Goal: Transaction & Acquisition: Purchase product/service

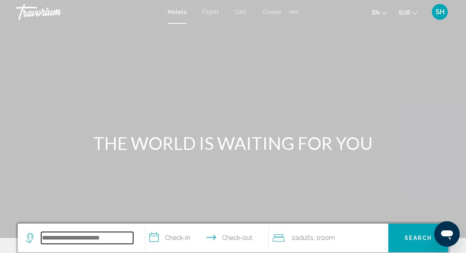
click at [71, 236] on input "Search widget" at bounding box center [87, 238] width 92 height 12
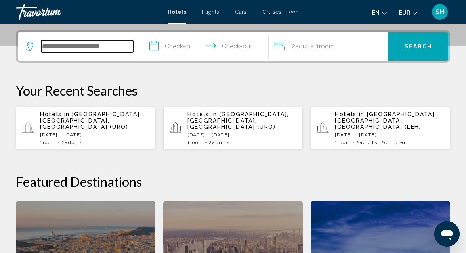
scroll to position [196, 0]
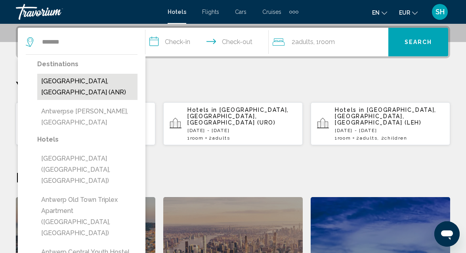
click at [47, 82] on button "[GEOGRAPHIC_DATA], [GEOGRAPHIC_DATA] (ANR)" at bounding box center [87, 87] width 100 height 26
type input "**********"
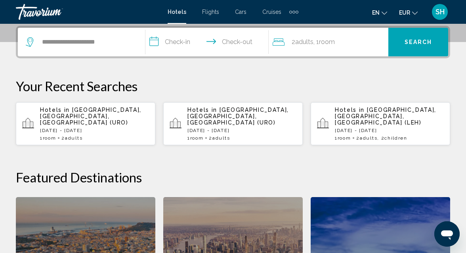
click at [188, 42] on input "**********" at bounding box center [208, 43] width 127 height 31
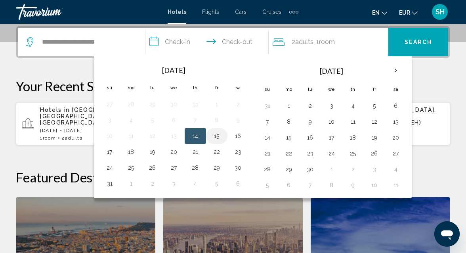
click at [218, 134] on button "15" at bounding box center [216, 135] width 13 height 11
click at [107, 151] on button "17" at bounding box center [109, 151] width 13 height 11
type input "**********"
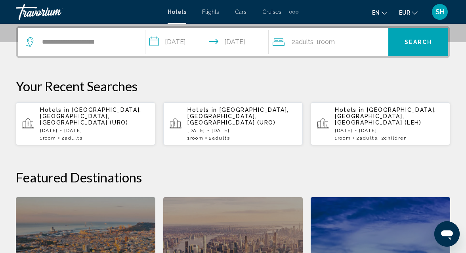
click at [416, 37] on button "Search" at bounding box center [418, 42] width 60 height 29
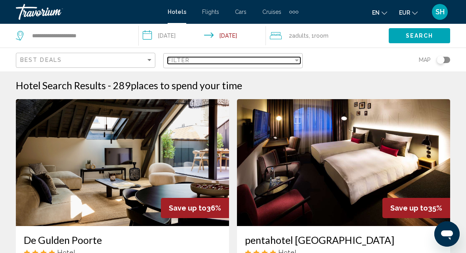
click at [297, 60] on div "Filter" at bounding box center [297, 60] width 4 height 2
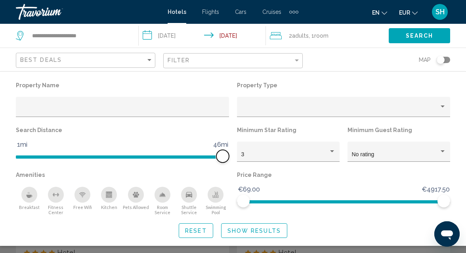
drag, startPoint x: 155, startPoint y: 159, endPoint x: 233, endPoint y: 162, distance: 78.9
click at [233, 162] on div "Property Name Property Type Search Distance 1mi 46mi 46mi Minimum Star Rating 3…" at bounding box center [233, 147] width 442 height 135
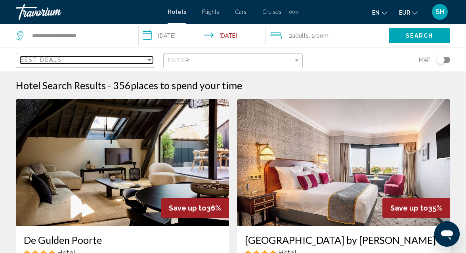
click at [150, 59] on div "Sort by" at bounding box center [149, 60] width 4 height 2
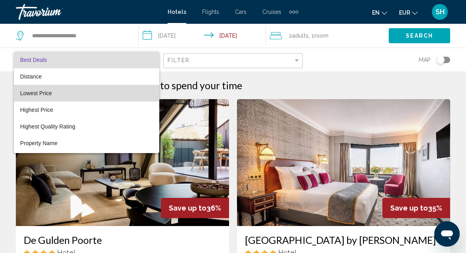
click at [113, 95] on span "Lowest Price" at bounding box center [86, 93] width 133 height 17
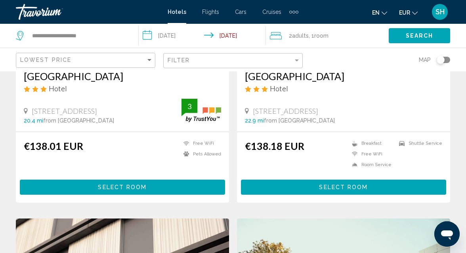
scroll to position [165, 0]
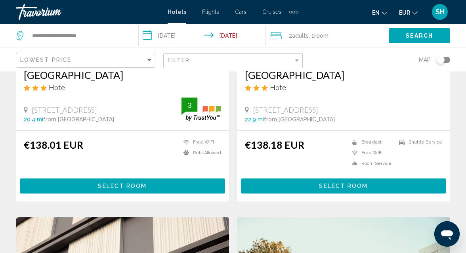
click at [95, 185] on button "Select Room" at bounding box center [122, 185] width 205 height 15
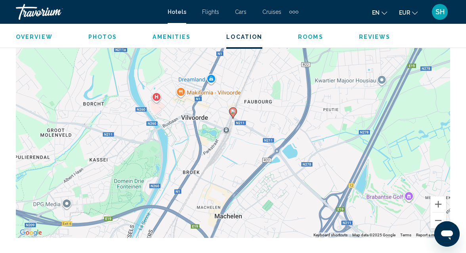
scroll to position [935, 0]
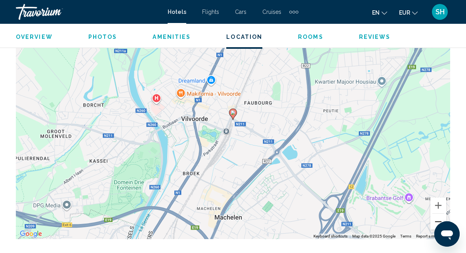
click at [433, 220] on button "Zoom out" at bounding box center [438, 222] width 16 height 16
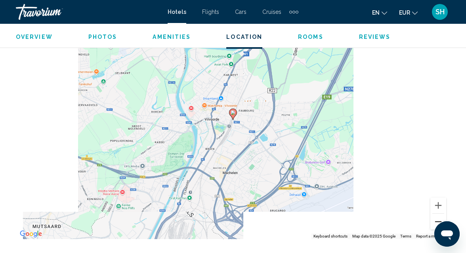
click at [433, 220] on button "Zoom out" at bounding box center [438, 222] width 16 height 16
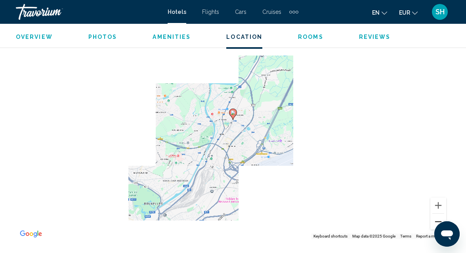
click at [433, 220] on button "Zoom out" at bounding box center [438, 222] width 16 height 16
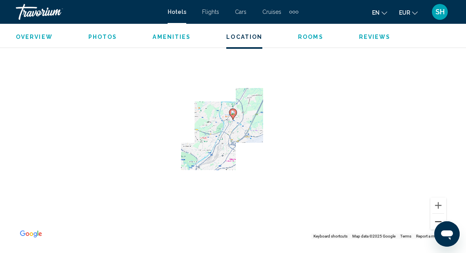
click at [433, 220] on button "Zoom out" at bounding box center [438, 222] width 16 height 16
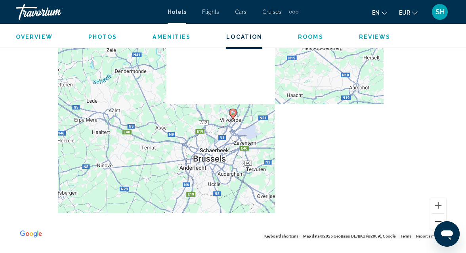
click at [433, 220] on button "Zoom out" at bounding box center [438, 222] width 16 height 16
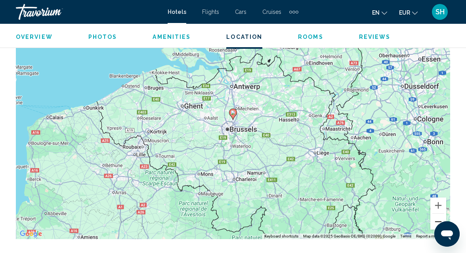
click at [433, 220] on button "Zoom out" at bounding box center [438, 222] width 16 height 16
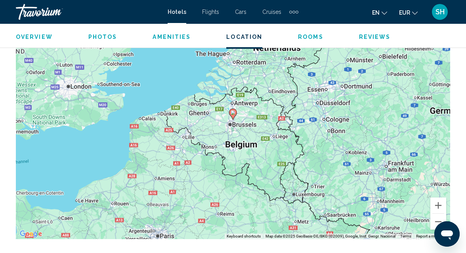
click at [113, 142] on div "To activate drag with keyboard, press Alt + Enter. Once in keyboard drag state,…" at bounding box center [233, 120] width 434 height 238
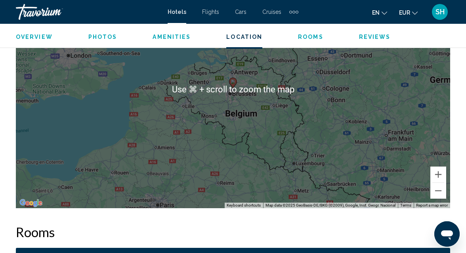
scroll to position [968, 0]
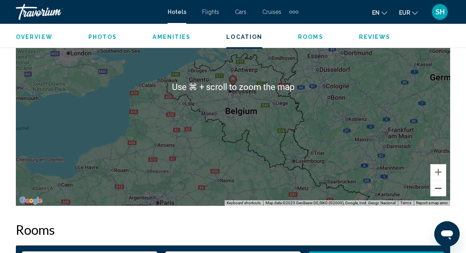
click at [440, 189] on button "Zoom out" at bounding box center [438, 188] width 16 height 16
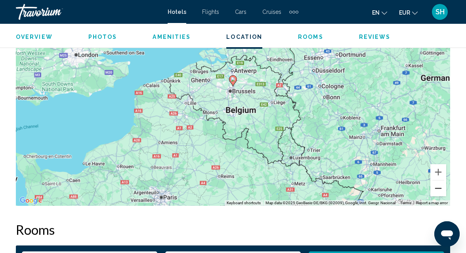
click at [440, 189] on button "Zoom out" at bounding box center [438, 188] width 16 height 16
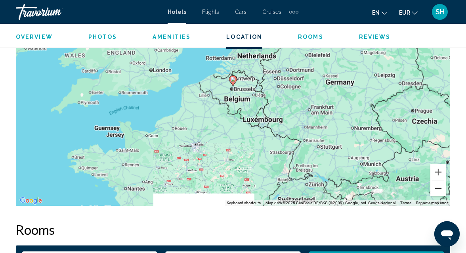
click at [440, 189] on button "Zoom out" at bounding box center [438, 188] width 16 height 16
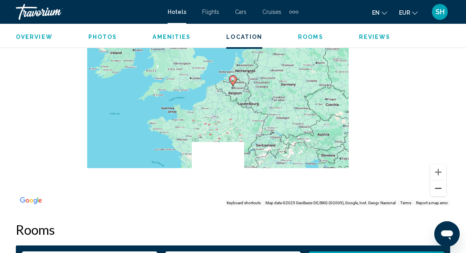
click at [440, 189] on button "Zoom out" at bounding box center [438, 188] width 16 height 16
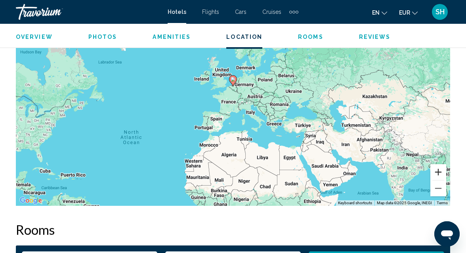
click at [439, 169] on button "Zoom in" at bounding box center [438, 172] width 16 height 16
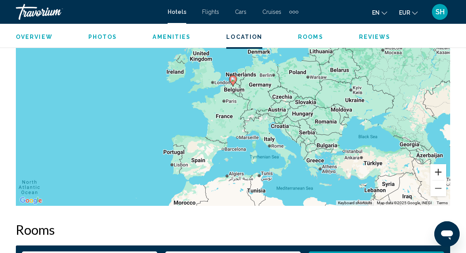
click at [439, 169] on button "Zoom in" at bounding box center [438, 172] width 16 height 16
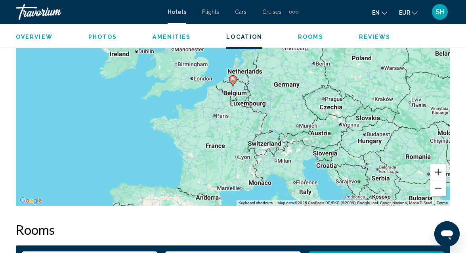
click at [439, 169] on button "Zoom in" at bounding box center [438, 172] width 16 height 16
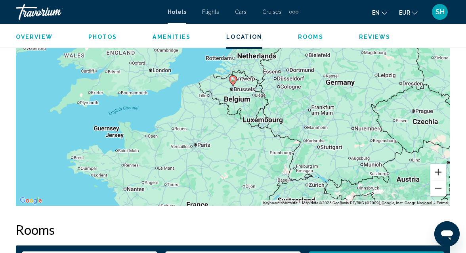
click at [439, 169] on button "Zoom in" at bounding box center [438, 172] width 16 height 16
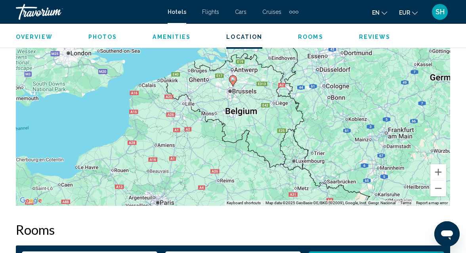
click at [446, 162] on div "To activate drag with keyboard, press Alt + Enter. Once in keyboard drag state,…" at bounding box center [233, 87] width 434 height 238
click at [445, 162] on div "To activate drag with keyboard, press Alt + Enter. Once in keyboard drag state,…" at bounding box center [233, 87] width 434 height 238
click at [437, 172] on button "Zoom in" at bounding box center [438, 172] width 16 height 16
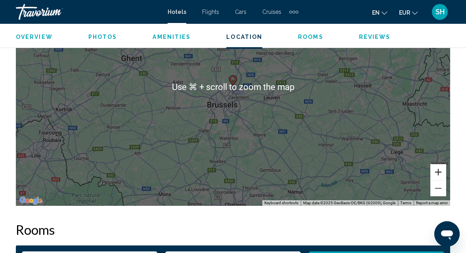
scroll to position [984, 0]
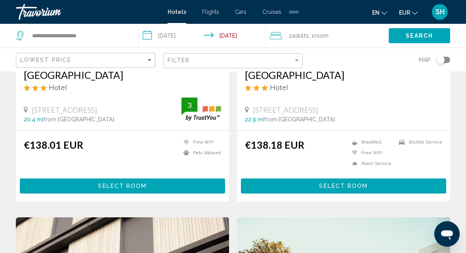
scroll to position [177, 0]
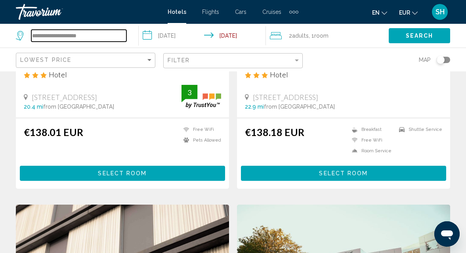
click at [78, 37] on input "**********" at bounding box center [78, 36] width 95 height 12
click at [112, 35] on input "**********" at bounding box center [78, 36] width 95 height 12
type input "*"
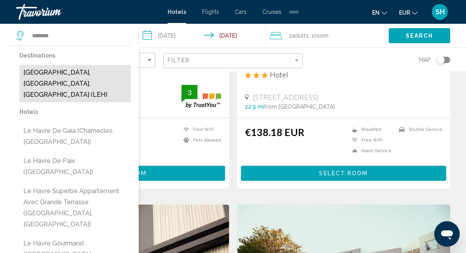
click at [77, 74] on button "Le Havre, Seine-Maritime, France (LEH)" at bounding box center [74, 83] width 111 height 37
type input "**********"
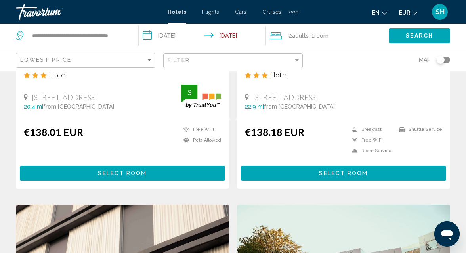
click at [416, 35] on span "Search" at bounding box center [420, 36] width 28 height 6
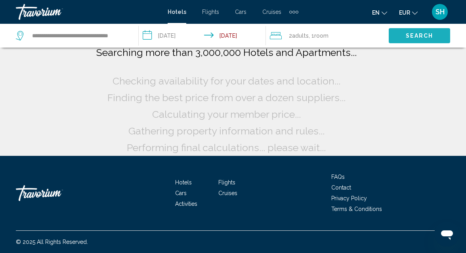
scroll to position [67, 0]
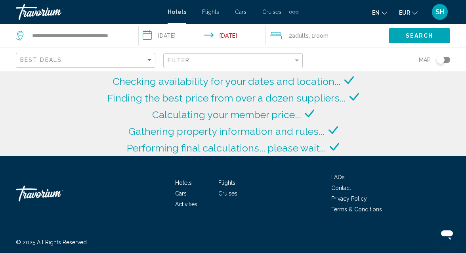
scroll to position [177, 0]
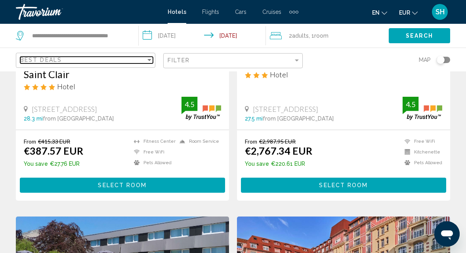
click at [151, 59] on div "Sort by" at bounding box center [149, 60] width 4 height 2
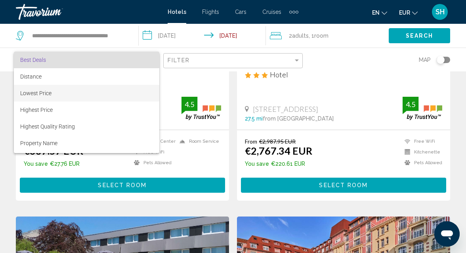
click at [121, 95] on span "Lowest Price" at bounding box center [86, 93] width 133 height 17
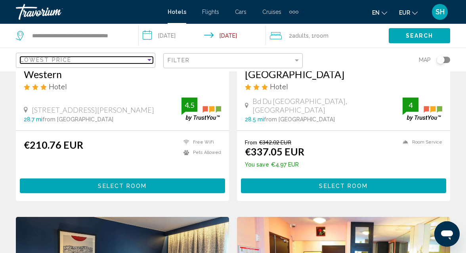
scroll to position [472, 0]
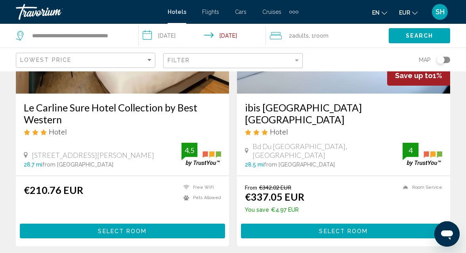
scroll to position [139, 0]
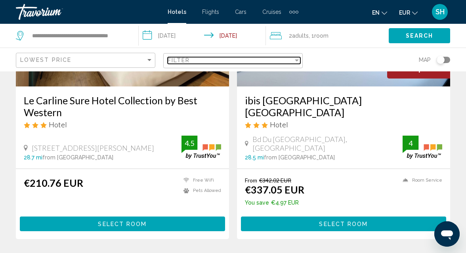
click at [296, 60] on div "Filter" at bounding box center [297, 60] width 4 height 2
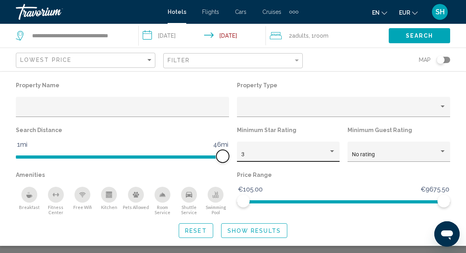
drag, startPoint x: 151, startPoint y: 156, endPoint x: 251, endPoint y: 154, distance: 99.9
click at [251, 154] on div "Property Name Property Type Search Distance 1mi 46mi 46mi Minimum Star Rating 3…" at bounding box center [233, 147] width 442 height 135
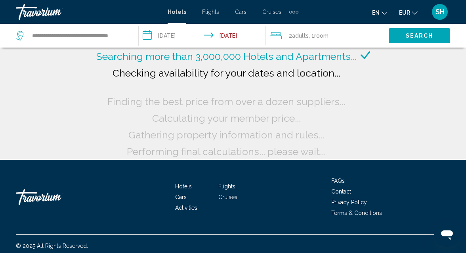
scroll to position [63, 0]
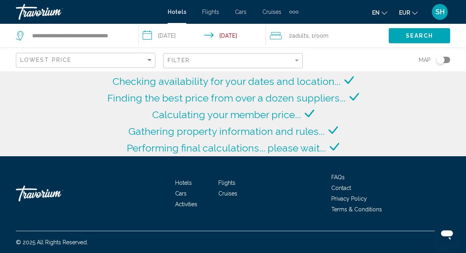
scroll to position [134, 0]
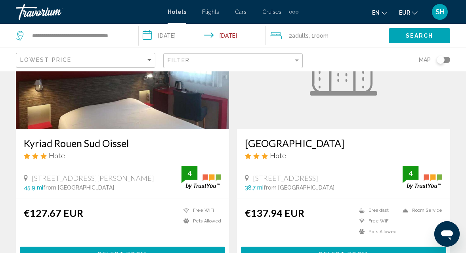
scroll to position [101, 0]
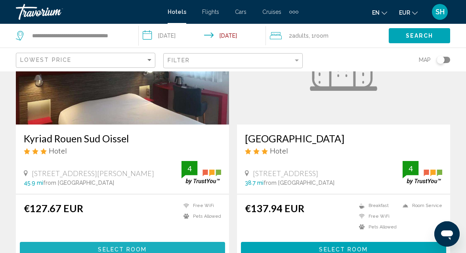
click at [195, 247] on button "Select Room" at bounding box center [122, 249] width 205 height 15
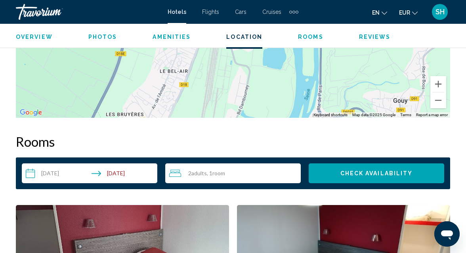
scroll to position [1049, 0]
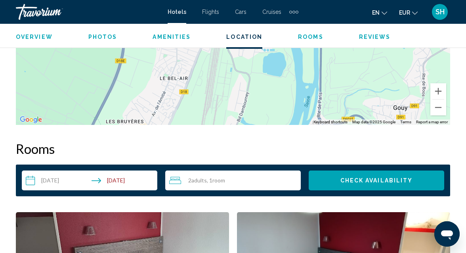
click at [195, 182] on span "Adults" at bounding box center [198, 180] width 15 height 7
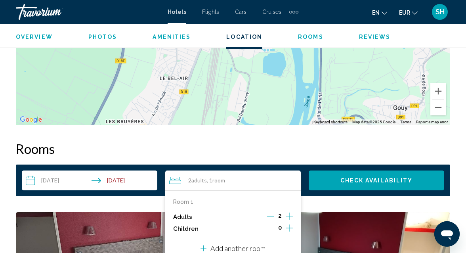
click at [288, 227] on icon "Increment children" at bounding box center [289, 228] width 7 height 10
click at [338, 151] on h2 "Rooms" at bounding box center [233, 149] width 434 height 16
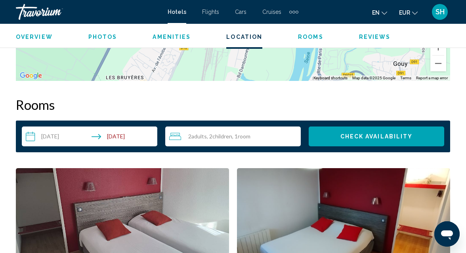
scroll to position [1112, 0]
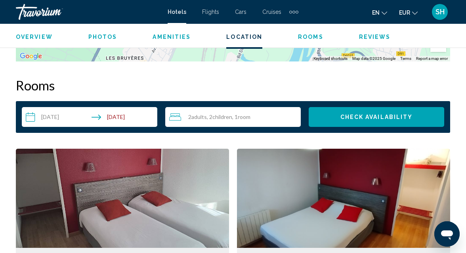
click at [278, 113] on div "2 Adult Adults , 2 Child Children , 1 Room rooms" at bounding box center [235, 117] width 132 height 10
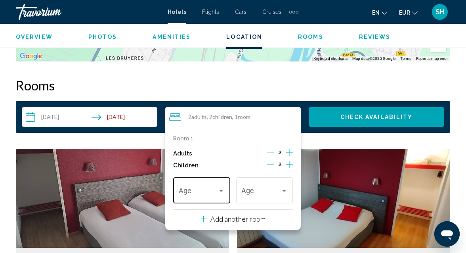
click at [222, 189] on div "Travelers: 2 adults, 2 children" at bounding box center [221, 190] width 7 height 6
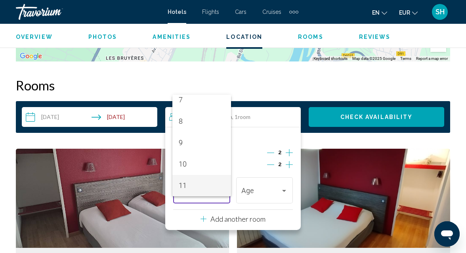
scroll to position [177, 0]
click at [207, 163] on span "11" at bounding box center [202, 163] width 46 height 21
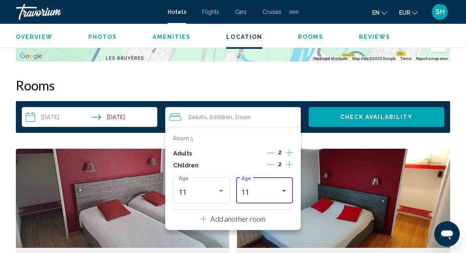
click at [285, 191] on div "Travelers: 2 adults, 2 children" at bounding box center [284, 191] width 4 height 2
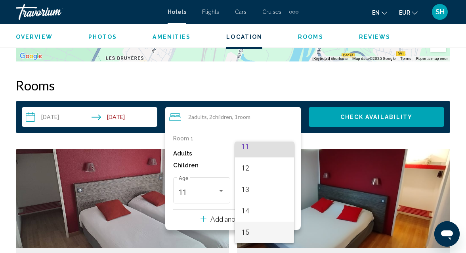
scroll to position [262, 0]
click at [271, 234] on span "16" at bounding box center [264, 231] width 46 height 21
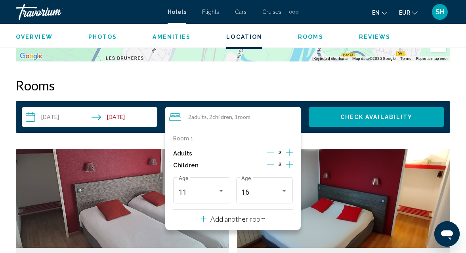
click at [355, 116] on span "Check Availability" at bounding box center [376, 117] width 73 height 6
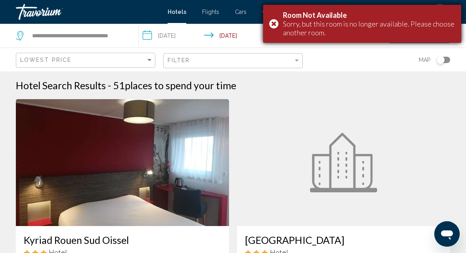
click at [275, 24] on div "Room Not Available Sorry, but this room is no longer available. Please choose a…" at bounding box center [362, 24] width 198 height 38
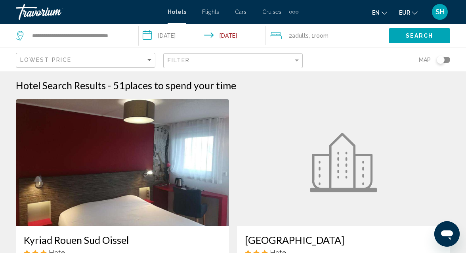
click at [327, 36] on span "Room" at bounding box center [321, 35] width 14 height 6
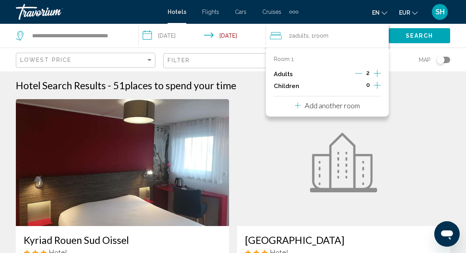
click at [376, 84] on icon "Increment children" at bounding box center [377, 85] width 7 height 10
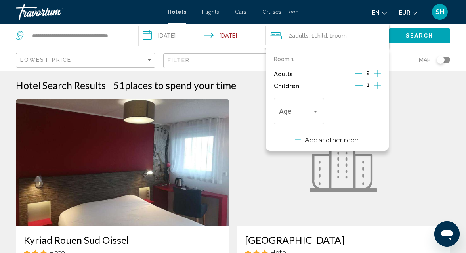
click at [376, 84] on icon "Increment children" at bounding box center [377, 85] width 7 height 10
click at [315, 114] on div "Travelers: 2 adults, 2 children" at bounding box center [315, 111] width 7 height 6
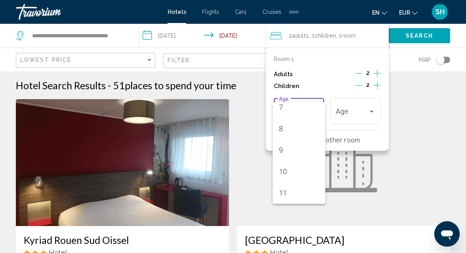
scroll to position [177, 0]
click at [297, 168] on span "11" at bounding box center [299, 171] width 40 height 21
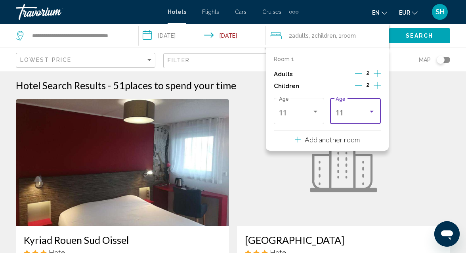
click at [372, 114] on div "Travelers: 2 adults, 2 children" at bounding box center [371, 111] width 7 height 6
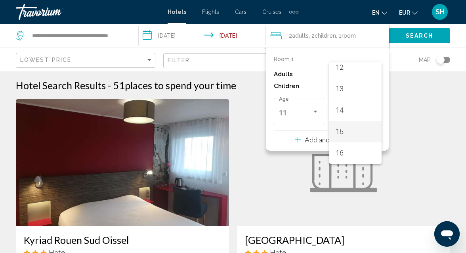
scroll to position [284, 0]
click at [355, 130] on span "16" at bounding box center [356, 131] width 40 height 21
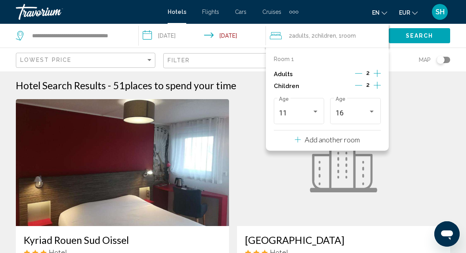
click at [425, 33] on span "Search" at bounding box center [420, 36] width 28 height 6
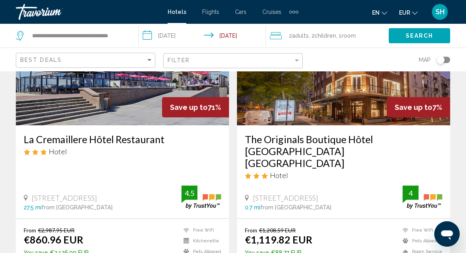
scroll to position [101, 0]
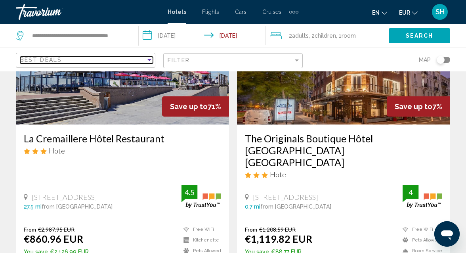
click at [150, 57] on div "Sort by" at bounding box center [149, 60] width 7 height 6
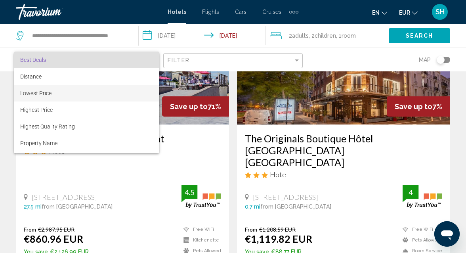
click at [115, 94] on span "Lowest Price" at bounding box center [86, 93] width 133 height 17
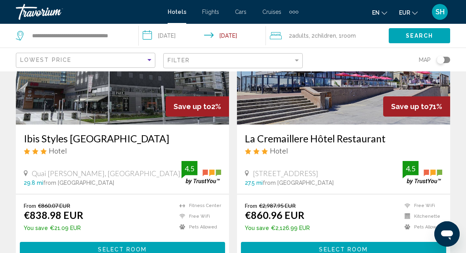
click at [328, 55] on div "Map" at bounding box center [380, 59] width 139 height 23
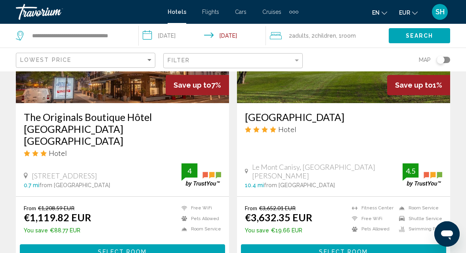
scroll to position [431, 0]
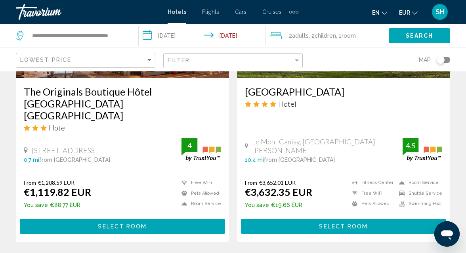
click at [305, 33] on span "Adults" at bounding box center [300, 35] width 17 height 6
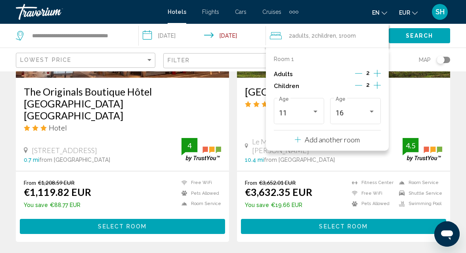
click at [358, 84] on icon "Decrement children" at bounding box center [358, 85] width 7 height 7
click at [403, 34] on button "Search" at bounding box center [419, 35] width 61 height 15
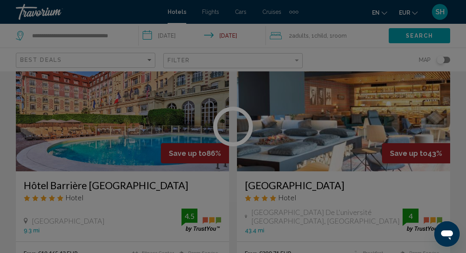
scroll to position [134, 0]
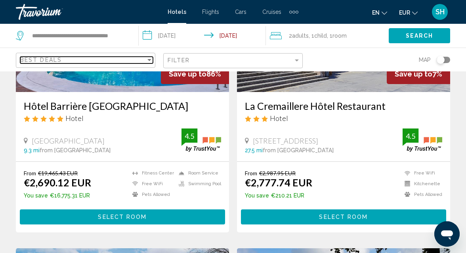
click at [150, 59] on div "Sort by" at bounding box center [149, 60] width 4 height 2
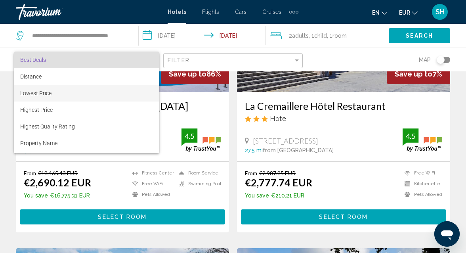
click at [119, 95] on span "Lowest Price" at bounding box center [86, 93] width 133 height 17
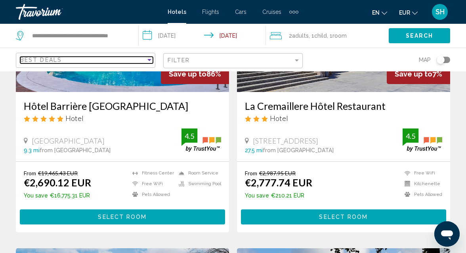
scroll to position [429, 0]
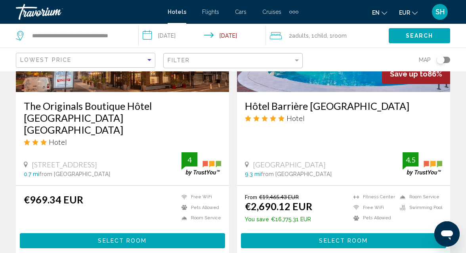
click at [457, 90] on div "Hotel Search Results - 7 places to spend your time Le Carline Sure Hotel Collec…" at bounding box center [233, 258] width 466 height 1215
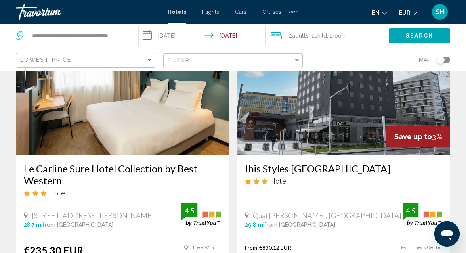
scroll to position [101, 0]
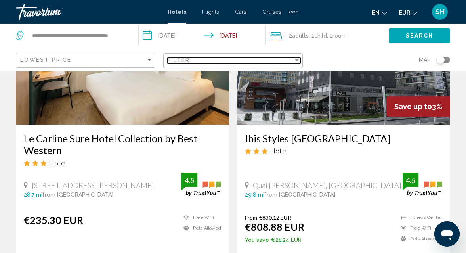
click at [297, 59] on div "Filter" at bounding box center [297, 60] width 4 height 2
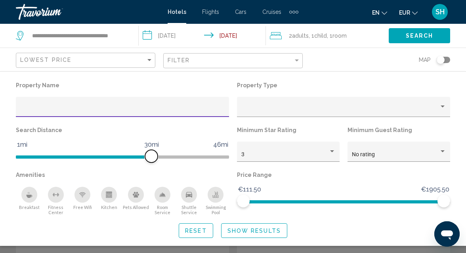
click at [227, 156] on span "Hotel Filters" at bounding box center [122, 156] width 213 height 3
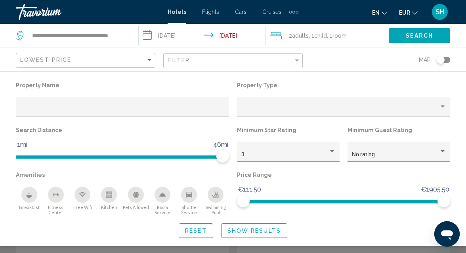
click at [236, 225] on button "Show Results" at bounding box center [254, 230] width 66 height 15
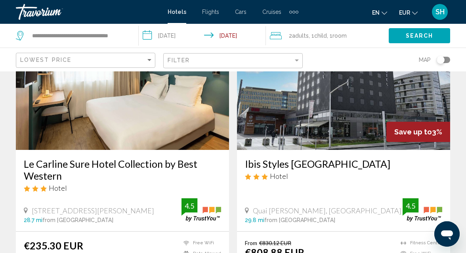
scroll to position [89, 0]
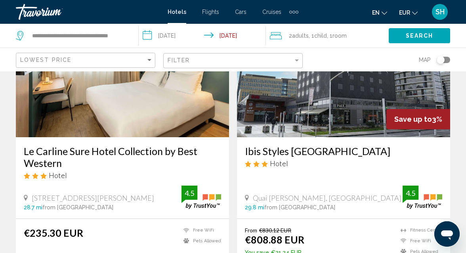
click at [339, 36] on span "Room" at bounding box center [339, 35] width 14 height 6
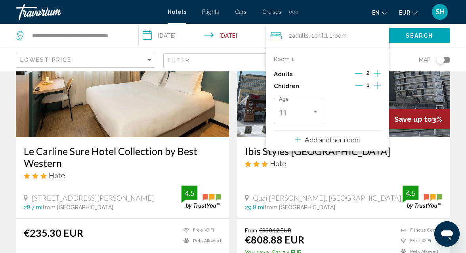
click at [377, 84] on icon "Increment children" at bounding box center [377, 85] width 7 height 7
click at [374, 113] on div "Travelers: 2 adults, 2 children" at bounding box center [371, 111] width 7 height 6
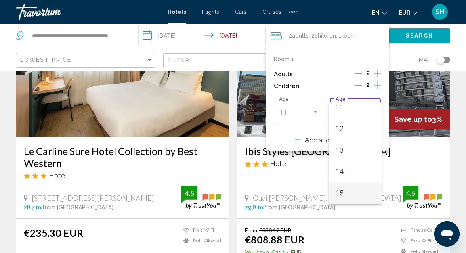
scroll to position [262, 0]
click at [353, 171] on span "15" at bounding box center [356, 171] width 40 height 21
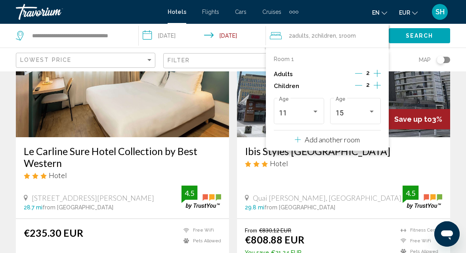
click at [429, 35] on span "Search" at bounding box center [420, 36] width 28 height 6
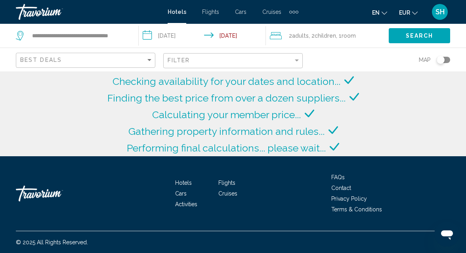
scroll to position [134, 0]
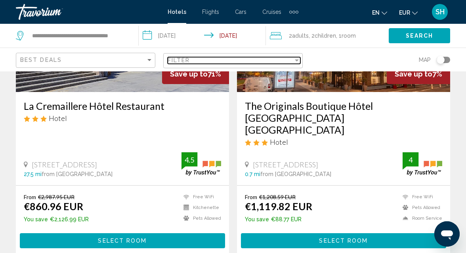
click at [296, 59] on div "Filter" at bounding box center [297, 60] width 4 height 2
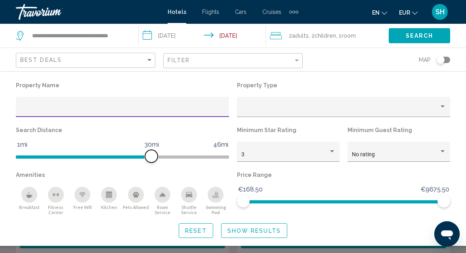
click at [227, 157] on span "Hotel Filters" at bounding box center [122, 156] width 213 height 3
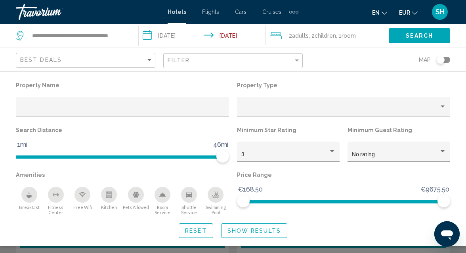
click at [241, 234] on span "Show Results" at bounding box center [253, 230] width 53 height 6
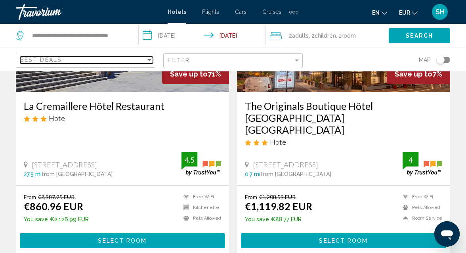
click at [150, 59] on div "Sort by" at bounding box center [149, 60] width 4 height 2
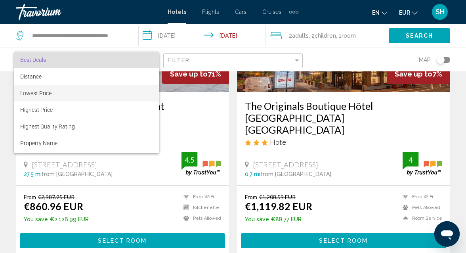
click at [126, 97] on span "Lowest Price" at bounding box center [86, 93] width 133 height 17
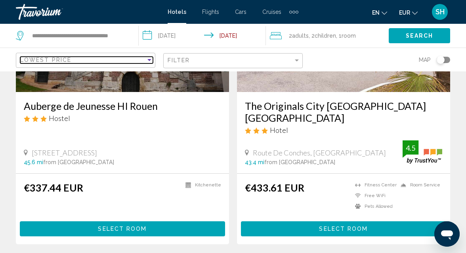
scroll to position [429, 0]
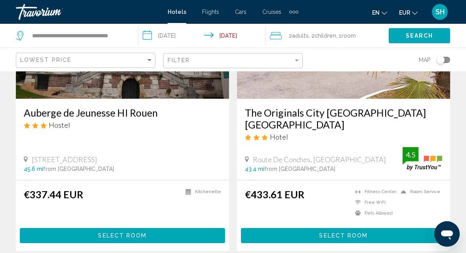
scroll to position [127, 0]
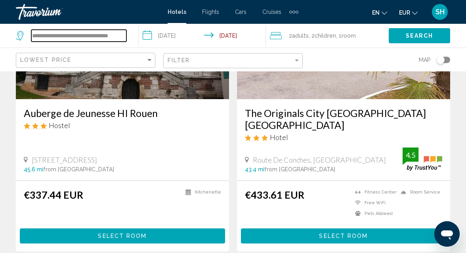
click at [96, 34] on input "**********" at bounding box center [78, 36] width 95 height 12
click at [123, 35] on input "**********" at bounding box center [78, 36] width 95 height 12
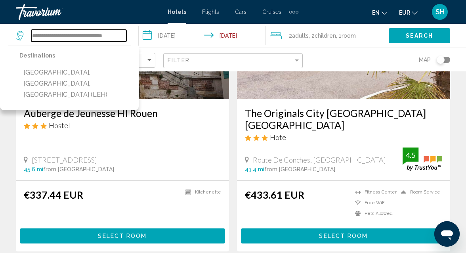
scroll to position [0, 0]
type input "*"
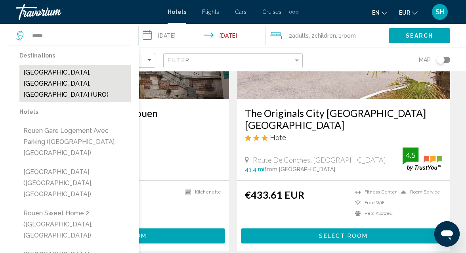
click at [75, 75] on button "Rouen, Seine-Maritime, France (URO)" at bounding box center [74, 83] width 111 height 37
type input "**********"
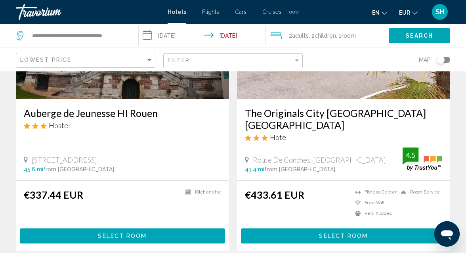
click at [413, 35] on span "Search" at bounding box center [420, 36] width 28 height 6
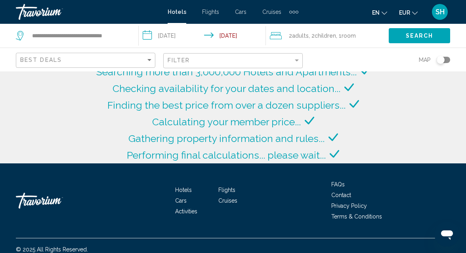
scroll to position [127, 0]
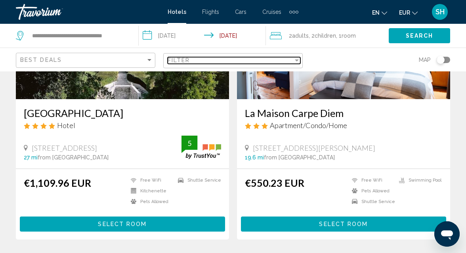
click at [298, 59] on div "Filter" at bounding box center [297, 60] width 4 height 2
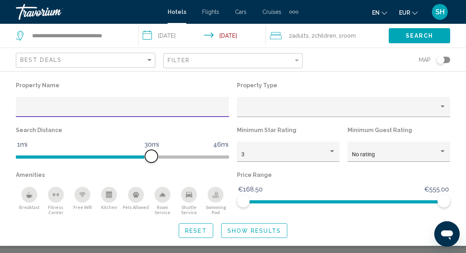
click at [227, 157] on span "Hotel Filters" at bounding box center [122, 156] width 213 height 3
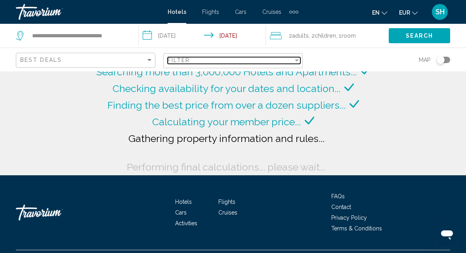
click at [298, 60] on div "Filter" at bounding box center [297, 60] width 4 height 2
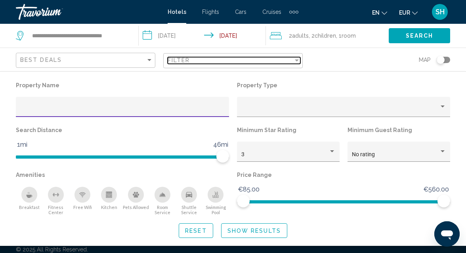
click at [298, 60] on div "Filter" at bounding box center [297, 60] width 4 height 2
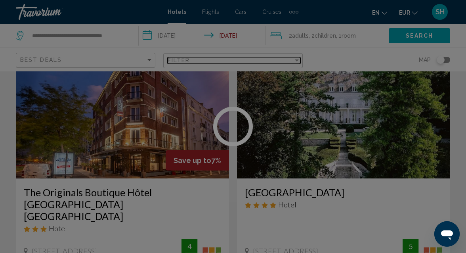
scroll to position [127, 0]
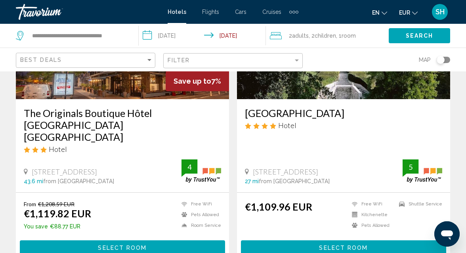
click at [149, 56] on div "Best Deals" at bounding box center [86, 60] width 133 height 15
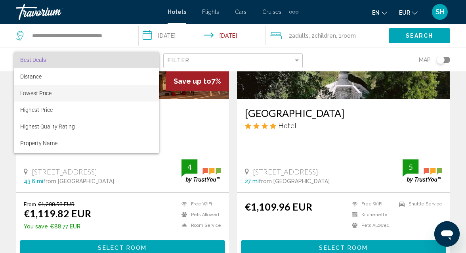
click at [123, 95] on span "Lowest Price" at bounding box center [86, 93] width 133 height 17
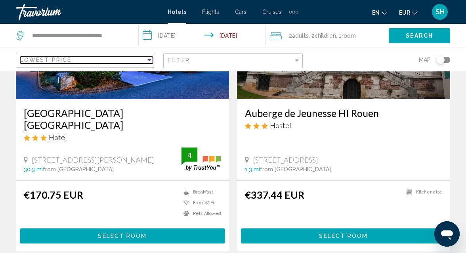
scroll to position [1270, 0]
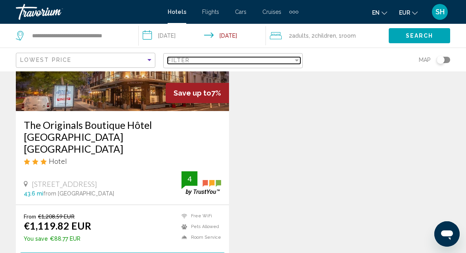
click at [297, 59] on div "Filter" at bounding box center [297, 60] width 4 height 2
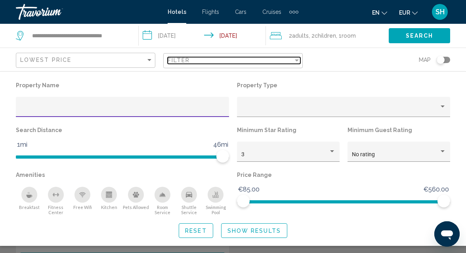
click at [297, 59] on div "Filter" at bounding box center [297, 60] width 4 height 2
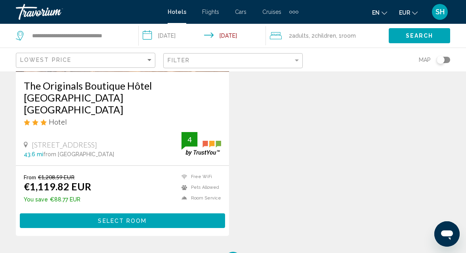
scroll to position [1308, 0]
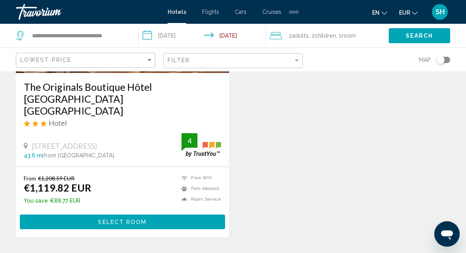
click at [312, 32] on span ", 2 Child Children" at bounding box center [322, 35] width 27 height 11
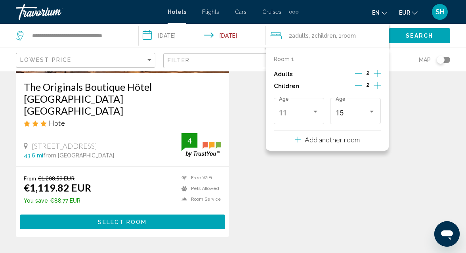
click at [358, 85] on icon "Decrement children" at bounding box center [358, 85] width 7 height 0
click at [345, 139] on p "Add another room" at bounding box center [332, 139] width 55 height 9
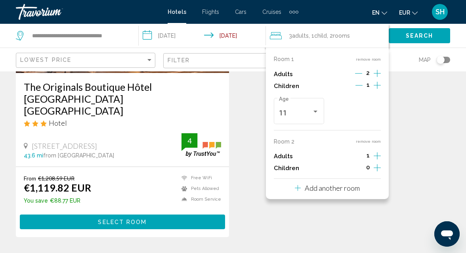
click at [377, 77] on icon "Increment adults" at bounding box center [377, 73] width 7 height 7
click at [376, 90] on icon "Increment children" at bounding box center [377, 85] width 7 height 10
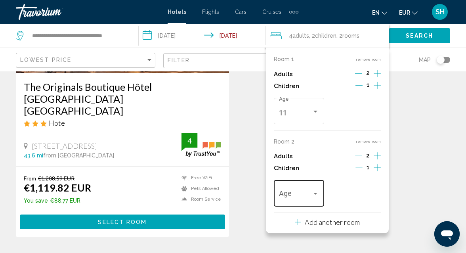
click at [318, 195] on div "Travelers: 4 adults, 2 children" at bounding box center [315, 194] width 7 height 6
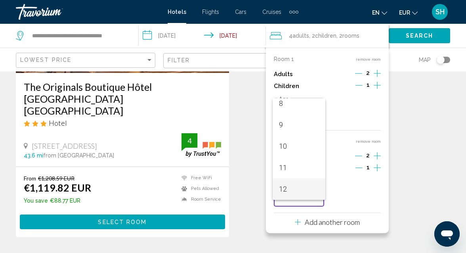
scroll to position [198, 0]
click at [318, 195] on span "13" at bounding box center [299, 188] width 40 height 21
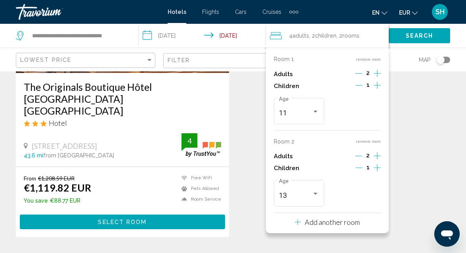
click at [434, 34] on button "Search" at bounding box center [419, 35] width 61 height 15
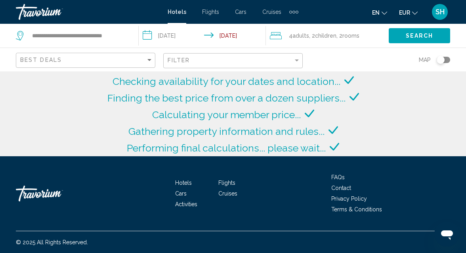
scroll to position [134, 0]
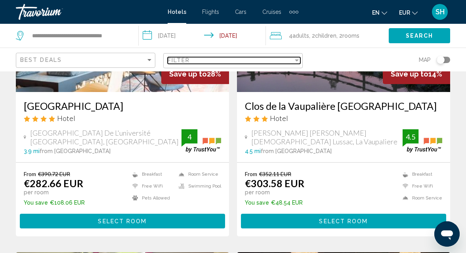
click at [298, 60] on div "Filter" at bounding box center [297, 60] width 4 height 2
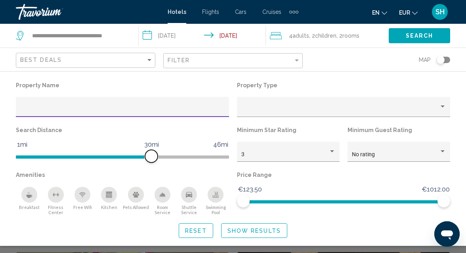
click at [227, 156] on span "Hotel Filters" at bounding box center [122, 156] width 213 height 3
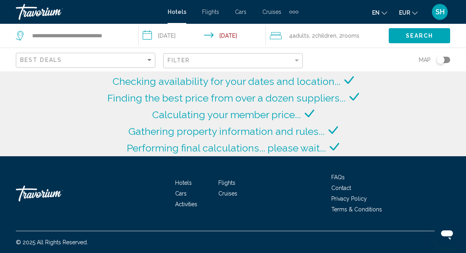
scroll to position [134, 0]
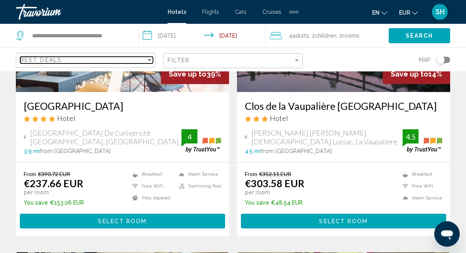
click at [149, 59] on div "Sort by" at bounding box center [149, 60] width 4 height 2
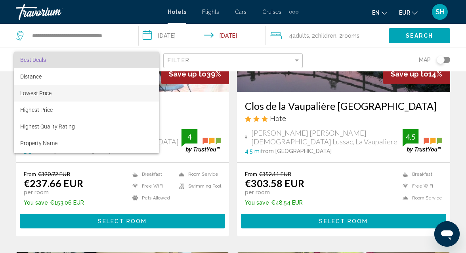
click at [121, 95] on span "Lowest Price" at bounding box center [86, 93] width 133 height 17
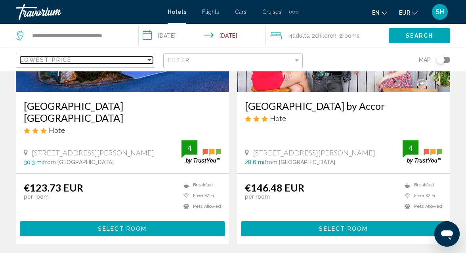
scroll to position [429, 0]
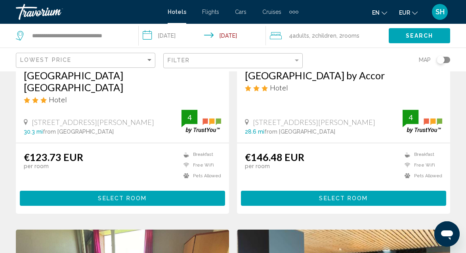
scroll to position [165, 0]
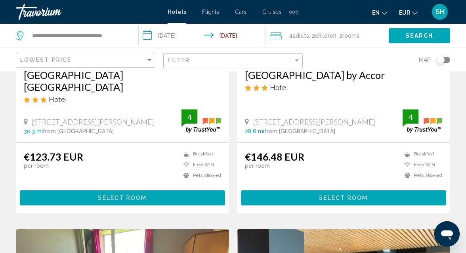
click at [187, 199] on button "Select Room" at bounding box center [122, 197] width 205 height 15
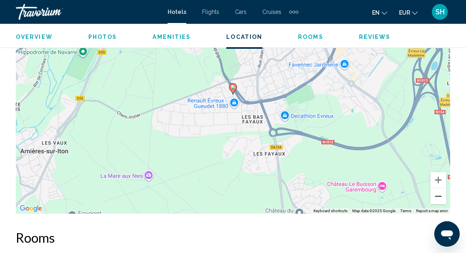
scroll to position [960, 0]
click at [437, 196] on button "Zoom out" at bounding box center [438, 196] width 16 height 16
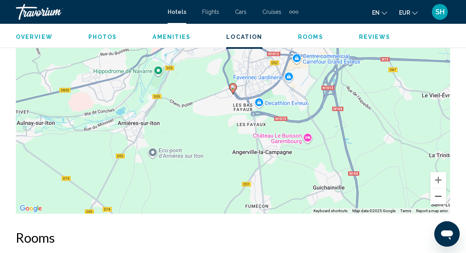
click at [437, 196] on button "Zoom out" at bounding box center [438, 196] width 16 height 16
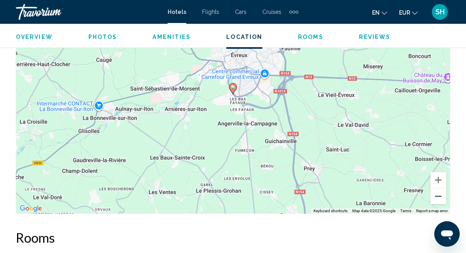
click at [437, 196] on button "Zoom out" at bounding box center [438, 196] width 16 height 16
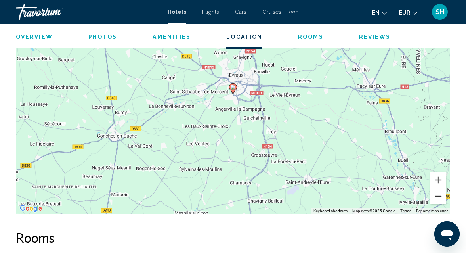
click at [437, 196] on button "Zoom out" at bounding box center [438, 196] width 16 height 16
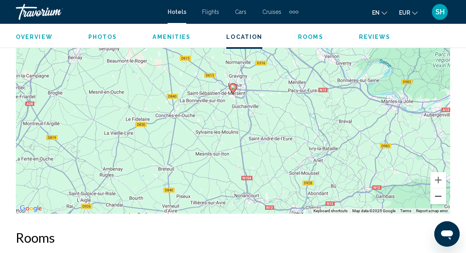
click at [437, 196] on button "Zoom out" at bounding box center [438, 196] width 16 height 16
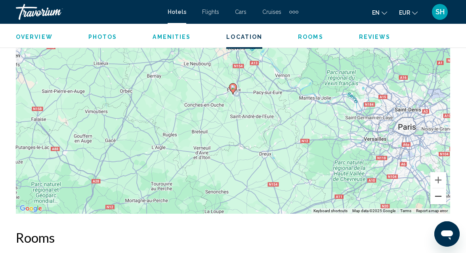
click at [437, 196] on button "Zoom out" at bounding box center [438, 196] width 16 height 16
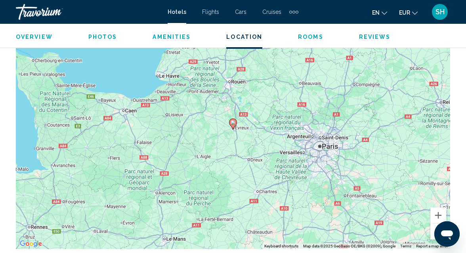
scroll to position [923, 0]
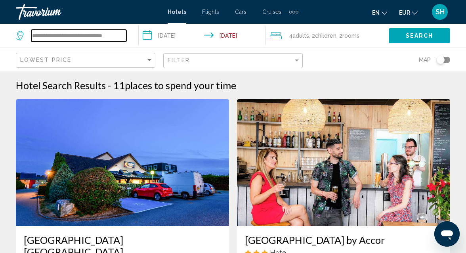
click at [125, 35] on input "**********" at bounding box center [78, 36] width 95 height 12
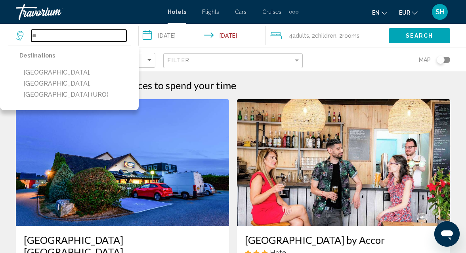
type input "*"
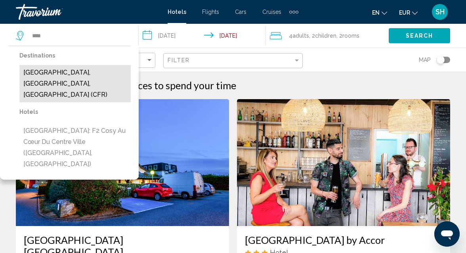
click at [91, 76] on button "Caen, Calvados, France (CFR)" at bounding box center [74, 83] width 111 height 37
type input "**********"
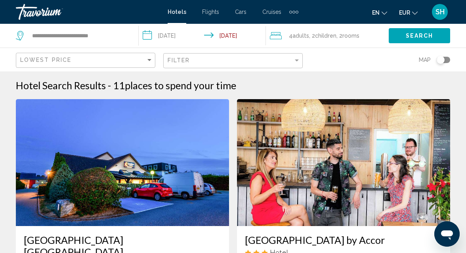
click at [412, 33] on span "Search" at bounding box center [420, 36] width 28 height 6
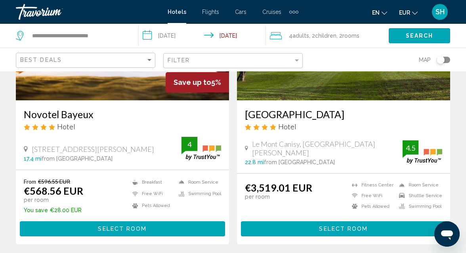
scroll to position [127, 0]
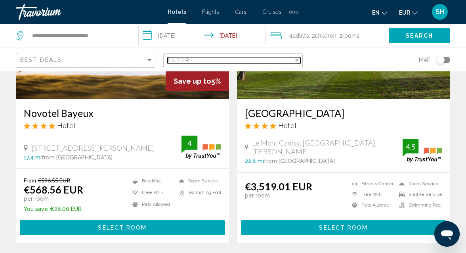
click at [298, 59] on div "Filter" at bounding box center [297, 60] width 4 height 2
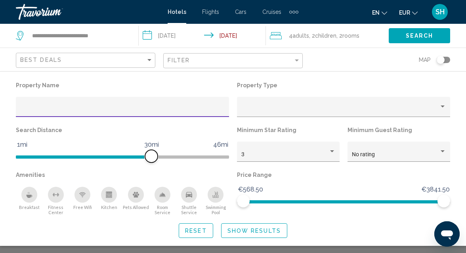
click at [228, 156] on span "Hotel Filters" at bounding box center [122, 156] width 213 height 3
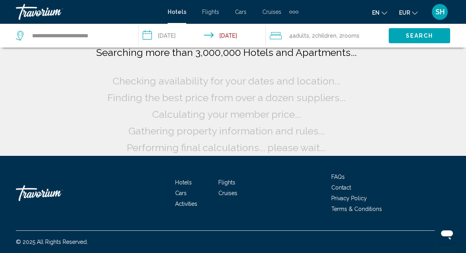
scroll to position [48, 0]
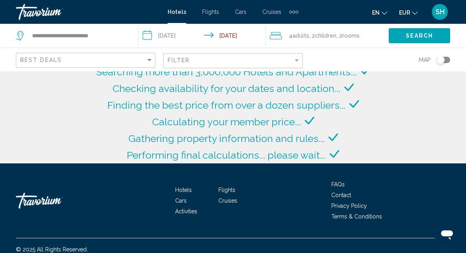
scroll to position [127, 0]
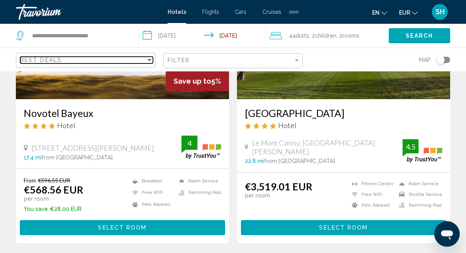
click at [149, 60] on div "Sort by" at bounding box center [149, 60] width 4 height 2
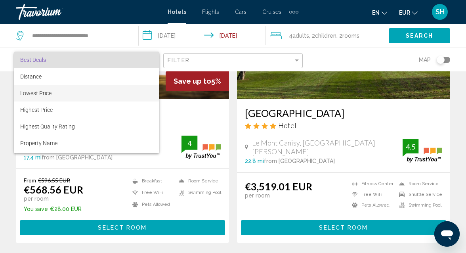
click at [122, 90] on span "Lowest Price" at bounding box center [86, 93] width 133 height 17
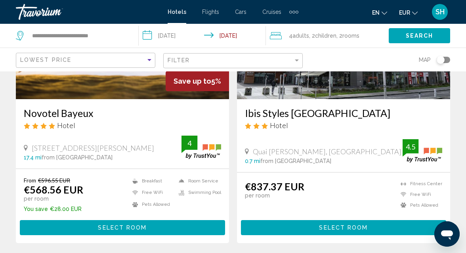
click at [453, 94] on app-hotels-search-item "Ibis Styles Caen Centre Gare Hotel Quai Amiral Hamelin, Caen 0.7 mi from Caen c…" at bounding box center [343, 107] width 221 height 271
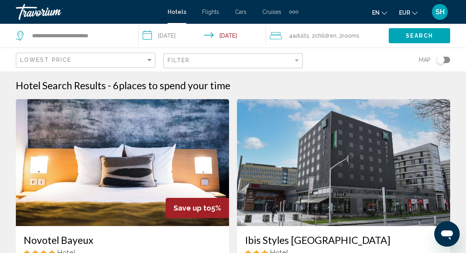
click at [334, 34] on span "Children" at bounding box center [325, 35] width 21 height 6
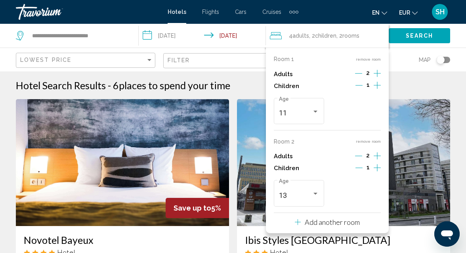
click at [359, 84] on icon "Decrement children" at bounding box center [358, 85] width 7 height 7
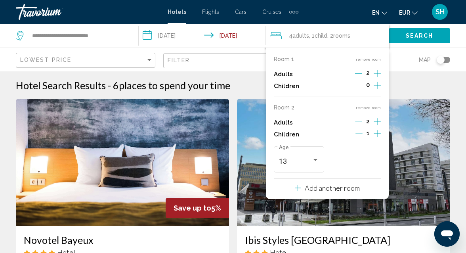
click at [359, 132] on icon "Decrement children" at bounding box center [358, 133] width 7 height 7
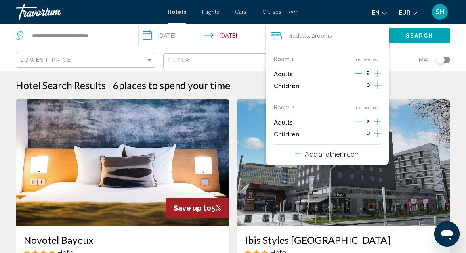
click at [422, 35] on span "Search" at bounding box center [420, 36] width 28 height 6
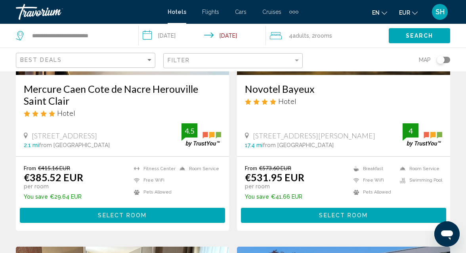
scroll to position [152, 0]
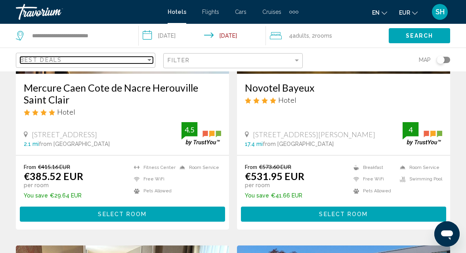
click at [149, 59] on div "Sort by" at bounding box center [149, 60] width 4 height 2
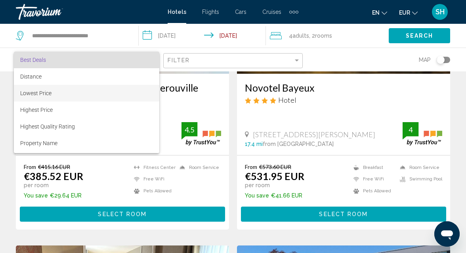
click at [132, 87] on span "Lowest Price" at bounding box center [86, 93] width 133 height 17
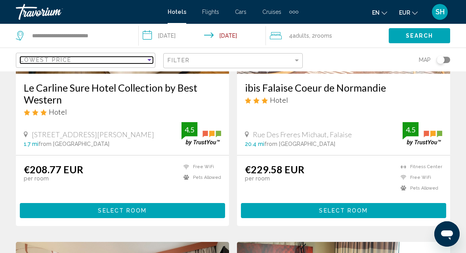
scroll to position [729, 0]
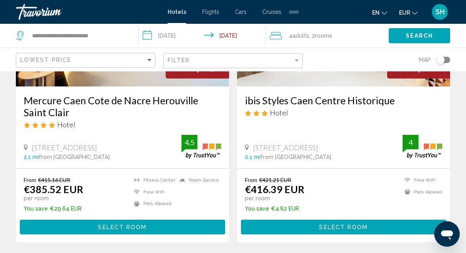
click at [9, 107] on div "Hotel Search Results - 19 places to spend your time Le Carline Sure Hotel Colle…" at bounding box center [233, 250] width 466 height 1800
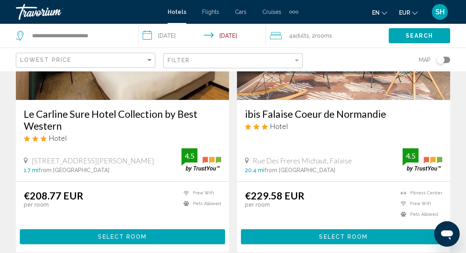
scroll to position [127, 0]
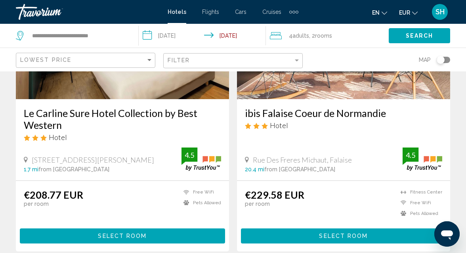
click at [98, 235] on button "Select Room" at bounding box center [122, 235] width 205 height 15
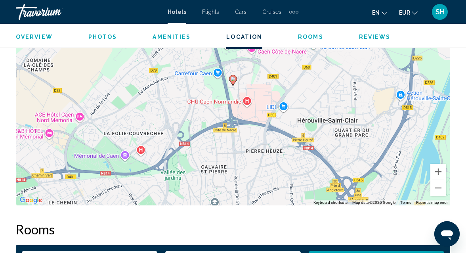
scroll to position [938, 0]
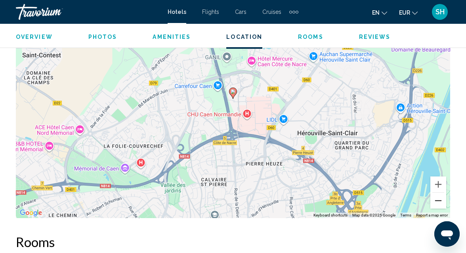
click at [441, 197] on button "Zoom out" at bounding box center [438, 201] width 16 height 16
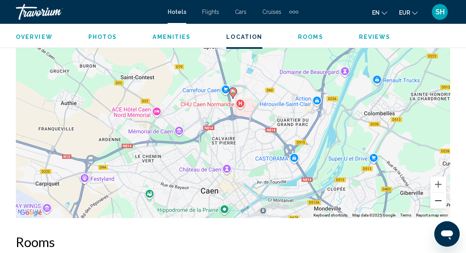
click at [441, 197] on button "Zoom out" at bounding box center [438, 201] width 16 height 16
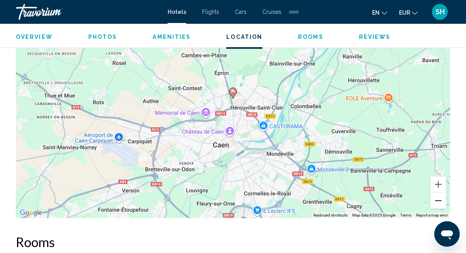
click at [441, 197] on button "Zoom out" at bounding box center [438, 201] width 16 height 16
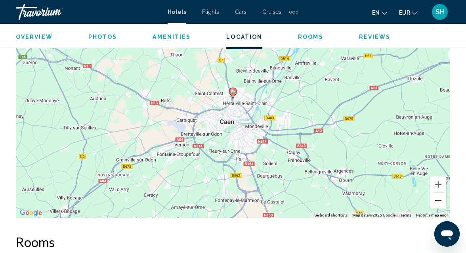
click at [441, 197] on button "Zoom out" at bounding box center [438, 201] width 16 height 16
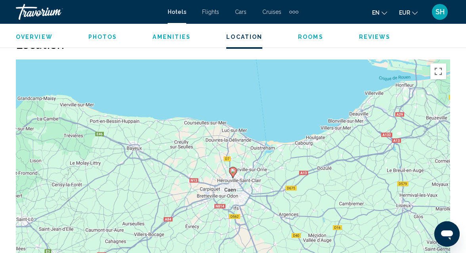
scroll to position [849, 0]
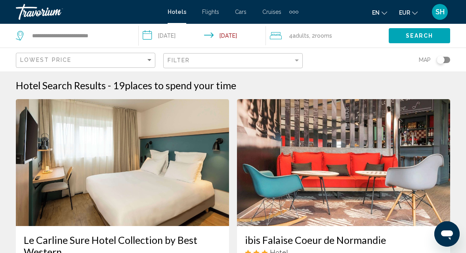
click at [299, 32] on span "Adults" at bounding box center [300, 35] width 17 height 6
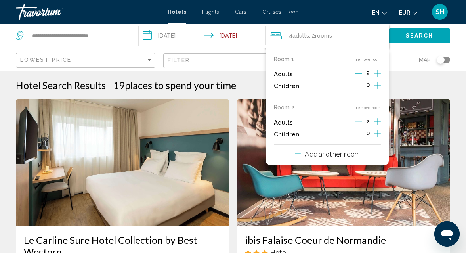
click at [334, 153] on p "Add another room" at bounding box center [332, 153] width 55 height 9
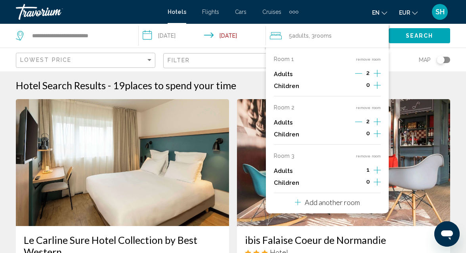
click at [378, 77] on icon "Increment adults" at bounding box center [377, 73] width 7 height 7
click at [345, 202] on p "Add another room" at bounding box center [332, 202] width 55 height 9
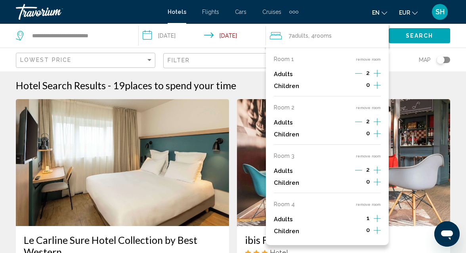
click at [378, 78] on icon "Increment adults" at bounding box center [377, 74] width 7 height 10
click at [399, 82] on div "Hotel Search Results - 19 places to spend your time" at bounding box center [233, 85] width 434 height 12
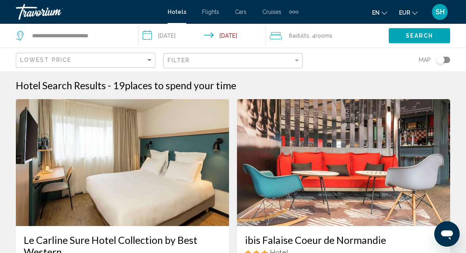
click at [402, 38] on button "Search" at bounding box center [419, 35] width 61 height 15
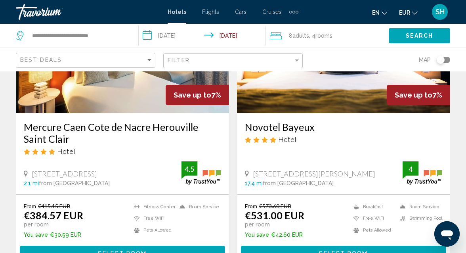
scroll to position [114, 0]
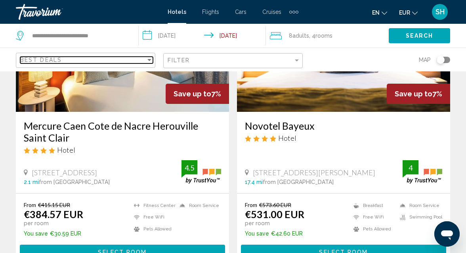
click at [149, 61] on div "Sort by" at bounding box center [149, 60] width 7 height 6
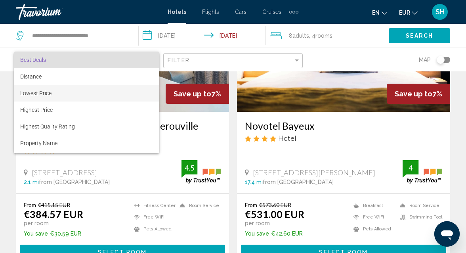
click at [128, 89] on span "Lowest Price" at bounding box center [86, 93] width 133 height 17
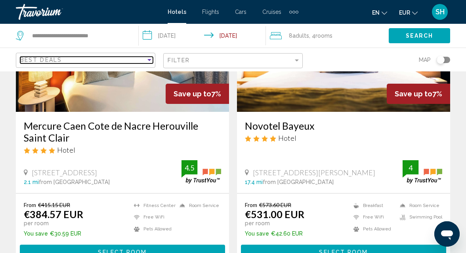
scroll to position [397, 0]
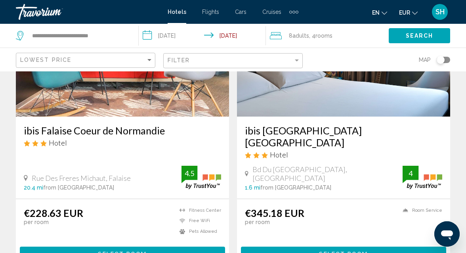
scroll to position [127, 0]
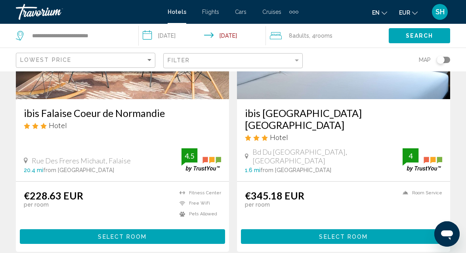
click at [91, 229] on button "Select Room" at bounding box center [122, 236] width 205 height 15
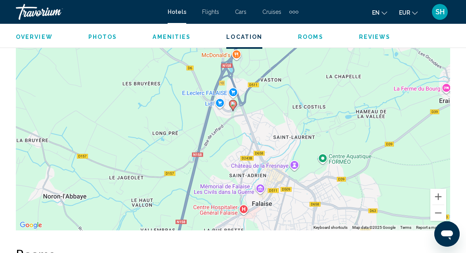
scroll to position [948, 0]
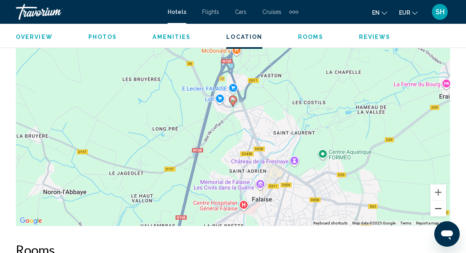
click at [438, 209] on button "Zoom out" at bounding box center [438, 208] width 16 height 16
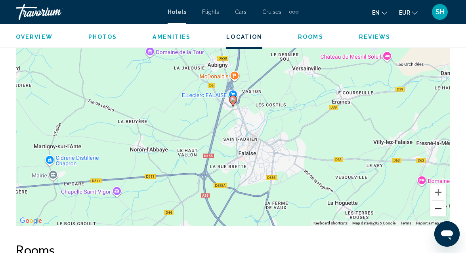
click at [438, 209] on button "Zoom out" at bounding box center [438, 208] width 16 height 16
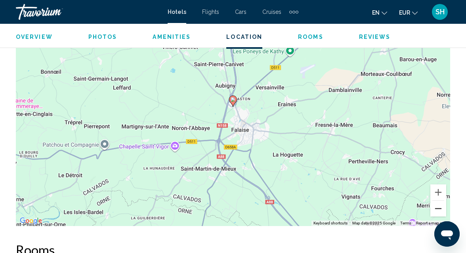
click at [438, 209] on button "Zoom out" at bounding box center [438, 208] width 16 height 16
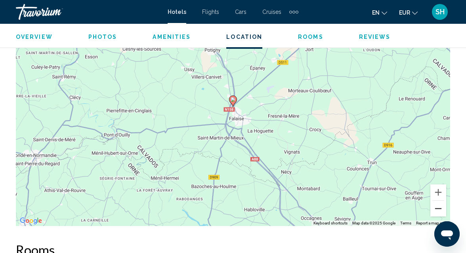
click at [438, 209] on button "Zoom out" at bounding box center [438, 208] width 16 height 16
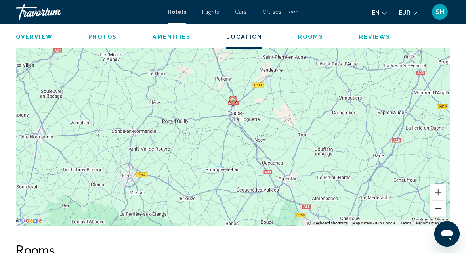
click at [438, 209] on button "Zoom out" at bounding box center [438, 208] width 16 height 16
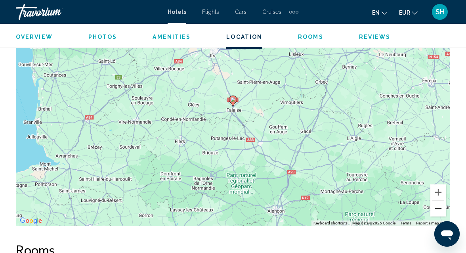
click at [438, 209] on button "Zoom out" at bounding box center [438, 208] width 16 height 16
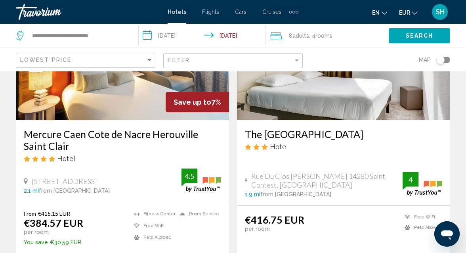
scroll to position [406, 0]
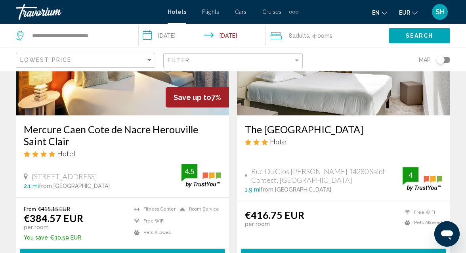
click at [315, 35] on span ", 4 Room rooms" at bounding box center [320, 35] width 23 height 11
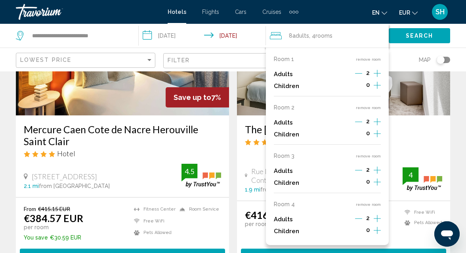
click at [378, 84] on icon "Increment children" at bounding box center [377, 85] width 7 height 10
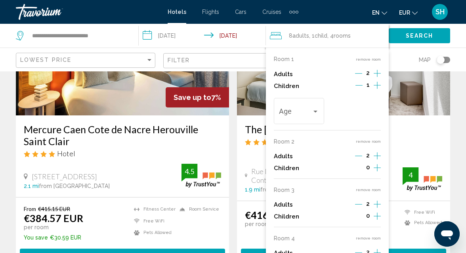
click at [379, 90] on icon "Increment children" at bounding box center [377, 85] width 7 height 10
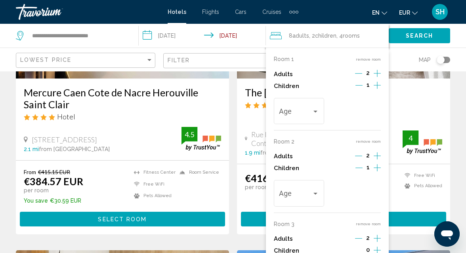
scroll to position [444, 0]
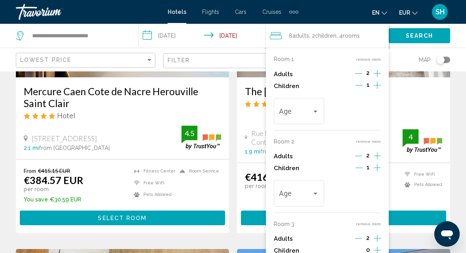
click at [364, 225] on button "remove room" at bounding box center [368, 223] width 25 height 5
click at [368, 224] on button "remove room" at bounding box center [368, 223] width 25 height 5
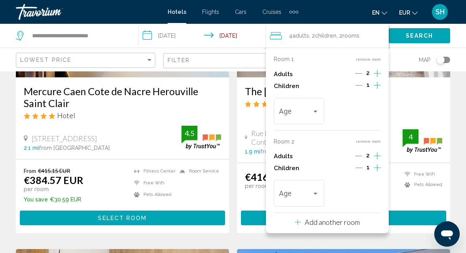
click at [355, 223] on p "Add another room" at bounding box center [332, 222] width 55 height 9
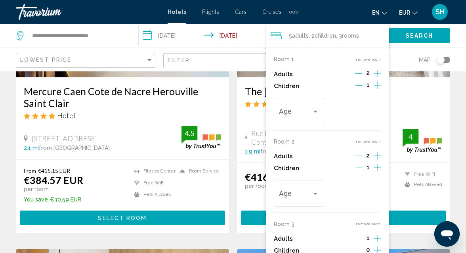
click at [376, 90] on icon "Increment children" at bounding box center [377, 85] width 7 height 10
click at [315, 110] on div "Travelers: 5 adults, 3 children" at bounding box center [315, 111] width 7 height 6
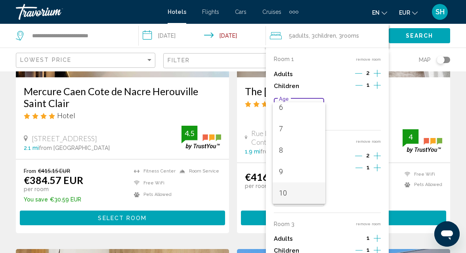
scroll to position [155, 0]
click at [295, 192] on span "11" at bounding box center [299, 192] width 40 height 21
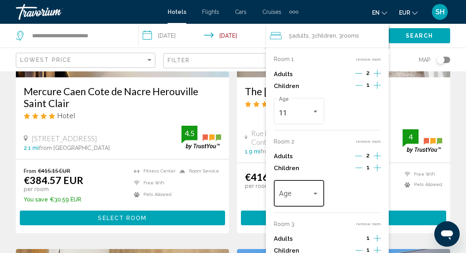
click at [316, 192] on div "Travelers: 5 adults, 3 children" at bounding box center [315, 194] width 7 height 6
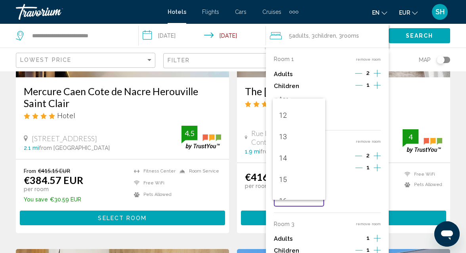
scroll to position [284, 0]
click at [288, 106] on span "13" at bounding box center [299, 103] width 40 height 21
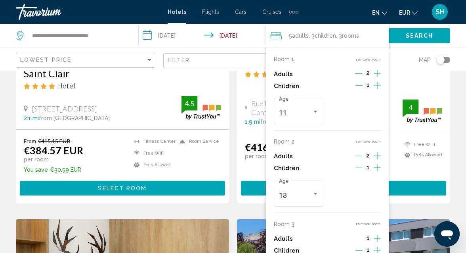
scroll to position [479, 0]
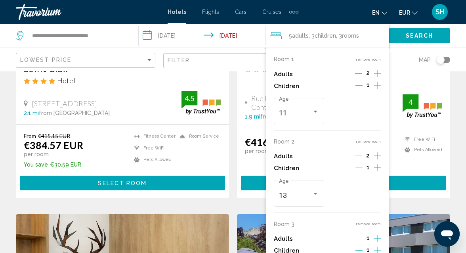
click at [295, 250] on p "Children" at bounding box center [286, 250] width 25 height 7
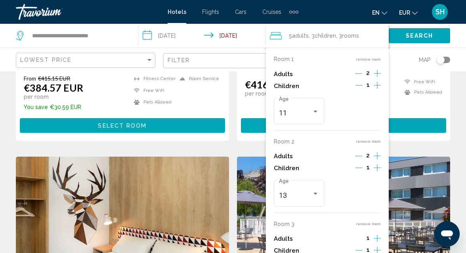
scroll to position [537, 0]
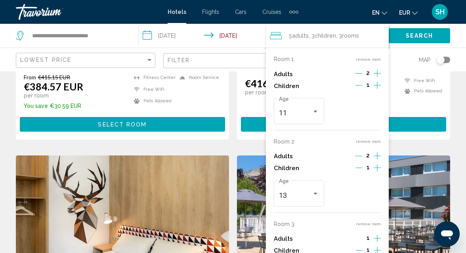
click at [372, 223] on button "remove room" at bounding box center [368, 223] width 25 height 5
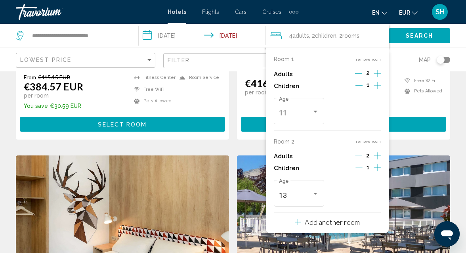
click at [344, 221] on p "Add another room" at bounding box center [332, 222] width 55 height 9
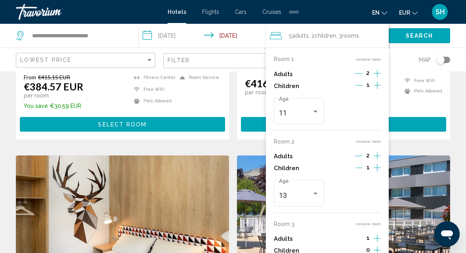
click at [378, 78] on icon "Increment adults" at bounding box center [377, 74] width 7 height 10
click at [412, 34] on span "Search" at bounding box center [420, 36] width 28 height 6
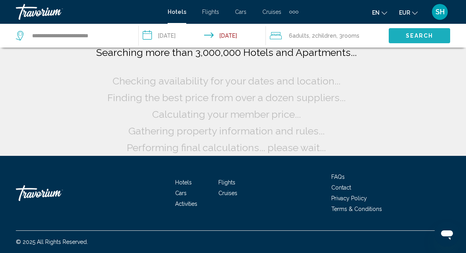
scroll to position [67, 0]
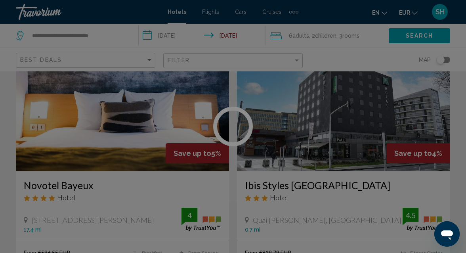
scroll to position [134, 0]
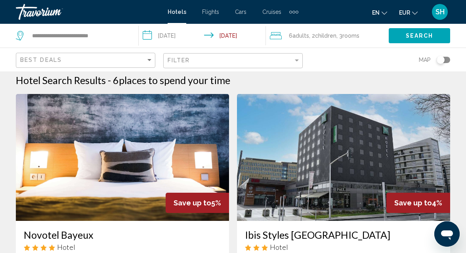
scroll to position [0, 0]
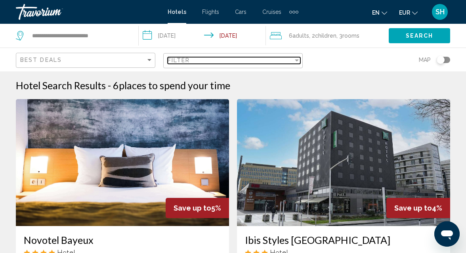
click at [298, 61] on div "Filter" at bounding box center [297, 60] width 4 height 2
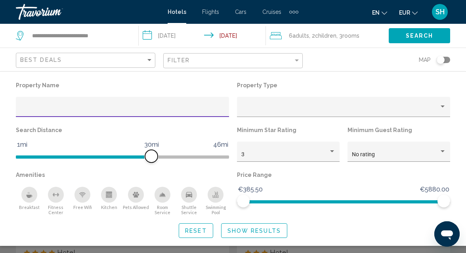
click at [227, 157] on span "Hotel Filters" at bounding box center [122, 156] width 213 height 3
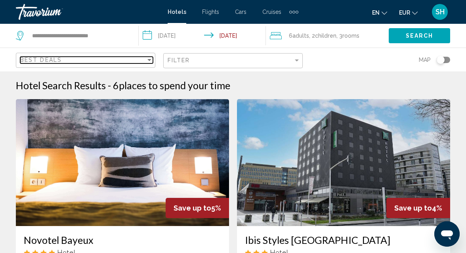
click at [151, 58] on div "Sort by" at bounding box center [149, 60] width 7 height 6
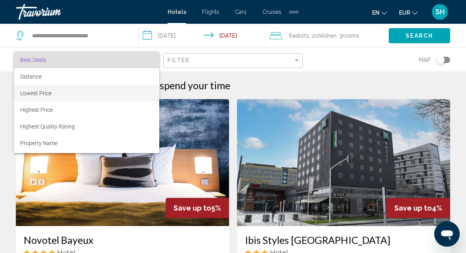
click at [113, 94] on span "Lowest Price" at bounding box center [86, 93] width 133 height 17
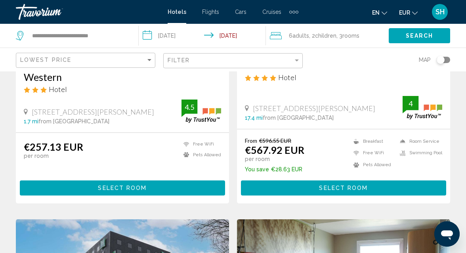
scroll to position [177, 0]
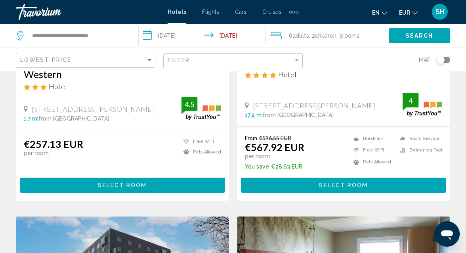
click at [157, 186] on button "Select Room" at bounding box center [122, 184] width 205 height 15
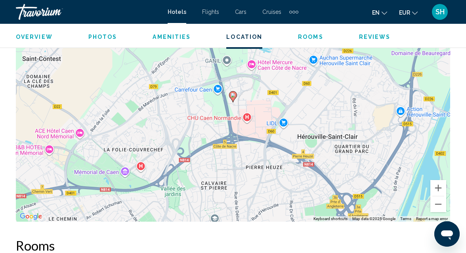
scroll to position [935, 0]
click at [441, 200] on button "Zoom out" at bounding box center [438, 204] width 16 height 16
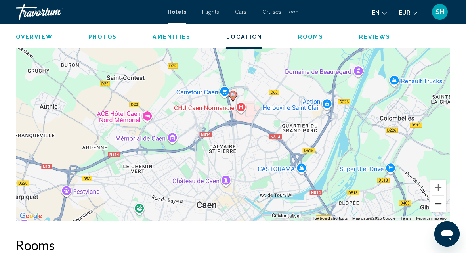
click at [441, 200] on button "Zoom out" at bounding box center [438, 204] width 16 height 16
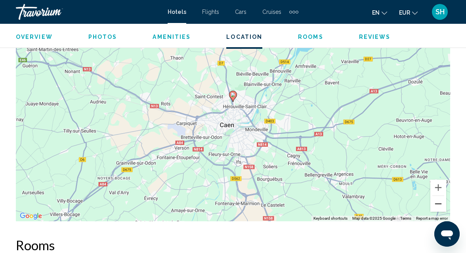
click at [441, 200] on button "Zoom out" at bounding box center [438, 204] width 16 height 16
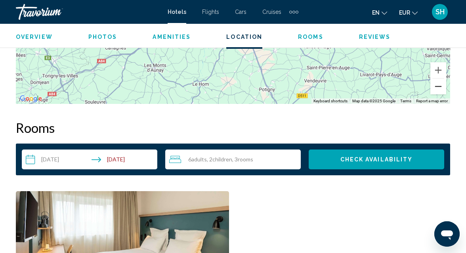
scroll to position [1060, 0]
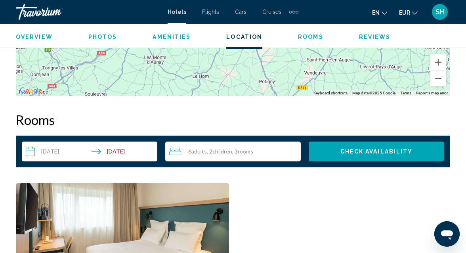
click at [253, 148] on span "rooms" at bounding box center [245, 151] width 15 height 7
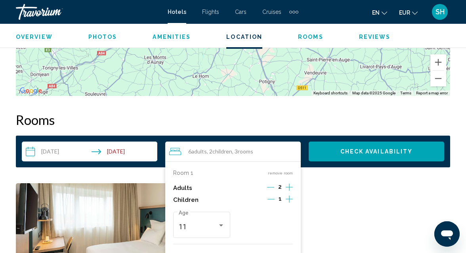
click at [281, 252] on button "remove room" at bounding box center [280, 254] width 25 height 5
click at [271, 195] on icon "Decrement children" at bounding box center [270, 198] width 7 height 7
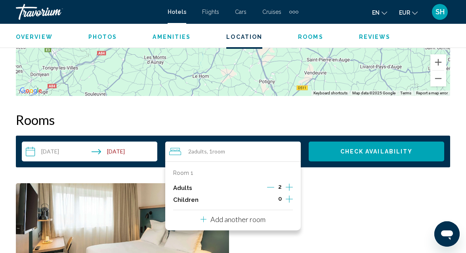
click at [358, 148] on span "Check Availability" at bounding box center [376, 151] width 73 height 6
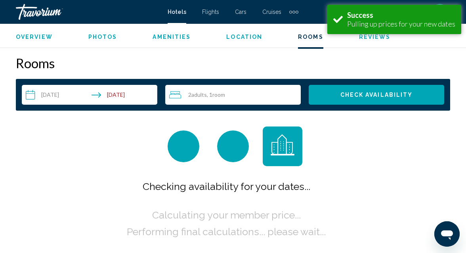
scroll to position [1118, 0]
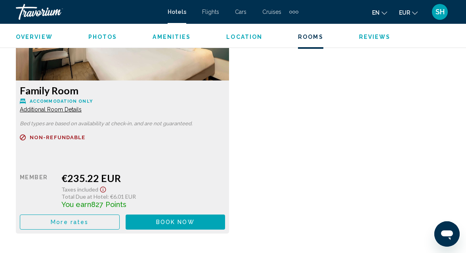
scroll to position [1534, 0]
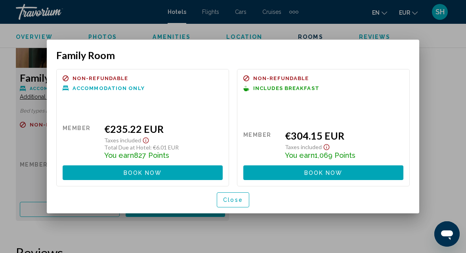
click at [235, 198] on span "Close" at bounding box center [233, 200] width 20 height 6
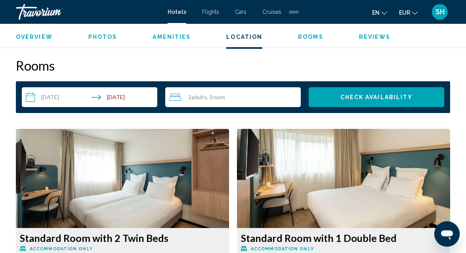
scroll to position [1116, 0]
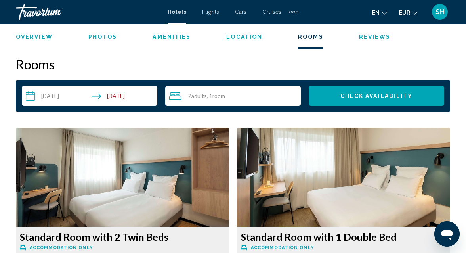
click at [215, 92] on span "Room" at bounding box center [218, 95] width 13 height 7
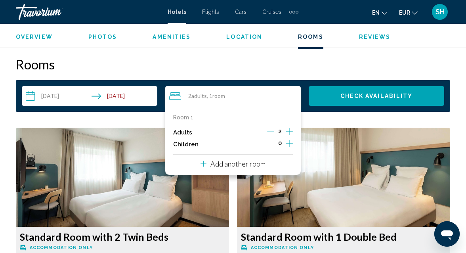
click at [288, 139] on icon "Increment children" at bounding box center [289, 144] width 7 height 10
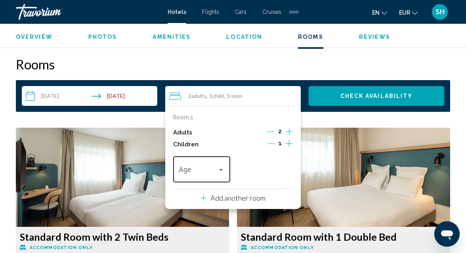
click at [221, 169] on div "Travelers: 2 adults, 1 child" at bounding box center [221, 170] width 4 height 2
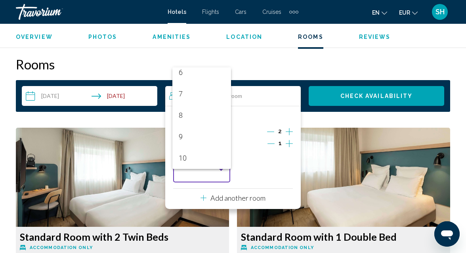
scroll to position [155, 0]
click at [221, 163] on span "11" at bounding box center [202, 157] width 46 height 21
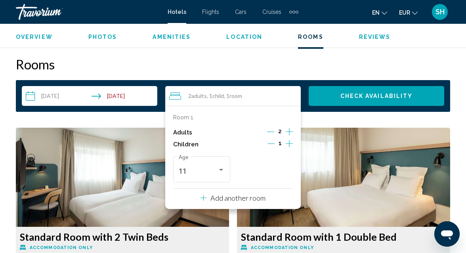
click at [290, 140] on icon "Increment children" at bounding box center [289, 143] width 7 height 7
click at [284, 169] on div "Travelers: 2 adults, 2 children" at bounding box center [284, 170] width 4 height 2
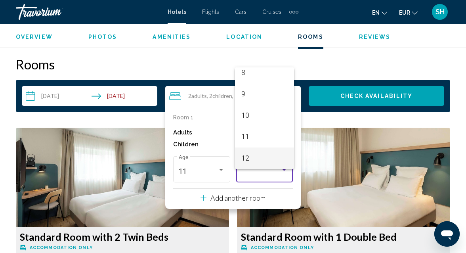
scroll to position [198, 0]
click at [284, 163] on span "13" at bounding box center [264, 157] width 46 height 21
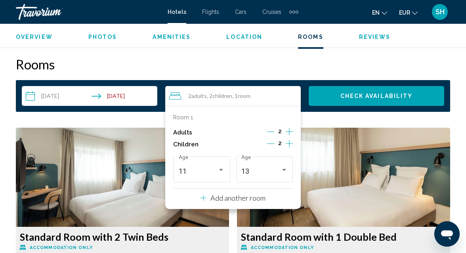
click at [368, 86] on button "Check Availability" at bounding box center [376, 96] width 135 height 20
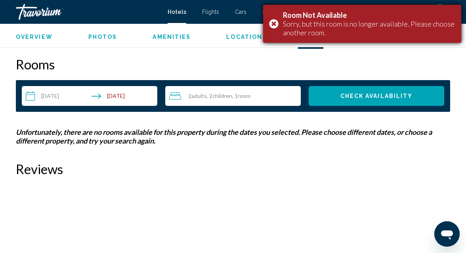
click at [273, 22] on div "Room Not Available Sorry, but this room is no longer available. Please choose a…" at bounding box center [362, 24] width 198 height 38
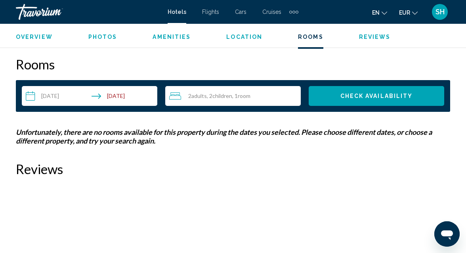
click at [222, 92] on span "Children" at bounding box center [222, 95] width 20 height 7
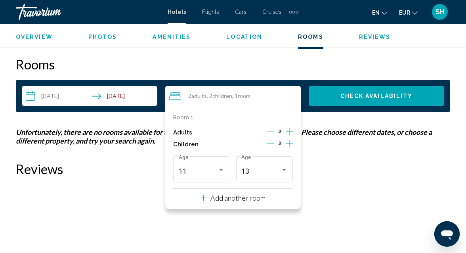
click at [273, 143] on icon "Decrement children" at bounding box center [270, 143] width 7 height 0
click at [373, 95] on button "Check Availability" at bounding box center [376, 96] width 135 height 20
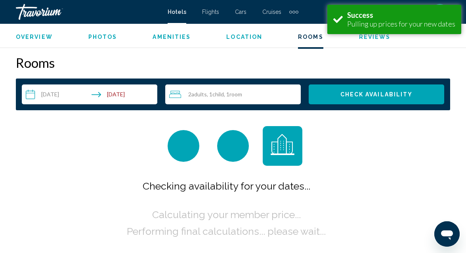
scroll to position [1118, 0]
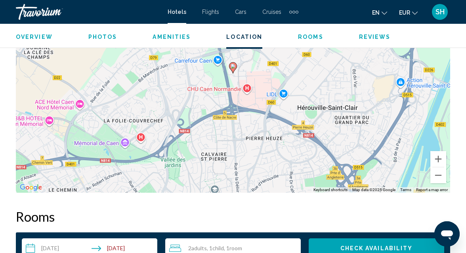
scroll to position [976, 0]
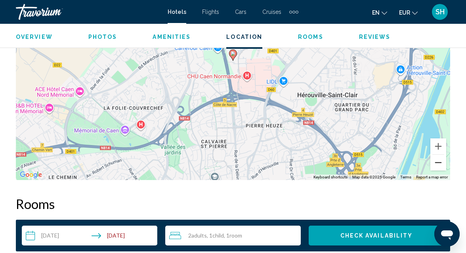
click at [439, 158] on button "Zoom out" at bounding box center [438, 163] width 16 height 16
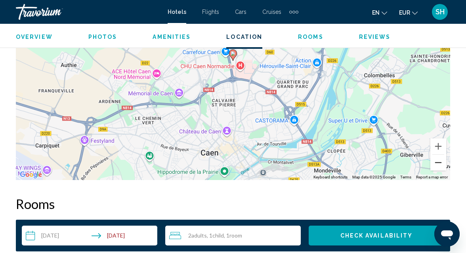
click at [439, 158] on button "Zoom out" at bounding box center [438, 163] width 16 height 16
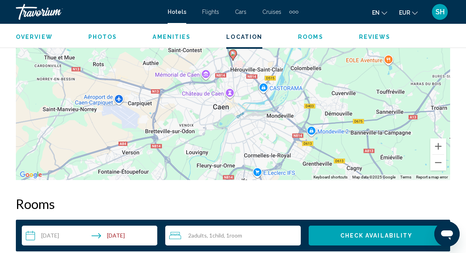
click at [460, 98] on div "Overview Type Hotel Address 11 Rue Du Professeur Joseph Rousselot, Caen 14000, …" at bounding box center [233, 194] width 466 height 1460
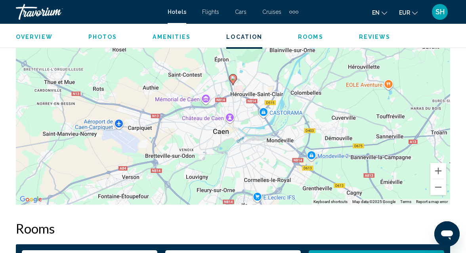
scroll to position [964, 0]
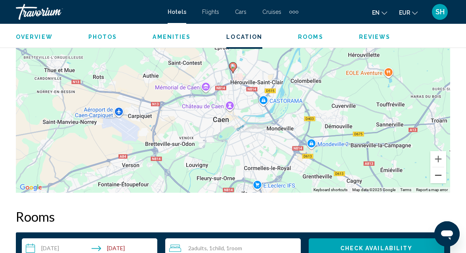
click at [440, 169] on button "Zoom out" at bounding box center [438, 175] width 16 height 16
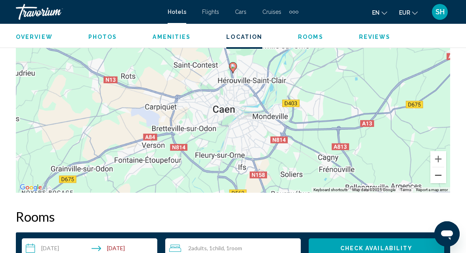
click at [440, 169] on button "Zoom out" at bounding box center [438, 175] width 16 height 16
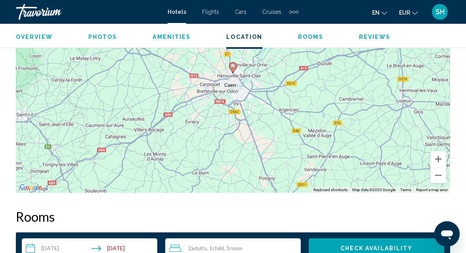
click at [456, 110] on div "Overview Type Hotel Address 11 Rue Du Professeur Joseph Rousselot, Caen 14000, …" at bounding box center [233, 207] width 466 height 1460
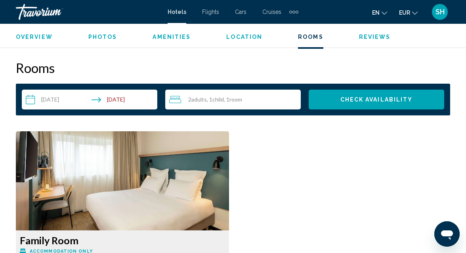
scroll to position [1103, 0]
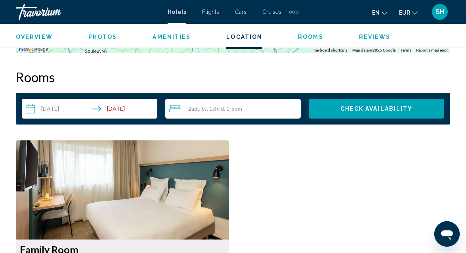
click at [252, 104] on div "2 Adult Adults , 1 Child Children , 1 Room rooms" at bounding box center [235, 109] width 132 height 10
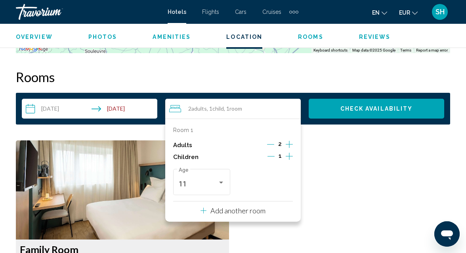
click at [254, 206] on p "Add another room" at bounding box center [237, 210] width 55 height 9
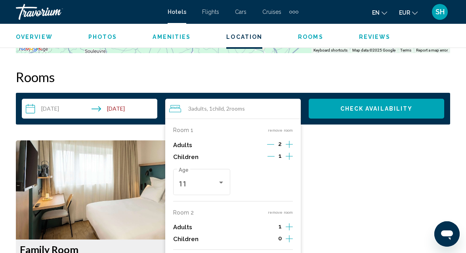
click at [289, 148] on icon "Increment adults" at bounding box center [289, 144] width 7 height 7
click at [289, 160] on icon "Increment children" at bounding box center [289, 156] width 7 height 7
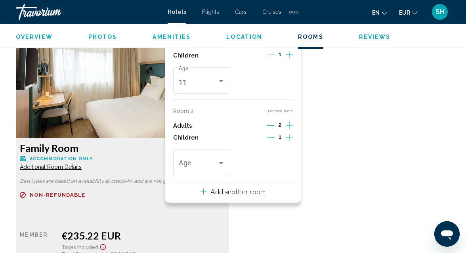
scroll to position [1205, 0]
click at [222, 162] on div "Travelers: 4 adults, 2 children" at bounding box center [221, 163] width 4 height 2
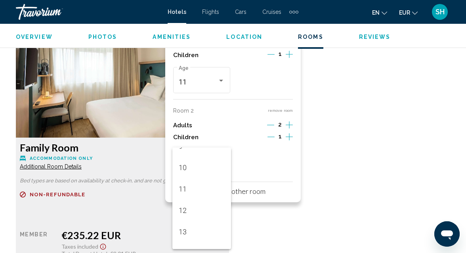
scroll to position [209, 0]
click at [191, 229] on span "13" at bounding box center [202, 227] width 46 height 21
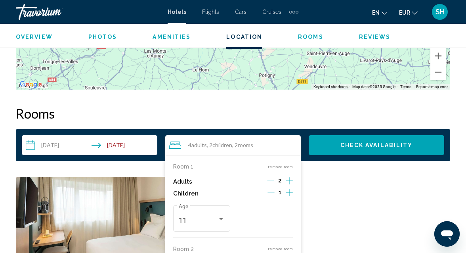
scroll to position [1066, 0]
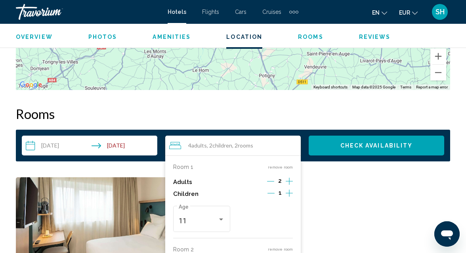
click at [334, 142] on button "Check Availability" at bounding box center [376, 145] width 135 height 20
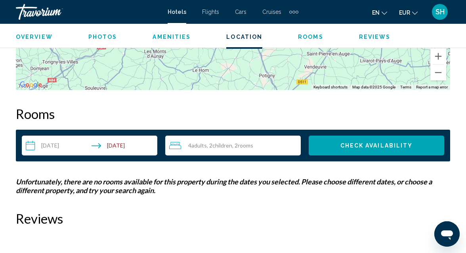
click at [372, 143] on span "Check Availability" at bounding box center [376, 146] width 73 height 6
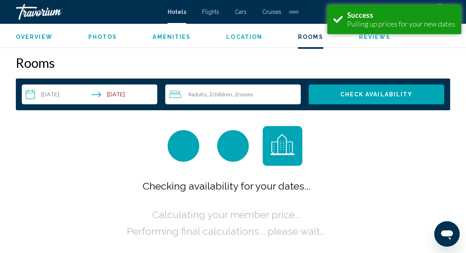
scroll to position [1118, 0]
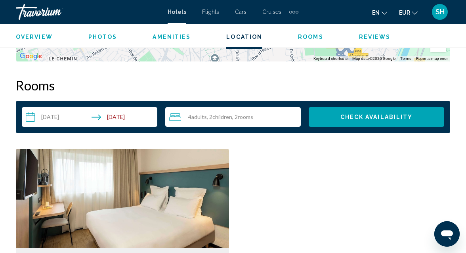
scroll to position [1065, 0]
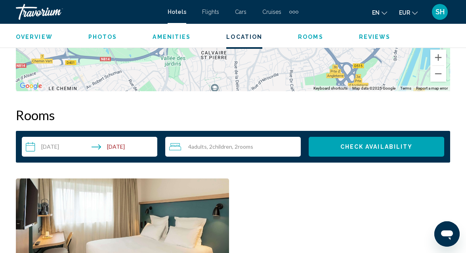
click at [218, 137] on div "4 Adult Adults , 2 Child Children , 2 Room rooms" at bounding box center [235, 147] width 132 height 20
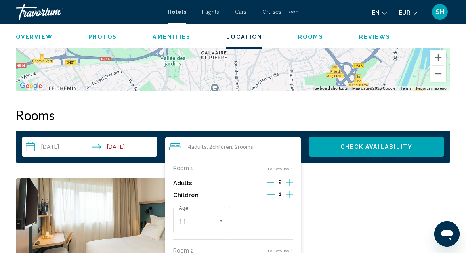
click at [276, 248] on button "remove room" at bounding box center [280, 250] width 25 height 5
click at [353, 144] on span "Check Availability" at bounding box center [376, 147] width 73 height 6
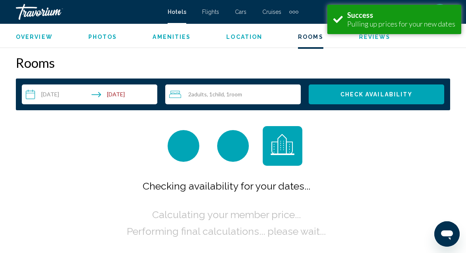
scroll to position [1118, 0]
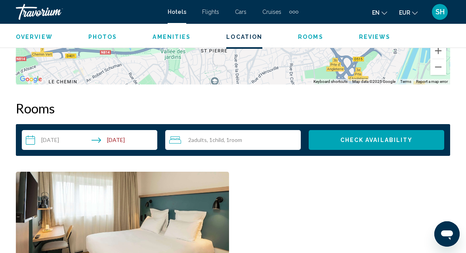
scroll to position [1065, 0]
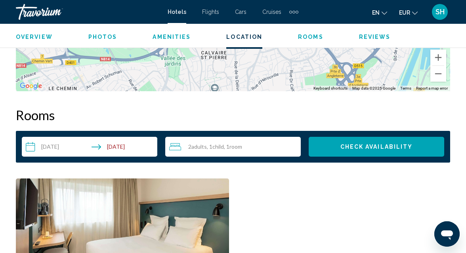
click at [216, 143] on span "Child" at bounding box center [217, 146] width 11 height 7
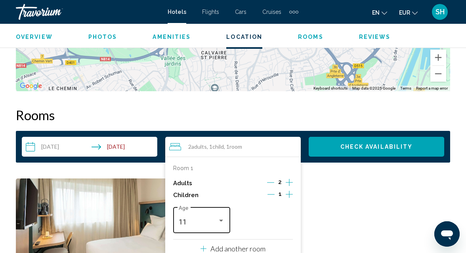
click at [221, 217] on div "Travelers: 2 adults, 1 child" at bounding box center [221, 220] width 7 height 6
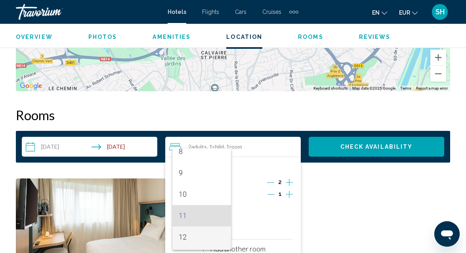
scroll to position [198, 0]
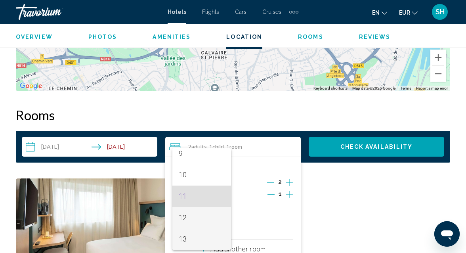
click at [213, 239] on span "13" at bounding box center [202, 238] width 46 height 21
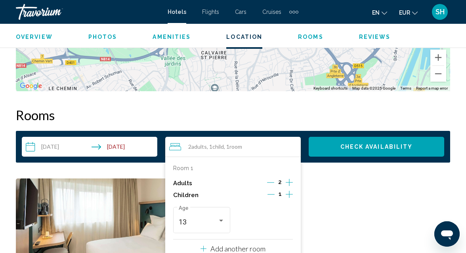
click at [374, 144] on span "Check Availability" at bounding box center [376, 147] width 73 height 6
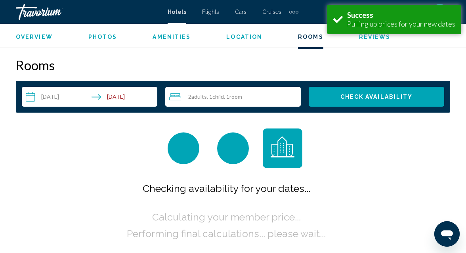
scroll to position [1118, 0]
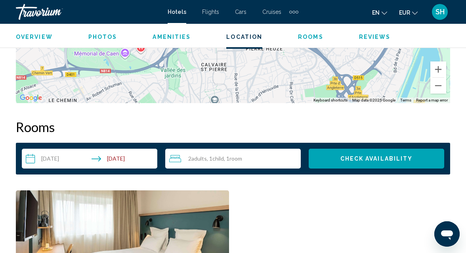
scroll to position [1052, 0]
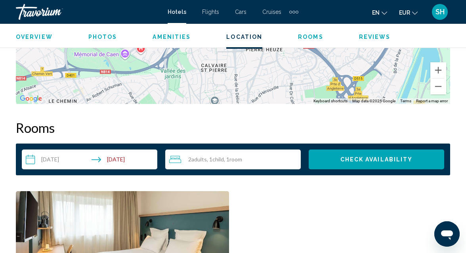
click at [234, 156] on span "Room" at bounding box center [235, 159] width 13 height 7
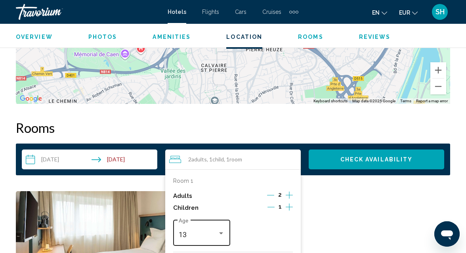
click at [221, 232] on div "Travelers: 2 adults, 1 child" at bounding box center [221, 233] width 4 height 2
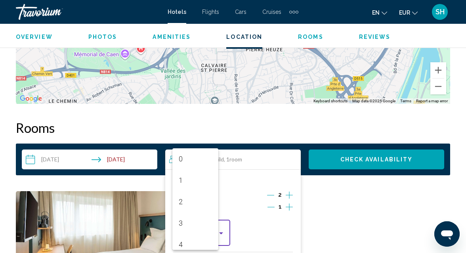
scroll to position [209, 0]
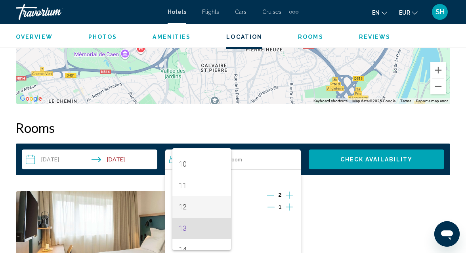
click at [210, 200] on span "12" at bounding box center [202, 206] width 46 height 21
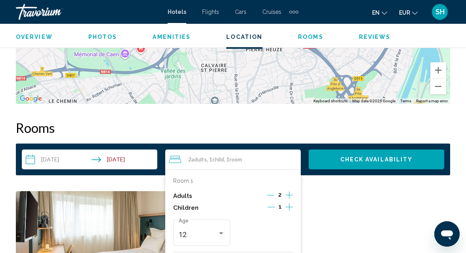
click at [340, 155] on button "Check Availability" at bounding box center [376, 159] width 135 height 20
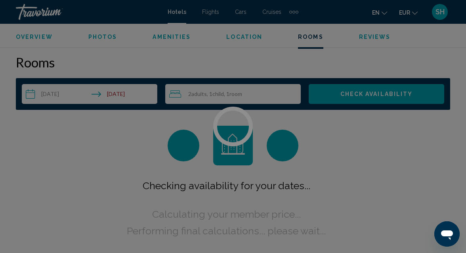
scroll to position [1118, 0]
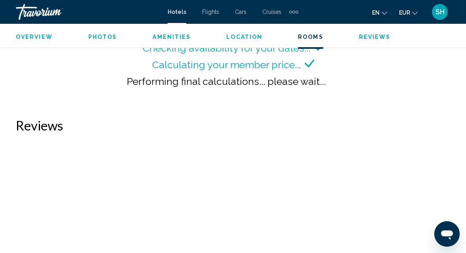
scroll to position [1268, 0]
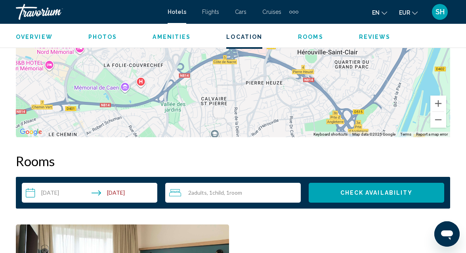
scroll to position [1019, 0]
click at [227, 189] on span ", 1 Room rooms" at bounding box center [233, 192] width 18 height 6
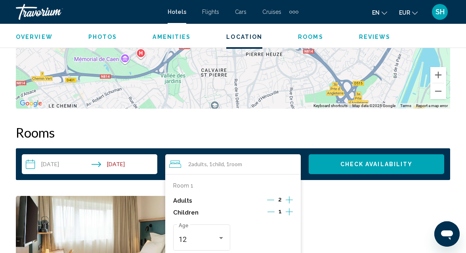
scroll to position [1070, 0]
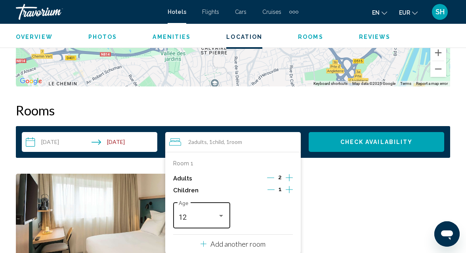
click at [225, 209] on div "12 Age" at bounding box center [201, 214] width 57 height 28
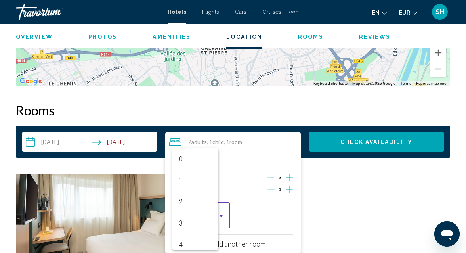
scroll to position [205, 0]
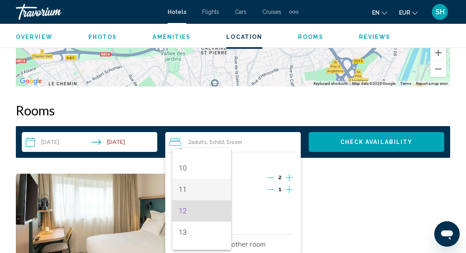
click at [210, 190] on span "11" at bounding box center [202, 189] width 46 height 21
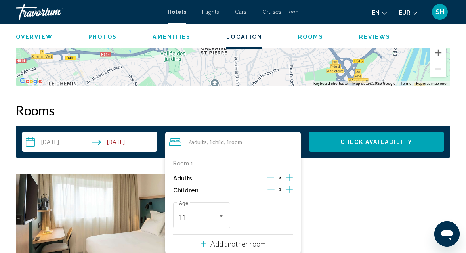
click at [344, 139] on span "Check Availability" at bounding box center [376, 142] width 73 height 6
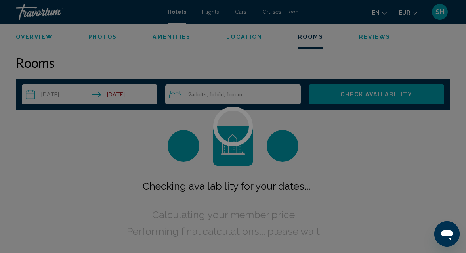
scroll to position [1118, 0]
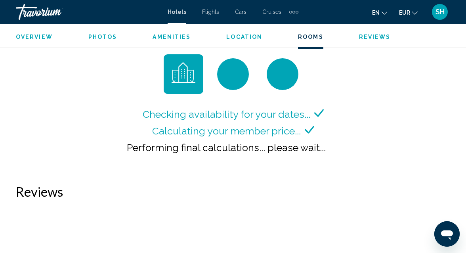
scroll to position [1192, 0]
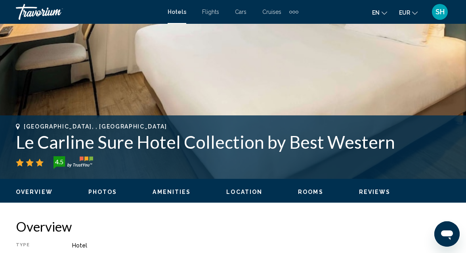
scroll to position [217, 0]
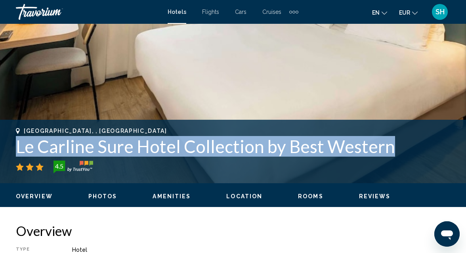
drag, startPoint x: 16, startPoint y: 148, endPoint x: 386, endPoint y: 153, distance: 369.7
click at [386, 153] on h1 "Le Carline Sure Hotel Collection by Best Western" at bounding box center [233, 146] width 434 height 21
copy h1 "Le Carline Sure Hotel Collection by Best Western"
click at [277, 175] on div "Caen, , France Le Carline Sure Hotel Collection by Best Western 4.5 Address 11 …" at bounding box center [233, 151] width 466 height 63
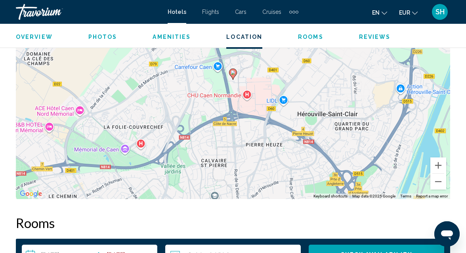
scroll to position [951, 0]
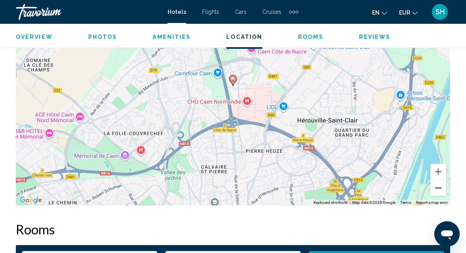
click at [441, 185] on button "Zoom out" at bounding box center [438, 188] width 16 height 16
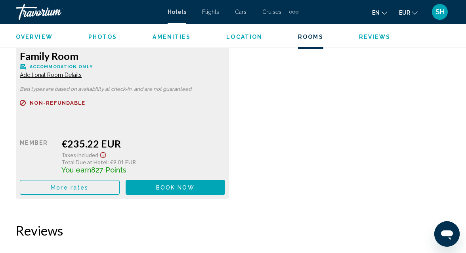
scroll to position [1319, 0]
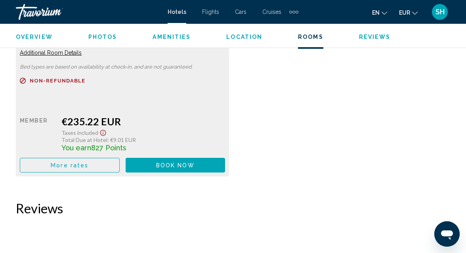
click at [256, 104] on div "Family Room Accommodation Only Additional Room Details Bed types are based on a…" at bounding box center [233, 55] width 442 height 260
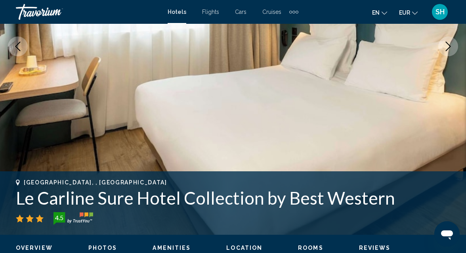
scroll to position [165, 0]
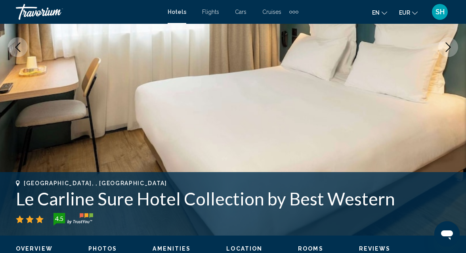
click at [433, 129] on img "Main content" at bounding box center [233, 47] width 466 height 376
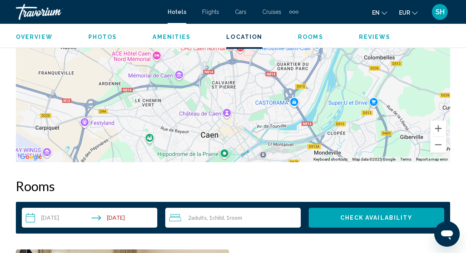
scroll to position [1002, 0]
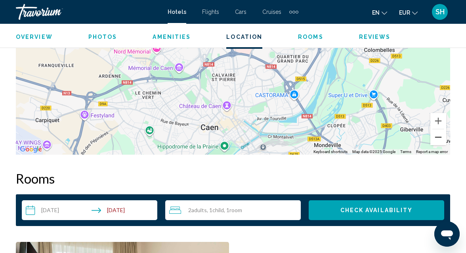
click at [443, 129] on button "Zoom out" at bounding box center [438, 137] width 16 height 16
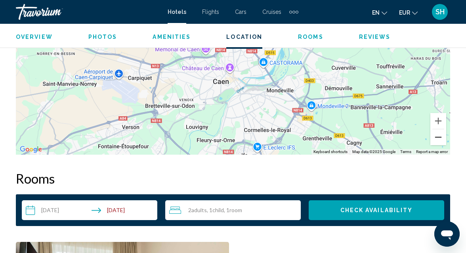
click at [443, 129] on button "Zoom out" at bounding box center [438, 137] width 16 height 16
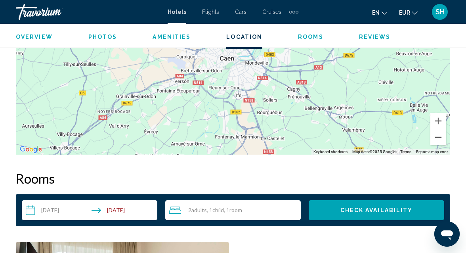
click at [443, 129] on button "Zoom out" at bounding box center [438, 137] width 16 height 16
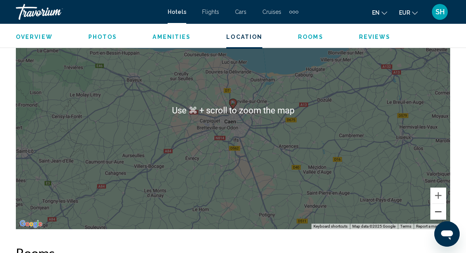
scroll to position [926, 0]
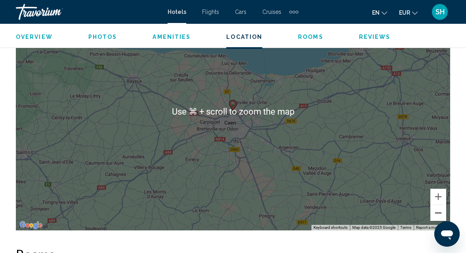
click at [439, 207] on button "Zoom out" at bounding box center [438, 213] width 16 height 16
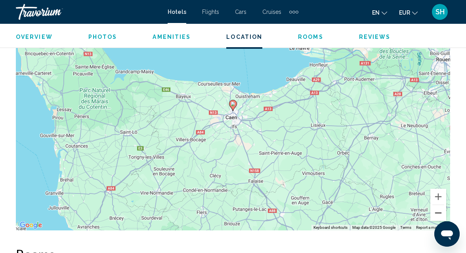
click at [439, 207] on button "Zoom out" at bounding box center [438, 213] width 16 height 16
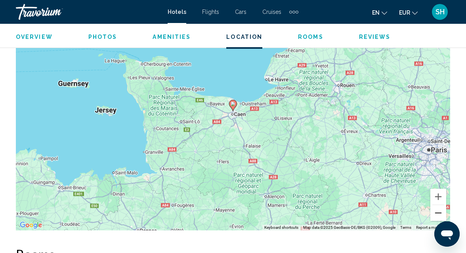
click at [439, 207] on button "Zoom out" at bounding box center [438, 213] width 16 height 16
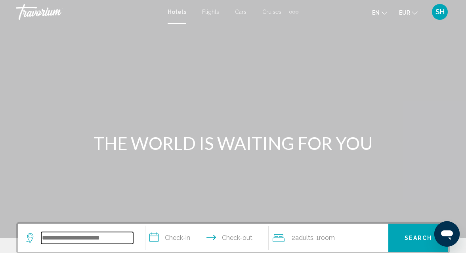
click at [67, 235] on input "Search widget" at bounding box center [87, 238] width 92 height 12
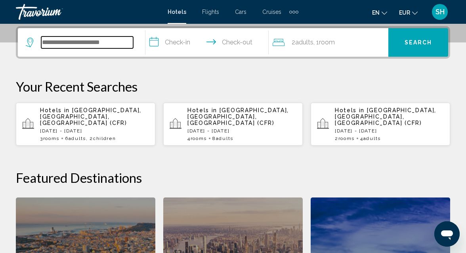
scroll to position [196, 0]
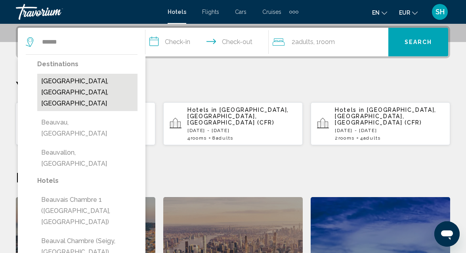
click at [72, 82] on button "[GEOGRAPHIC_DATA], [GEOGRAPHIC_DATA], [GEOGRAPHIC_DATA]" at bounding box center [87, 92] width 100 height 37
type input "**********"
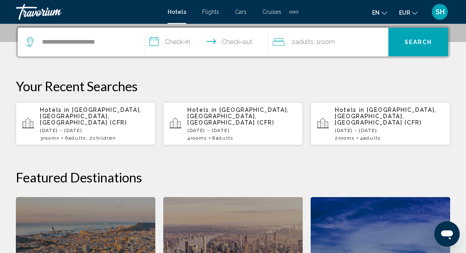
click at [176, 39] on input "**********" at bounding box center [208, 43] width 127 height 31
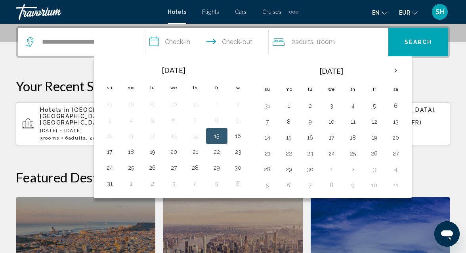
click at [219, 135] on button "15" at bounding box center [216, 135] width 13 height 11
click at [109, 152] on button "17" at bounding box center [109, 151] width 13 height 11
type input "**********"
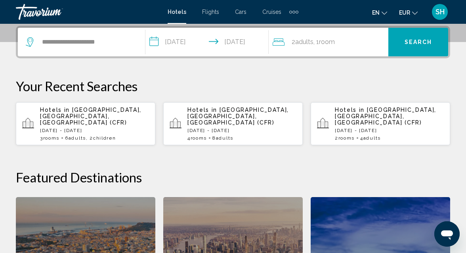
click at [418, 46] on button "Search" at bounding box center [418, 42] width 60 height 29
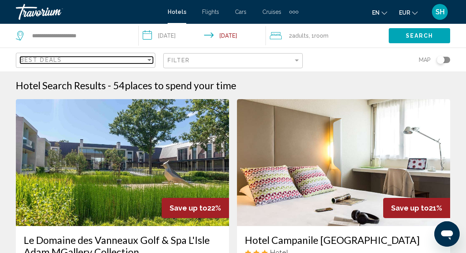
click at [151, 60] on div "Sort by" at bounding box center [149, 60] width 4 height 2
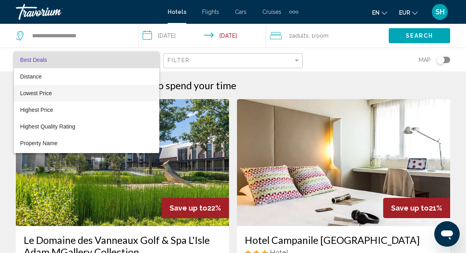
click at [118, 94] on span "Lowest Price" at bounding box center [86, 93] width 133 height 17
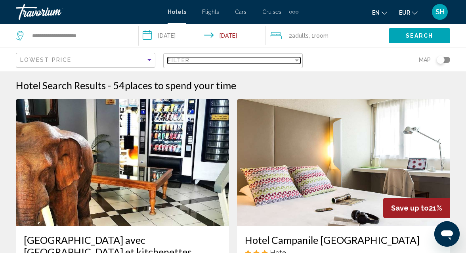
click at [299, 60] on div "Filter" at bounding box center [296, 60] width 7 height 6
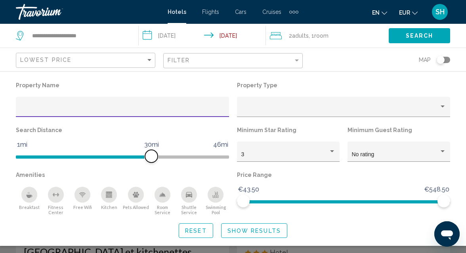
click at [228, 156] on span "Hotel Filters" at bounding box center [122, 156] width 213 height 3
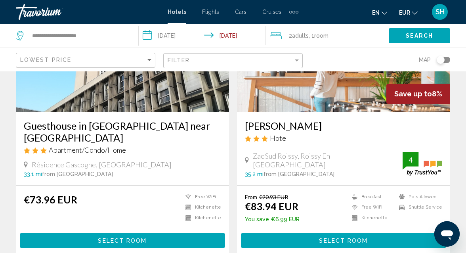
scroll to position [127, 0]
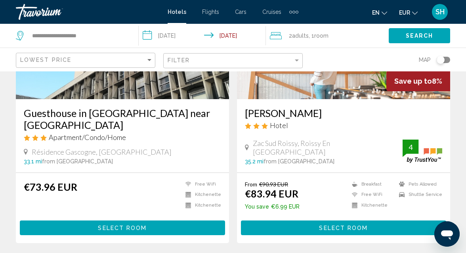
click at [163, 223] on button "Select Room" at bounding box center [122, 227] width 205 height 15
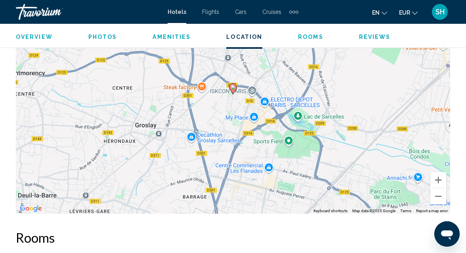
scroll to position [947, 0]
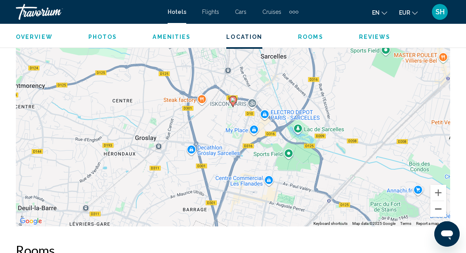
click at [439, 210] on button "Zoom out" at bounding box center [438, 209] width 16 height 16
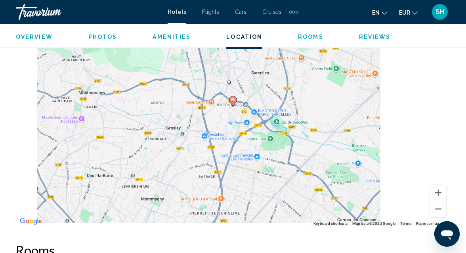
click at [439, 210] on button "Zoom out" at bounding box center [438, 209] width 16 height 16
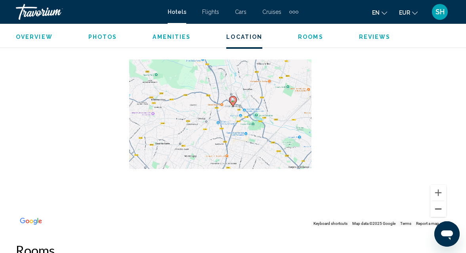
click at [439, 210] on button "Zoom out" at bounding box center [438, 209] width 16 height 16
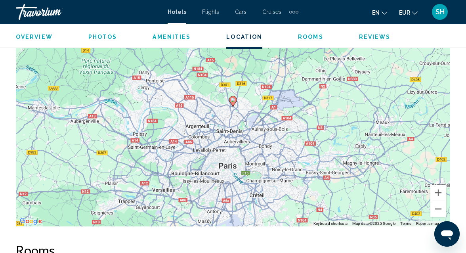
click at [439, 210] on button "Zoom out" at bounding box center [438, 209] width 16 height 16
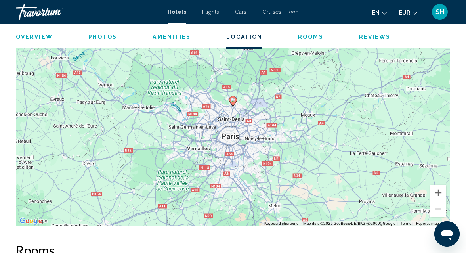
click at [439, 210] on button "Zoom out" at bounding box center [438, 209] width 16 height 16
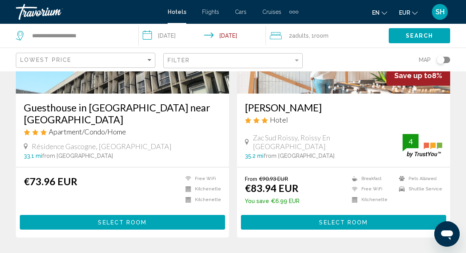
scroll to position [139, 0]
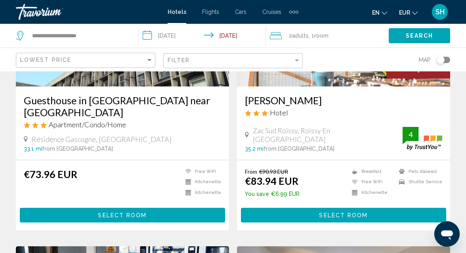
click at [288, 210] on button "Select Room" at bounding box center [343, 215] width 205 height 15
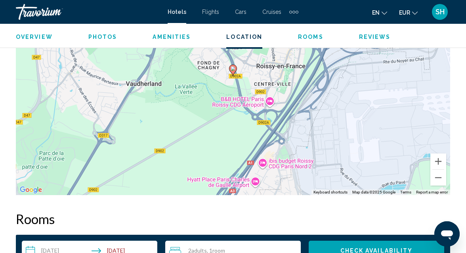
scroll to position [985, 0]
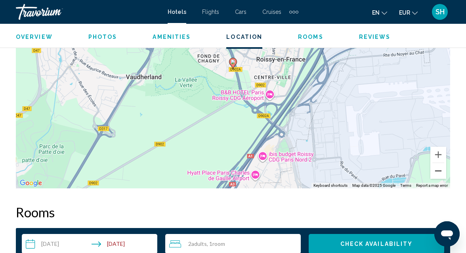
click at [439, 170] on button "Zoom out" at bounding box center [438, 171] width 16 height 16
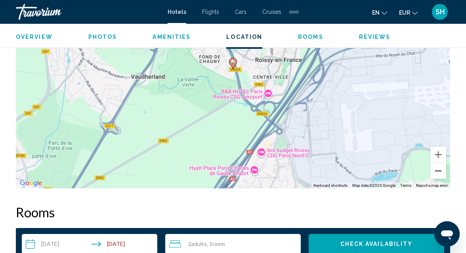
click at [439, 170] on button "Zoom out" at bounding box center [438, 171] width 16 height 16
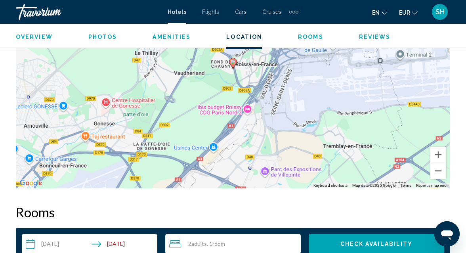
click at [439, 170] on button "Zoom out" at bounding box center [438, 171] width 16 height 16
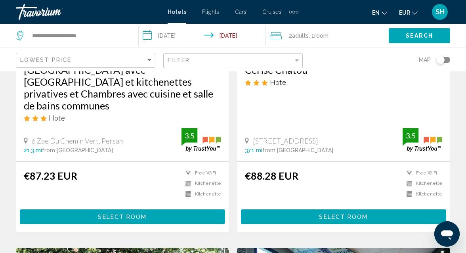
scroll to position [444, 0]
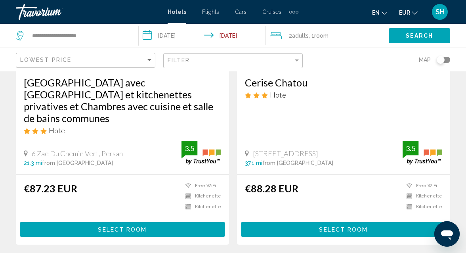
click at [137, 226] on span "Select Room" at bounding box center [122, 229] width 49 height 6
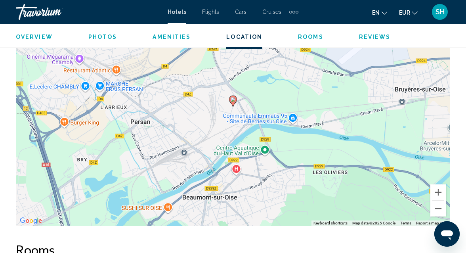
scroll to position [960, 0]
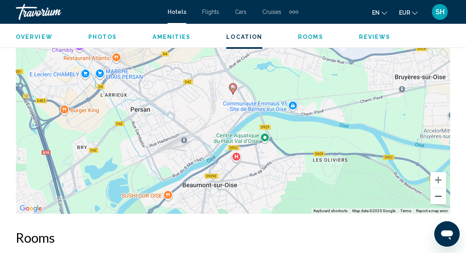
click at [439, 196] on button "Zoom out" at bounding box center [438, 196] width 16 height 16
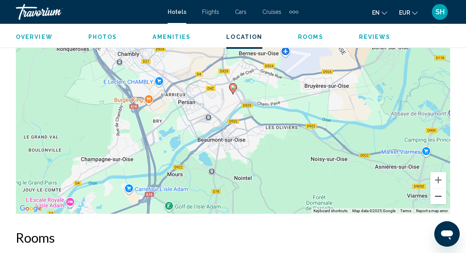
click at [439, 196] on button "Zoom out" at bounding box center [438, 196] width 16 height 16
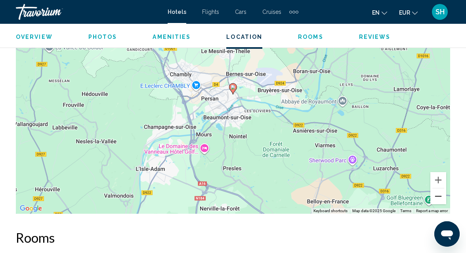
click at [439, 196] on button "Zoom out" at bounding box center [438, 196] width 16 height 16
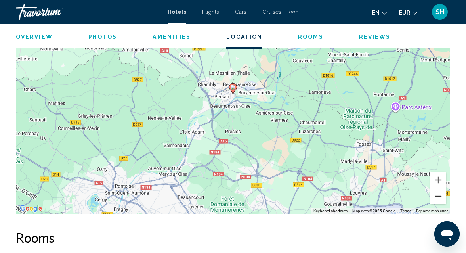
click at [439, 196] on button "Zoom out" at bounding box center [438, 196] width 16 height 16
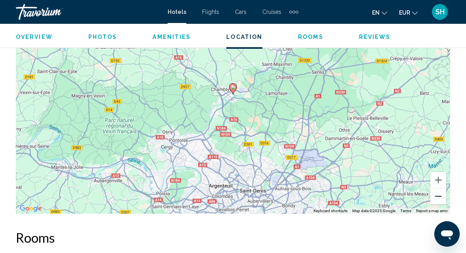
click at [439, 196] on button "Zoom out" at bounding box center [438, 196] width 16 height 16
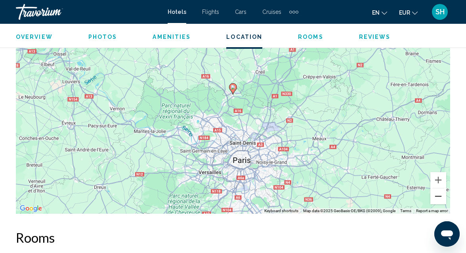
click at [439, 196] on button "Zoom out" at bounding box center [438, 196] width 16 height 16
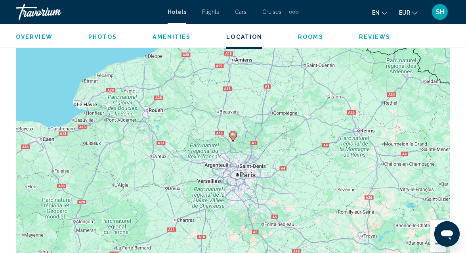
scroll to position [912, 0]
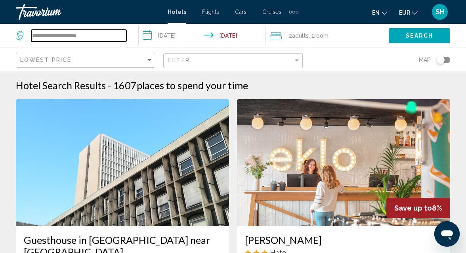
click at [59, 34] on input "**********" at bounding box center [78, 36] width 95 height 12
click at [94, 35] on input "**********" at bounding box center [78, 36] width 95 height 12
type input "*"
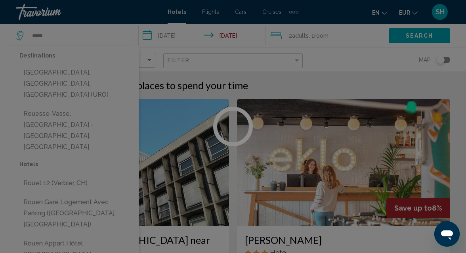
click at [96, 78] on div at bounding box center [233, 126] width 466 height 253
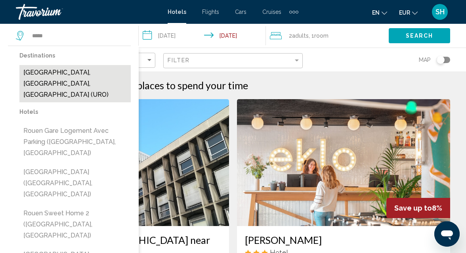
click at [95, 75] on button "[GEOGRAPHIC_DATA], [GEOGRAPHIC_DATA], [GEOGRAPHIC_DATA] (URO)" at bounding box center [74, 83] width 111 height 37
type input "**********"
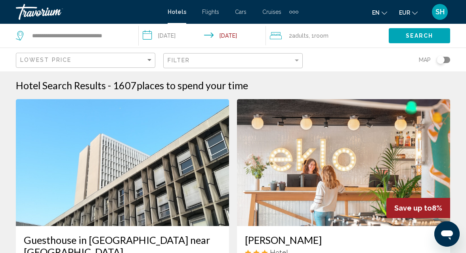
click at [406, 37] on span "Search" at bounding box center [420, 36] width 28 height 6
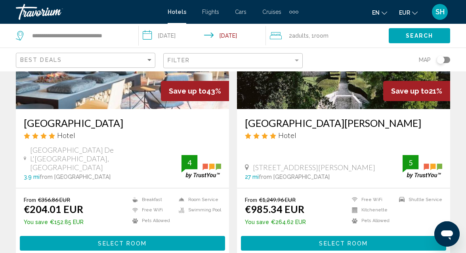
scroll to position [127, 0]
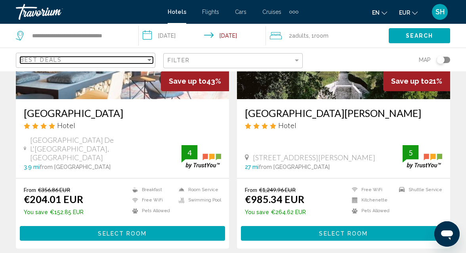
click at [151, 60] on div "Sort by" at bounding box center [149, 60] width 4 height 2
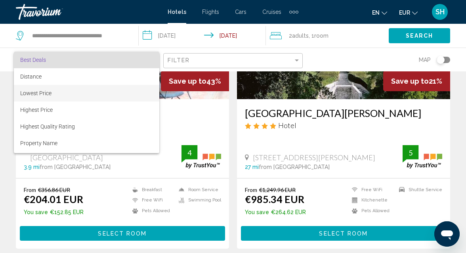
click at [127, 90] on span "Lowest Price" at bounding box center [86, 93] width 133 height 17
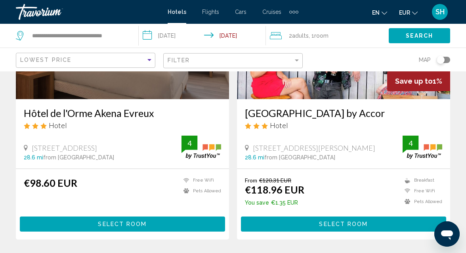
click at [170, 119] on div "Hôtel de l'Orme Akena Evreux Hotel" at bounding box center [122, 121] width 197 height 29
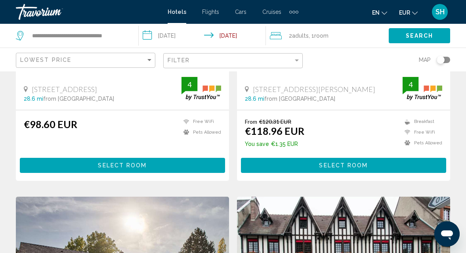
scroll to position [190, 0]
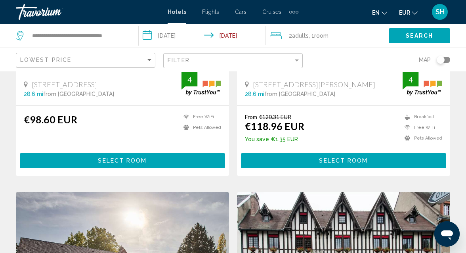
click at [149, 168] on button "Select Room" at bounding box center [122, 160] width 205 height 15
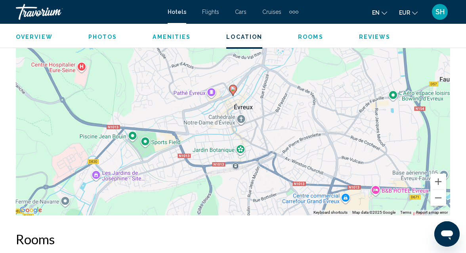
scroll to position [922, 0]
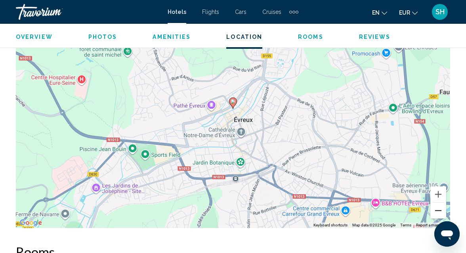
click at [439, 202] on button "Zoom out" at bounding box center [438, 210] width 16 height 16
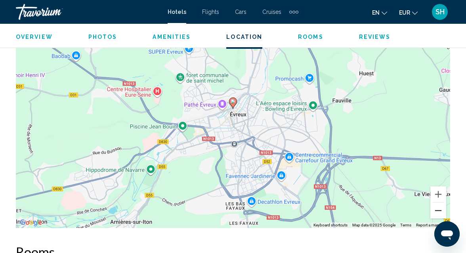
click at [439, 202] on button "Zoom out" at bounding box center [438, 210] width 16 height 16
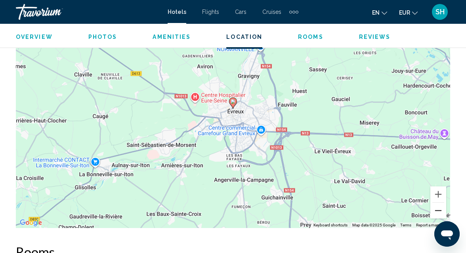
click at [439, 202] on button "Zoom out" at bounding box center [438, 210] width 16 height 16
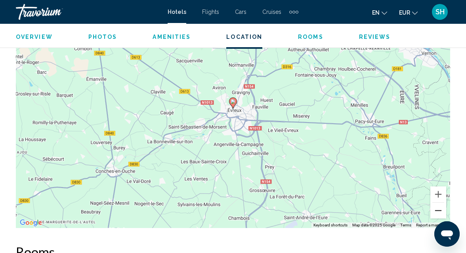
click at [439, 202] on button "Zoom out" at bounding box center [438, 210] width 16 height 16
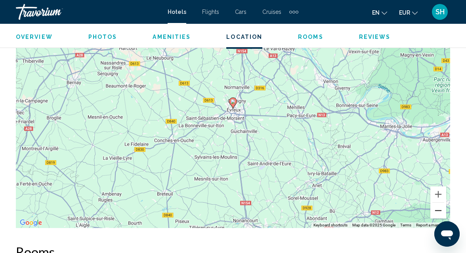
click at [439, 202] on button "Zoom out" at bounding box center [438, 210] width 16 height 16
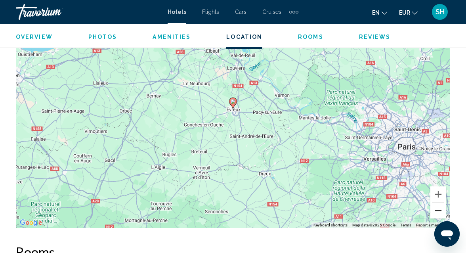
click at [439, 202] on button "Zoom out" at bounding box center [438, 210] width 16 height 16
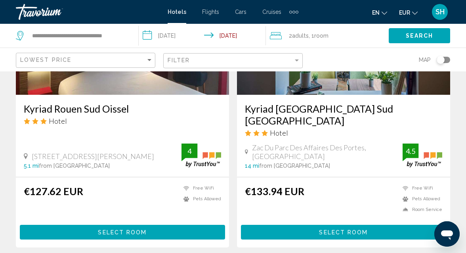
scroll to position [697, 0]
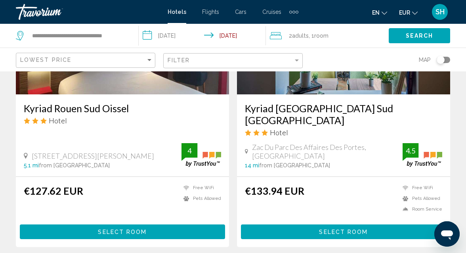
click at [120, 230] on span "Select Room" at bounding box center [122, 232] width 49 height 6
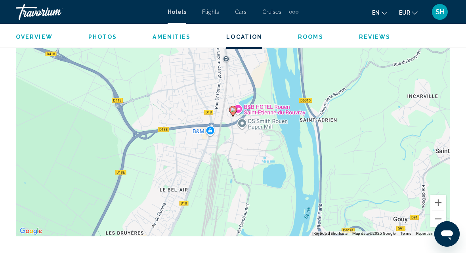
scroll to position [960, 0]
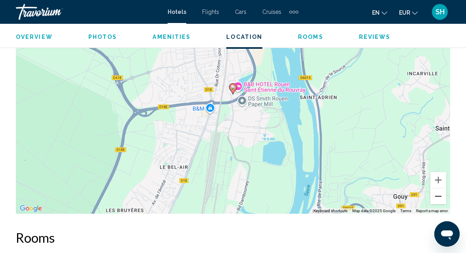
click at [439, 198] on button "Zoom out" at bounding box center [438, 196] width 16 height 16
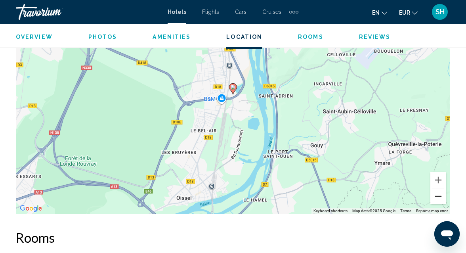
click at [439, 198] on button "Zoom out" at bounding box center [438, 196] width 16 height 16
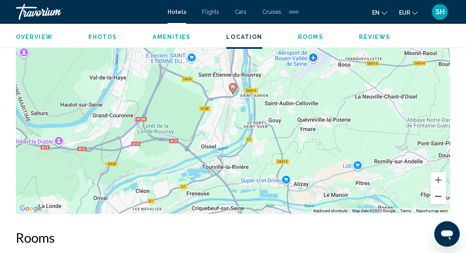
click at [439, 198] on button "Zoom out" at bounding box center [438, 196] width 16 height 16
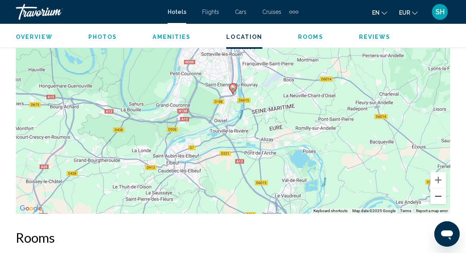
click at [439, 198] on button "Zoom out" at bounding box center [438, 196] width 16 height 16
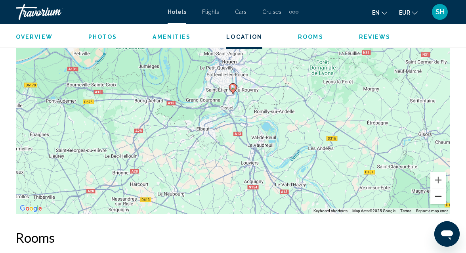
click at [439, 198] on button "Zoom out" at bounding box center [438, 196] width 16 height 16
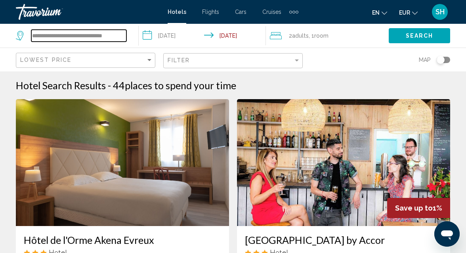
click at [123, 36] on input "**********" at bounding box center [78, 36] width 95 height 12
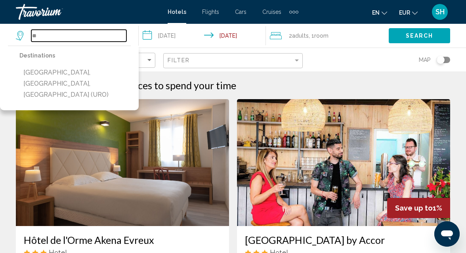
type input "*"
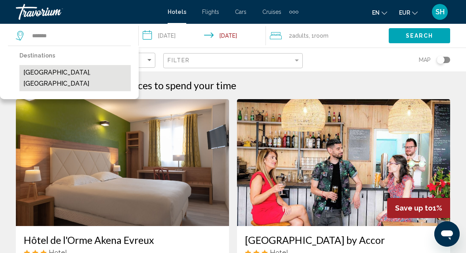
click at [71, 74] on button "Lillebonne, France" at bounding box center [74, 78] width 111 height 26
type input "**********"
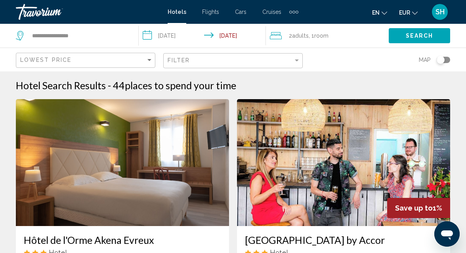
click at [422, 34] on span "Search" at bounding box center [420, 36] width 28 height 6
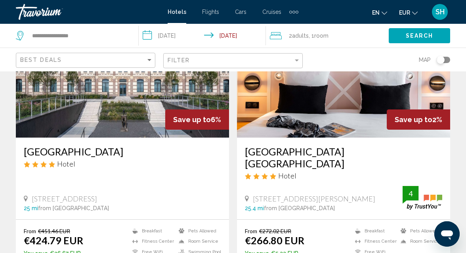
scroll to position [393, 0]
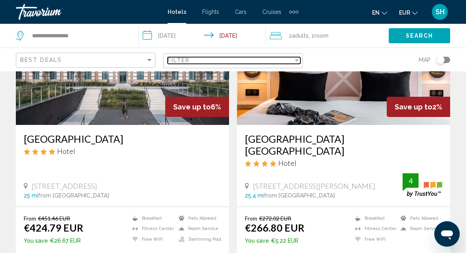
click at [297, 59] on div "Filter" at bounding box center [296, 60] width 7 height 6
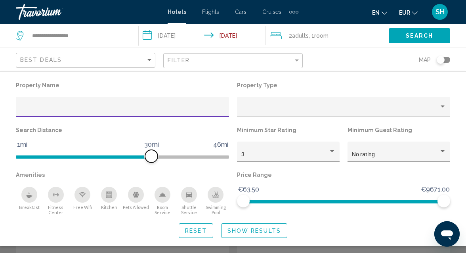
click at [227, 156] on span "Hotel Filters" at bounding box center [122, 156] width 213 height 3
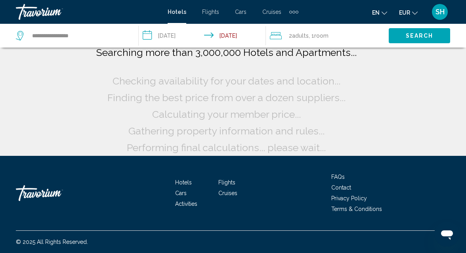
scroll to position [67, 0]
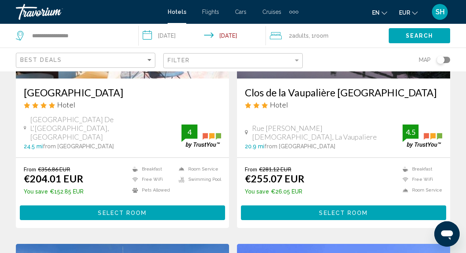
scroll to position [152, 0]
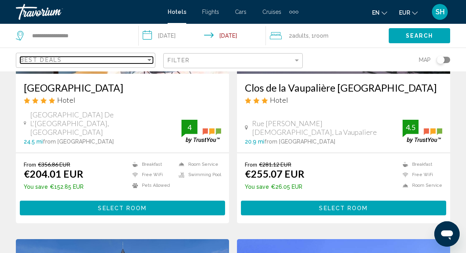
click at [143, 59] on div "Best Deals" at bounding box center [83, 60] width 126 height 6
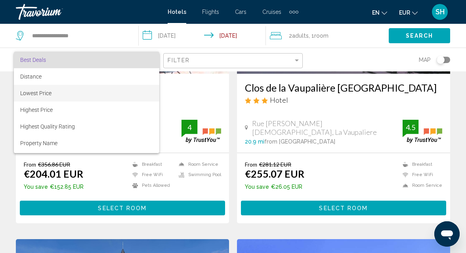
click at [124, 98] on span "Lowest Price" at bounding box center [86, 93] width 133 height 17
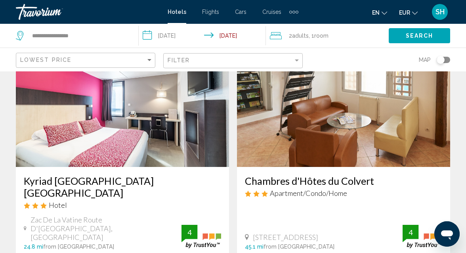
scroll to position [1509, 0]
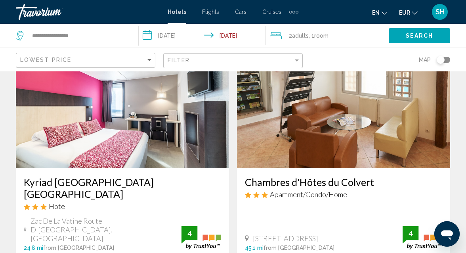
click at [313, 37] on span ", 1 Room rooms" at bounding box center [319, 35] width 20 height 11
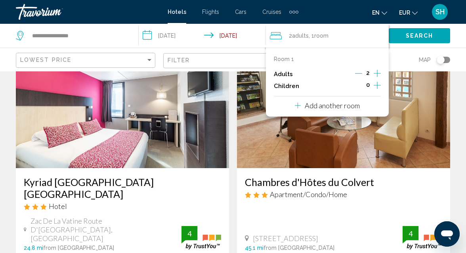
click at [376, 86] on icon "Increment children" at bounding box center [377, 85] width 7 height 10
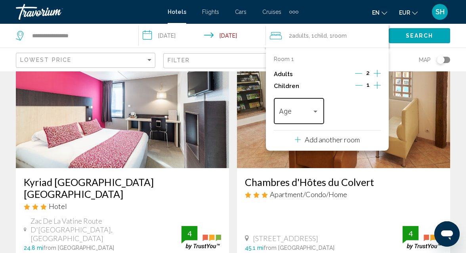
click at [316, 111] on div "Travelers: 2 adults, 1 child" at bounding box center [315, 112] width 4 height 2
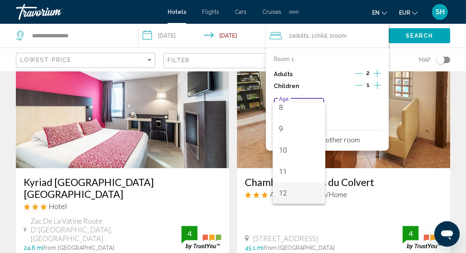
scroll to position [198, 0]
click at [288, 187] on span "13" at bounding box center [299, 192] width 40 height 21
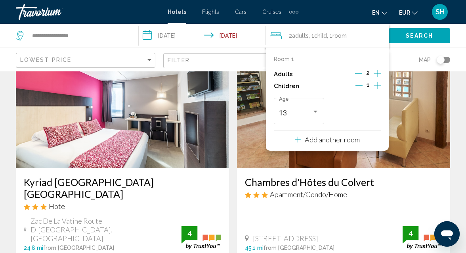
click at [376, 84] on icon "Increment children" at bounding box center [377, 85] width 7 height 10
click at [372, 111] on div "Travelers: 2 adults, 2 children" at bounding box center [372, 112] width 4 height 2
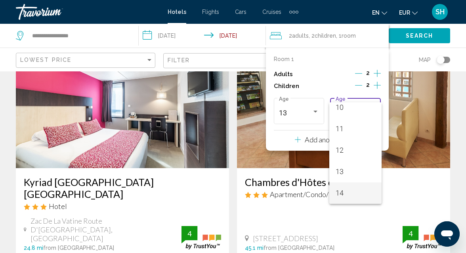
scroll to position [241, 0]
click at [354, 191] on span "15" at bounding box center [356, 192] width 40 height 21
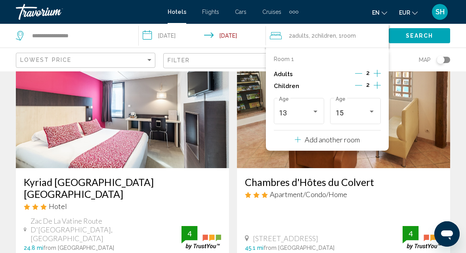
click at [440, 38] on button "Search" at bounding box center [419, 35] width 61 height 15
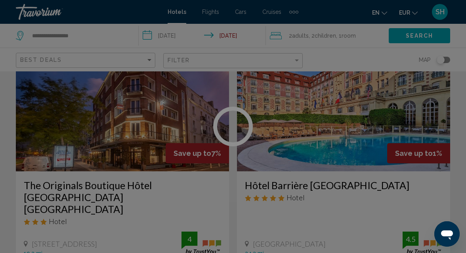
scroll to position [134, 0]
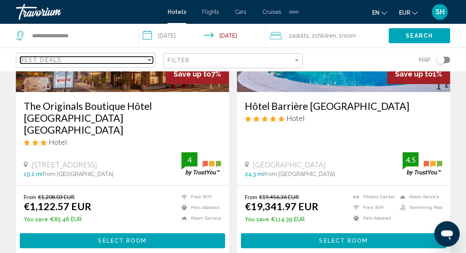
click at [150, 63] on div "Sort by" at bounding box center [149, 60] width 7 height 6
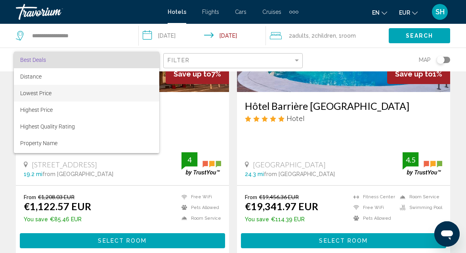
click at [130, 92] on span "Lowest Price" at bounding box center [86, 93] width 133 height 17
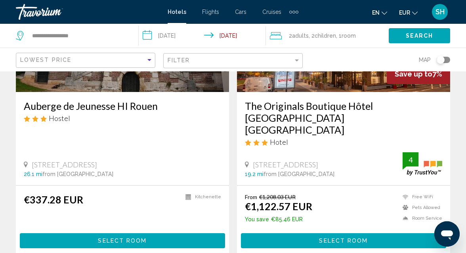
click at [204, 121] on div "Hostel" at bounding box center [122, 118] width 197 height 9
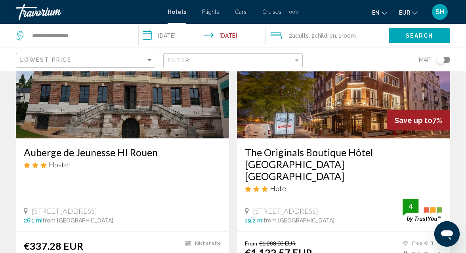
scroll to position [89, 0]
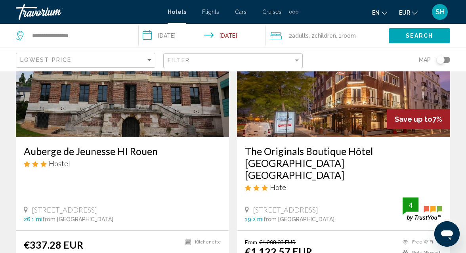
click at [319, 34] on span "Children" at bounding box center [325, 35] width 21 height 6
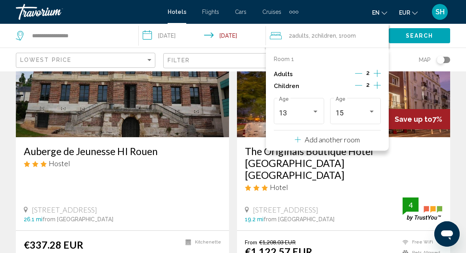
click at [361, 82] on icon "Decrement children" at bounding box center [358, 85] width 7 height 7
click at [424, 36] on span "Search" at bounding box center [420, 36] width 28 height 6
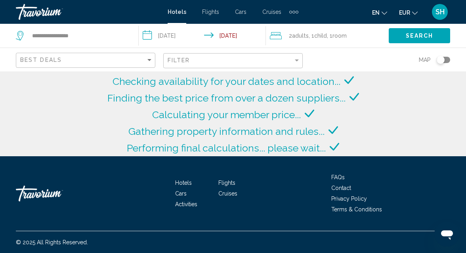
scroll to position [134, 0]
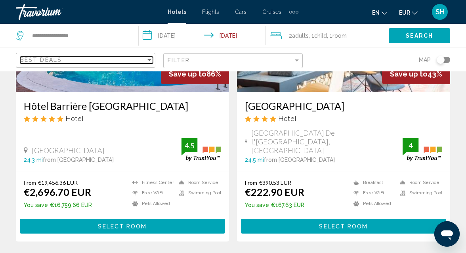
click at [150, 60] on div "Sort by" at bounding box center [149, 60] width 4 height 2
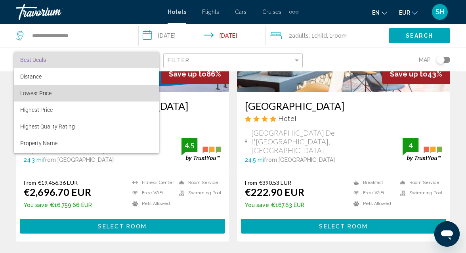
click at [122, 96] on span "Lowest Price" at bounding box center [86, 93] width 133 height 17
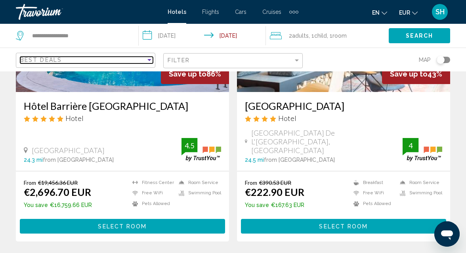
scroll to position [712, 0]
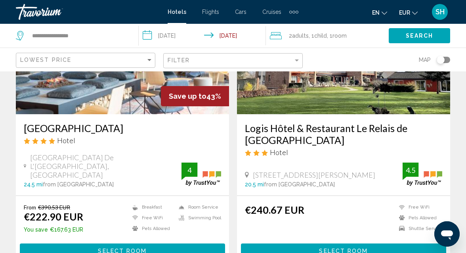
scroll to position [114, 0]
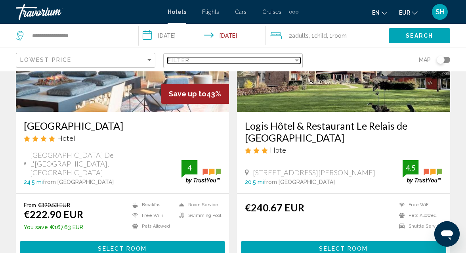
click at [297, 60] on div "Filter" at bounding box center [297, 60] width 4 height 2
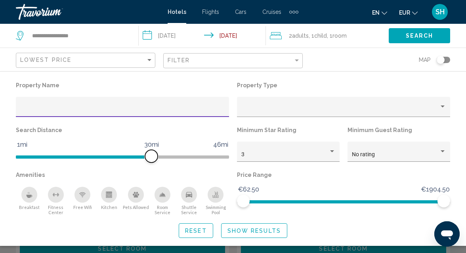
click at [229, 157] on span "Hotel Filters" at bounding box center [122, 156] width 213 height 3
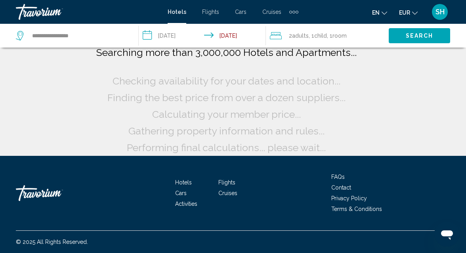
scroll to position [35, 0]
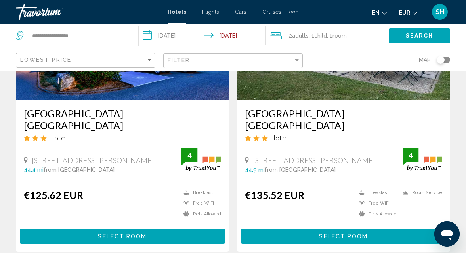
scroll to position [127, 0]
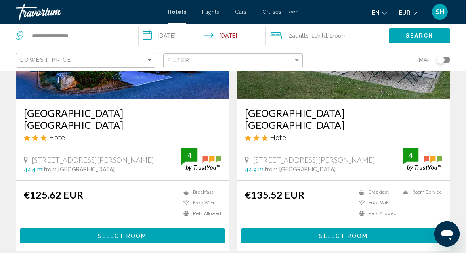
click at [118, 233] on span "Select Room" at bounding box center [122, 236] width 49 height 6
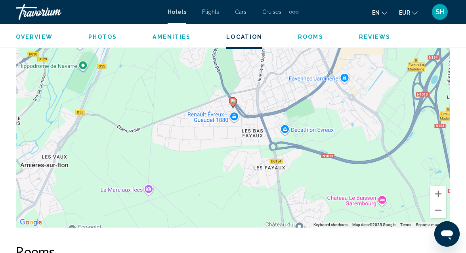
scroll to position [947, 0]
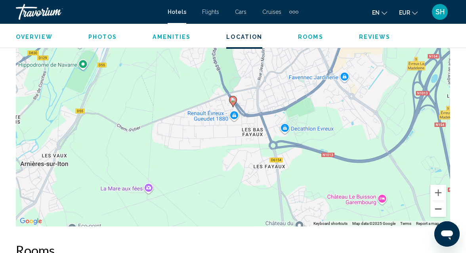
click at [438, 210] on button "Zoom out" at bounding box center [438, 209] width 16 height 16
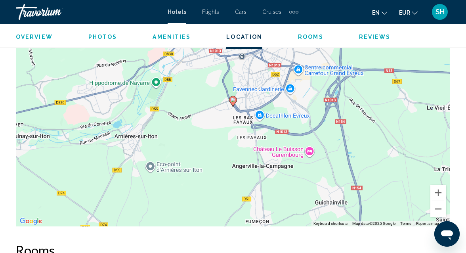
click at [438, 210] on button "Zoom out" at bounding box center [438, 209] width 16 height 16
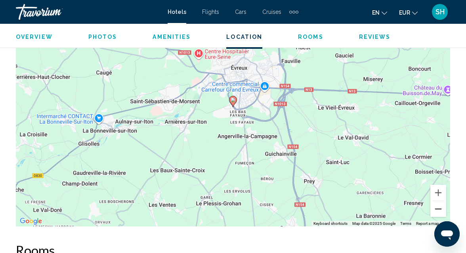
click at [438, 210] on button "Zoom out" at bounding box center [438, 209] width 16 height 16
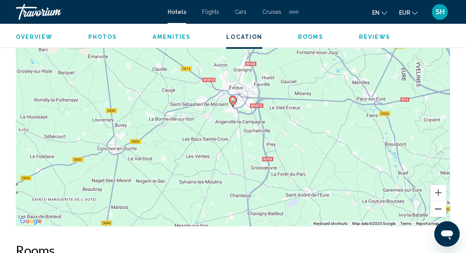
click at [438, 210] on button "Zoom out" at bounding box center [438, 209] width 16 height 16
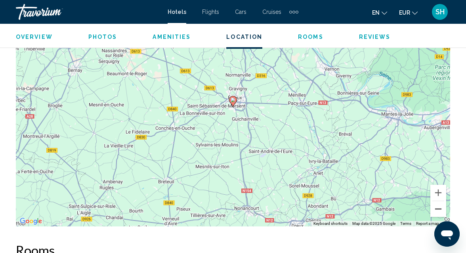
click at [438, 210] on button "Zoom out" at bounding box center [438, 209] width 16 height 16
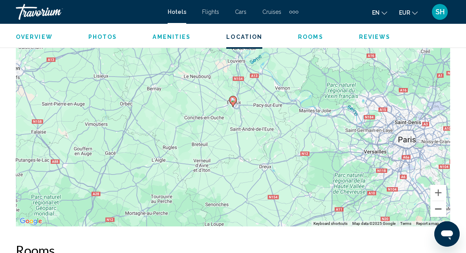
click at [438, 210] on button "Zoom out" at bounding box center [438, 209] width 16 height 16
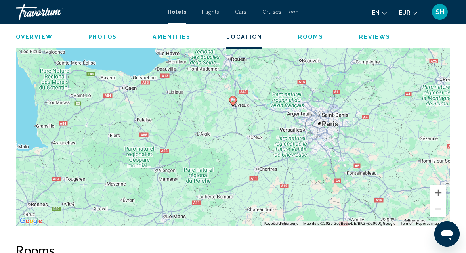
click at [450, 42] on div "Overview Photos Amenities Location Rooms Reviews Check Availability" at bounding box center [233, 36] width 466 height 25
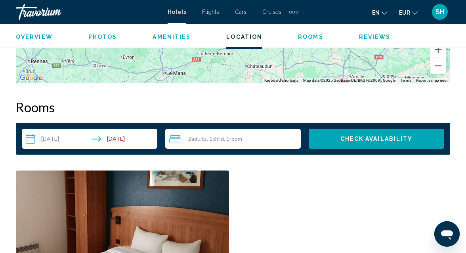
scroll to position [1090, 0]
click at [248, 134] on div "2 Adult Adults , 1 Child Children , 1 Room rooms" at bounding box center [235, 139] width 132 height 10
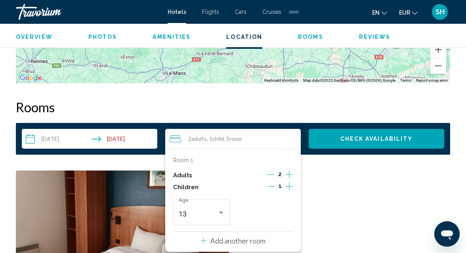
click at [271, 185] on icon "Decrement children" at bounding box center [270, 186] width 7 height 7
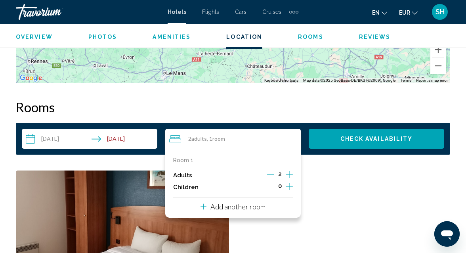
click at [341, 145] on button "Check Availability" at bounding box center [376, 139] width 135 height 20
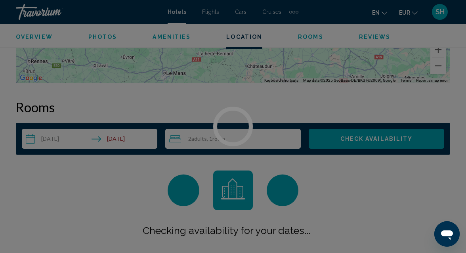
scroll to position [7, 0]
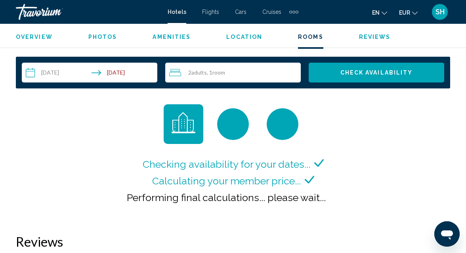
scroll to position [1161, 0]
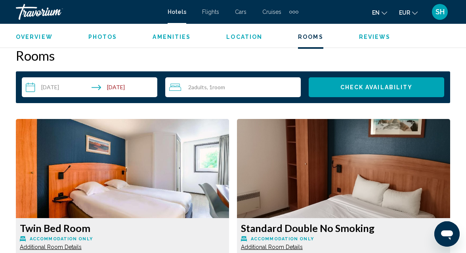
scroll to position [1141, 0]
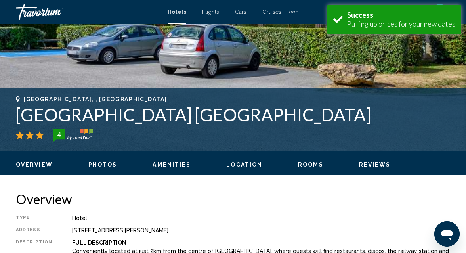
scroll to position [254, 0]
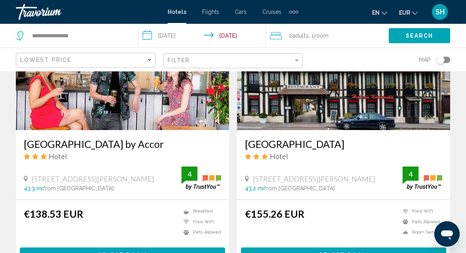
scroll to position [393, 0]
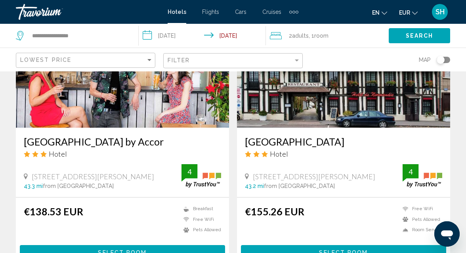
click at [313, 35] on span ", 1 Room rooms" at bounding box center [319, 35] width 20 height 11
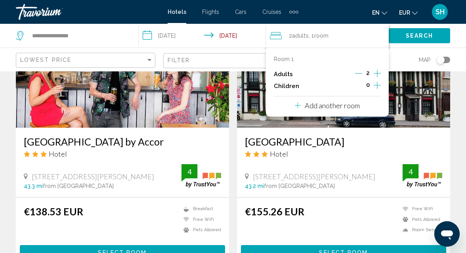
click at [377, 86] on icon "Increment children" at bounding box center [377, 85] width 7 height 7
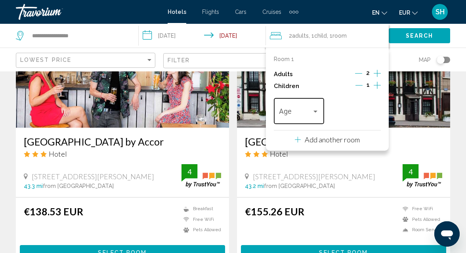
click at [317, 113] on div "Travelers: 2 adults, 1 child" at bounding box center [315, 111] width 7 height 6
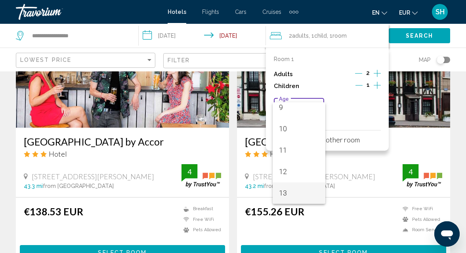
scroll to position [219, 0]
click at [288, 174] on span "13" at bounding box center [299, 171] width 40 height 21
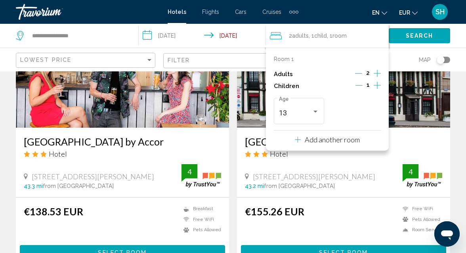
click at [412, 36] on span "Search" at bounding box center [420, 36] width 28 height 6
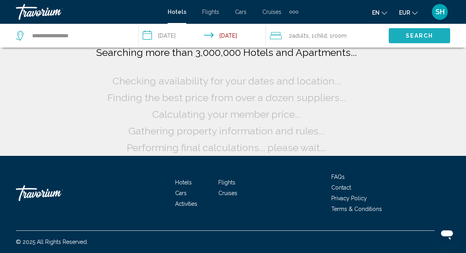
scroll to position [67, 0]
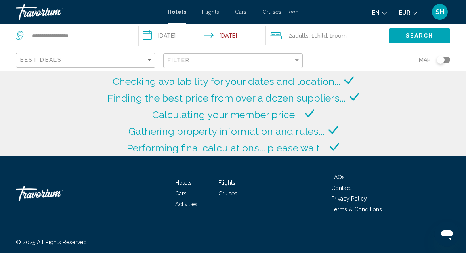
scroll to position [134, 0]
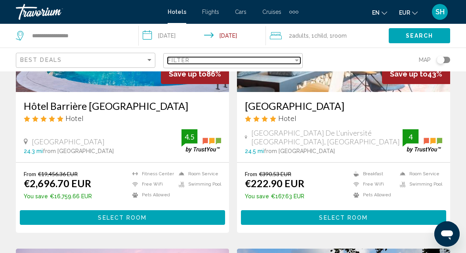
click at [297, 60] on div "Filter" at bounding box center [297, 60] width 4 height 2
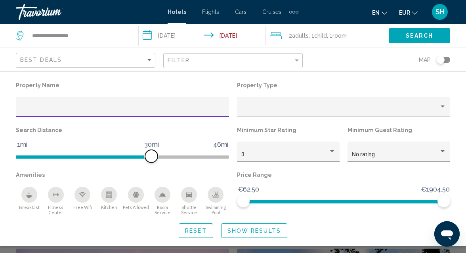
click at [228, 156] on span "Hotel Filters" at bounding box center [122, 156] width 213 height 3
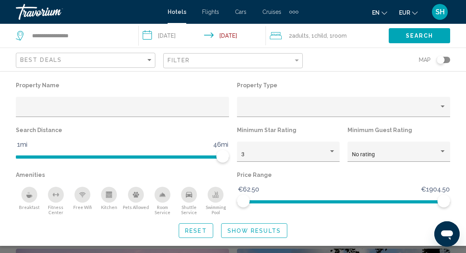
click at [233, 231] on span "Show Results" at bounding box center [253, 230] width 53 height 6
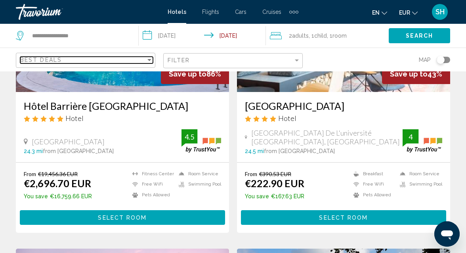
click at [148, 60] on div "Sort by" at bounding box center [149, 60] width 4 height 2
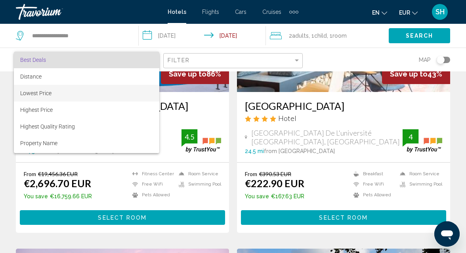
click at [122, 94] on span "Lowest Price" at bounding box center [86, 93] width 133 height 17
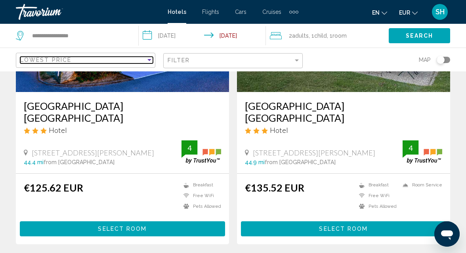
scroll to position [712, 0]
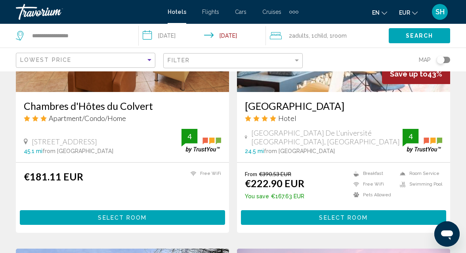
click at [14, 114] on app-hotels-search-item "Chambres d'Hôtes du Colvert Apartment/Condo/Home 8 Rue Rebours Mutel, Forges-Le…" at bounding box center [122, 98] width 221 height 267
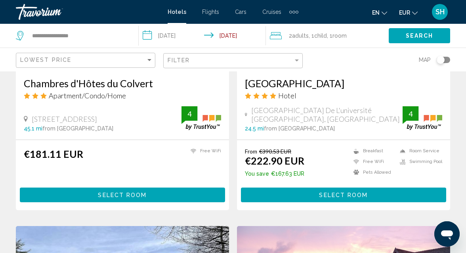
scroll to position [735, 0]
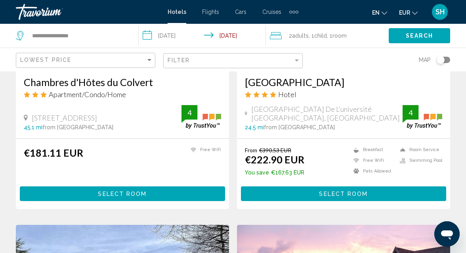
click at [111, 193] on span "Select Room" at bounding box center [122, 194] width 49 height 6
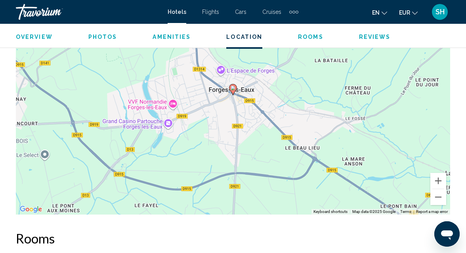
scroll to position [960, 0]
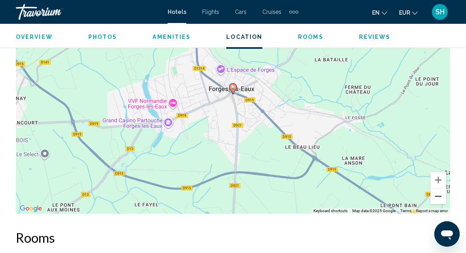
click at [438, 195] on button "Zoom out" at bounding box center [438, 196] width 16 height 16
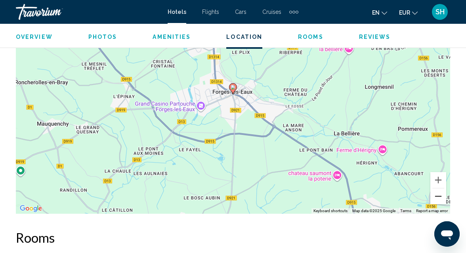
click at [438, 195] on button "Zoom out" at bounding box center [438, 196] width 16 height 16
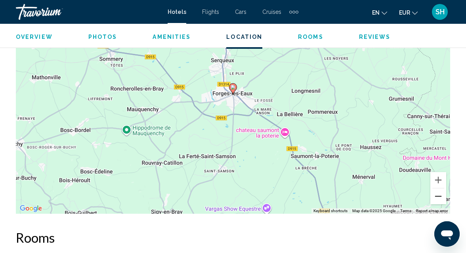
click at [438, 195] on button "Zoom out" at bounding box center [438, 196] width 16 height 16
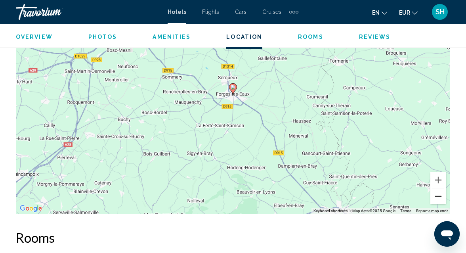
click at [438, 195] on button "Zoom out" at bounding box center [438, 196] width 16 height 16
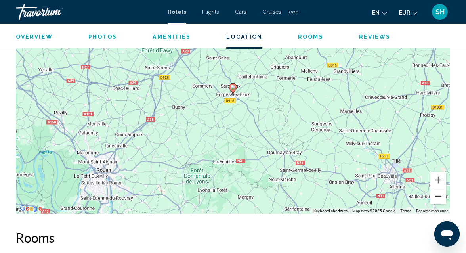
click at [438, 195] on button "Zoom out" at bounding box center [438, 196] width 16 height 16
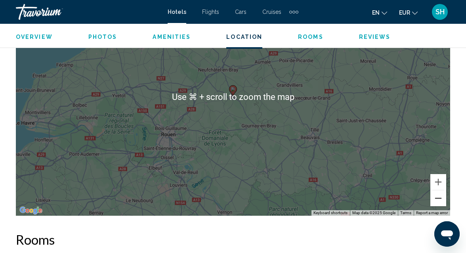
scroll to position [960, 0]
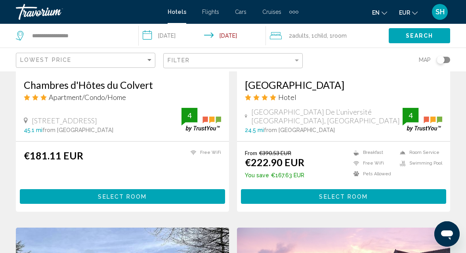
scroll to position [735, 0]
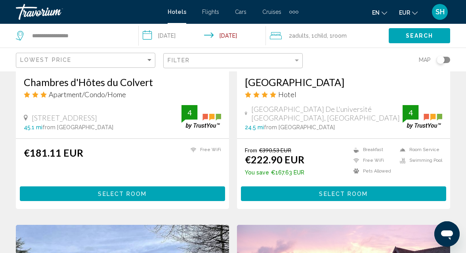
click at [294, 193] on button "Select Room" at bounding box center [343, 193] width 205 height 15
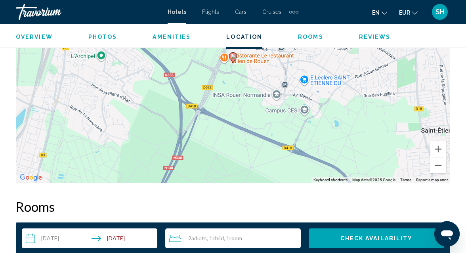
scroll to position [998, 0]
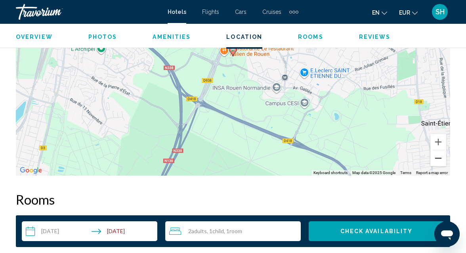
click at [437, 155] on button "Zoom out" at bounding box center [438, 158] width 16 height 16
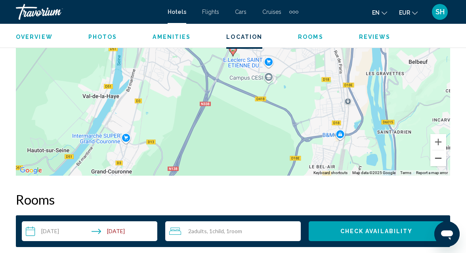
click at [437, 155] on button "Zoom out" at bounding box center [438, 158] width 16 height 16
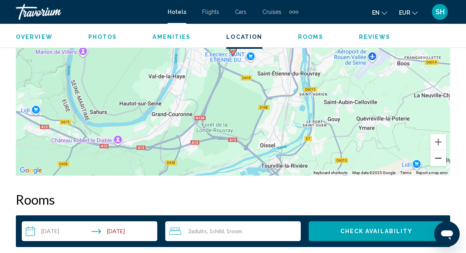
click at [437, 155] on button "Zoom out" at bounding box center [438, 158] width 16 height 16
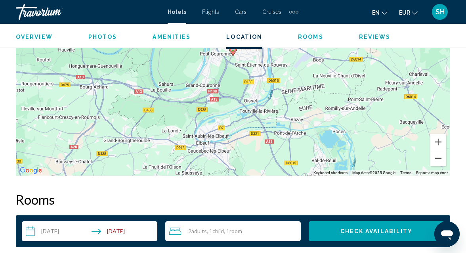
click at [437, 155] on button "Zoom out" at bounding box center [438, 158] width 16 height 16
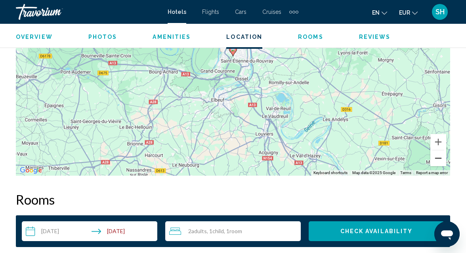
click at [437, 155] on button "Zoom out" at bounding box center [438, 158] width 16 height 16
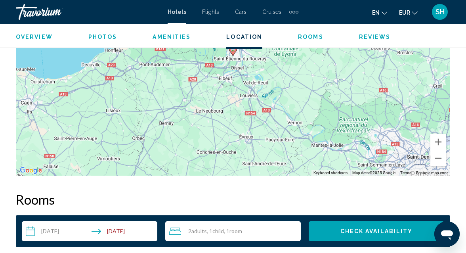
click at [206, 225] on div "2 Adult Adults , 1 Child Children , 1 Room rooms" at bounding box center [235, 231] width 132 height 20
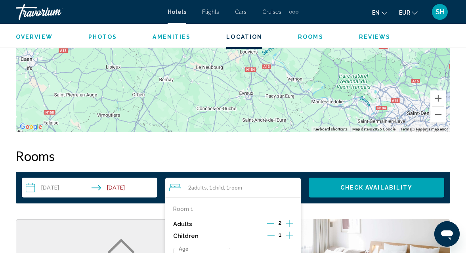
scroll to position [1061, 0]
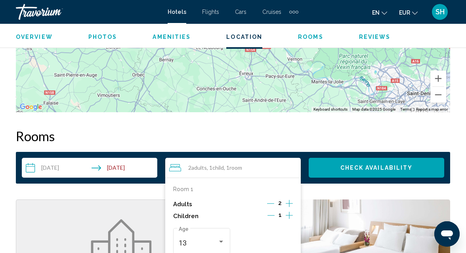
click at [275, 213] on icon "Decrement children" at bounding box center [270, 215] width 7 height 7
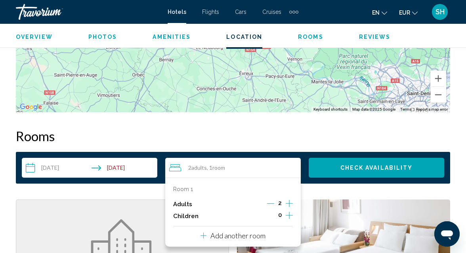
click at [368, 160] on button "Check Availability" at bounding box center [376, 168] width 135 height 20
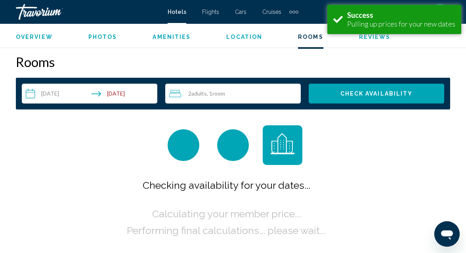
scroll to position [1141, 0]
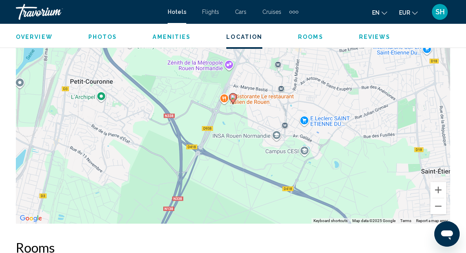
scroll to position [951, 0]
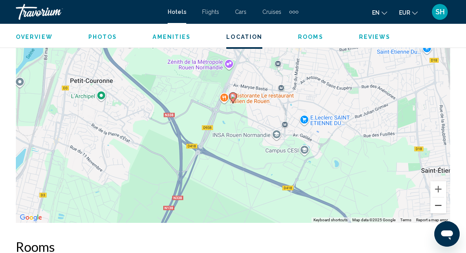
click at [439, 208] on button "Zoom out" at bounding box center [438, 205] width 16 height 16
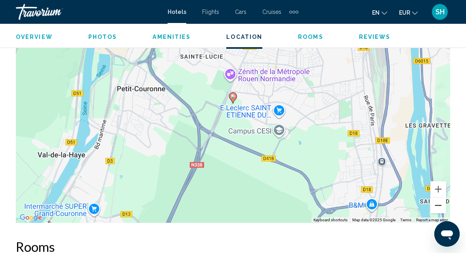
click at [439, 208] on button "Zoom out" at bounding box center [438, 205] width 16 height 16
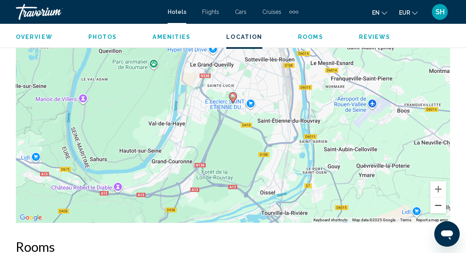
click at [439, 208] on button "Zoom out" at bounding box center [438, 205] width 16 height 16
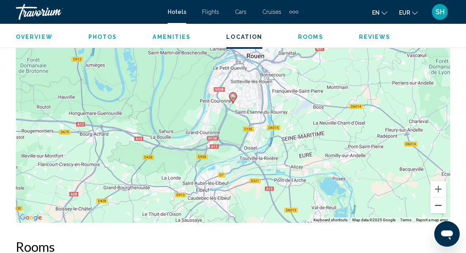
click at [439, 208] on button "Zoom out" at bounding box center [438, 205] width 16 height 16
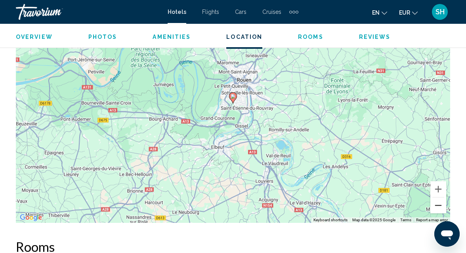
click at [439, 208] on button "Zoom out" at bounding box center [438, 205] width 16 height 16
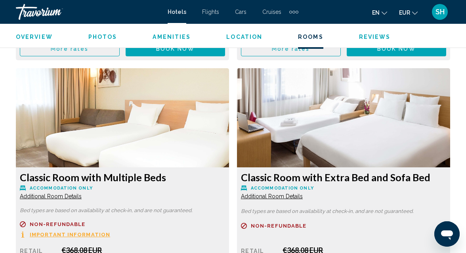
scroll to position [1750, 0]
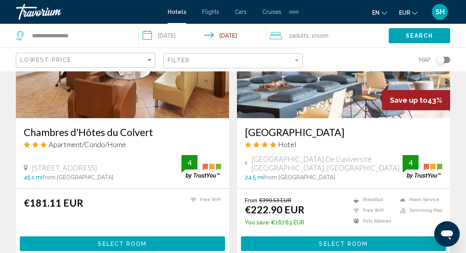
scroll to position [685, 0]
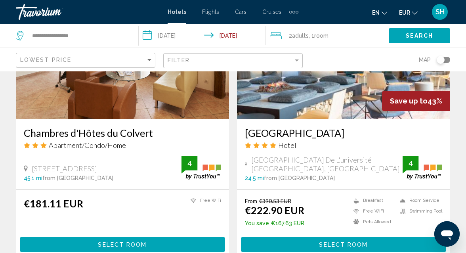
click at [321, 132] on h3 "[GEOGRAPHIC_DATA]" at bounding box center [343, 133] width 197 height 12
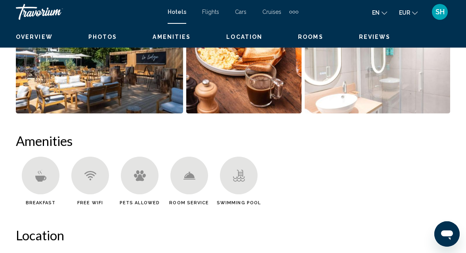
scroll to position [85, 0]
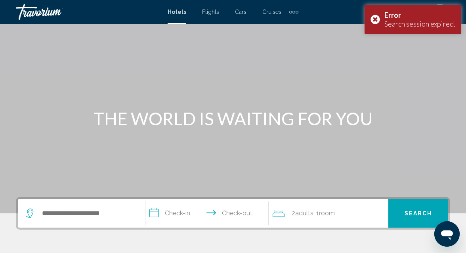
scroll to position [25, 0]
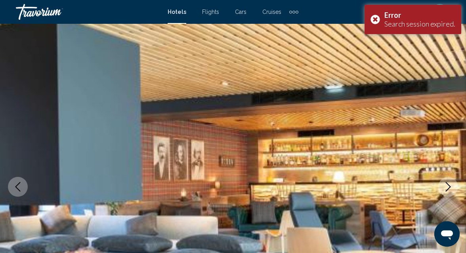
scroll to position [85, 0]
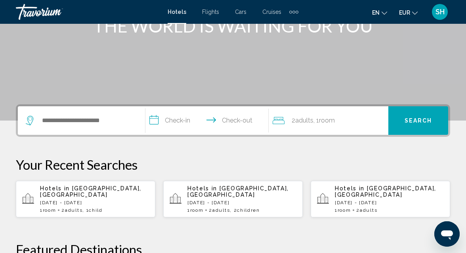
scroll to position [127, 0]
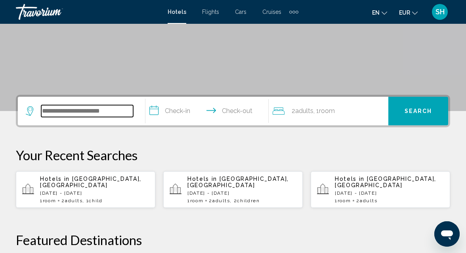
click at [93, 112] on input "Search widget" at bounding box center [87, 111] width 92 height 12
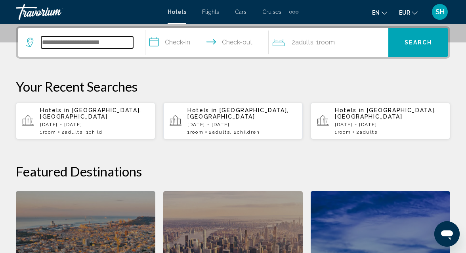
scroll to position [196, 0]
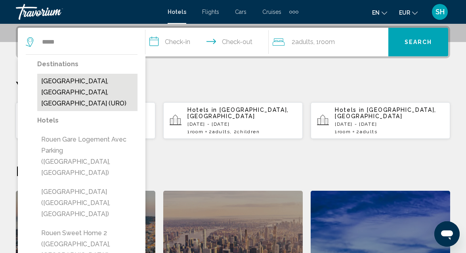
click at [83, 86] on button "[GEOGRAPHIC_DATA], [GEOGRAPHIC_DATA], [GEOGRAPHIC_DATA] (URO)" at bounding box center [87, 92] width 100 height 37
type input "**********"
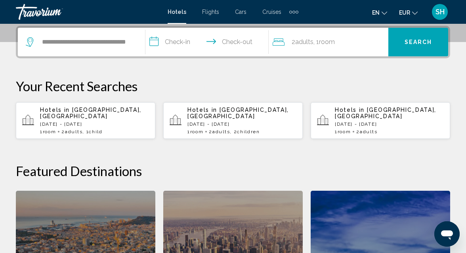
click at [174, 42] on input "**********" at bounding box center [208, 43] width 127 height 31
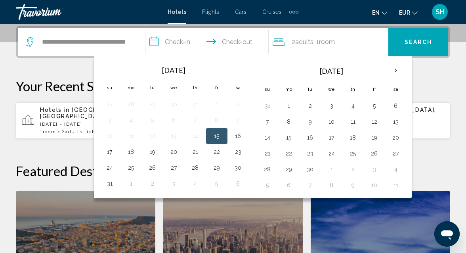
click at [213, 132] on button "15" at bounding box center [216, 135] width 13 height 11
click at [110, 150] on button "17" at bounding box center [109, 151] width 13 height 11
type input "**********"
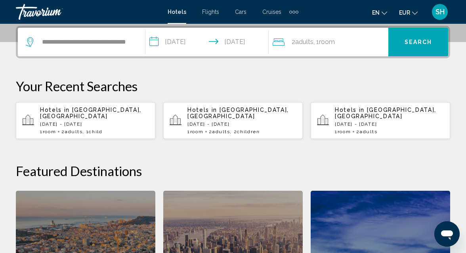
click at [415, 38] on button "Search" at bounding box center [418, 42] width 60 height 29
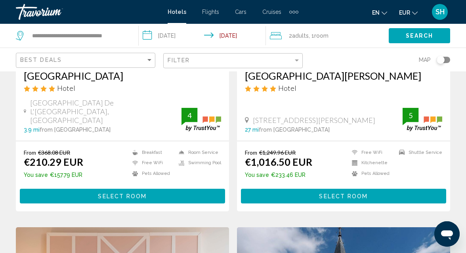
scroll to position [165, 0]
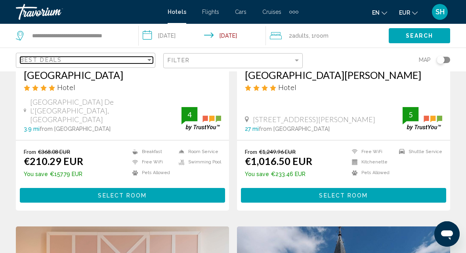
click at [151, 60] on div "Sort by" at bounding box center [149, 60] width 4 height 2
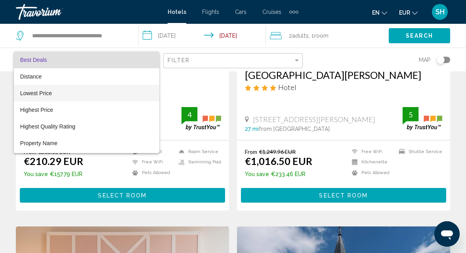
click at [114, 92] on span "Lowest Price" at bounding box center [86, 93] width 133 height 17
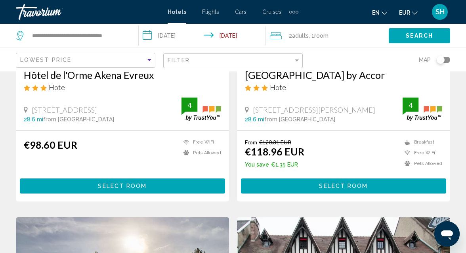
click at [106, 105] on div "Hôtel de l'Orme Akena Evreux Hotel [STREET_ADDRESS] 28.6 mi from [GEOGRAPHIC_DA…" at bounding box center [122, 95] width 213 height 69
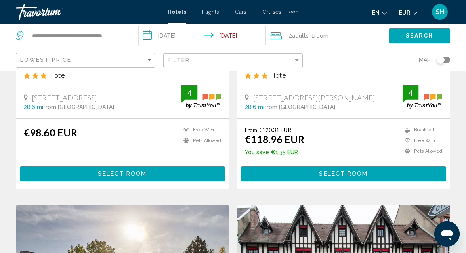
scroll to position [177, 0]
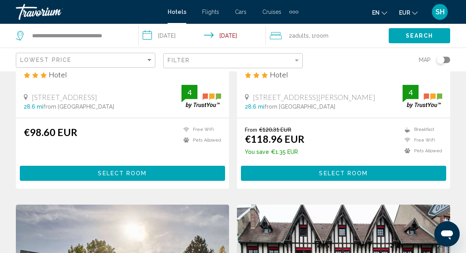
click at [97, 180] on button "Select Room" at bounding box center [122, 173] width 205 height 15
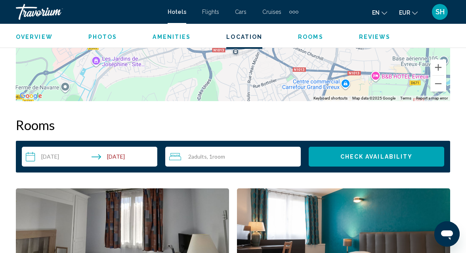
scroll to position [1036, 0]
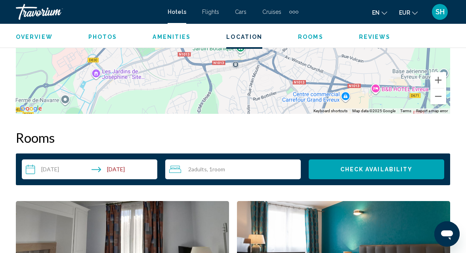
click at [217, 166] on span "Room" at bounding box center [218, 169] width 13 height 7
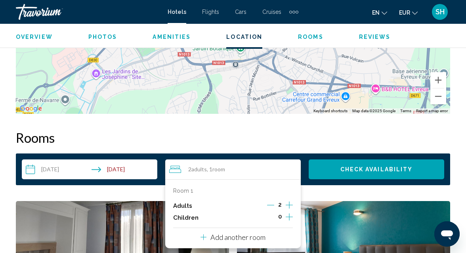
click at [290, 212] on icon "Increment children" at bounding box center [289, 217] width 7 height 10
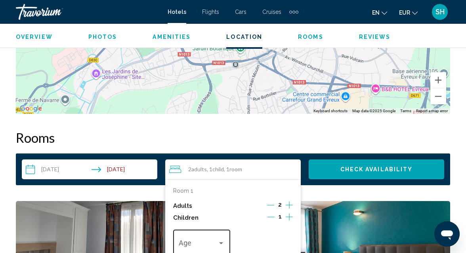
click at [224, 240] on div "Travelers: 2 adults, 1 child" at bounding box center [221, 243] width 7 height 6
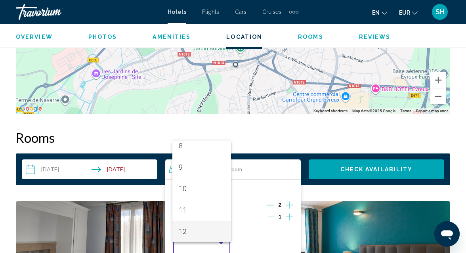
scroll to position [198, 0]
click at [224, 234] on span "13" at bounding box center [202, 231] width 46 height 21
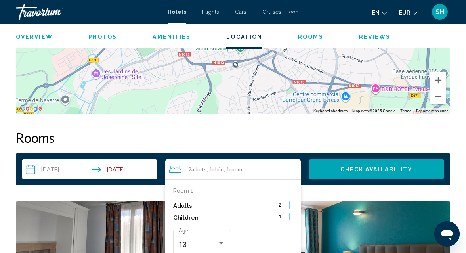
click at [352, 166] on button "Check Availability" at bounding box center [376, 169] width 135 height 20
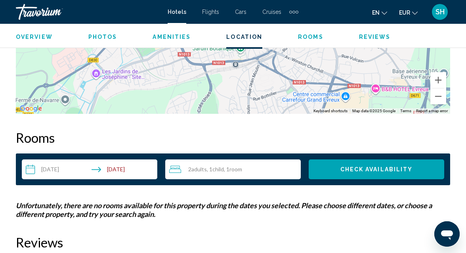
click at [270, 164] on div "2 Adult Adults , 1 Child Children , 1 Room rooms" at bounding box center [235, 169] width 132 height 10
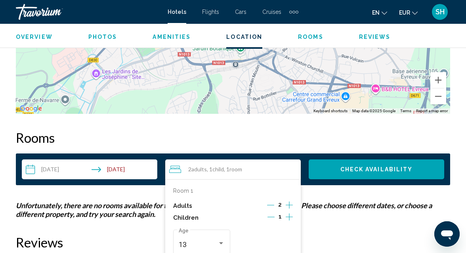
click at [274, 217] on icon "Decrement children" at bounding box center [270, 217] width 7 height 0
click at [359, 166] on span "Check Availability" at bounding box center [376, 169] width 73 height 6
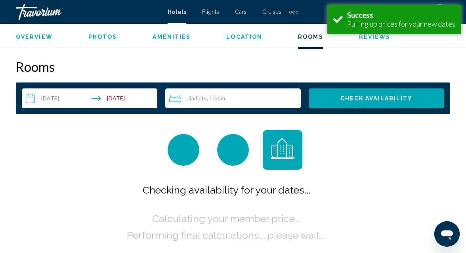
scroll to position [1111, 0]
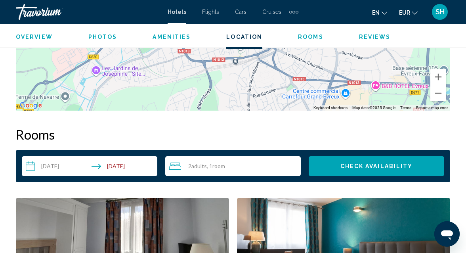
scroll to position [1027, 0]
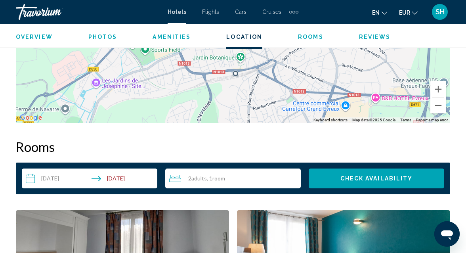
click at [218, 175] on span "Room" at bounding box center [218, 178] width 13 height 7
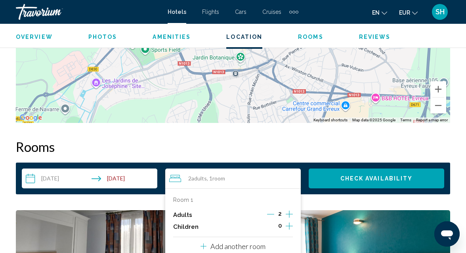
click at [244, 242] on p "Add another room" at bounding box center [237, 246] width 55 height 9
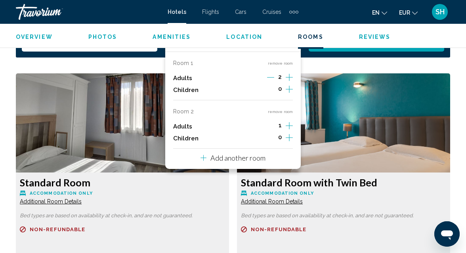
scroll to position [1166, 0]
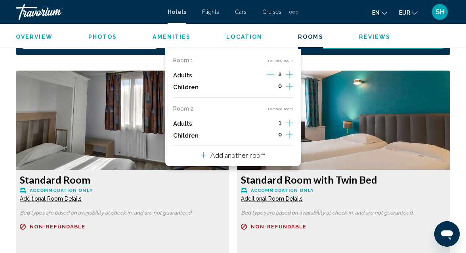
click at [271, 71] on icon "Decrement adults" at bounding box center [270, 74] width 7 height 7
click at [287, 82] on icon "Increment children" at bounding box center [289, 87] width 7 height 10
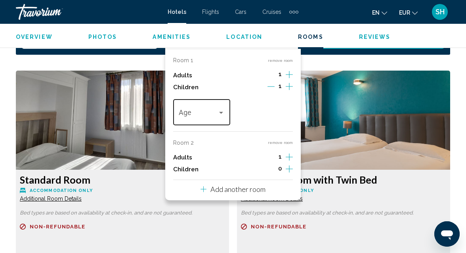
click at [221, 110] on div "Travelers: 2 adults, 1 child" at bounding box center [202, 114] width 46 height 8
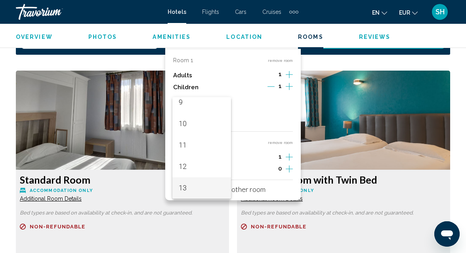
scroll to position [219, 0]
click at [196, 162] on span "13" at bounding box center [202, 166] width 46 height 21
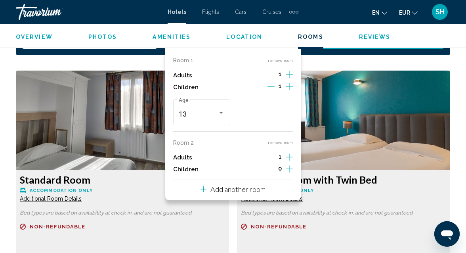
click at [288, 91] on icon "Increment children" at bounding box center [289, 87] width 7 height 10
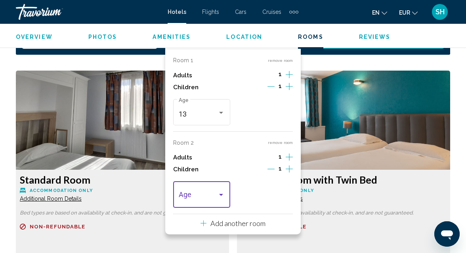
click at [221, 192] on div "Travelers: 2 adults, 2 children" at bounding box center [221, 195] width 7 height 6
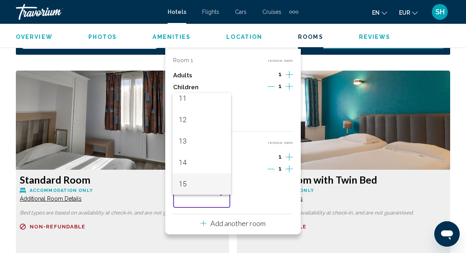
click at [221, 191] on span "15" at bounding box center [202, 183] width 46 height 21
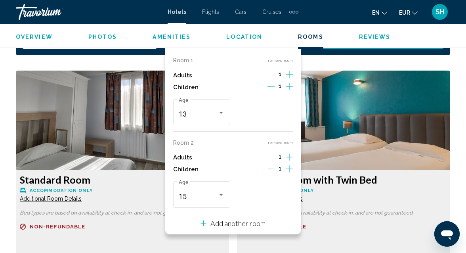
click at [250, 219] on p "Add another room" at bounding box center [237, 223] width 55 height 9
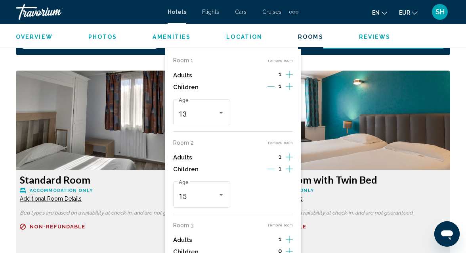
click at [289, 90] on icon "Increment children" at bounding box center [289, 86] width 7 height 7
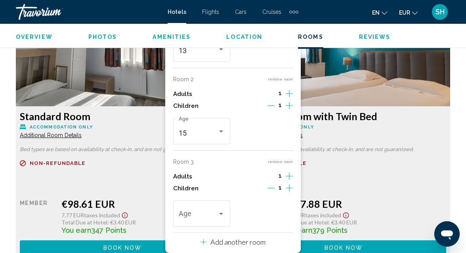
scroll to position [1242, 0]
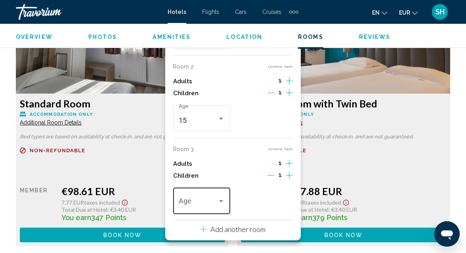
click at [223, 198] on div "Travelers: 3 adults, 3 children" at bounding box center [221, 201] width 7 height 6
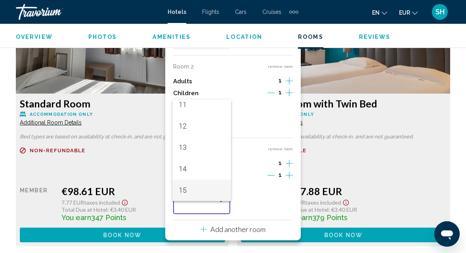
scroll to position [262, 0]
click at [223, 197] on span "16" at bounding box center [202, 189] width 46 height 21
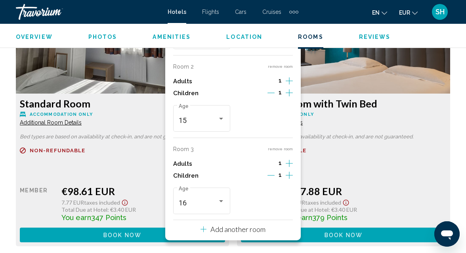
click at [245, 225] on p "Add another room" at bounding box center [237, 229] width 55 height 9
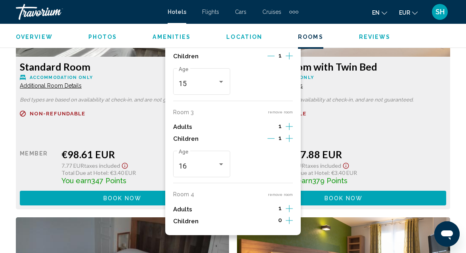
scroll to position [1280, 0]
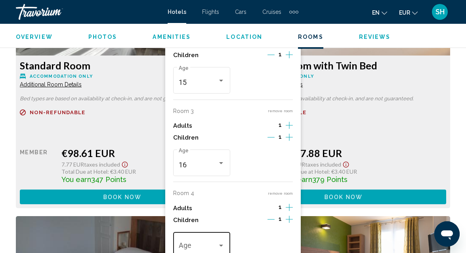
click at [221, 244] on div "Travelers: 4 adults, 4 children" at bounding box center [221, 245] width 4 height 2
click at [221, 239] on span "11" at bounding box center [202, 234] width 46 height 21
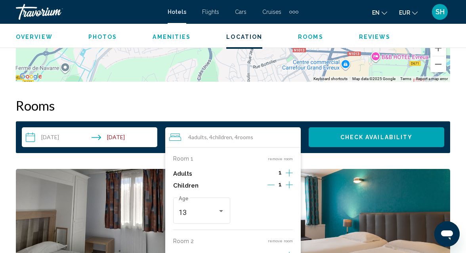
scroll to position [1067, 0]
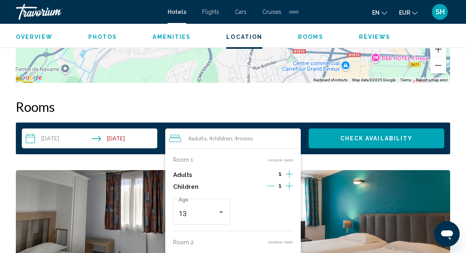
click at [384, 135] on span "Check Availability" at bounding box center [376, 138] width 73 height 6
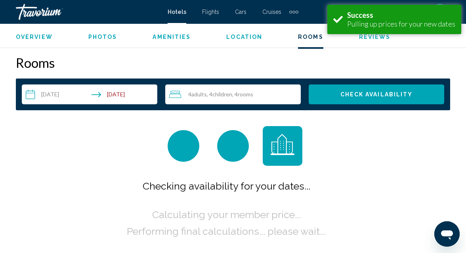
scroll to position [1111, 0]
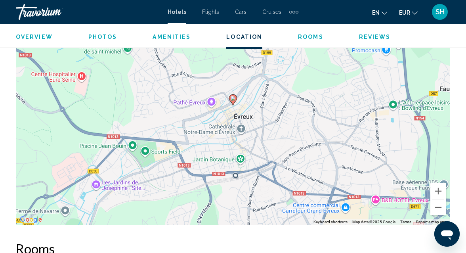
scroll to position [913, 0]
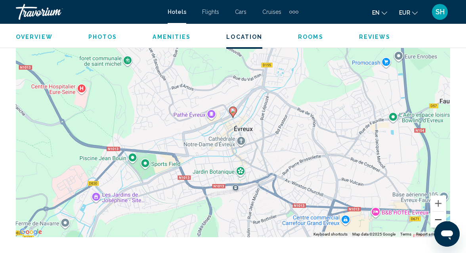
click at [438, 212] on button "Zoom out" at bounding box center [438, 220] width 16 height 16
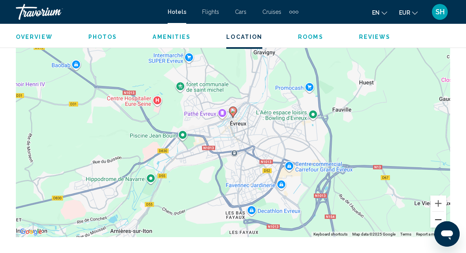
click at [438, 212] on button "Zoom out" at bounding box center [438, 220] width 16 height 16
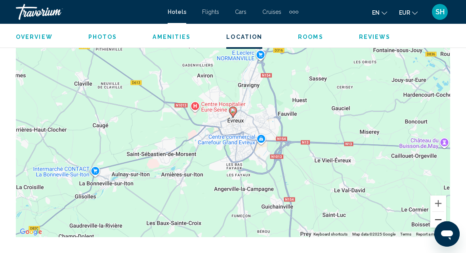
click at [438, 212] on button "Zoom out" at bounding box center [438, 220] width 16 height 16
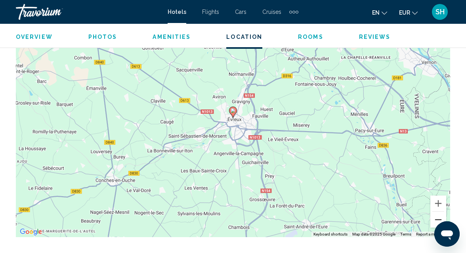
click at [438, 212] on button "Zoom out" at bounding box center [438, 220] width 16 height 16
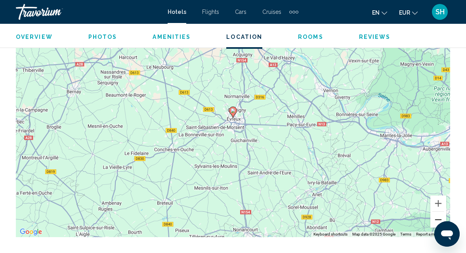
click at [438, 212] on button "Zoom out" at bounding box center [438, 220] width 16 height 16
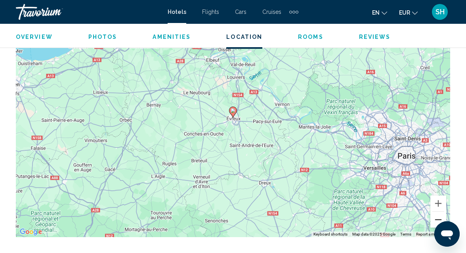
click at [438, 212] on button "Zoom out" at bounding box center [438, 220] width 16 height 16
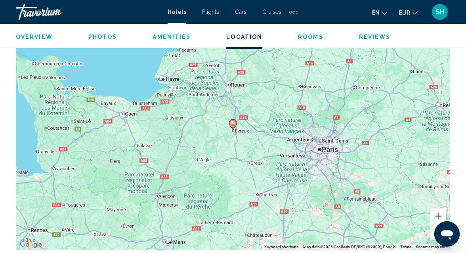
scroll to position [901, 0]
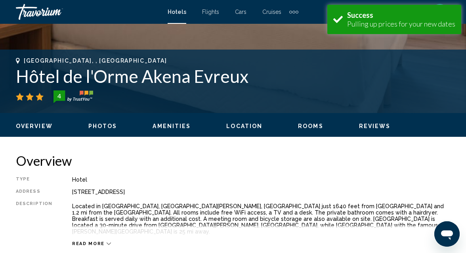
scroll to position [317, 0]
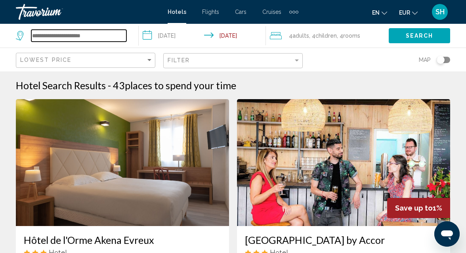
click at [73, 35] on input "Search widget" at bounding box center [78, 36] width 95 height 12
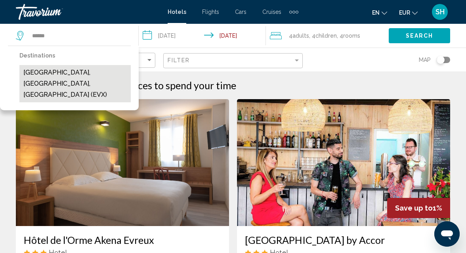
click at [54, 72] on button "[GEOGRAPHIC_DATA], [GEOGRAPHIC_DATA], [GEOGRAPHIC_DATA] (EVX)" at bounding box center [74, 83] width 111 height 37
type input "**********"
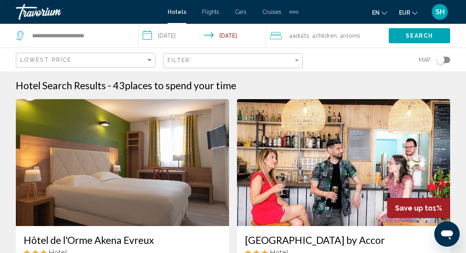
click at [423, 38] on span "Search" at bounding box center [420, 36] width 28 height 6
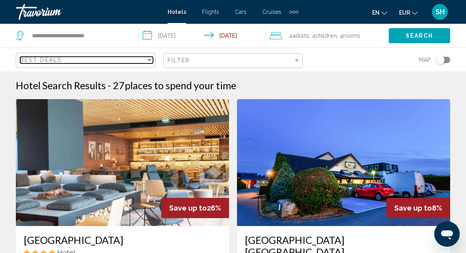
click at [151, 61] on div "Sort by" at bounding box center [149, 60] width 7 height 6
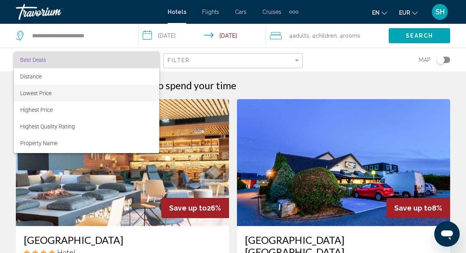
click at [119, 94] on span "Lowest Price" at bounding box center [86, 93] width 133 height 17
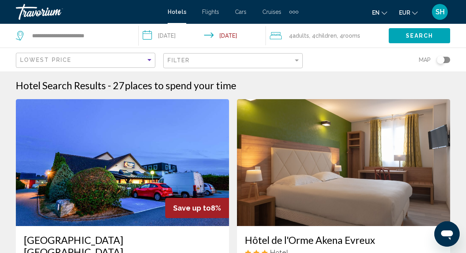
click at [338, 57] on div "Map" at bounding box center [380, 59] width 139 height 23
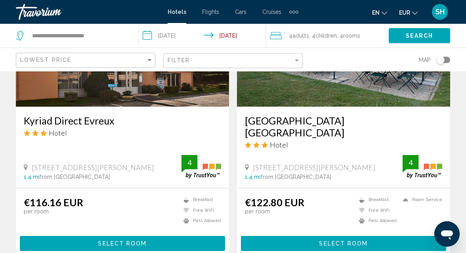
scroll to position [418, 0]
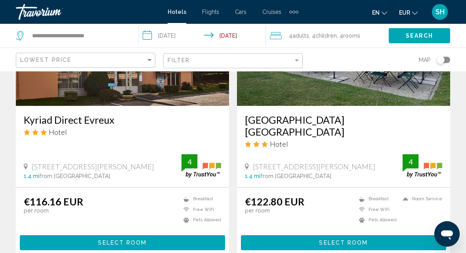
click at [328, 36] on span "Children" at bounding box center [325, 35] width 21 height 6
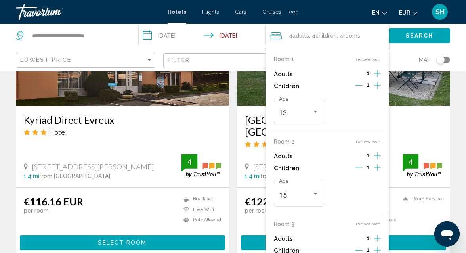
click at [378, 73] on icon "Increment adults" at bounding box center [377, 74] width 7 height 10
click at [377, 77] on icon "Increment adults" at bounding box center [377, 73] width 7 height 7
click at [371, 225] on button "remove room" at bounding box center [368, 223] width 25 height 5
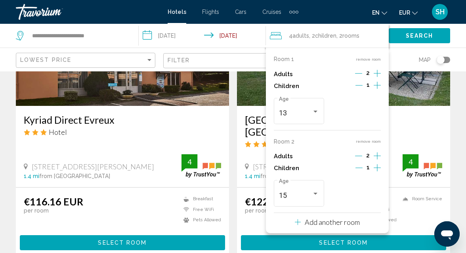
click at [417, 36] on span "Search" at bounding box center [420, 36] width 28 height 6
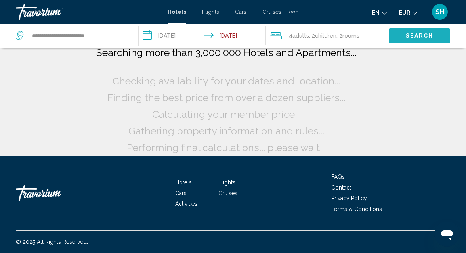
scroll to position [67, 0]
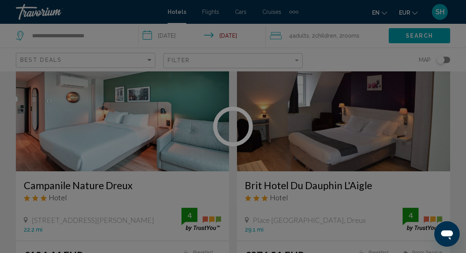
scroll to position [134, 0]
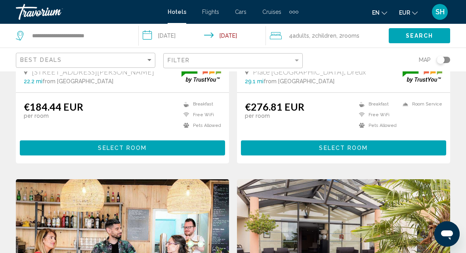
scroll to position [216, 0]
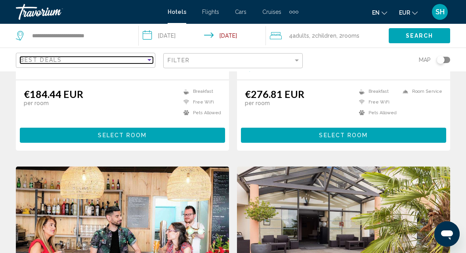
click at [147, 59] on div "Sort by" at bounding box center [149, 60] width 4 height 2
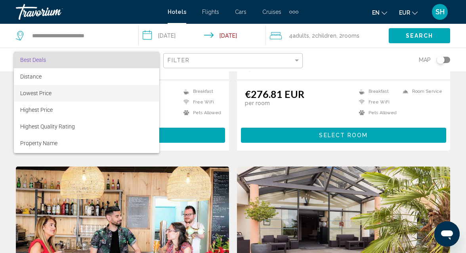
click at [112, 92] on span "Lowest Price" at bounding box center [86, 93] width 133 height 17
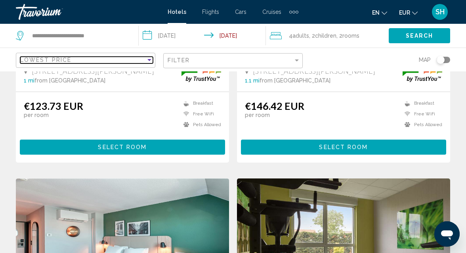
scroll to position [510, 0]
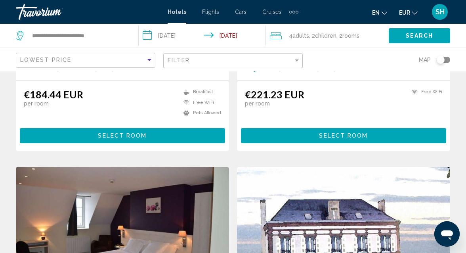
click at [6, 103] on div "Hotel Search Results - 8 places to spend your time [GEOGRAPHIC_DATA] [GEOGRAPHI…" at bounding box center [233, 170] width 466 height 1202
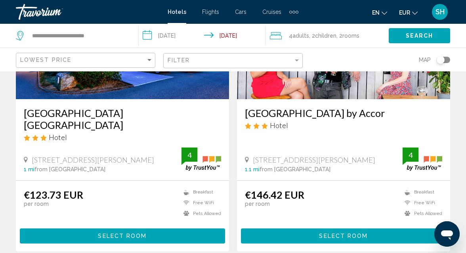
scroll to position [139, 0]
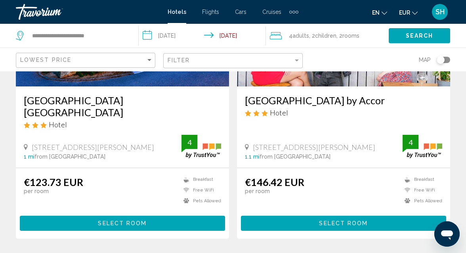
click at [103, 226] on span "Select Room" at bounding box center [122, 223] width 49 height 6
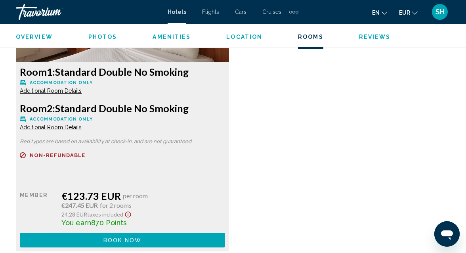
scroll to position [1303, 0]
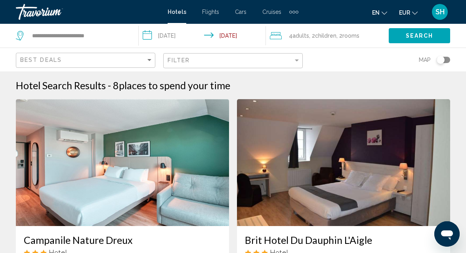
click at [300, 34] on span "Adults" at bounding box center [300, 35] width 17 height 6
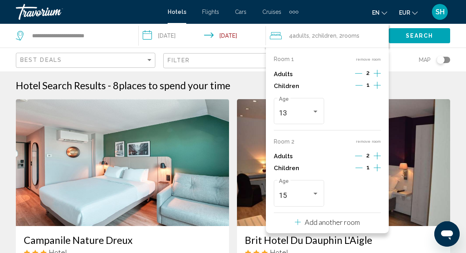
click at [361, 72] on icon "Decrement adults" at bounding box center [358, 73] width 7 height 7
click at [358, 156] on icon "Decrement adults" at bounding box center [358, 155] width 7 height 7
click at [338, 220] on p "Add another room" at bounding box center [332, 222] width 55 height 9
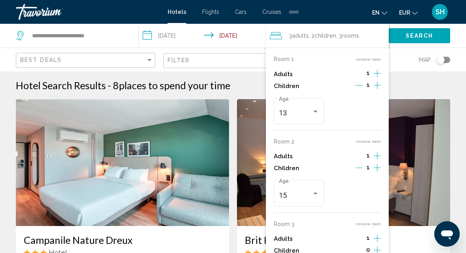
click at [364, 214] on div "Room 1 remove room Adults 1 Children 1 13 Age Room 2 remove room Adults 1 Child…" at bounding box center [327, 165] width 123 height 234
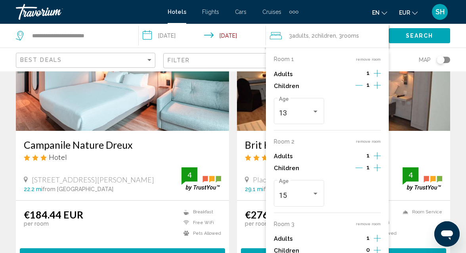
scroll to position [96, 0]
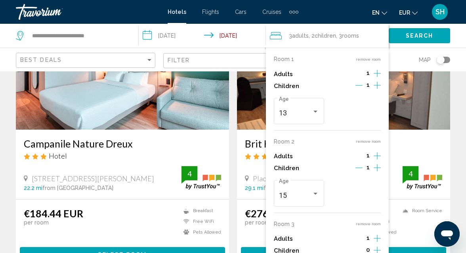
click at [370, 218] on div "Room 1 remove room Adults 1 Children 1 13 Age Room 2 remove room Adults 1 Child…" at bounding box center [327, 165] width 123 height 234
click at [376, 214] on div "Room 1 remove room Adults 1 Children 1 13 Age Room 2 remove room Adults 1 Child…" at bounding box center [327, 165] width 123 height 234
click at [339, 213] on div "Room 1 remove room Adults 1 Children 1 13 Age Room 2 remove room Adults 1 Child…" at bounding box center [327, 165] width 123 height 234
click at [462, 64] on app-hotels-search-filters "Best Deals Filter Map" at bounding box center [233, 60] width 466 height 24
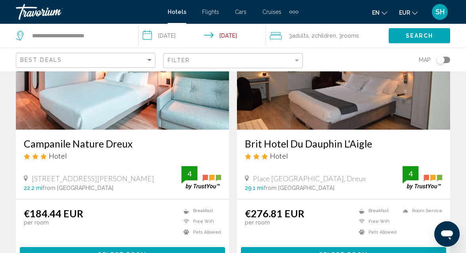
click at [335, 36] on span "Children" at bounding box center [325, 35] width 21 height 6
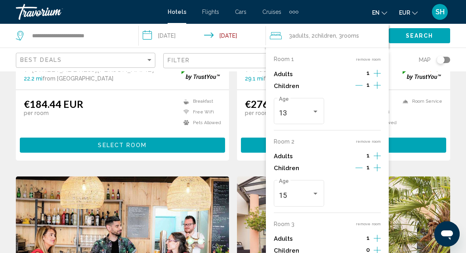
scroll to position [206, 0]
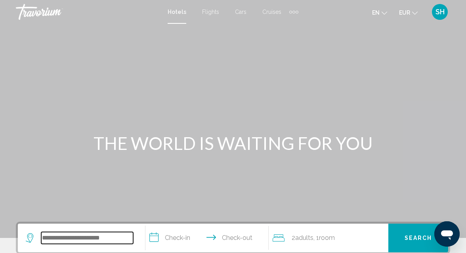
click at [74, 235] on input "Search widget" at bounding box center [87, 238] width 92 height 12
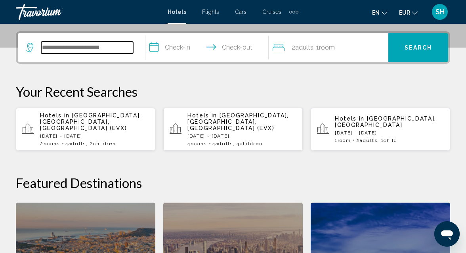
scroll to position [196, 0]
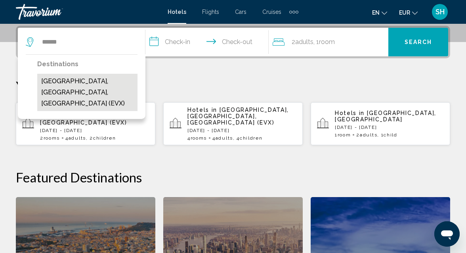
click at [100, 82] on button "[GEOGRAPHIC_DATA], [GEOGRAPHIC_DATA], [GEOGRAPHIC_DATA] (EVX)" at bounding box center [87, 92] width 100 height 37
type input "**********"
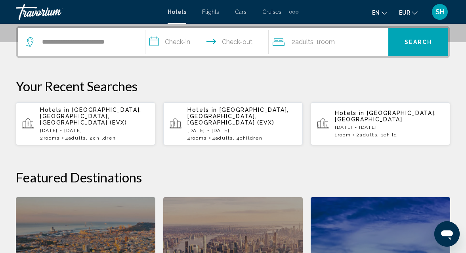
click at [173, 40] on input "**********" at bounding box center [208, 43] width 127 height 31
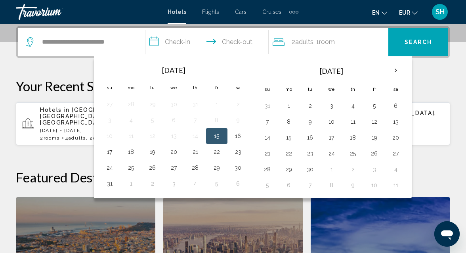
click at [218, 132] on button "15" at bounding box center [216, 135] width 13 height 11
click at [111, 150] on button "17" at bounding box center [109, 151] width 13 height 11
type input "**********"
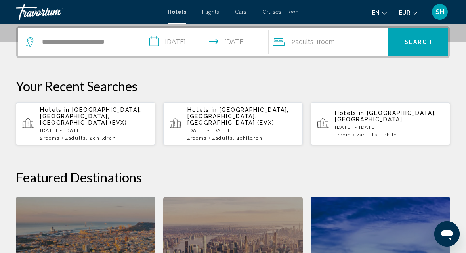
click at [325, 44] on span "Room" at bounding box center [327, 42] width 16 height 8
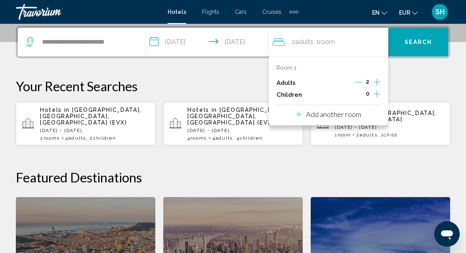
click at [359, 81] on icon "Decrement adults" at bounding box center [358, 81] width 7 height 7
click at [378, 95] on icon "Increment children" at bounding box center [376, 94] width 7 height 10
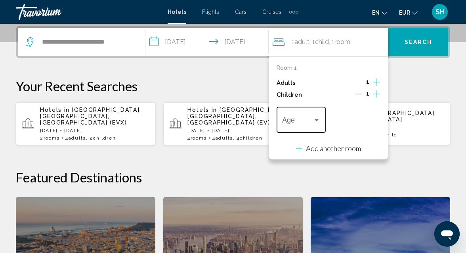
click at [316, 120] on div "Travelers: 1 adult, 1 child" at bounding box center [317, 120] width 4 height 2
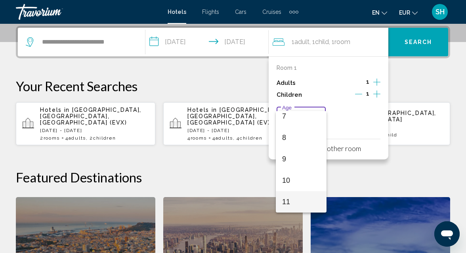
scroll to position [177, 0]
click at [299, 184] on span "11" at bounding box center [301, 180] width 38 height 21
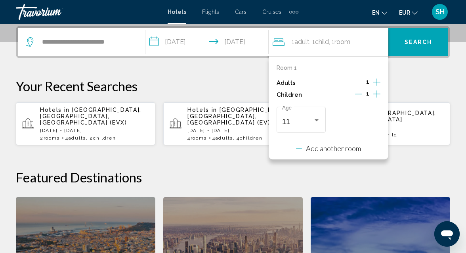
click at [429, 39] on span "Search" at bounding box center [419, 42] width 28 height 6
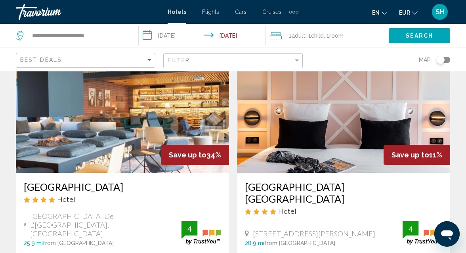
scroll to position [51, 0]
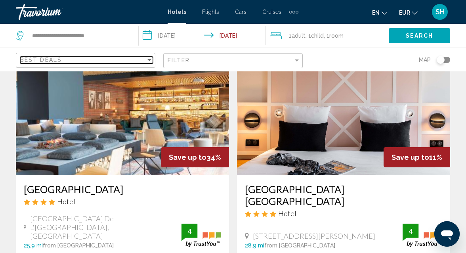
click at [148, 59] on div "Sort by" at bounding box center [149, 60] width 4 height 2
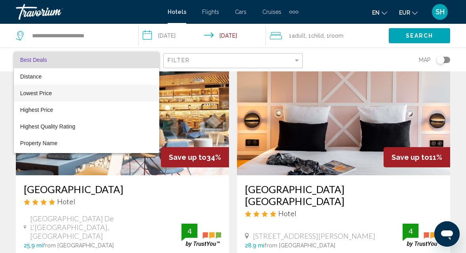
click at [120, 97] on span "Lowest Price" at bounding box center [86, 93] width 133 height 17
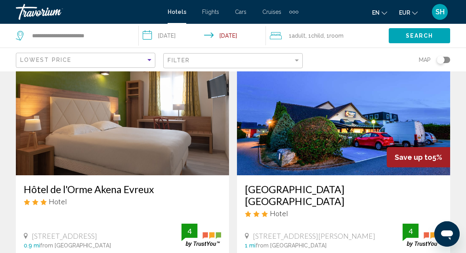
click at [151, 51] on div "Lowest Price" at bounding box center [85, 59] width 139 height 23
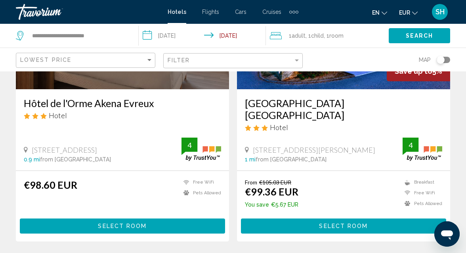
scroll to position [139, 0]
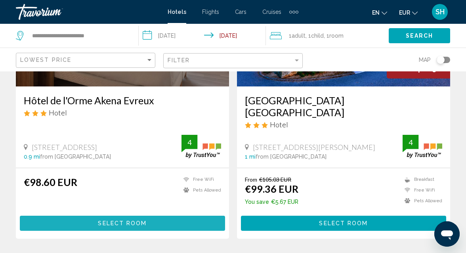
click at [124, 220] on span "Select Room" at bounding box center [122, 223] width 49 height 6
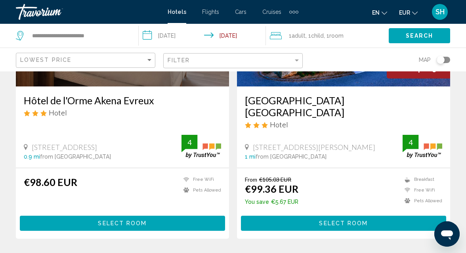
scroll to position [85, 0]
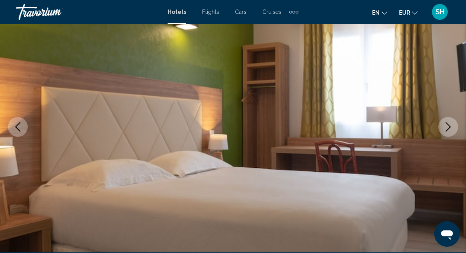
click at [448, 128] on icon "Next image" at bounding box center [448, 127] width 5 height 10
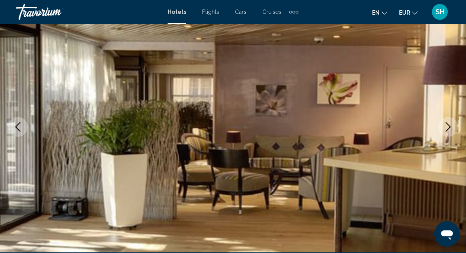
click at [448, 128] on icon "Next image" at bounding box center [448, 127] width 5 height 10
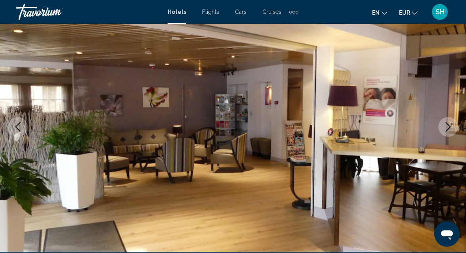
click at [448, 128] on icon "Next image" at bounding box center [448, 127] width 5 height 10
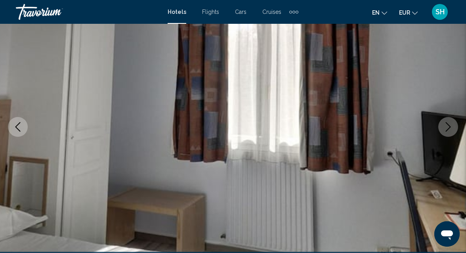
click at [448, 128] on icon "Next image" at bounding box center [448, 127] width 5 height 10
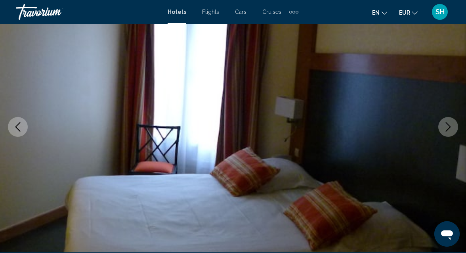
click at [448, 128] on icon "Next image" at bounding box center [448, 127] width 5 height 10
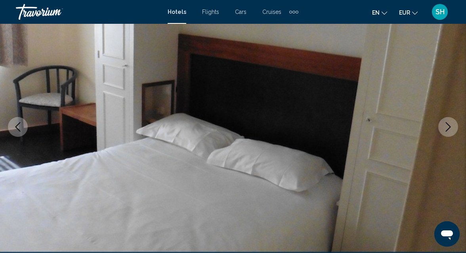
click at [448, 128] on icon "Next image" at bounding box center [448, 127] width 5 height 10
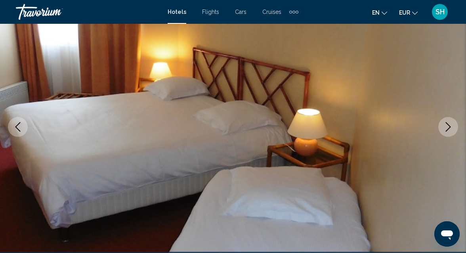
click at [448, 128] on icon "Next image" at bounding box center [448, 127] width 5 height 10
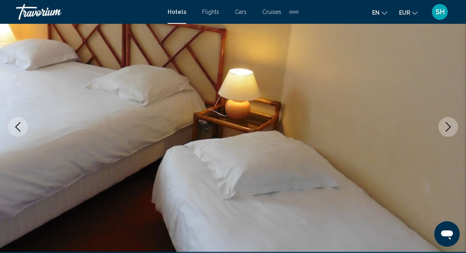
click at [448, 128] on icon "Next image" at bounding box center [448, 127] width 5 height 10
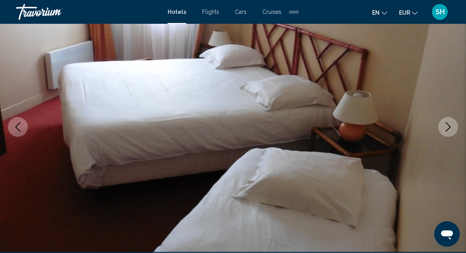
click at [448, 128] on icon "Next image" at bounding box center [448, 127] width 5 height 10
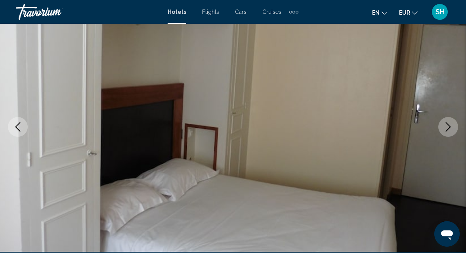
click at [448, 128] on icon "Next image" at bounding box center [448, 127] width 5 height 10
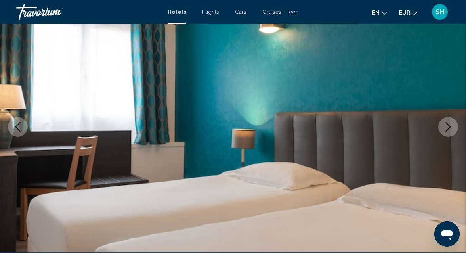
click at [448, 128] on icon "Next image" at bounding box center [448, 127] width 5 height 10
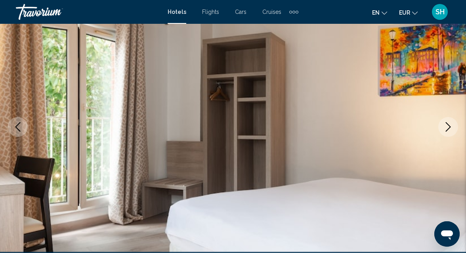
click at [448, 128] on icon "Next image" at bounding box center [448, 127] width 5 height 10
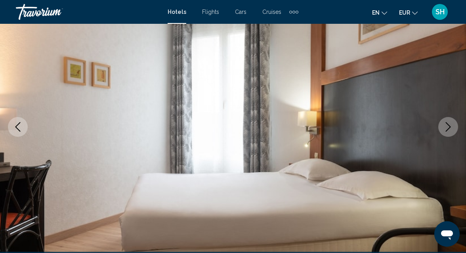
click at [448, 128] on icon "Next image" at bounding box center [448, 127] width 5 height 10
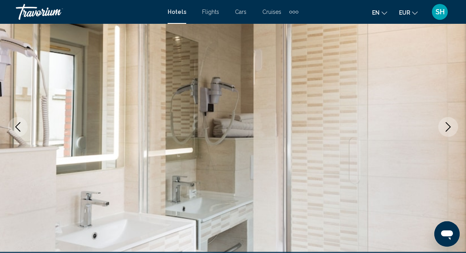
click at [448, 128] on icon "Next image" at bounding box center [448, 127] width 5 height 10
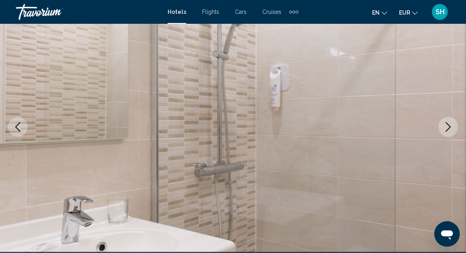
click at [448, 128] on icon "Next image" at bounding box center [448, 127] width 5 height 10
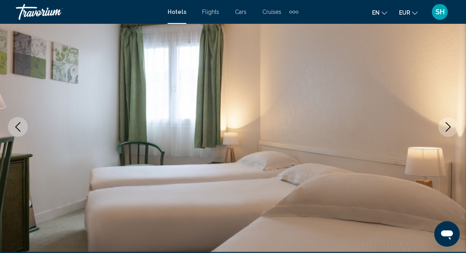
click at [451, 125] on icon "Next image" at bounding box center [448, 127] width 10 height 10
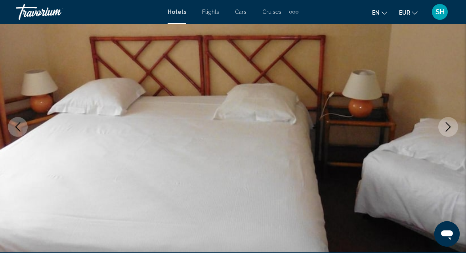
click at [451, 125] on icon "Next image" at bounding box center [448, 127] width 10 height 10
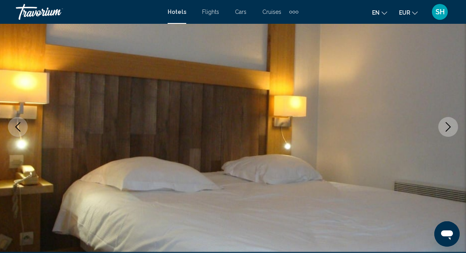
click at [451, 125] on icon "Next image" at bounding box center [448, 127] width 10 height 10
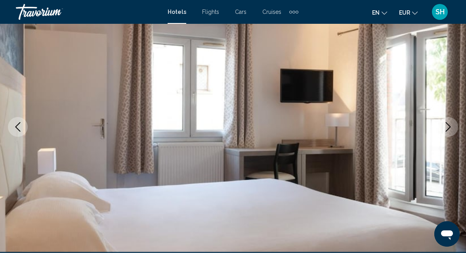
click at [451, 125] on icon "Next image" at bounding box center [448, 127] width 10 height 10
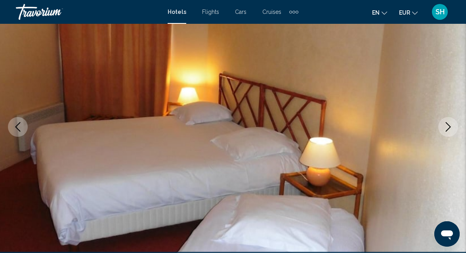
click at [451, 125] on icon "Next image" at bounding box center [448, 127] width 10 height 10
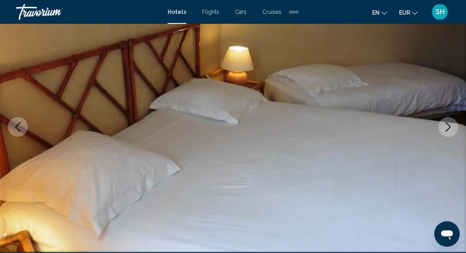
click at [451, 125] on icon "Next image" at bounding box center [448, 127] width 10 height 10
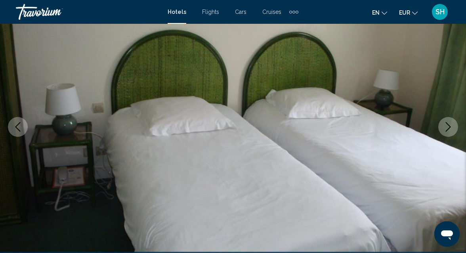
click at [451, 125] on icon "Next image" at bounding box center [448, 127] width 10 height 10
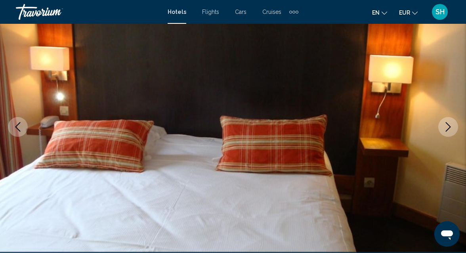
click at [451, 125] on icon "Next image" at bounding box center [448, 127] width 10 height 10
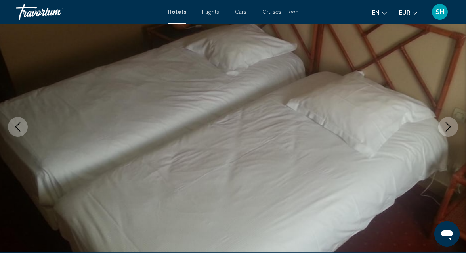
click at [451, 125] on icon "Next image" at bounding box center [448, 127] width 10 height 10
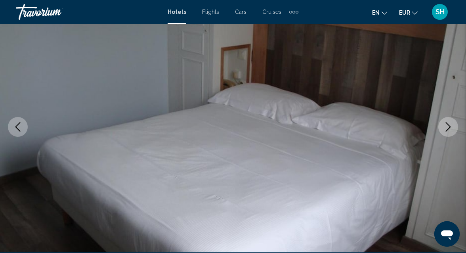
click at [451, 125] on icon "Next image" at bounding box center [448, 127] width 10 height 10
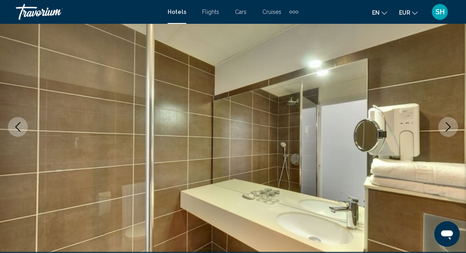
click at [451, 125] on icon "Next image" at bounding box center [448, 127] width 10 height 10
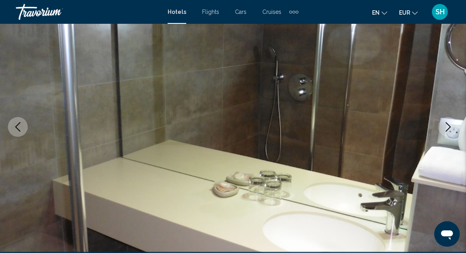
click at [451, 125] on icon "Next image" at bounding box center [448, 127] width 10 height 10
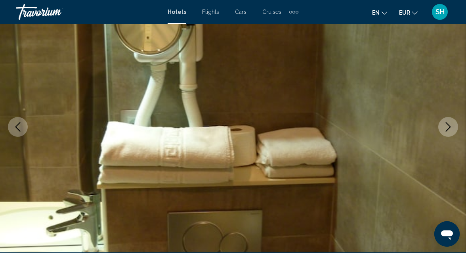
click at [451, 125] on icon "Next image" at bounding box center [448, 127] width 10 height 10
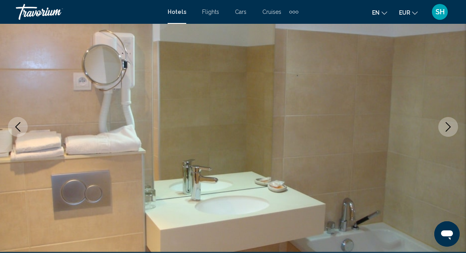
click at [451, 125] on icon "Next image" at bounding box center [448, 127] width 10 height 10
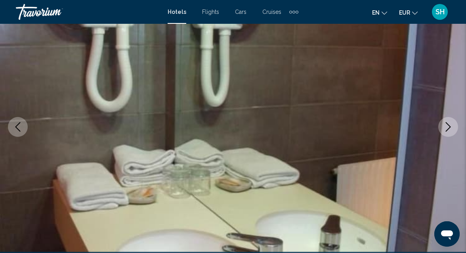
click at [451, 125] on icon "Next image" at bounding box center [448, 127] width 10 height 10
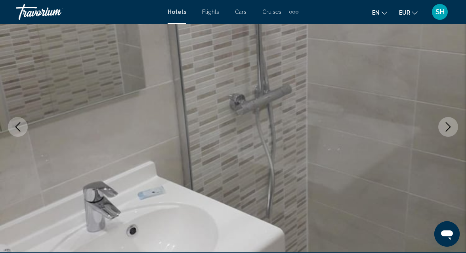
click at [451, 125] on icon "Next image" at bounding box center [448, 127] width 10 height 10
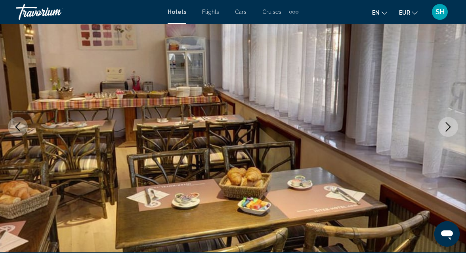
click at [451, 125] on icon "Next image" at bounding box center [448, 127] width 10 height 10
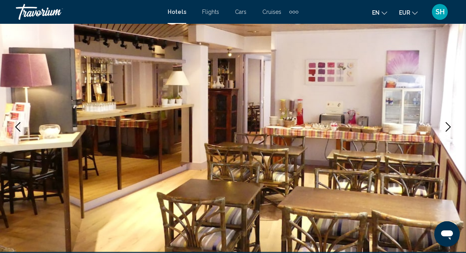
click at [451, 125] on icon "Next image" at bounding box center [448, 127] width 10 height 10
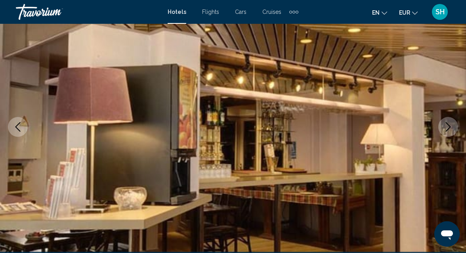
click at [451, 125] on icon "Next image" at bounding box center [448, 127] width 10 height 10
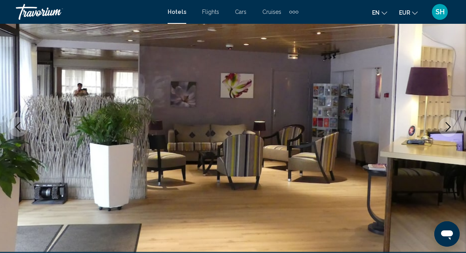
click at [22, 122] on icon "Previous image" at bounding box center [18, 127] width 10 height 10
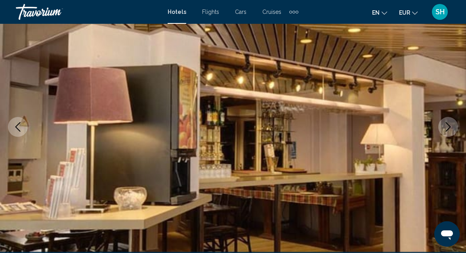
click at [22, 122] on icon "Previous image" at bounding box center [18, 127] width 10 height 10
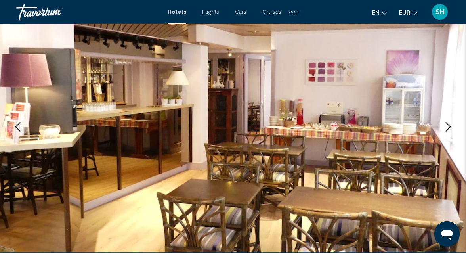
click at [22, 122] on icon "Previous image" at bounding box center [18, 127] width 10 height 10
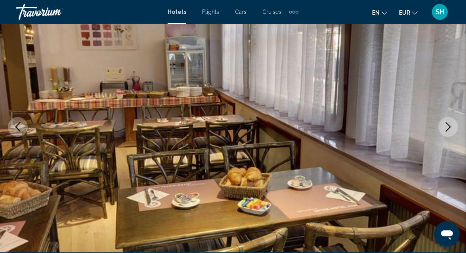
click at [22, 122] on icon "Previous image" at bounding box center [18, 127] width 10 height 10
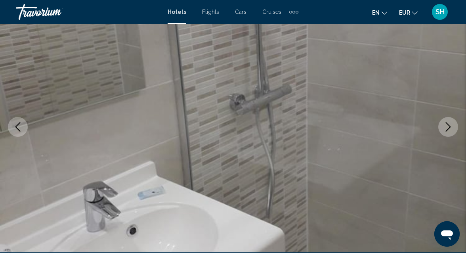
click at [451, 126] on icon "Next image" at bounding box center [448, 127] width 10 height 10
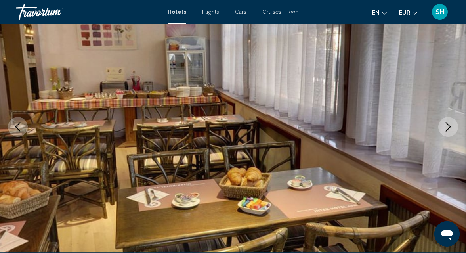
click at [451, 126] on icon "Next image" at bounding box center [448, 127] width 10 height 10
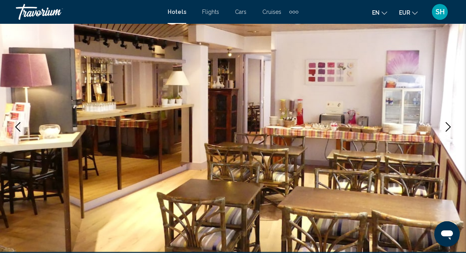
click at [451, 126] on icon "Next image" at bounding box center [448, 127] width 10 height 10
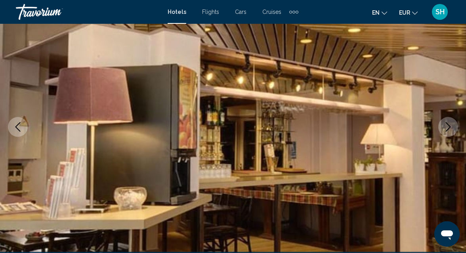
click at [451, 126] on icon "Next image" at bounding box center [448, 127] width 10 height 10
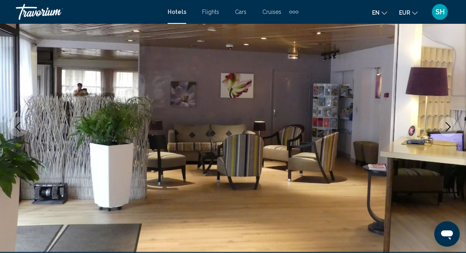
click at [451, 126] on icon "Next image" at bounding box center [448, 127] width 10 height 10
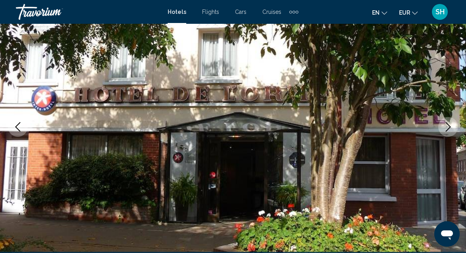
click at [451, 126] on icon "Next image" at bounding box center [448, 127] width 10 height 10
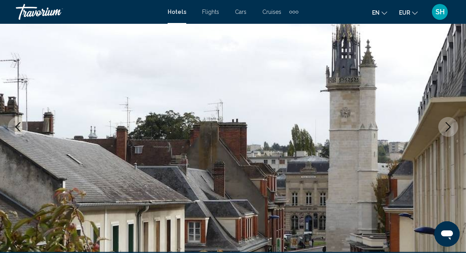
click at [451, 126] on icon "Next image" at bounding box center [448, 127] width 10 height 10
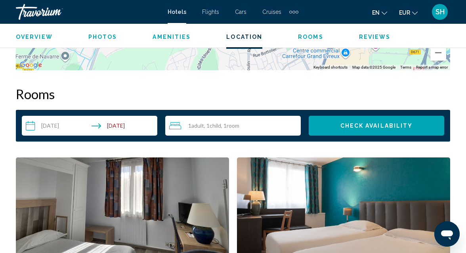
scroll to position [1099, 0]
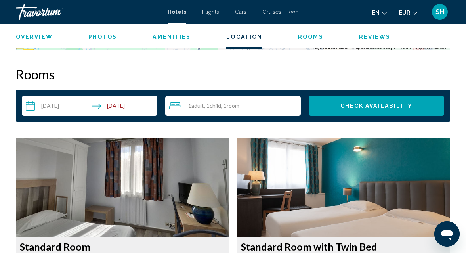
click at [221, 102] on span "Child" at bounding box center [215, 105] width 11 height 7
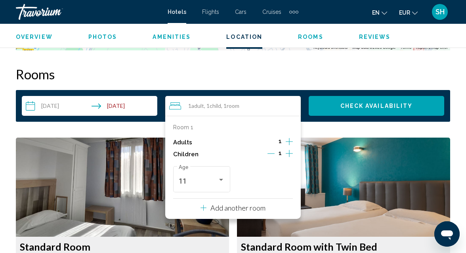
click at [290, 137] on icon "Increment adults" at bounding box center [289, 142] width 7 height 10
click at [359, 103] on span "Check Availability" at bounding box center [376, 106] width 73 height 6
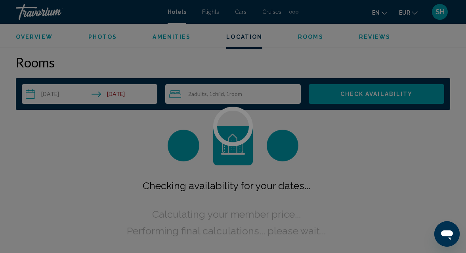
scroll to position [1112, 0]
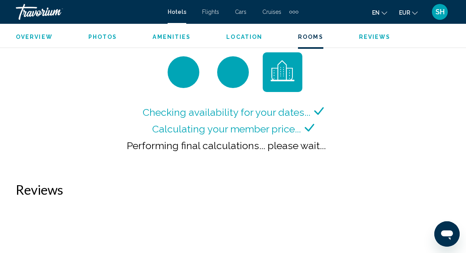
scroll to position [1192, 0]
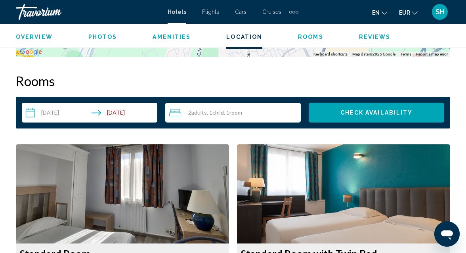
scroll to position [1065, 0]
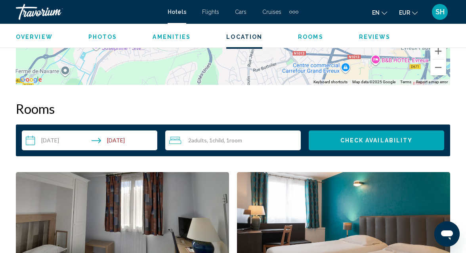
click at [221, 137] on span "Child" at bounding box center [217, 140] width 11 height 7
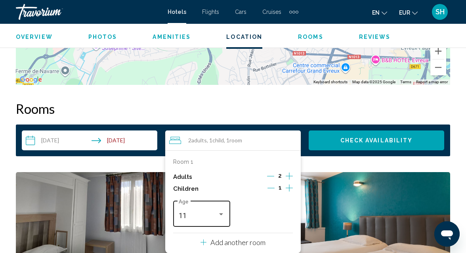
click at [223, 213] on div "Travelers: 2 adults, 1 child" at bounding box center [221, 214] width 4 height 2
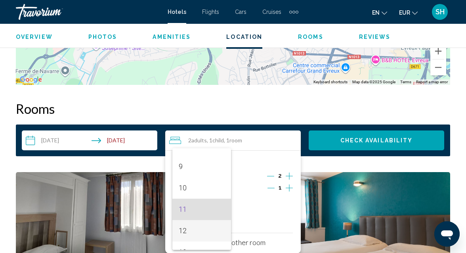
scroll to position [198, 0]
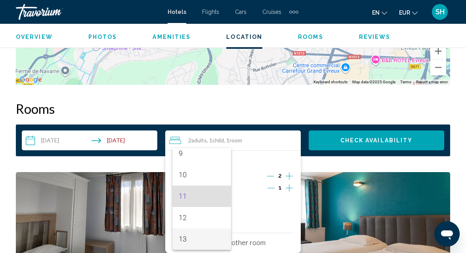
click at [202, 236] on span "13" at bounding box center [202, 238] width 46 height 21
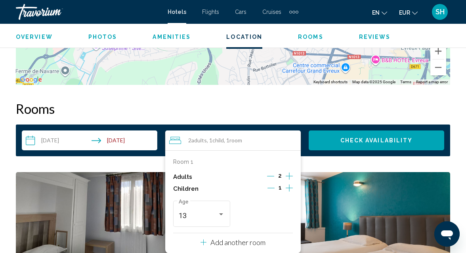
click at [354, 137] on span "Check Availability" at bounding box center [376, 140] width 73 height 6
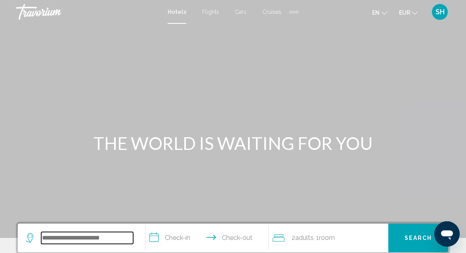
click at [75, 238] on input "Search widget" at bounding box center [87, 238] width 92 height 12
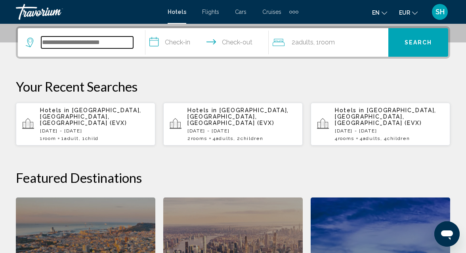
scroll to position [196, 0]
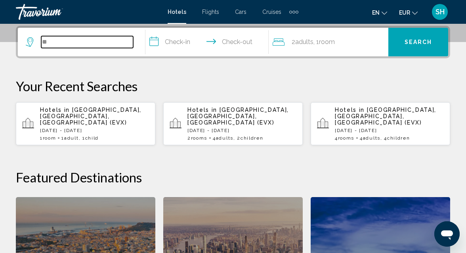
type input "*"
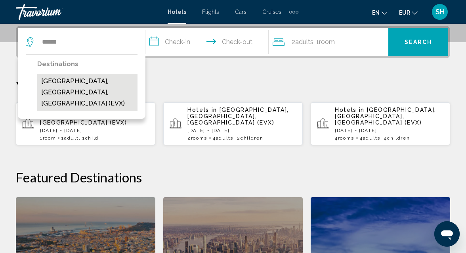
click at [99, 79] on button "[GEOGRAPHIC_DATA], [GEOGRAPHIC_DATA], [GEOGRAPHIC_DATA] (EVX)" at bounding box center [87, 92] width 100 height 37
type input "**********"
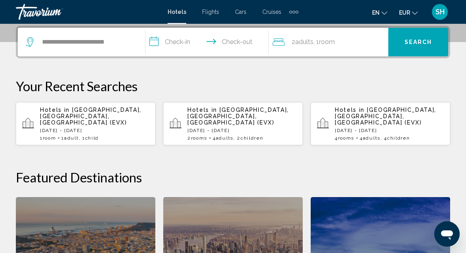
click at [177, 46] on input "**********" at bounding box center [208, 43] width 127 height 31
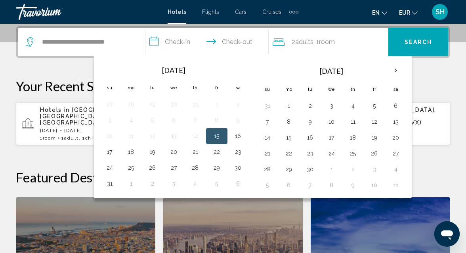
click at [218, 131] on button "15" at bounding box center [216, 135] width 13 height 11
click at [111, 154] on button "17" at bounding box center [109, 151] width 13 height 11
type input "**********"
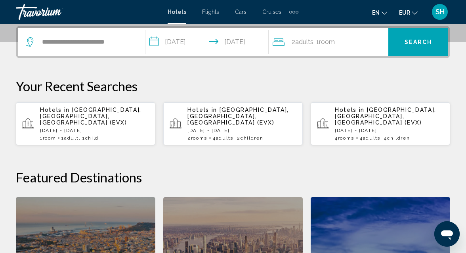
click at [324, 40] on span "Room" at bounding box center [327, 42] width 16 height 8
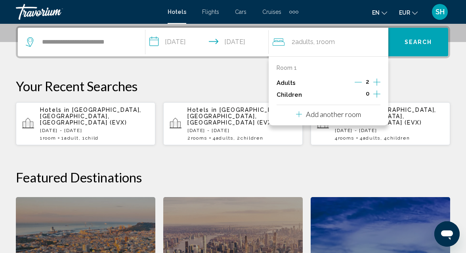
click at [378, 94] on icon "Increment children" at bounding box center [376, 94] width 7 height 10
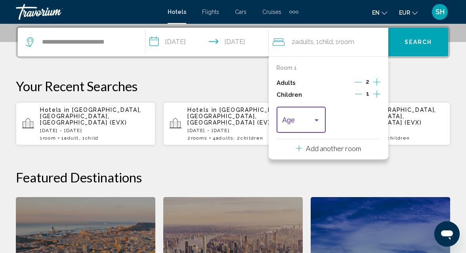
click at [318, 121] on div "Travelers: 2 adults, 1 child" at bounding box center [316, 120] width 7 height 6
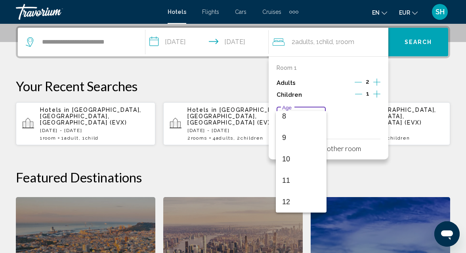
scroll to position [198, 0]
click at [297, 199] on span "13" at bounding box center [301, 201] width 38 height 21
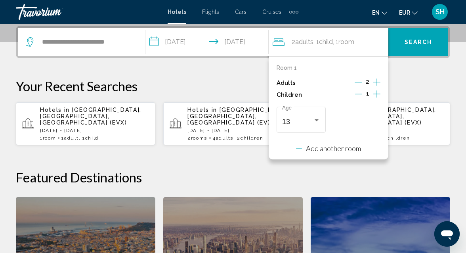
click at [425, 36] on button "Search" at bounding box center [418, 42] width 60 height 29
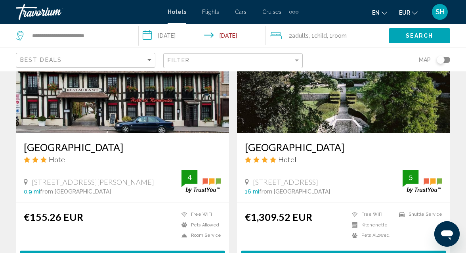
scroll to position [380, 0]
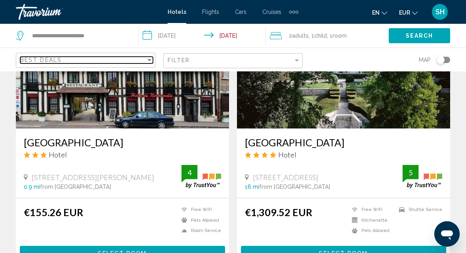
click at [149, 59] on div "Sort by" at bounding box center [149, 60] width 4 height 2
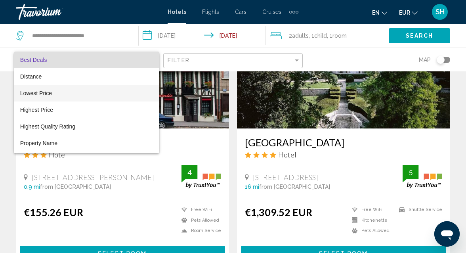
click at [125, 91] on span "Lowest Price" at bounding box center [86, 93] width 133 height 17
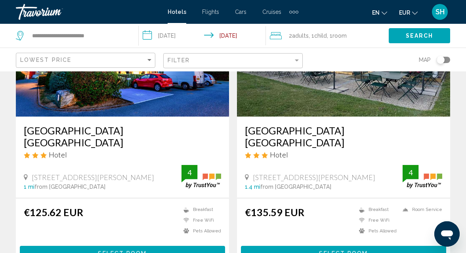
scroll to position [139, 0]
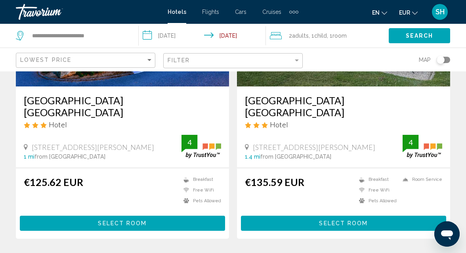
click at [112, 220] on span "Select Room" at bounding box center [122, 223] width 49 height 6
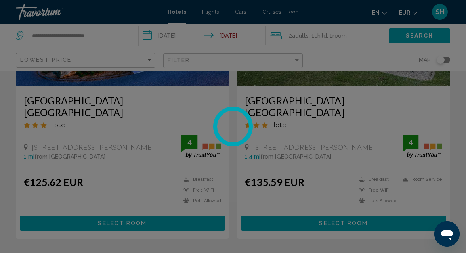
scroll to position [85, 0]
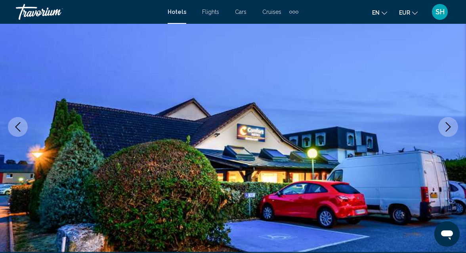
click at [451, 122] on icon "Next image" at bounding box center [448, 127] width 10 height 10
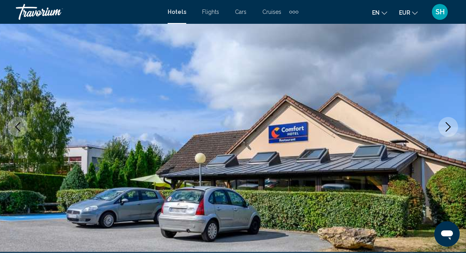
click at [451, 122] on icon "Next image" at bounding box center [448, 127] width 10 height 10
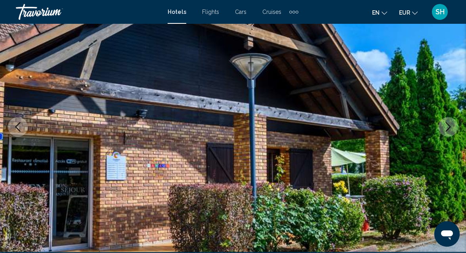
click at [451, 122] on icon "Next image" at bounding box center [448, 127] width 10 height 10
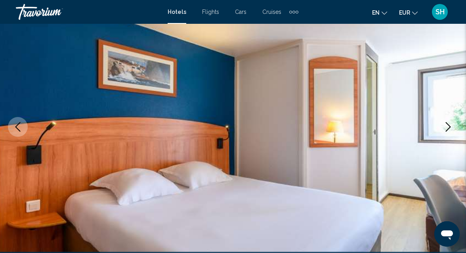
click at [451, 122] on icon "Next image" at bounding box center [448, 127] width 10 height 10
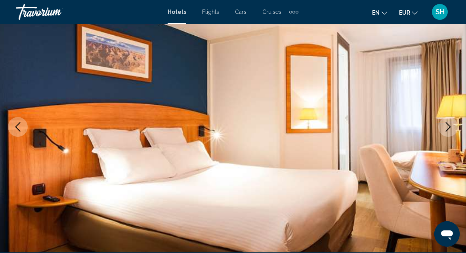
click at [451, 122] on icon "Next image" at bounding box center [448, 127] width 10 height 10
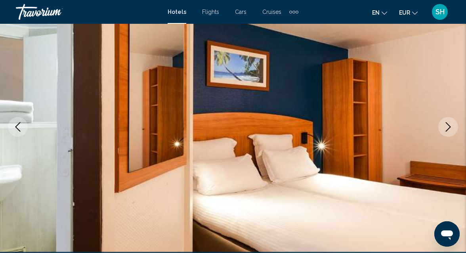
click at [451, 122] on icon "Next image" at bounding box center [448, 127] width 10 height 10
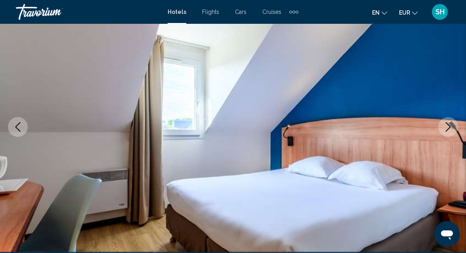
click at [451, 122] on icon "Next image" at bounding box center [448, 127] width 10 height 10
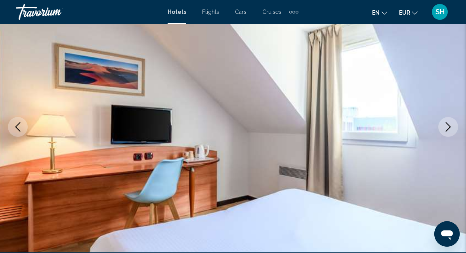
click at [451, 122] on icon "Next image" at bounding box center [448, 127] width 10 height 10
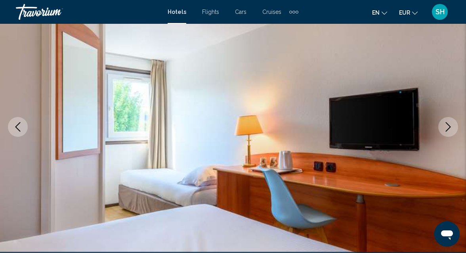
click at [451, 122] on icon "Next image" at bounding box center [448, 127] width 10 height 10
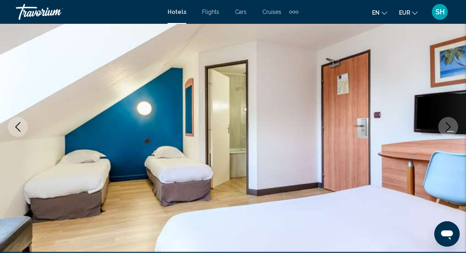
click at [451, 122] on icon "Next image" at bounding box center [448, 127] width 10 height 10
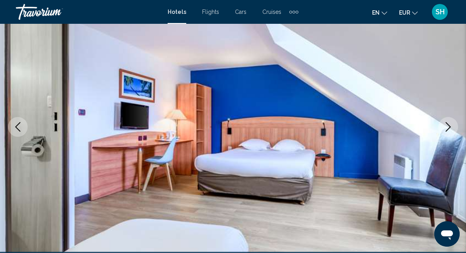
click at [451, 122] on icon "Next image" at bounding box center [448, 127] width 10 height 10
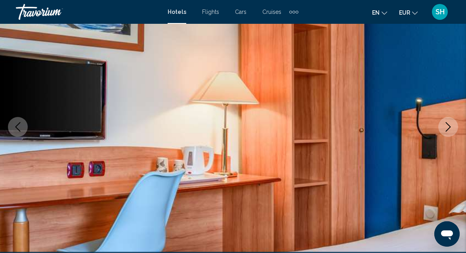
click at [451, 122] on icon "Next image" at bounding box center [448, 127] width 10 height 10
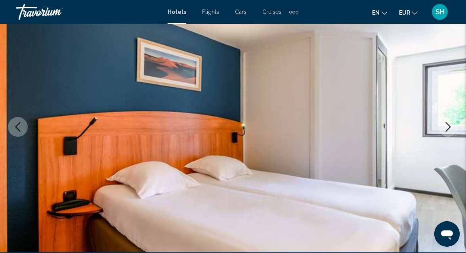
click at [451, 122] on icon "Next image" at bounding box center [448, 127] width 10 height 10
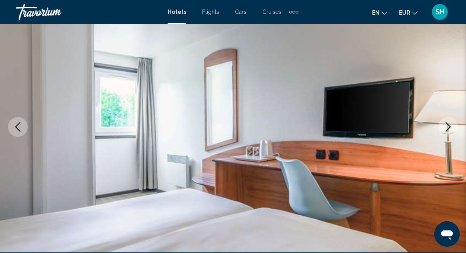
click at [451, 122] on icon "Next image" at bounding box center [448, 127] width 10 height 10
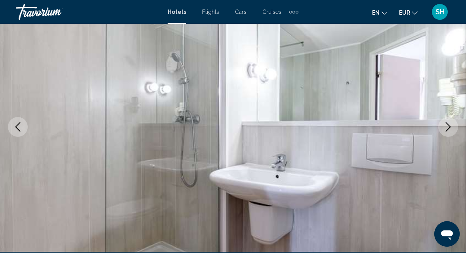
click at [451, 122] on icon "Next image" at bounding box center [448, 127] width 10 height 10
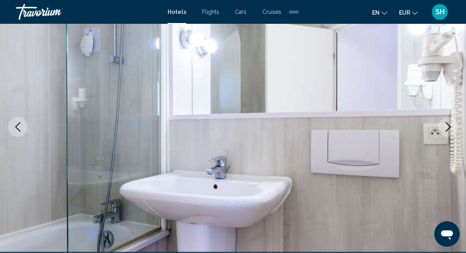
click at [451, 122] on icon "Next image" at bounding box center [448, 127] width 10 height 10
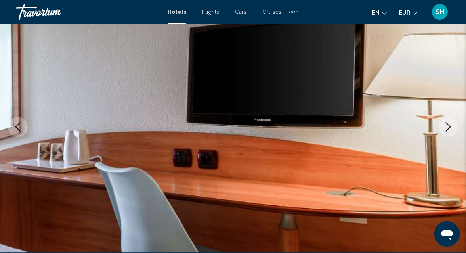
click at [451, 122] on icon "Next image" at bounding box center [448, 127] width 10 height 10
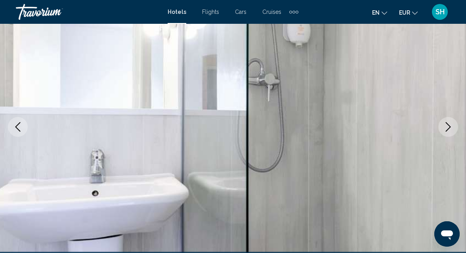
click at [451, 122] on icon "Next image" at bounding box center [448, 127] width 10 height 10
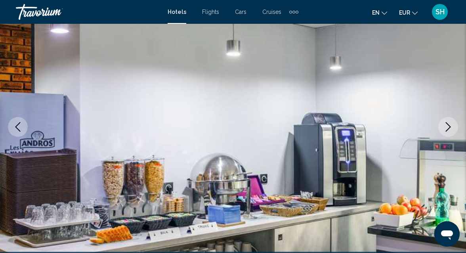
click at [451, 122] on icon "Next image" at bounding box center [448, 127] width 10 height 10
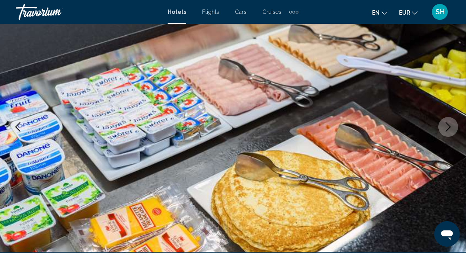
click at [451, 122] on icon "Next image" at bounding box center [448, 127] width 10 height 10
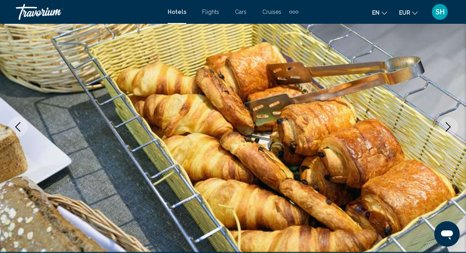
click at [451, 122] on icon "Next image" at bounding box center [448, 127] width 10 height 10
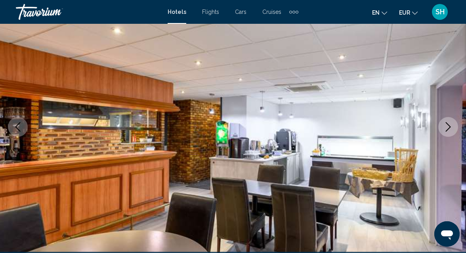
click at [451, 122] on icon "Next image" at bounding box center [448, 127] width 10 height 10
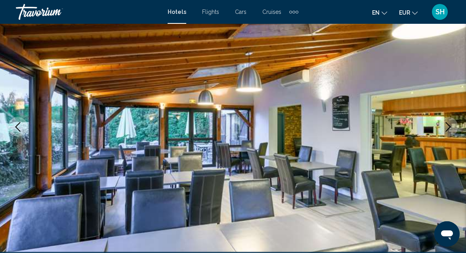
click at [451, 122] on icon "Next image" at bounding box center [448, 127] width 10 height 10
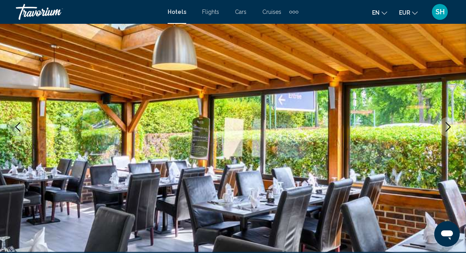
click at [451, 122] on icon "Next image" at bounding box center [448, 127] width 10 height 10
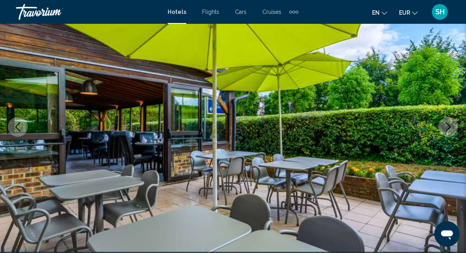
click at [451, 122] on icon "Next image" at bounding box center [448, 127] width 10 height 10
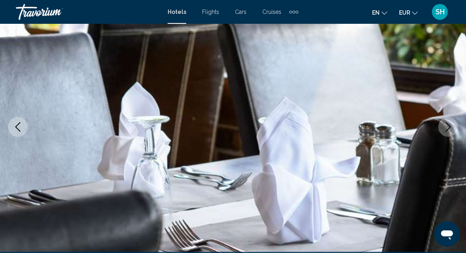
click at [451, 122] on icon "Next image" at bounding box center [448, 127] width 10 height 10
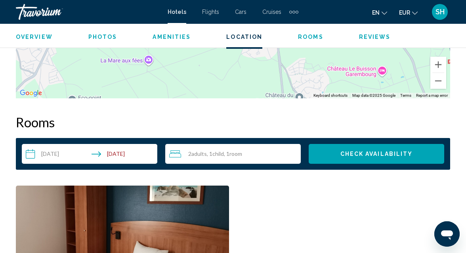
scroll to position [1074, 0]
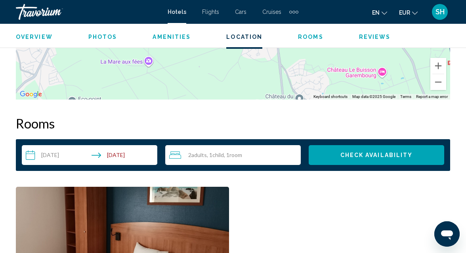
click at [233, 154] on span "Room" at bounding box center [235, 154] width 13 height 7
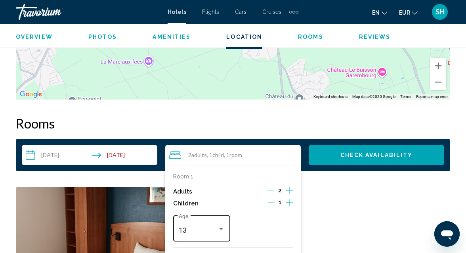
click at [223, 229] on div "Travelers: 2 adults, 1 child" at bounding box center [221, 228] width 7 height 6
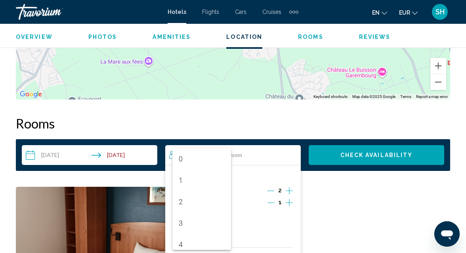
scroll to position [207, 0]
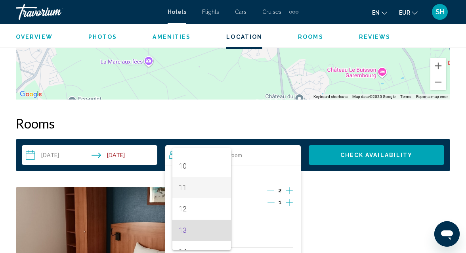
click at [198, 191] on span "11" at bounding box center [202, 187] width 46 height 21
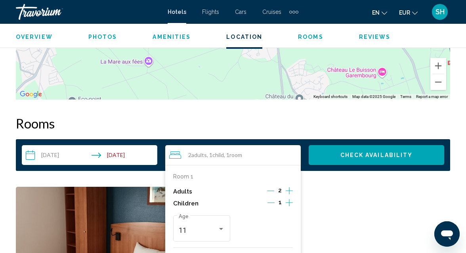
click at [352, 156] on span "Check Availability" at bounding box center [376, 155] width 73 height 6
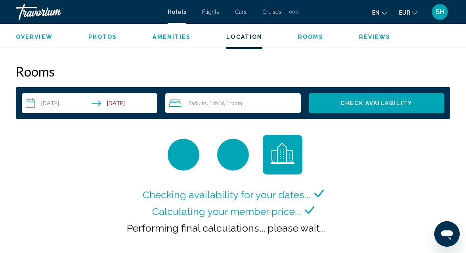
scroll to position [1129, 0]
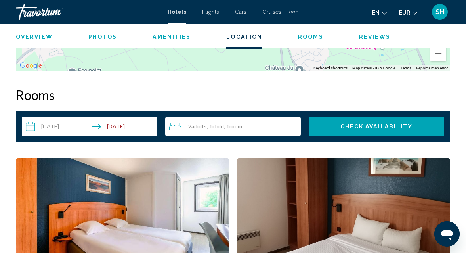
scroll to position [1078, 0]
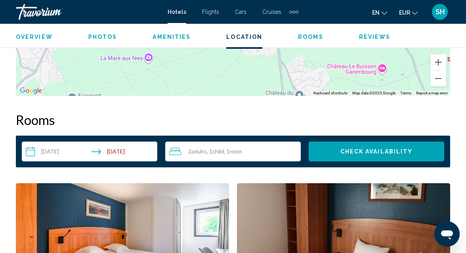
click at [220, 151] on span "Child" at bounding box center [217, 151] width 11 height 7
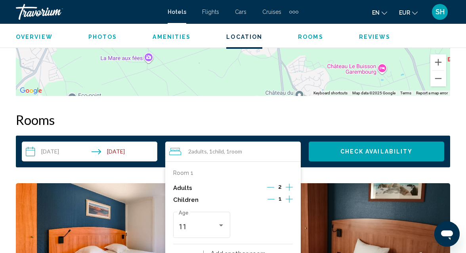
click at [271, 197] on icon "Decrement children" at bounding box center [270, 198] width 7 height 7
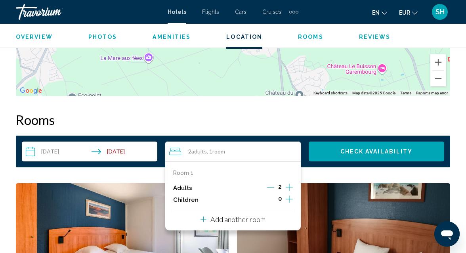
click at [342, 151] on span "Check Availability" at bounding box center [376, 152] width 73 height 6
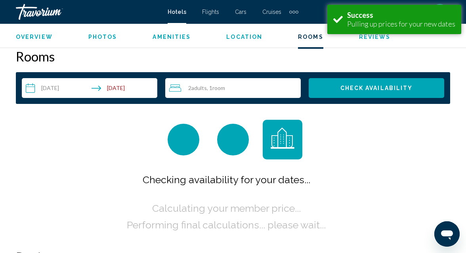
scroll to position [1141, 0]
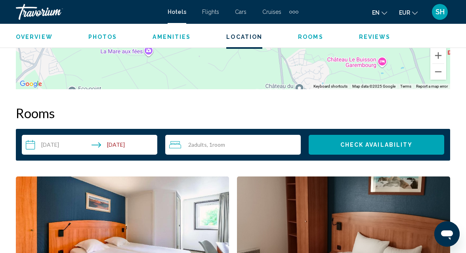
scroll to position [1078, 0]
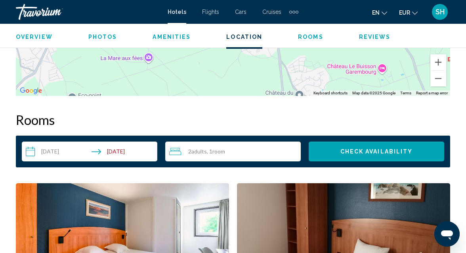
click at [227, 147] on div "2 Adult Adults , 1 Room rooms" at bounding box center [235, 152] width 132 height 10
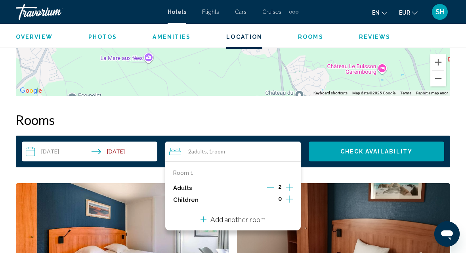
click at [254, 220] on p "Add another room" at bounding box center [237, 219] width 55 height 9
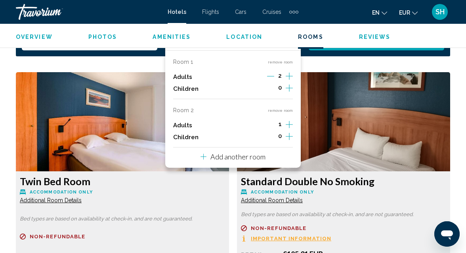
scroll to position [1166, 0]
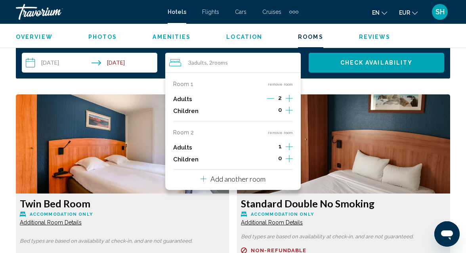
click at [272, 97] on icon "Decrement adults" at bounding box center [270, 98] width 7 height 7
click at [289, 109] on icon "Increment children" at bounding box center [289, 110] width 7 height 10
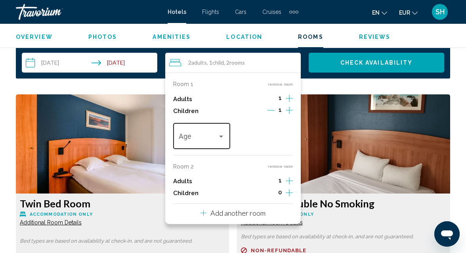
click at [221, 135] on div "Travelers: 2 adults, 1 child" at bounding box center [221, 136] width 4 height 2
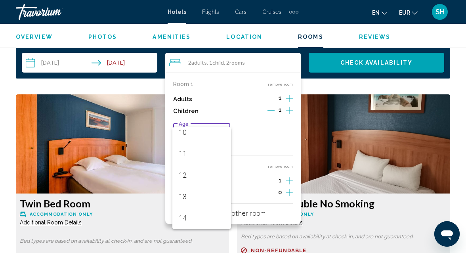
scroll to position [241, 0]
click at [189, 219] on span "15" at bounding box center [202, 217] width 46 height 21
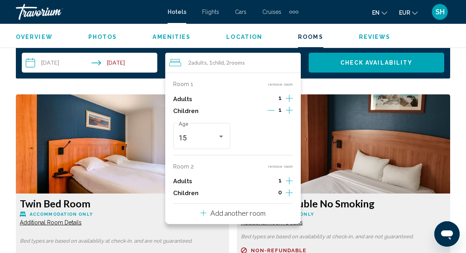
click at [289, 115] on icon "Increment children" at bounding box center [289, 110] width 7 height 10
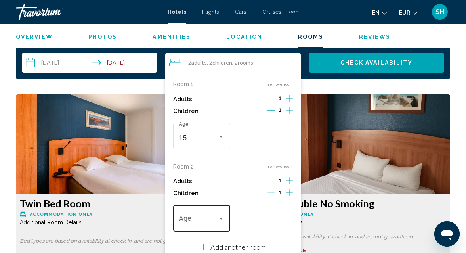
click at [222, 218] on div "Travelers: 2 adults, 2 children" at bounding box center [221, 219] width 4 height 2
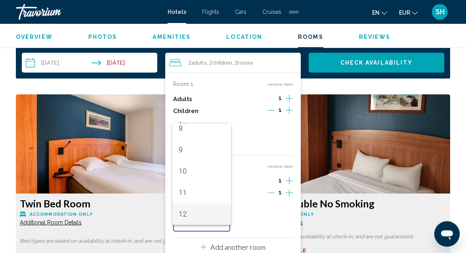
scroll to position [198, 0]
click at [222, 218] on span "13" at bounding box center [202, 213] width 46 height 21
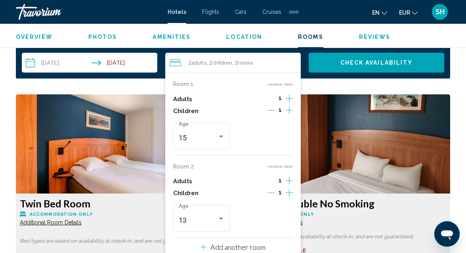
click at [290, 115] on icon "Increment children" at bounding box center [289, 110] width 7 height 10
click at [284, 219] on div "Travelers: 2 adults, 3 children" at bounding box center [284, 219] width 4 height 2
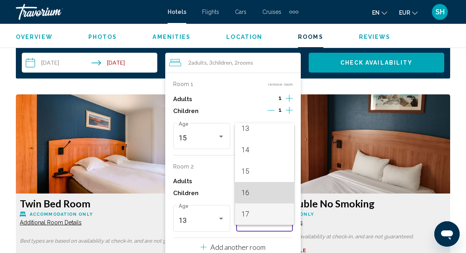
click at [283, 192] on span "16" at bounding box center [264, 192] width 46 height 21
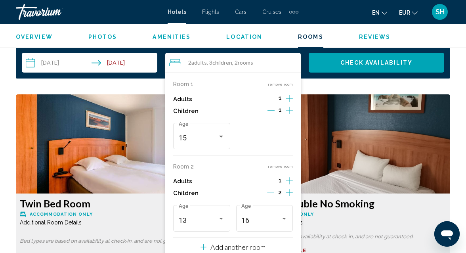
click at [263, 246] on p "Add another room" at bounding box center [237, 246] width 55 height 9
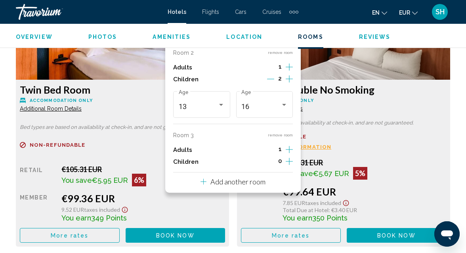
scroll to position [1282, 0]
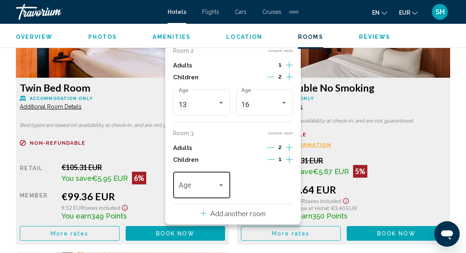
click at [223, 184] on div "Travelers: 4 adults, 4 children" at bounding box center [221, 185] width 7 height 6
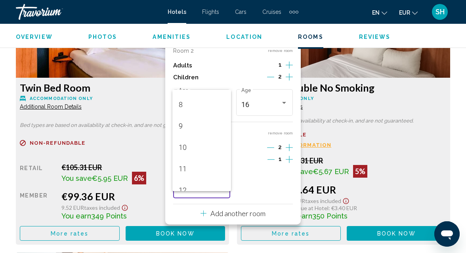
scroll to position [167, 0]
click at [205, 166] on span "11" at bounding box center [202, 168] width 46 height 21
click at [456, 98] on div "Overview Type Hotel Address 6 Boulevard Du Président Allende, Evreux 27000, Fra…" at bounding box center [233, 40] width 466 height 1765
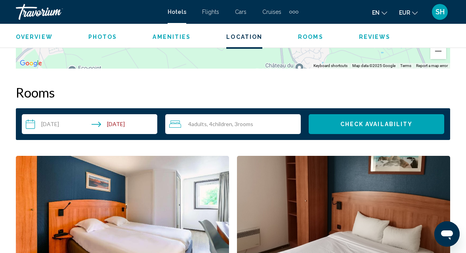
scroll to position [1105, 0]
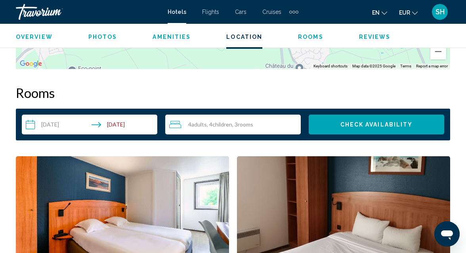
click at [408, 124] on span "Check Availability" at bounding box center [376, 125] width 73 height 6
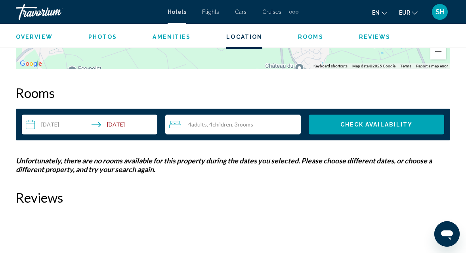
click at [240, 125] on span "rooms" at bounding box center [245, 124] width 15 height 7
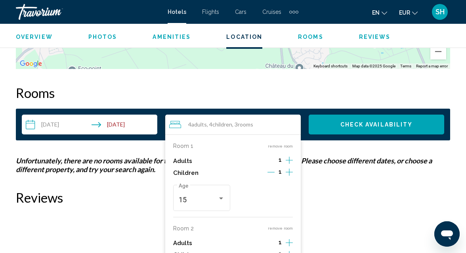
click at [275, 146] on button "remove room" at bounding box center [280, 145] width 25 height 5
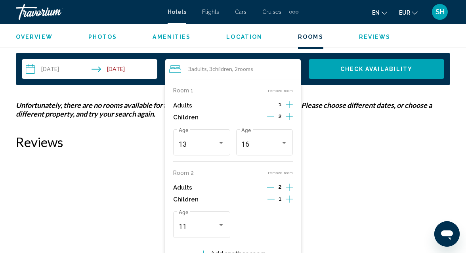
scroll to position [1161, 0]
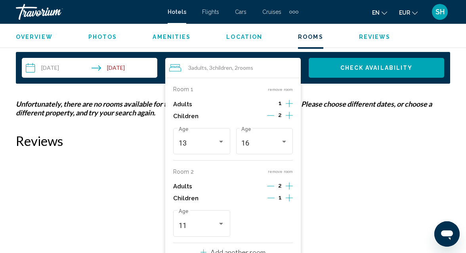
click at [347, 72] on button "Check Availability" at bounding box center [376, 68] width 135 height 20
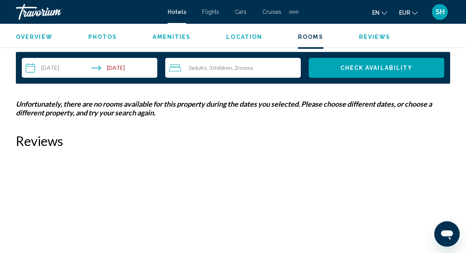
click at [209, 67] on span ", 3 Child Children" at bounding box center [219, 68] width 25 height 6
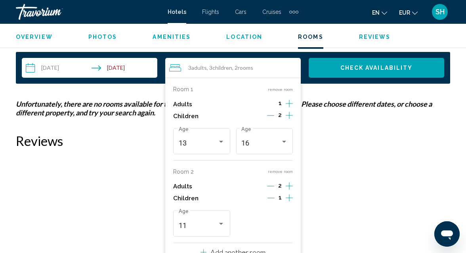
click at [279, 173] on button "remove room" at bounding box center [280, 171] width 25 height 5
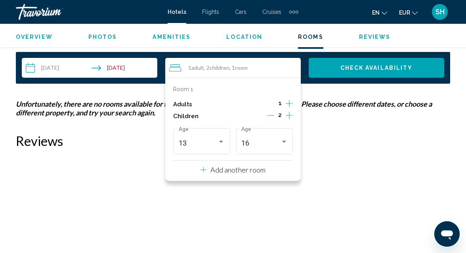
click at [362, 69] on span "Check Availability" at bounding box center [376, 68] width 73 height 6
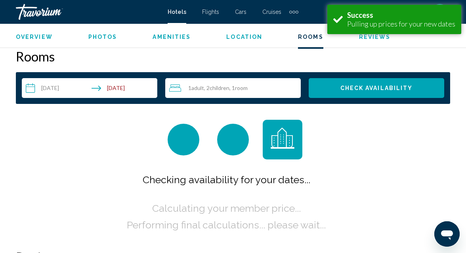
scroll to position [1141, 0]
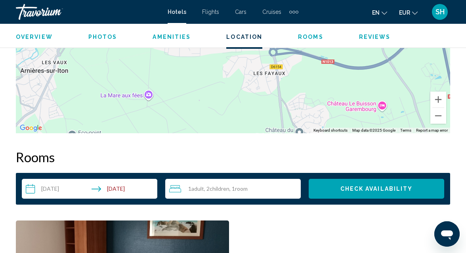
scroll to position [1040, 0]
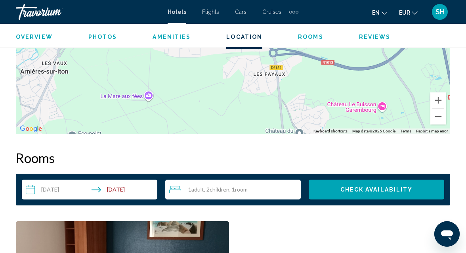
click at [225, 186] on span "Children" at bounding box center [220, 189] width 20 height 7
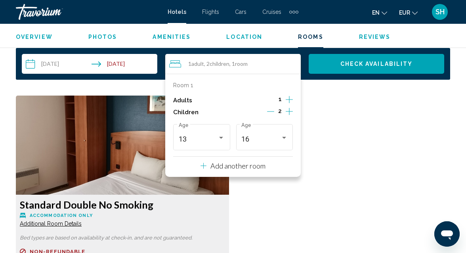
scroll to position [1166, 0]
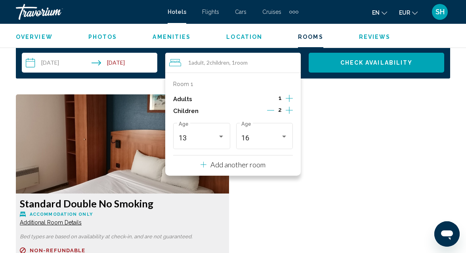
click at [231, 164] on p "Add another room" at bounding box center [237, 164] width 55 height 9
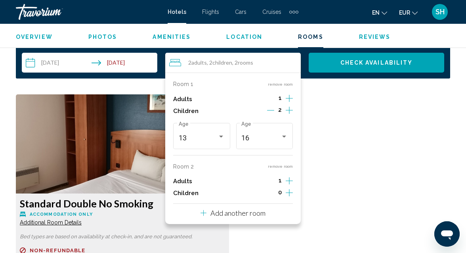
click at [290, 103] on icon "Increment adults" at bounding box center [289, 99] width 7 height 10
click at [250, 212] on p "Add another room" at bounding box center [237, 212] width 55 height 9
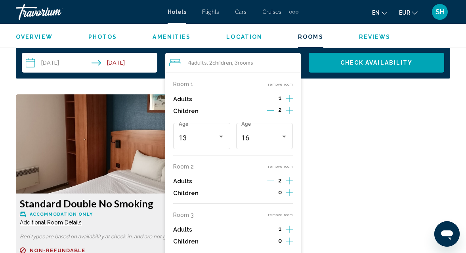
click at [273, 179] on icon "Decrement adults" at bounding box center [270, 180] width 7 height 7
click at [289, 114] on icon "Increment children" at bounding box center [289, 110] width 7 height 7
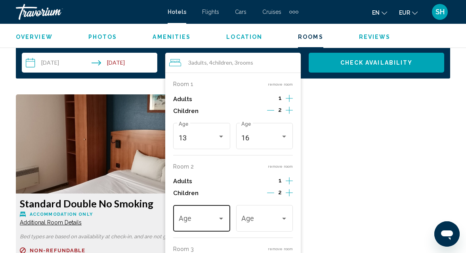
click at [222, 217] on div "Travelers: 3 adults, 4 children" at bounding box center [221, 219] width 7 height 6
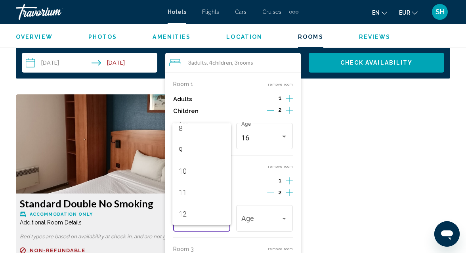
scroll to position [198, 0]
click at [213, 209] on span "13" at bounding box center [202, 213] width 46 height 21
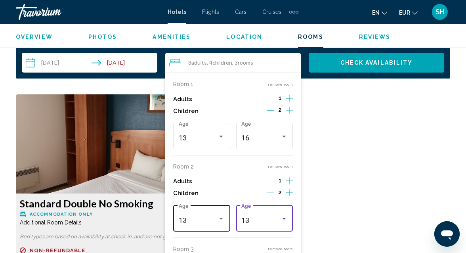
click at [222, 219] on div "Travelers: 3 adults, 4 children" at bounding box center [221, 219] width 4 height 2
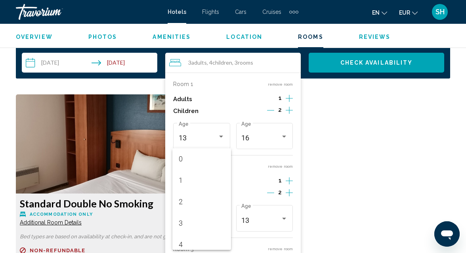
scroll to position [217, 0]
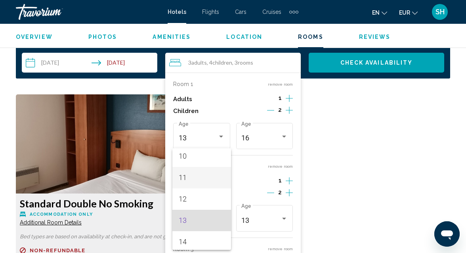
click at [209, 181] on span "11" at bounding box center [202, 177] width 46 height 21
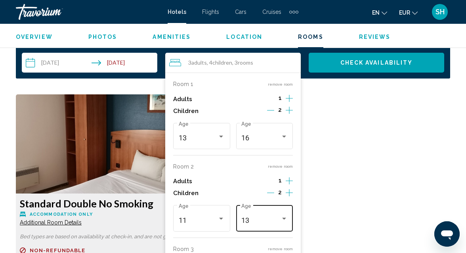
click at [284, 217] on div "Travelers: 3 adults, 4 children" at bounding box center [284, 219] width 7 height 6
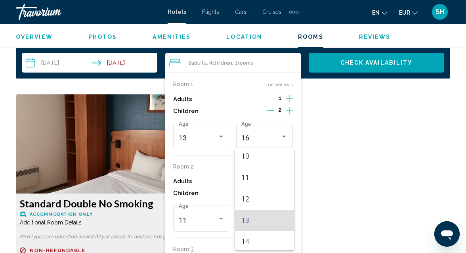
click at [298, 143] on div at bounding box center [233, 126] width 466 height 253
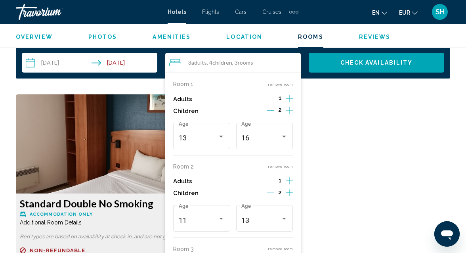
click at [272, 193] on icon "Decrement children" at bounding box center [270, 192] width 7 height 7
click at [289, 102] on icon "Increment adults" at bounding box center [289, 98] width 7 height 7
click at [351, 67] on button "Check Availability" at bounding box center [376, 63] width 135 height 20
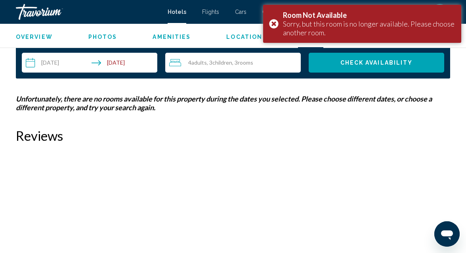
click at [231, 59] on span "Children" at bounding box center [222, 62] width 20 height 7
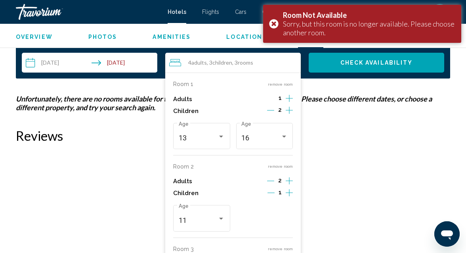
click at [271, 193] on icon "Decrement children" at bounding box center [270, 192] width 7 height 7
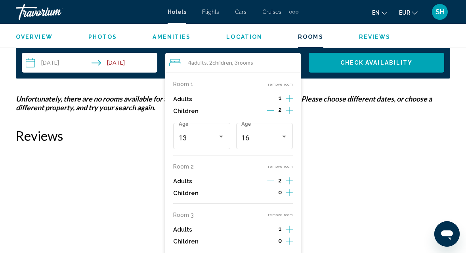
click at [290, 103] on icon "Increment adults" at bounding box center [289, 99] width 7 height 10
click at [271, 181] on icon "Decrement adults" at bounding box center [270, 180] width 7 height 0
click at [288, 98] on icon "Increment adults" at bounding box center [289, 98] width 7 height 7
click at [271, 111] on icon "Decrement children" at bounding box center [270, 110] width 7 height 7
click at [223, 142] on div "13" at bounding box center [202, 138] width 46 height 8
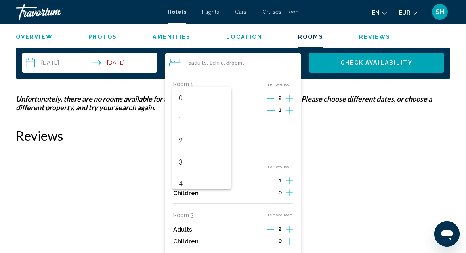
scroll to position [238, 0]
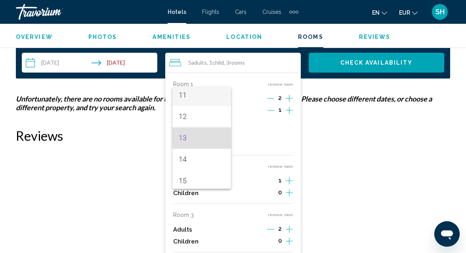
click at [191, 101] on span "11" at bounding box center [202, 94] width 46 height 21
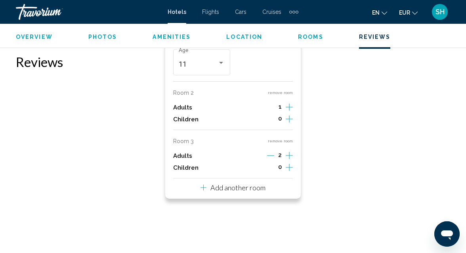
scroll to position [1240, 0]
click at [201, 189] on icon "Travelers: 5 adults, 1 child" at bounding box center [203, 187] width 6 height 10
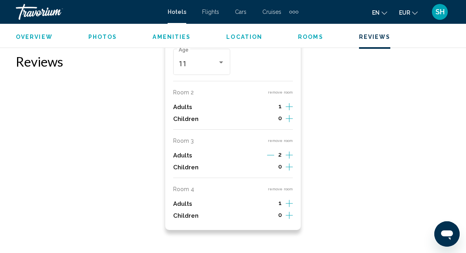
click at [289, 29] on icon "Increment adults" at bounding box center [289, 24] width 7 height 10
click at [277, 189] on button "remove room" at bounding box center [280, 188] width 25 height 5
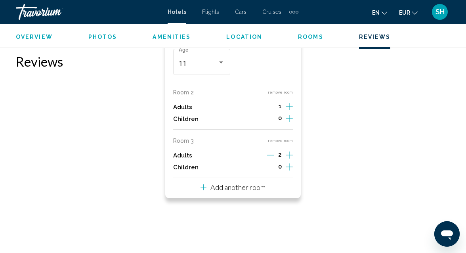
click at [290, 29] on icon "Increment adults" at bounding box center [289, 24] width 7 height 10
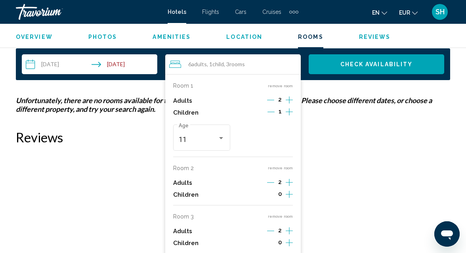
scroll to position [1164, 0]
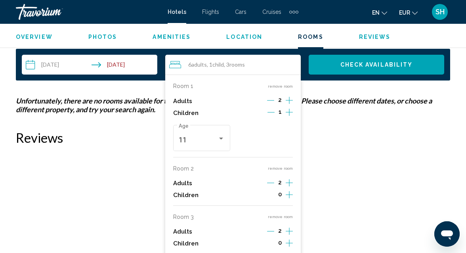
click at [360, 67] on span "Check Availability" at bounding box center [376, 65] width 73 height 6
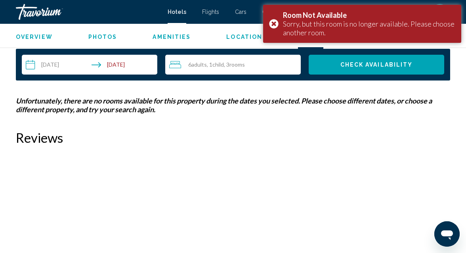
click at [213, 58] on div "6 Adult Adults , 1 Child Children , 3 Room rooms" at bounding box center [235, 65] width 132 height 20
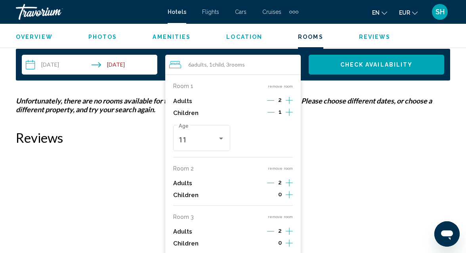
click at [277, 217] on button "remove room" at bounding box center [280, 216] width 25 height 5
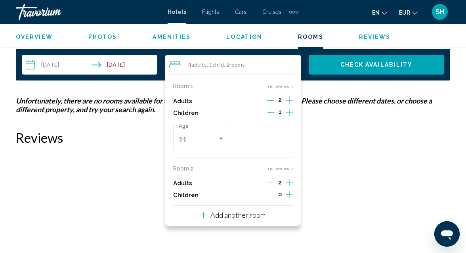
click at [349, 60] on button "Check Availability" at bounding box center [376, 65] width 135 height 20
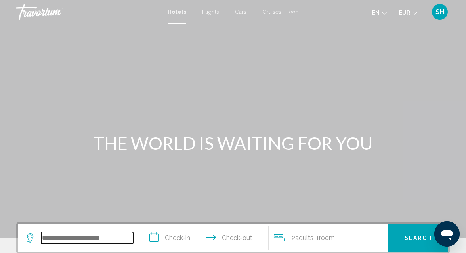
click at [69, 236] on input "Search widget" at bounding box center [87, 238] width 92 height 12
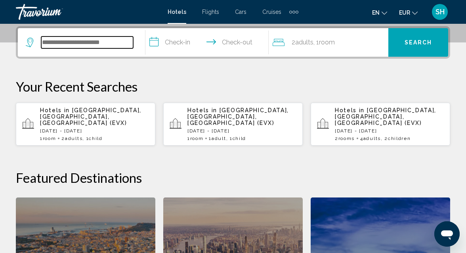
scroll to position [196, 0]
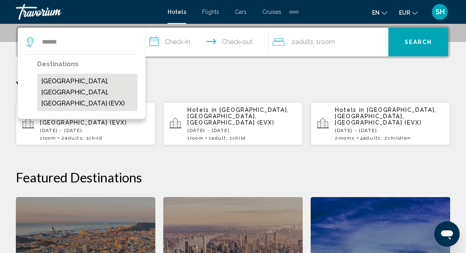
click at [99, 83] on button "Evreux, Eure, France (EVX)" at bounding box center [87, 92] width 100 height 37
type input "**********"
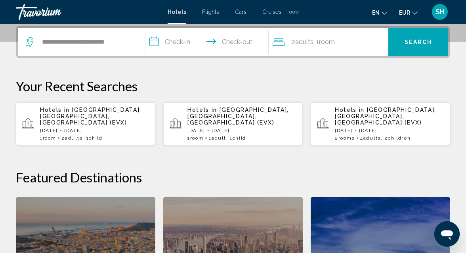
click at [183, 42] on input "**********" at bounding box center [208, 43] width 127 height 31
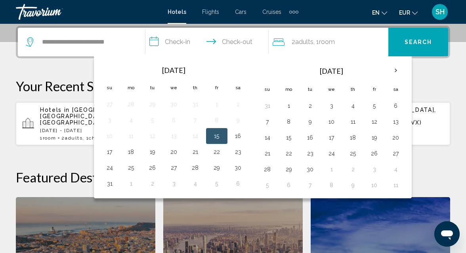
click at [217, 131] on button "15" at bounding box center [216, 135] width 13 height 11
click at [111, 149] on button "17" at bounding box center [109, 151] width 13 height 11
type input "**********"
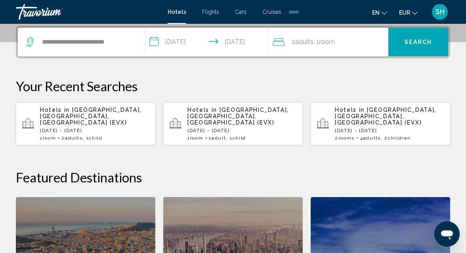
click at [327, 42] on span "Room" at bounding box center [327, 42] width 16 height 8
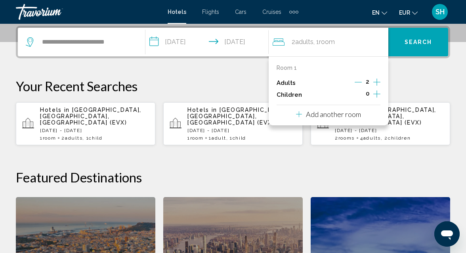
click at [377, 94] on icon "Increment children" at bounding box center [376, 94] width 7 height 10
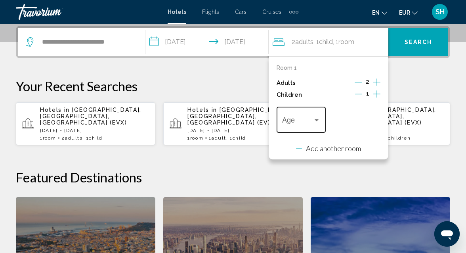
click at [319, 119] on div "Travelers: 2 adults, 1 child" at bounding box center [316, 120] width 7 height 6
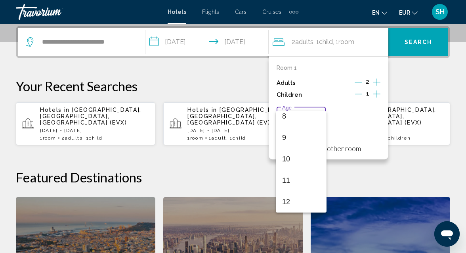
scroll to position [198, 0]
click at [292, 163] on span "11" at bounding box center [301, 158] width 38 height 21
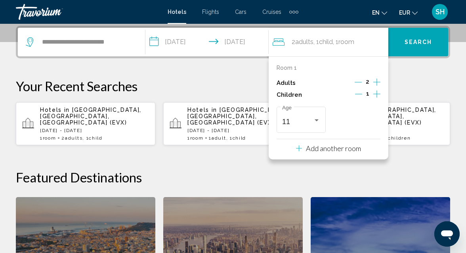
click at [418, 39] on span "Search" at bounding box center [419, 42] width 28 height 6
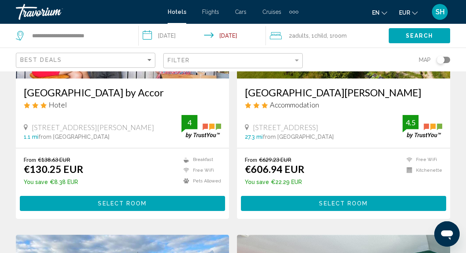
scroll to position [152, 0]
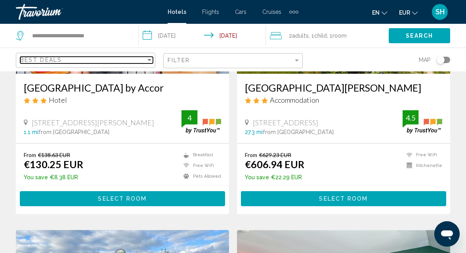
click at [151, 59] on div "Sort by" at bounding box center [149, 60] width 7 height 6
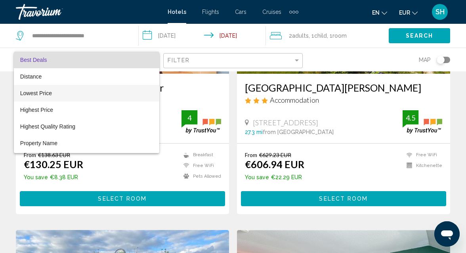
click at [115, 95] on span "Lowest Price" at bounding box center [86, 93] width 133 height 17
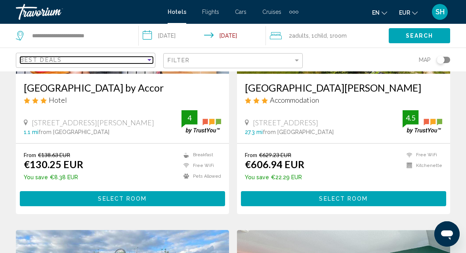
scroll to position [435, 0]
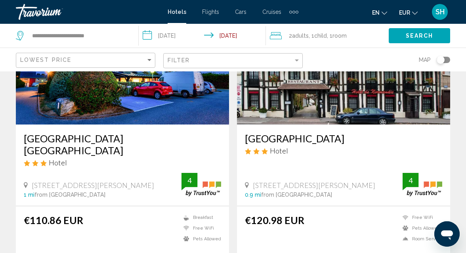
scroll to position [114, 0]
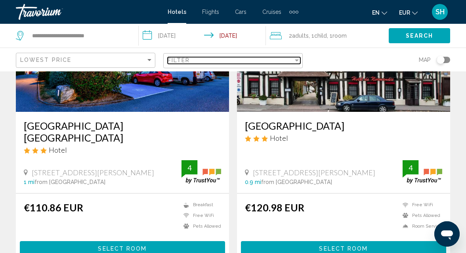
click at [300, 61] on div "Filter" at bounding box center [296, 60] width 7 height 6
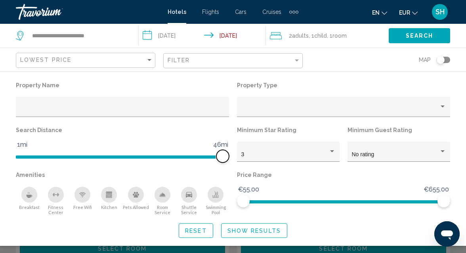
click at [227, 157] on ngx-slider "1mi 46mi 46mi" at bounding box center [122, 156] width 213 height 2
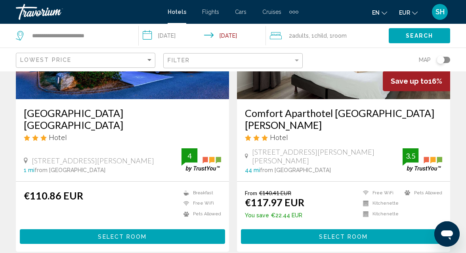
scroll to position [114, 0]
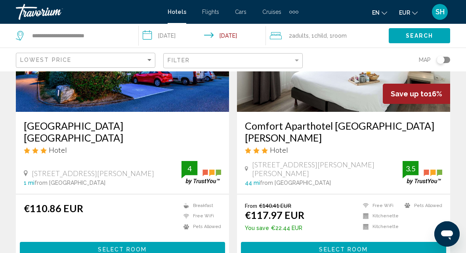
click at [332, 32] on span ", 1 Room rooms" at bounding box center [337, 35] width 20 height 11
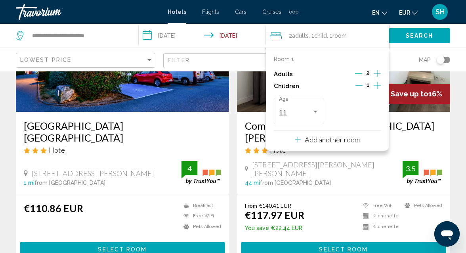
click at [331, 141] on p "Add another room" at bounding box center [332, 139] width 55 height 9
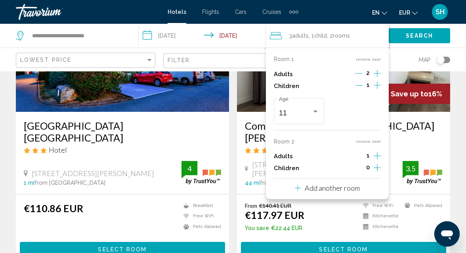
click at [376, 90] on icon "Increment children" at bounding box center [377, 85] width 7 height 10
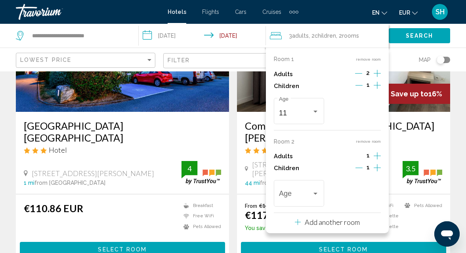
click at [376, 90] on icon "Increment children" at bounding box center [377, 85] width 7 height 10
click at [317, 194] on div "Travelers: 3 adults, 3 children" at bounding box center [315, 194] width 7 height 6
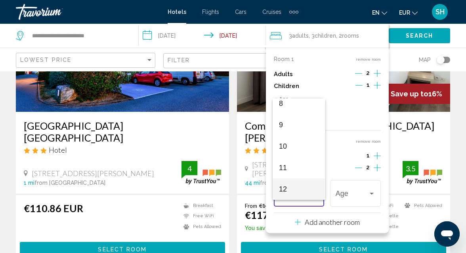
scroll to position [198, 0]
click at [317, 194] on span "13" at bounding box center [299, 188] width 40 height 21
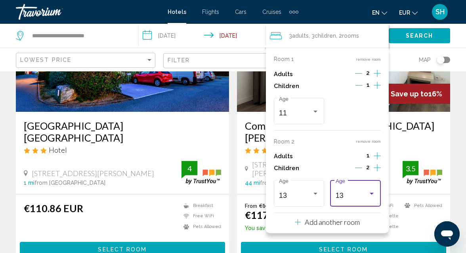
click at [374, 195] on div "Travelers: 3 adults, 3 children" at bounding box center [371, 194] width 7 height 6
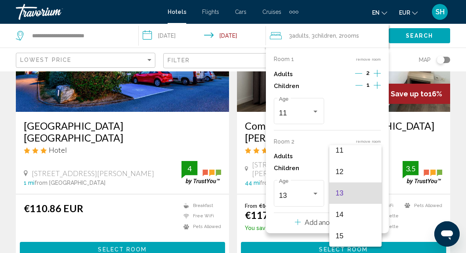
scroll to position [262, 0]
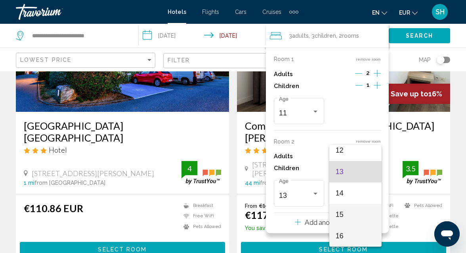
click at [359, 219] on span "15" at bounding box center [356, 214] width 40 height 21
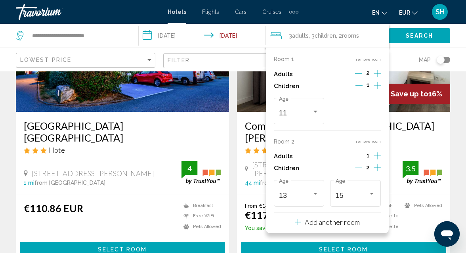
click at [345, 224] on p "Add another room" at bounding box center [332, 222] width 55 height 9
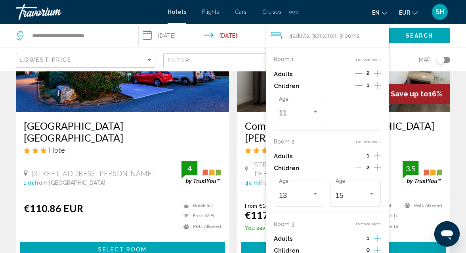
click at [378, 90] on icon "Increment children" at bounding box center [377, 85] width 7 height 10
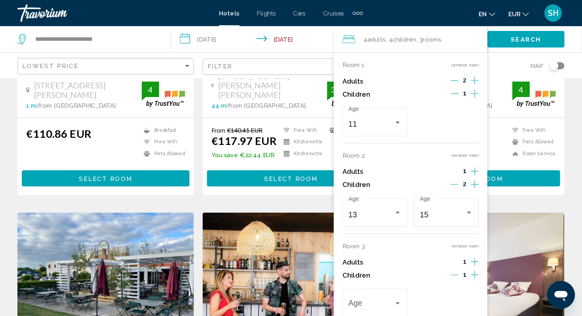
scroll to position [221, 0]
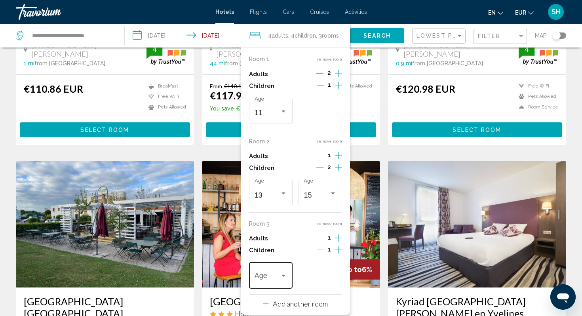
click at [282, 252] on div "Travelers: 4 adults, 4 children" at bounding box center [283, 276] width 7 height 6
click at [282, 252] on span "16" at bounding box center [270, 270] width 33 height 21
click at [365, 31] on button "Search" at bounding box center [377, 35] width 54 height 15
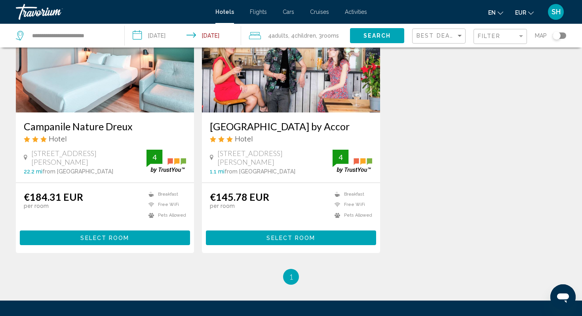
scroll to position [95, 0]
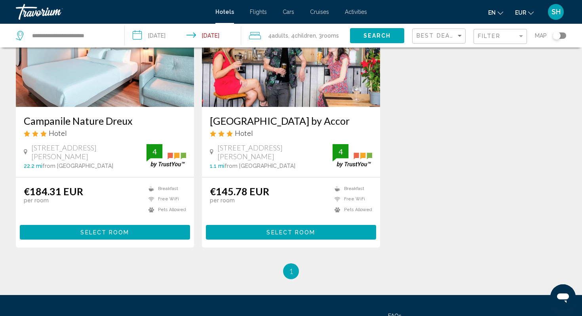
click at [303, 36] on span "Children" at bounding box center [305, 35] width 21 height 6
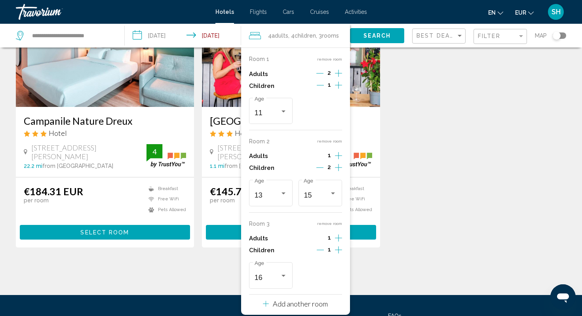
click at [100, 236] on span "Select Room" at bounding box center [104, 232] width 49 height 6
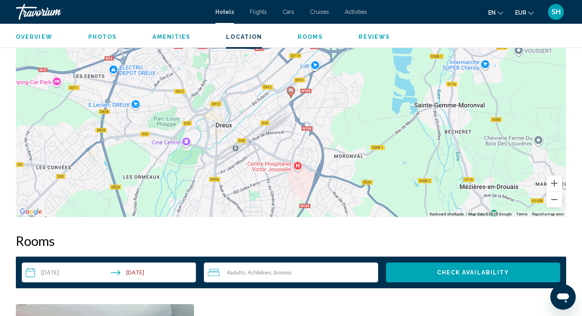
scroll to position [808, 0]
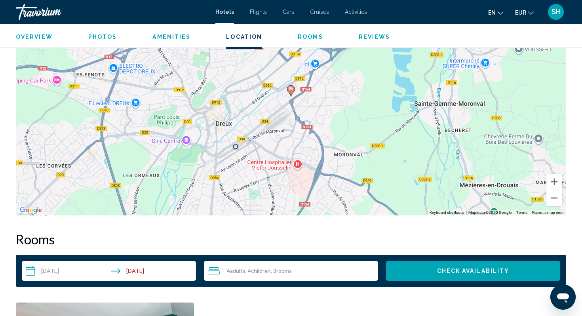
click at [466, 199] on button "Zoom out" at bounding box center [555, 198] width 16 height 16
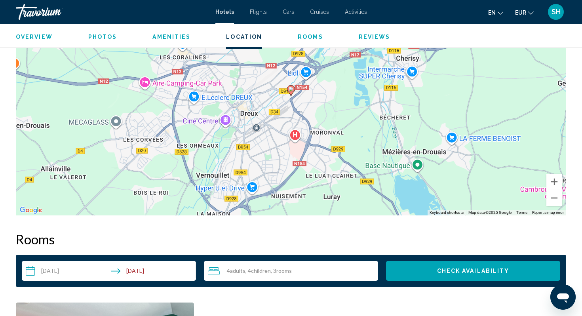
click at [466, 199] on button "Zoom out" at bounding box center [555, 198] width 16 height 16
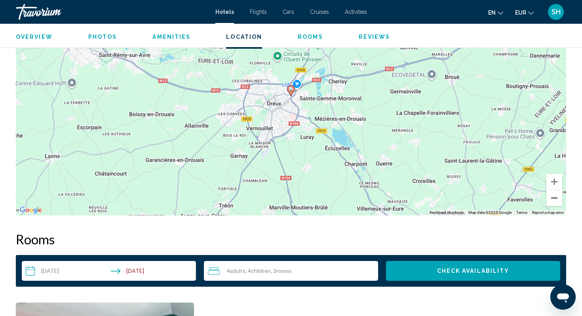
click at [466, 199] on button "Zoom out" at bounding box center [555, 198] width 16 height 16
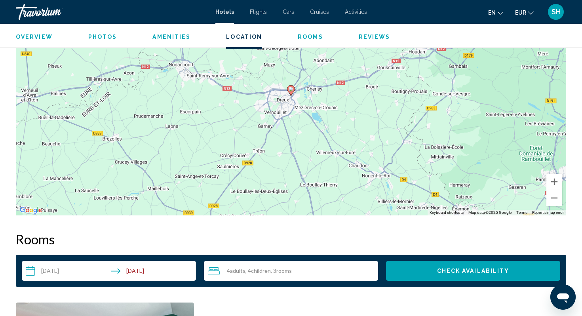
click at [466, 199] on button "Zoom out" at bounding box center [555, 198] width 16 height 16
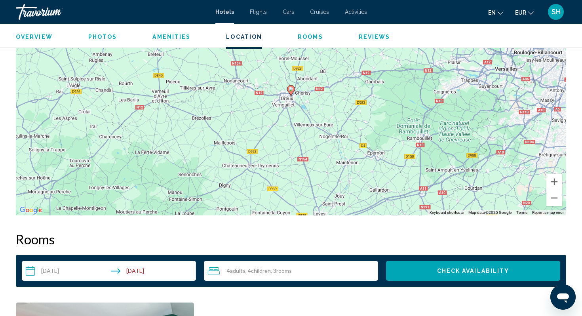
click at [466, 199] on button "Zoom out" at bounding box center [555, 198] width 16 height 16
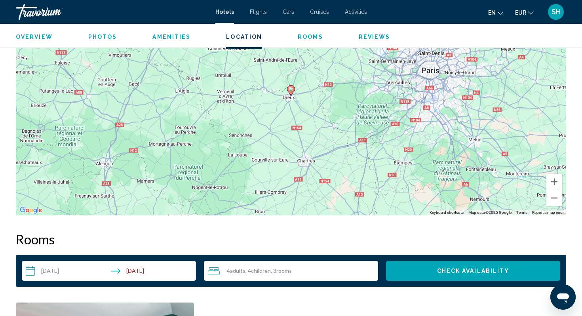
click at [466, 199] on button "Zoom out" at bounding box center [555, 198] width 16 height 16
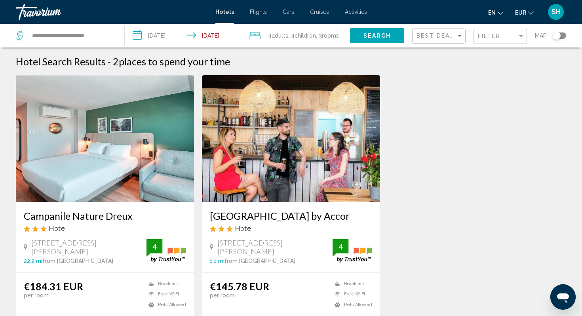
click at [295, 34] on span ", 4 Child Children" at bounding box center [302, 35] width 28 height 11
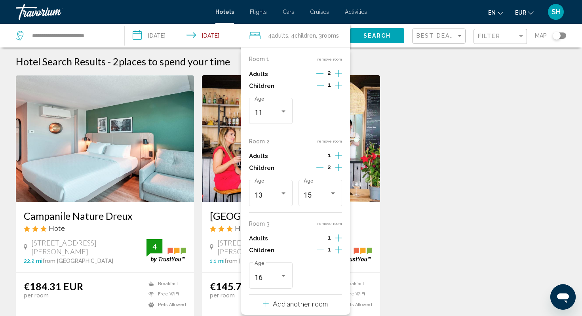
click at [321, 83] on icon "Decrement children" at bounding box center [320, 85] width 7 height 7
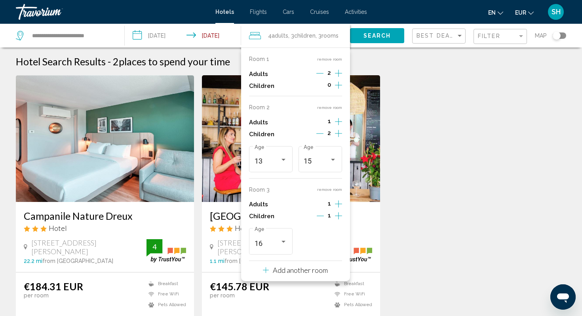
click at [321, 134] on icon "Decrement children" at bounding box center [320, 134] width 7 height 0
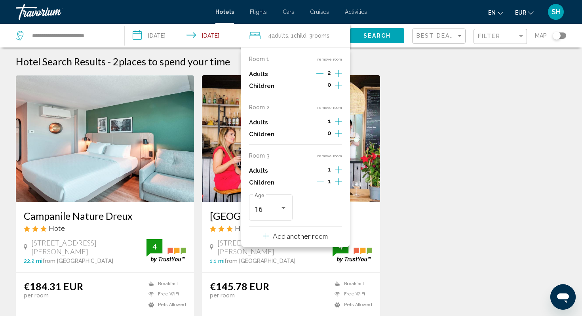
click at [338, 77] on icon "Increment adults" at bounding box center [338, 73] width 7 height 7
click at [321, 120] on icon "Decrement adults" at bounding box center [320, 121] width 7 height 7
click at [321, 72] on icon "Decrement adults" at bounding box center [320, 73] width 7 height 7
click at [336, 86] on icon "Increment children" at bounding box center [338, 85] width 7 height 10
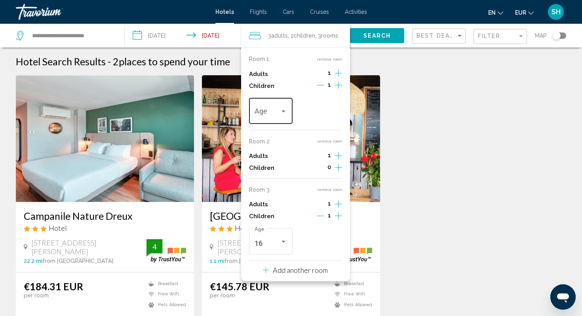
click at [284, 113] on div "Travelers: 3 adults, 2 children" at bounding box center [283, 111] width 7 height 6
click at [264, 190] on span "11" at bounding box center [270, 192] width 33 height 21
click at [341, 90] on icon "Increment children" at bounding box center [338, 85] width 7 height 10
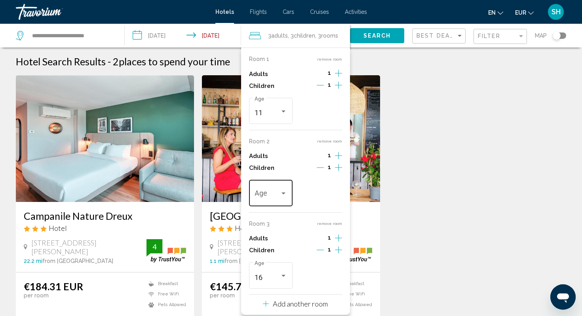
click at [283, 195] on div "Travelers: 3 adults, 3 children" at bounding box center [283, 194] width 7 height 6
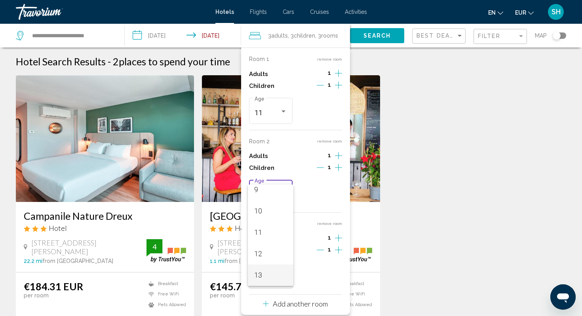
click at [271, 252] on span "13" at bounding box center [270, 275] width 33 height 21
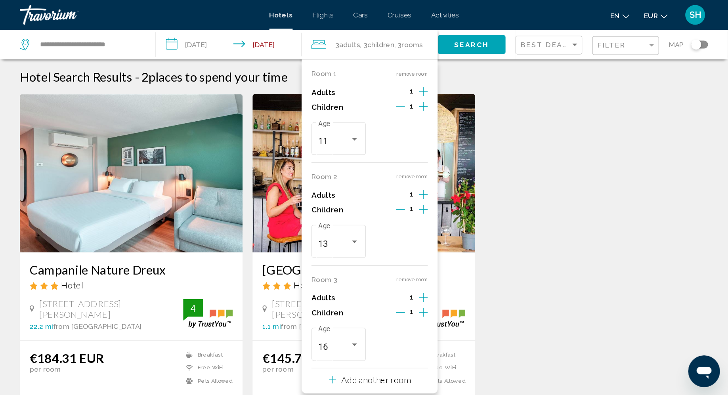
scroll to position [4, 0]
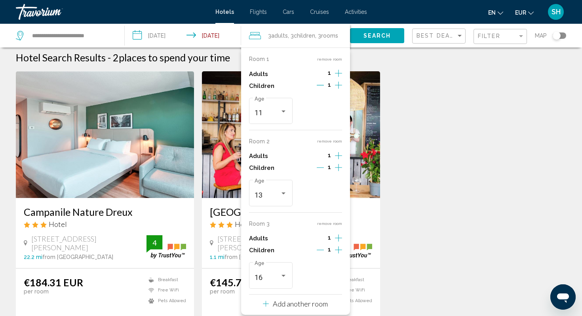
click at [318, 252] on p "Add another room" at bounding box center [300, 304] width 55 height 9
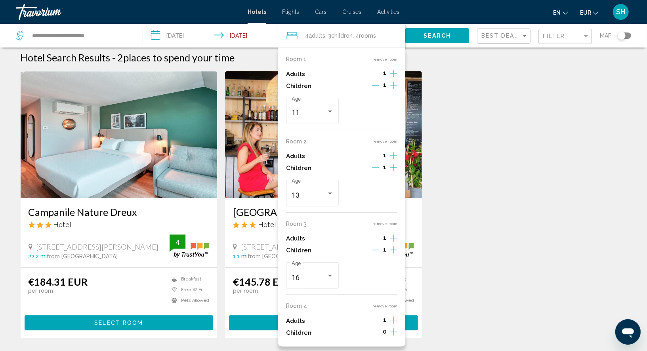
click at [393, 89] on icon "Increment children" at bounding box center [393, 85] width 7 height 7
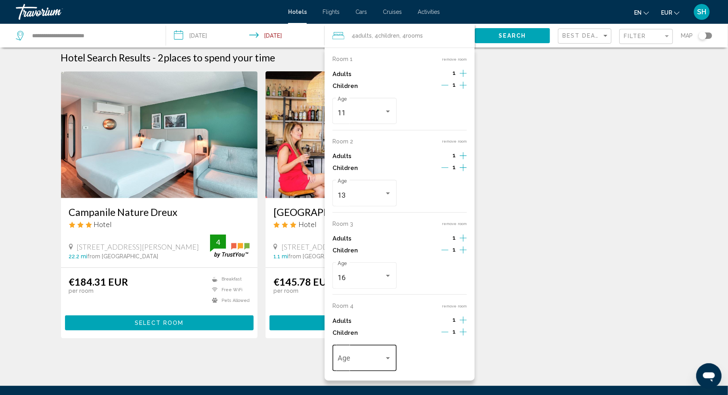
click at [389, 252] on div "Travelers: 4 adults, 4 children" at bounding box center [387, 358] width 7 height 6
click at [389, 252] on span "15" at bounding box center [364, 353] width 53 height 21
click at [466, 34] on span "Search" at bounding box center [512, 36] width 28 height 6
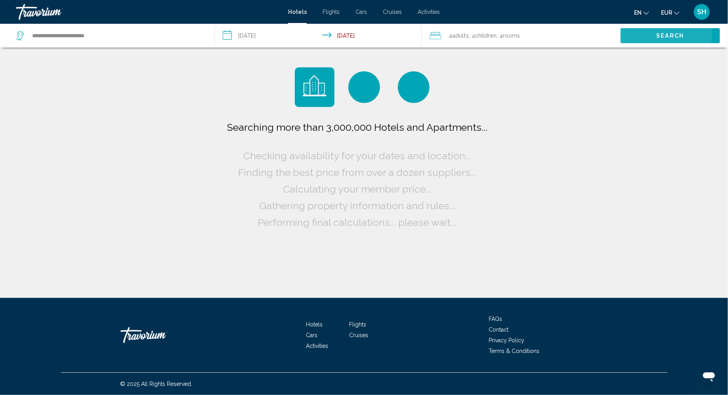
scroll to position [0, 0]
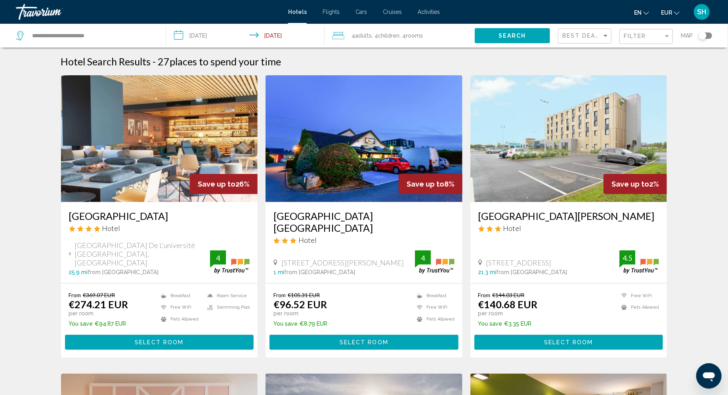
click at [466, 39] on div "Best Deals" at bounding box center [585, 36] width 47 height 15
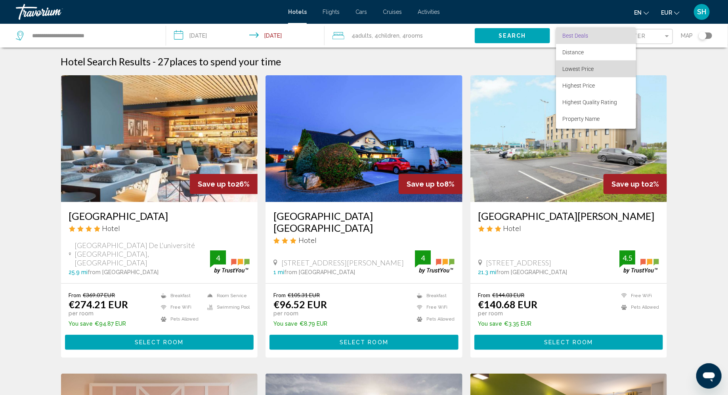
click at [466, 67] on span "Lowest Price" at bounding box center [595, 69] width 67 height 17
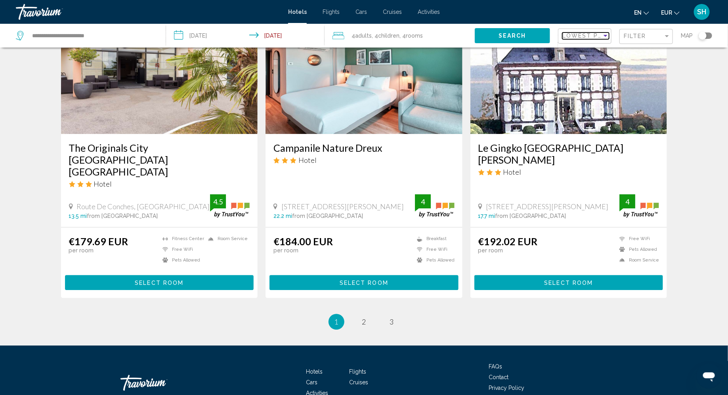
scroll to position [970, 0]
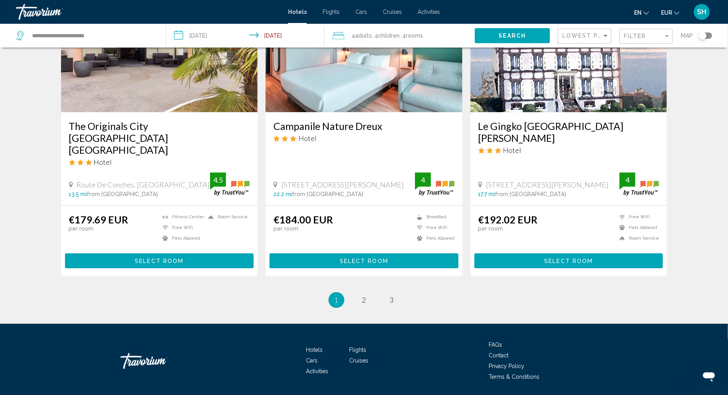
click at [366, 252] on li "page 2" at bounding box center [364, 300] width 16 height 16
click at [366, 252] on link "page 2" at bounding box center [364, 300] width 14 height 14
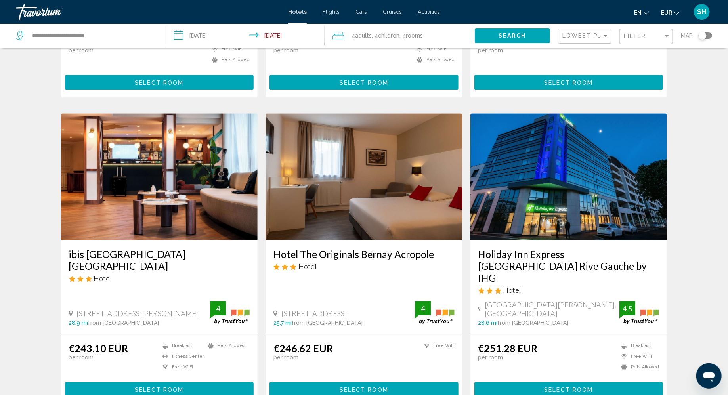
scroll to position [963, 0]
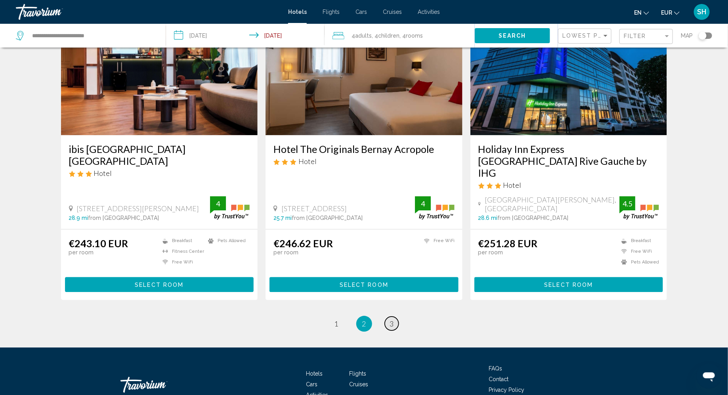
click at [389, 252] on link "page 3" at bounding box center [392, 324] width 14 height 14
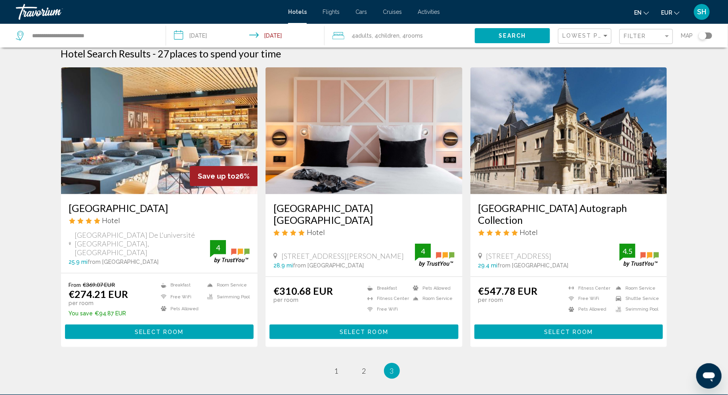
scroll to position [10, 0]
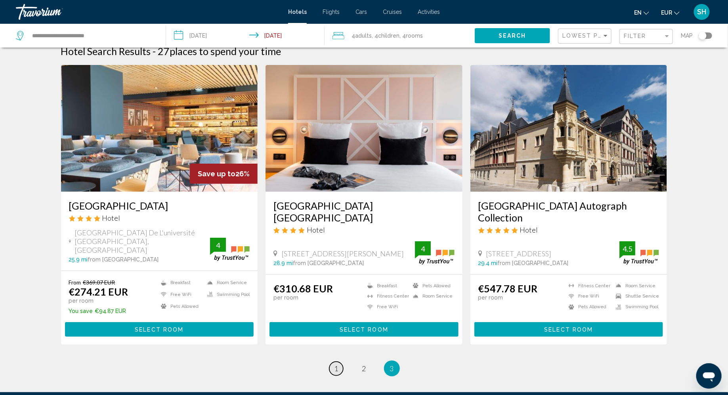
click at [336, 252] on span "1" at bounding box center [336, 368] width 4 height 9
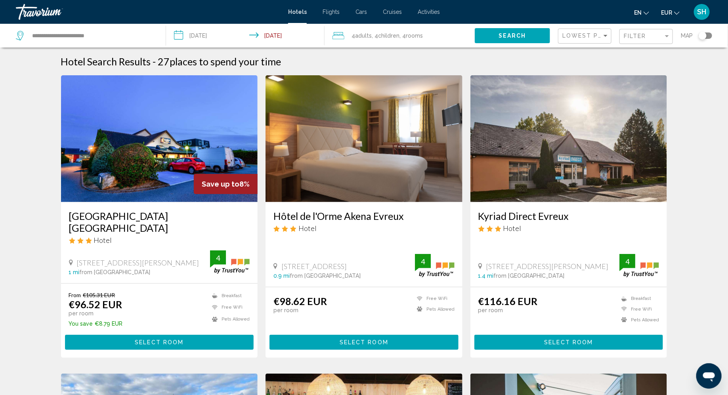
click at [211, 252] on button "Select Room" at bounding box center [159, 342] width 189 height 15
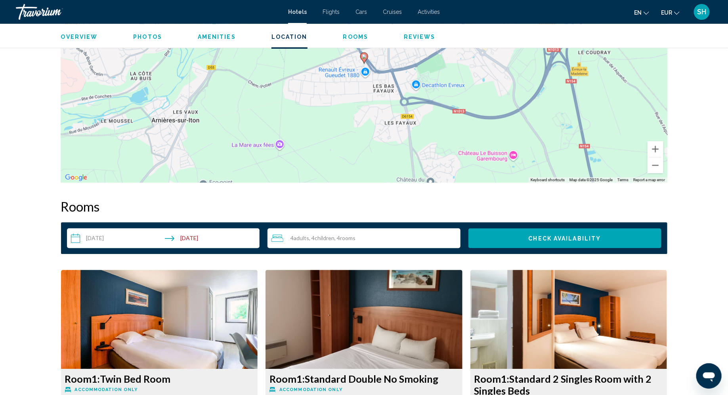
scroll to position [852, 0]
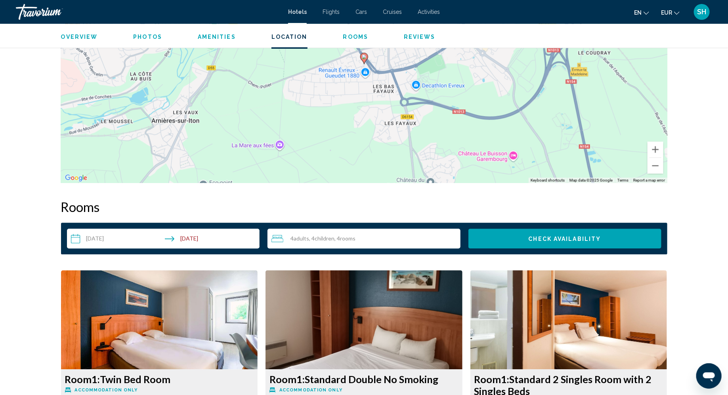
click at [322, 241] on span "Children" at bounding box center [325, 238] width 20 height 7
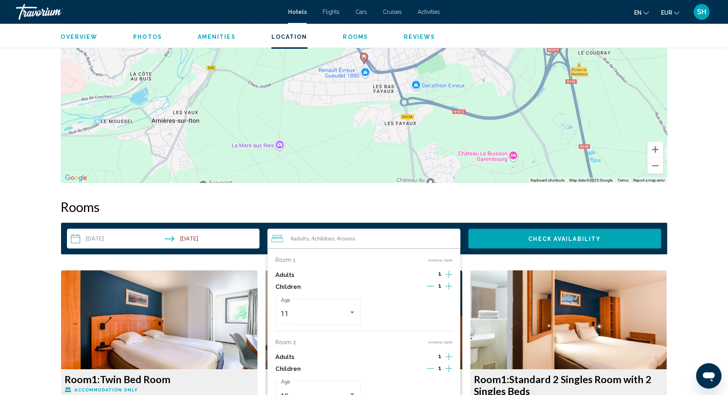
click at [450, 252] on icon "Increment adults" at bounding box center [448, 274] width 7 height 10
click at [436, 252] on button "remove room" at bounding box center [439, 342] width 25 height 5
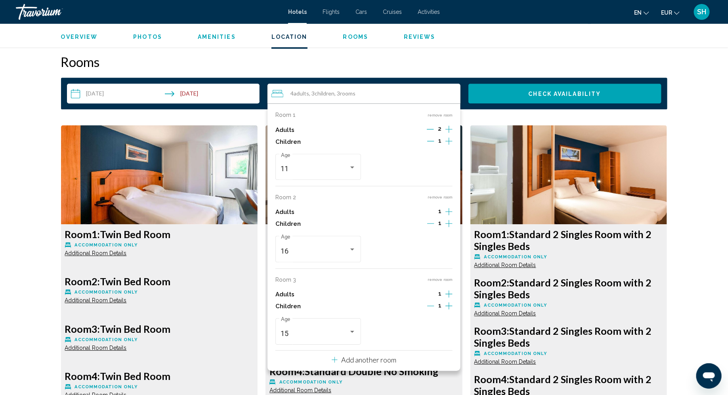
scroll to position [1002, 0]
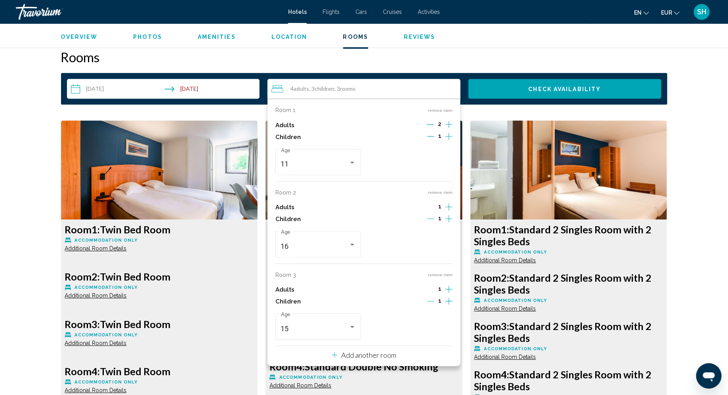
click at [448, 141] on icon "Increment children" at bounding box center [448, 137] width 7 height 10
click at [444, 244] on div "Travelers: 4 adults, 4 children" at bounding box center [443, 245] width 4 height 2
click at [414, 252] on span "13" at bounding box center [409, 326] width 75 height 21
click at [446, 252] on button "remove room" at bounding box center [439, 274] width 25 height 5
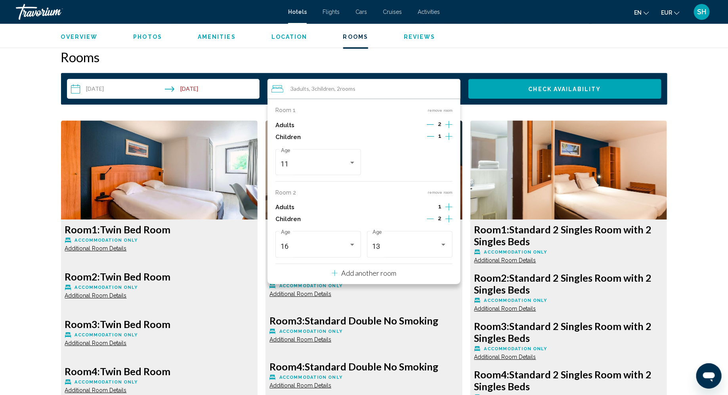
click at [447, 129] on icon "Increment adults" at bounding box center [448, 125] width 7 height 10
click at [433, 219] on icon "Decrement children" at bounding box center [430, 218] width 7 height 7
click at [354, 247] on div "Travelers: 4 adults, 2 children" at bounding box center [352, 245] width 7 height 6
click at [333, 231] on span "15" at bounding box center [318, 225] width 75 height 21
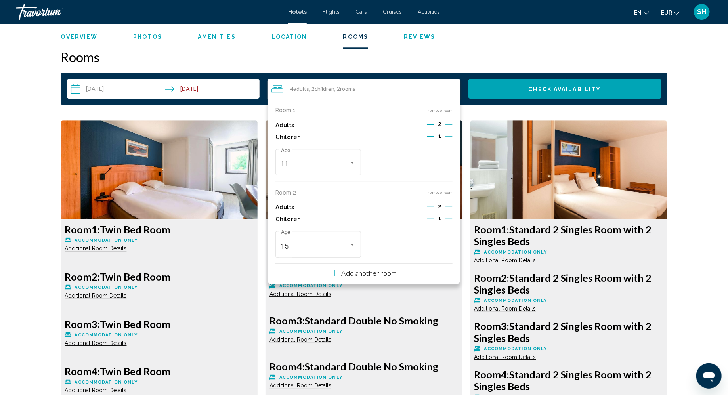
click at [466, 86] on span "Check Availability" at bounding box center [565, 89] width 73 height 6
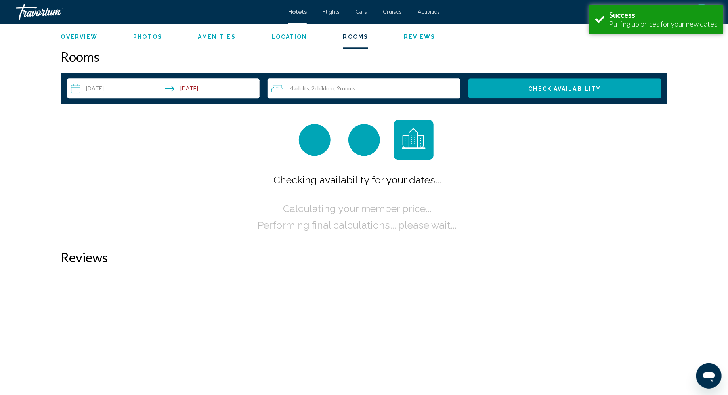
scroll to position [1003, 0]
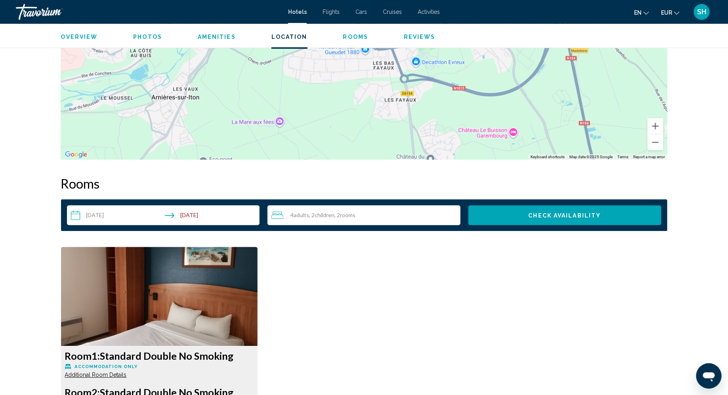
scroll to position [852, 0]
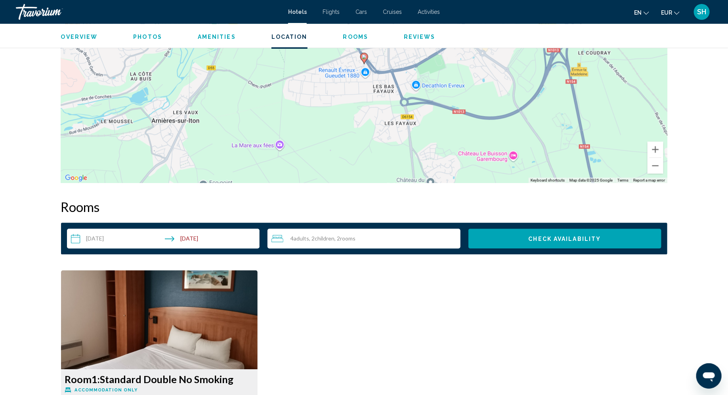
click at [315, 239] on span ", 2 Child Children" at bounding box center [321, 238] width 25 height 6
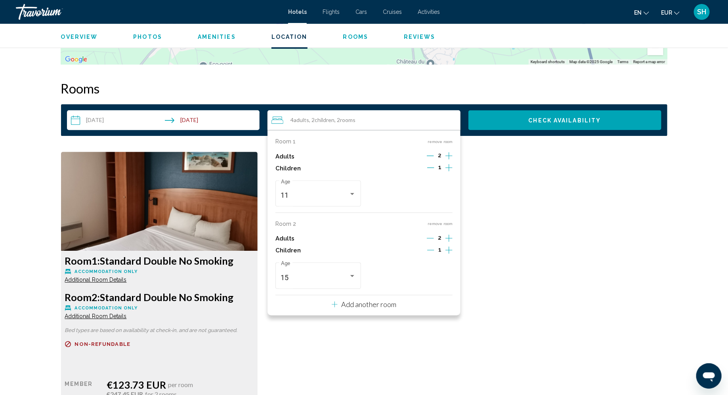
scroll to position [990, 0]
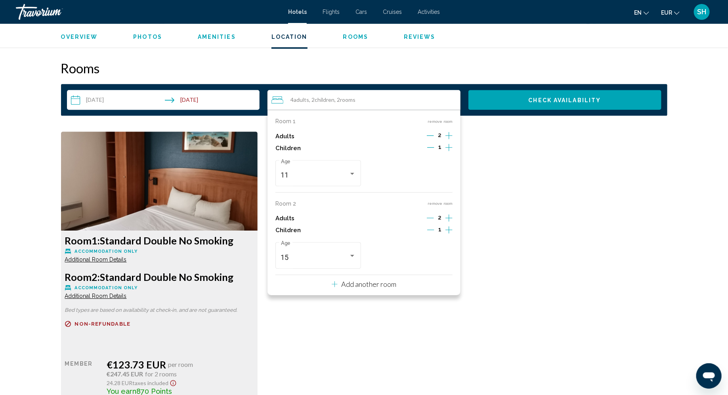
click at [440, 204] on button "remove room" at bounding box center [439, 203] width 25 height 5
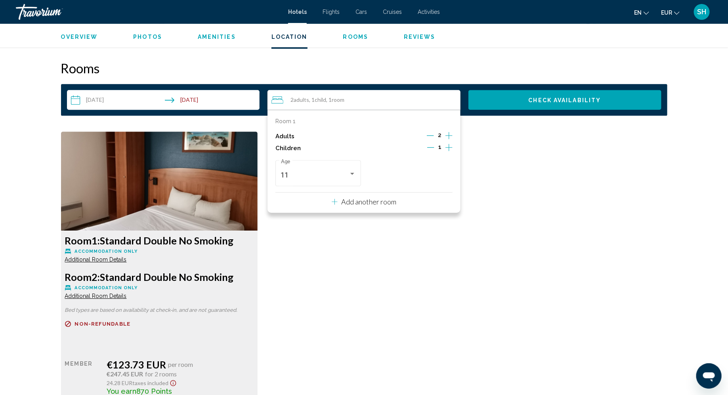
click at [550, 100] on span "Check Availability" at bounding box center [565, 100] width 73 height 6
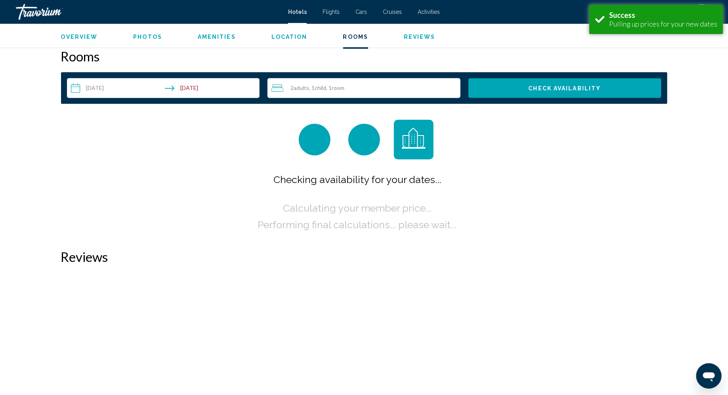
scroll to position [1003, 0]
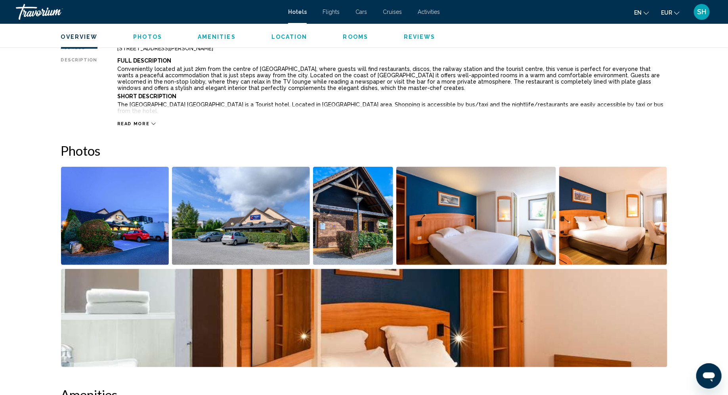
scroll to position [277, 0]
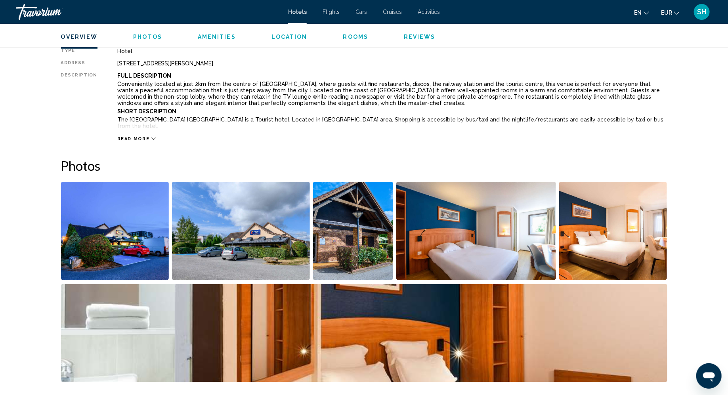
click at [354, 257] on img "Open full-screen image slider" at bounding box center [353, 231] width 80 height 98
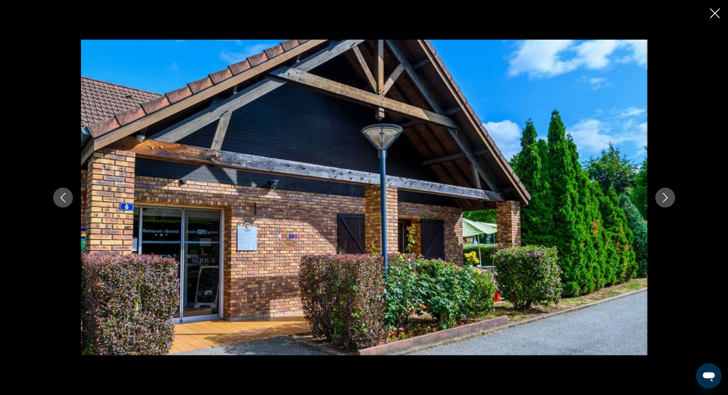
click at [661, 200] on icon "Next image" at bounding box center [665, 198] width 10 height 10
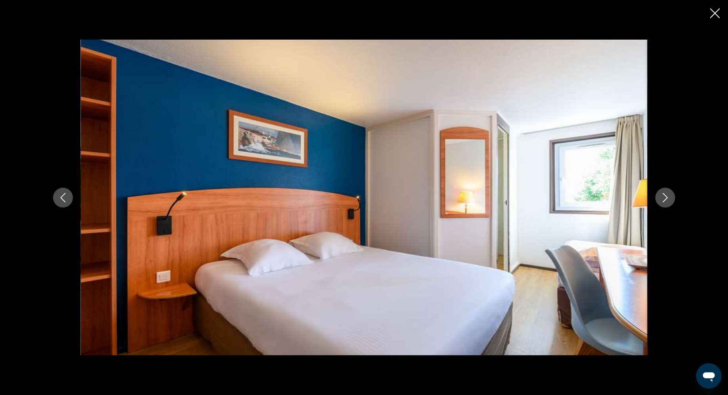
click at [661, 200] on icon "Next image" at bounding box center [665, 198] width 10 height 10
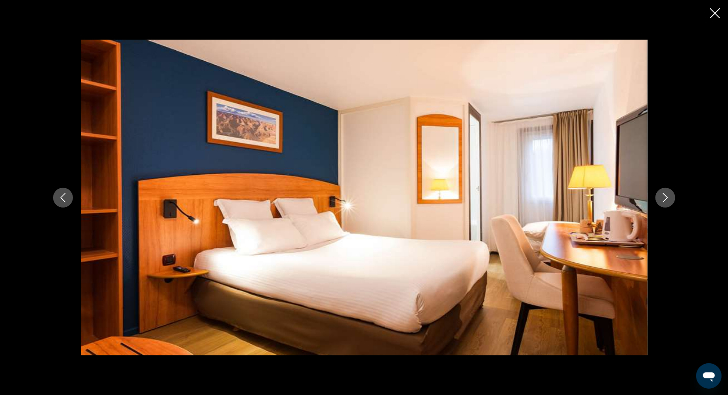
click at [661, 200] on icon "Next image" at bounding box center [665, 198] width 10 height 10
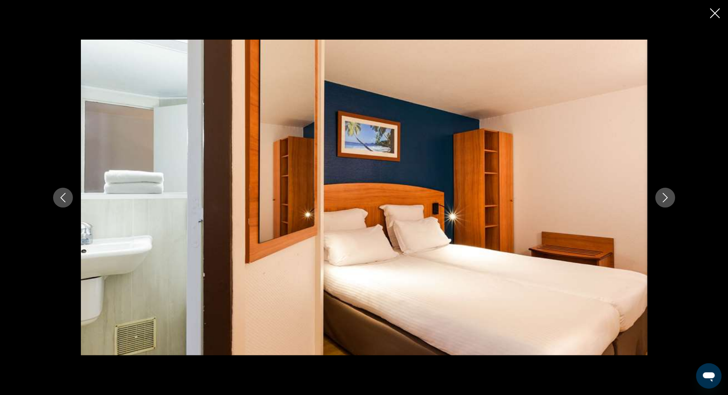
click at [661, 200] on icon "Next image" at bounding box center [665, 198] width 10 height 10
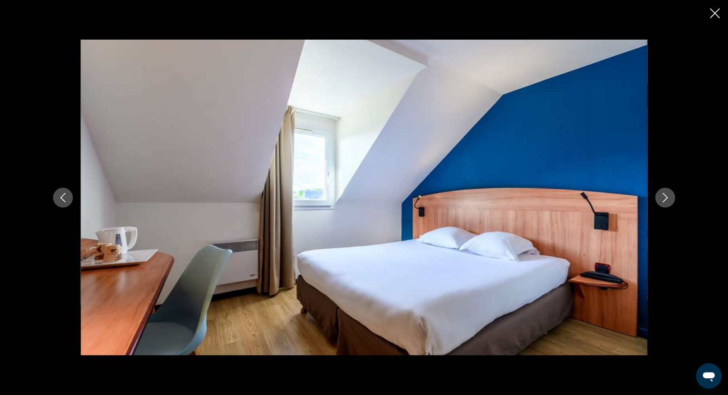
click at [661, 200] on icon "Next image" at bounding box center [665, 198] width 10 height 10
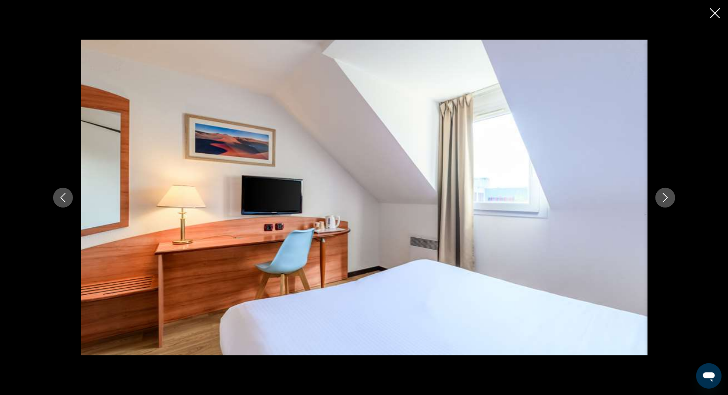
click at [661, 200] on icon "Next image" at bounding box center [665, 198] width 10 height 10
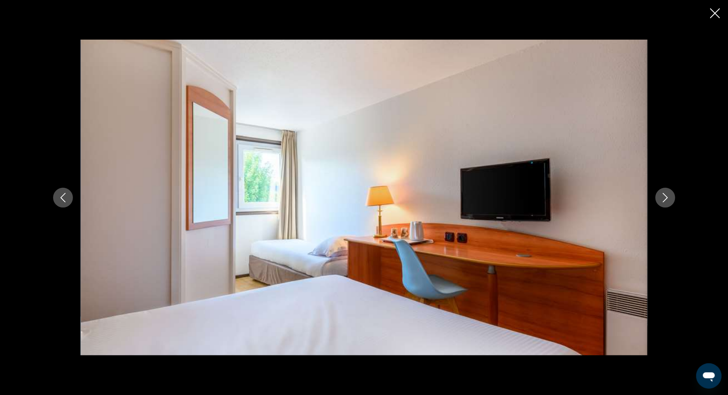
click at [661, 200] on icon "Next image" at bounding box center [665, 198] width 10 height 10
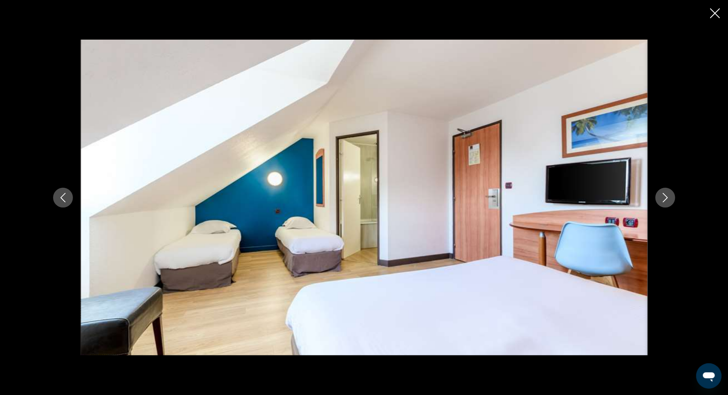
click at [661, 200] on icon "Next image" at bounding box center [665, 198] width 10 height 10
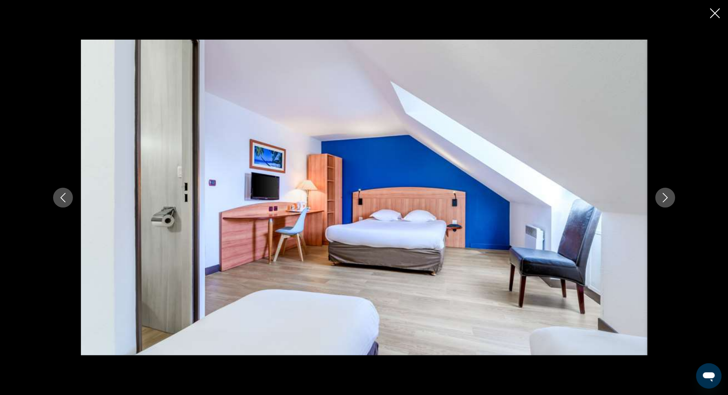
click at [661, 200] on icon "Next image" at bounding box center [665, 198] width 10 height 10
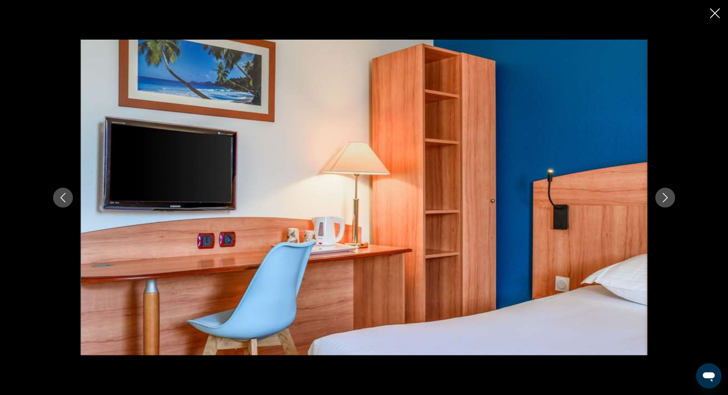
click at [661, 200] on icon "Next image" at bounding box center [665, 198] width 10 height 10
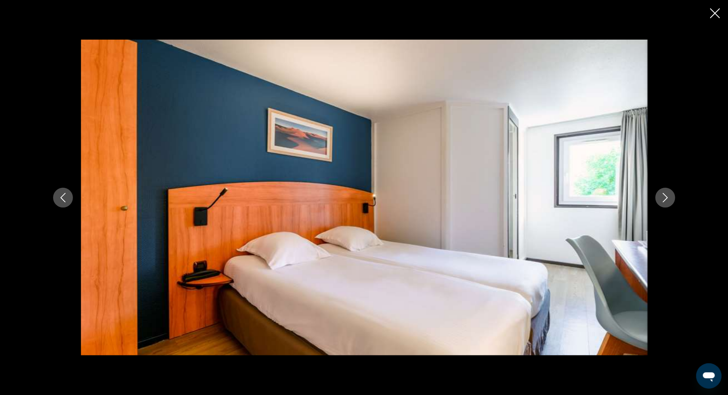
click at [661, 200] on icon "Next image" at bounding box center [665, 198] width 10 height 10
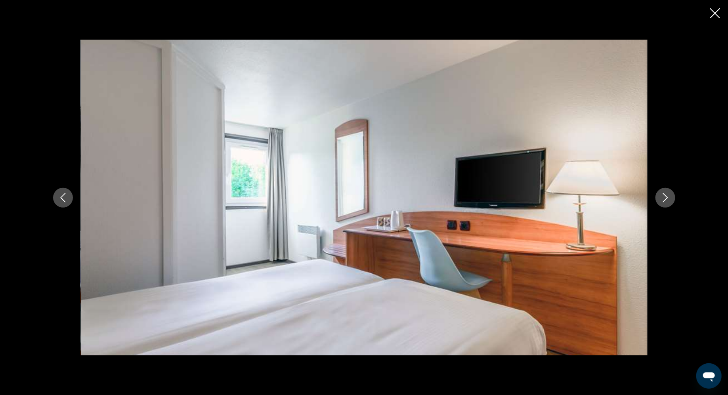
click at [661, 200] on icon "Next image" at bounding box center [665, 198] width 10 height 10
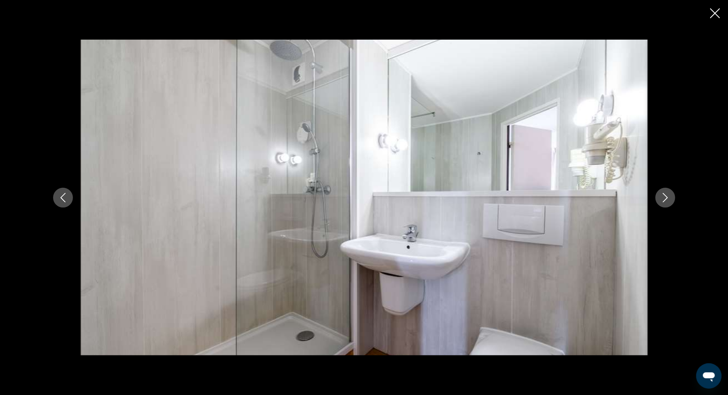
click at [661, 200] on icon "Next image" at bounding box center [665, 198] width 10 height 10
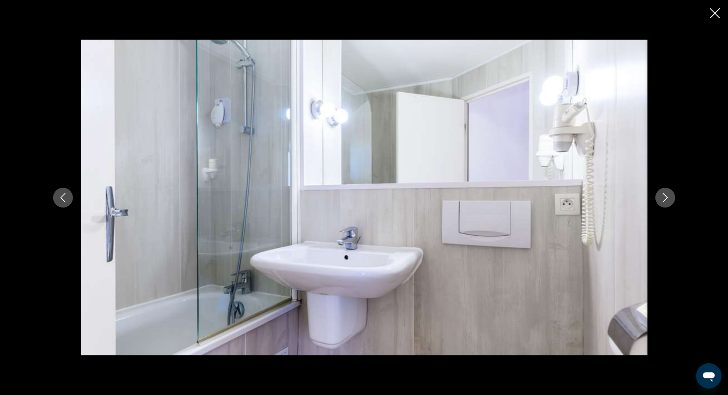
click at [661, 200] on icon "Next image" at bounding box center [665, 198] width 10 height 10
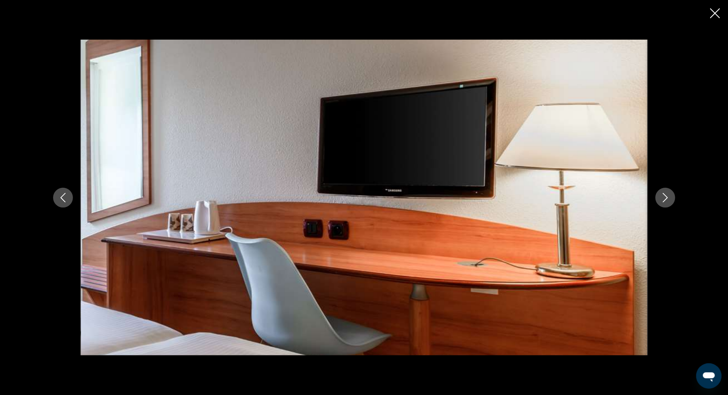
click at [661, 200] on icon "Next image" at bounding box center [665, 198] width 10 height 10
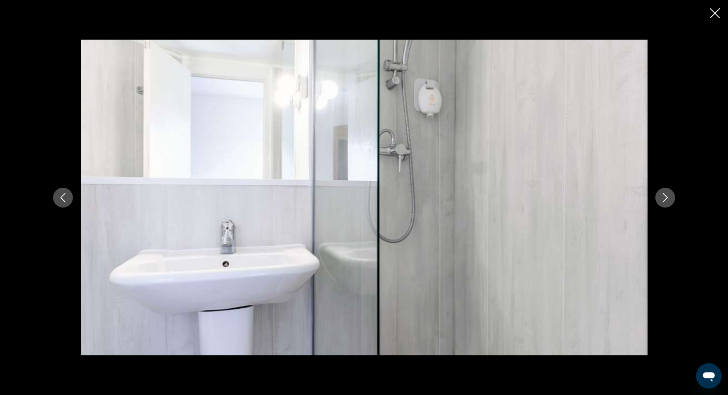
click at [661, 200] on icon "Next image" at bounding box center [665, 198] width 10 height 10
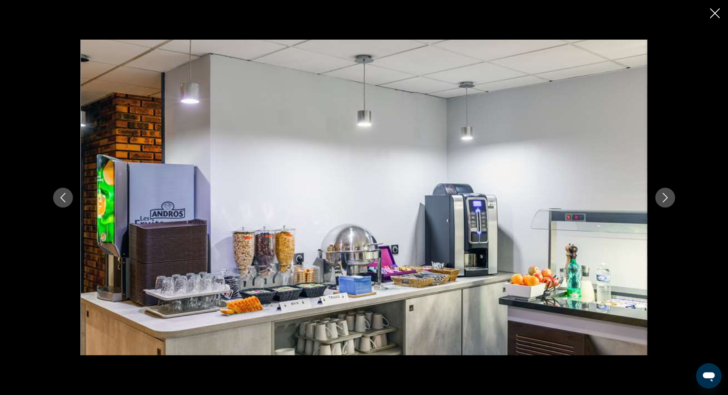
click at [661, 200] on icon "Next image" at bounding box center [665, 198] width 10 height 10
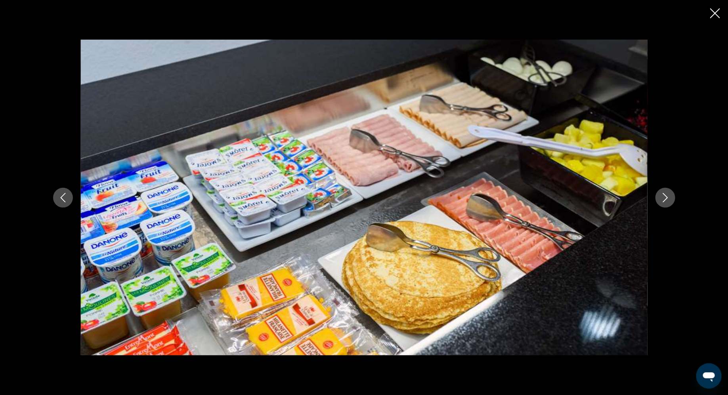
click at [716, 13] on icon "Close slideshow" at bounding box center [715, 13] width 10 height 10
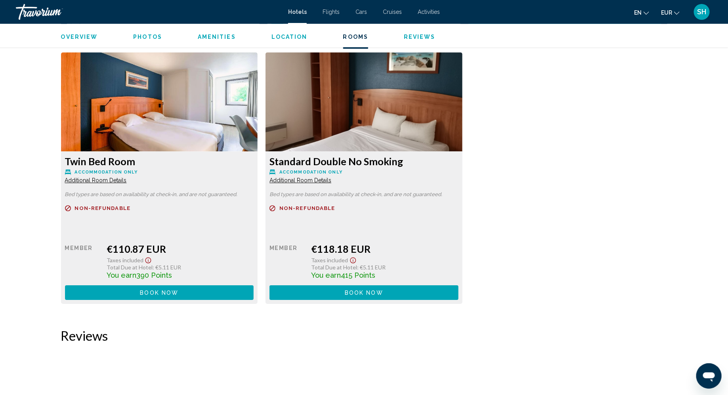
scroll to position [1090, 0]
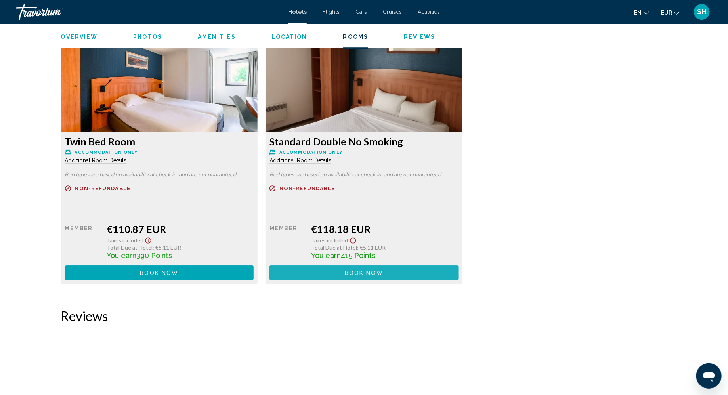
click at [387, 271] on button "Book now No longer available" at bounding box center [363, 272] width 189 height 15
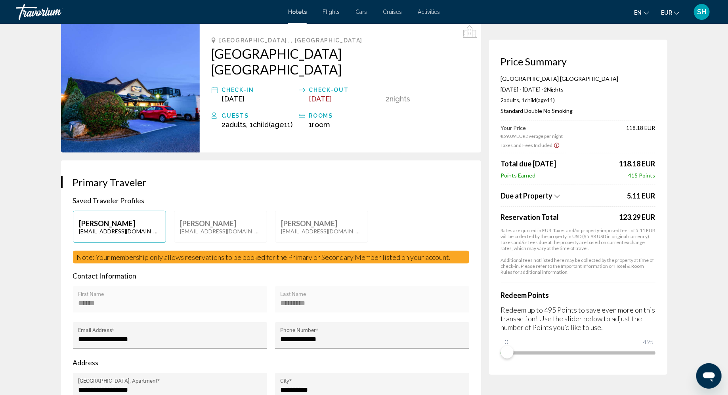
scroll to position [40, 0]
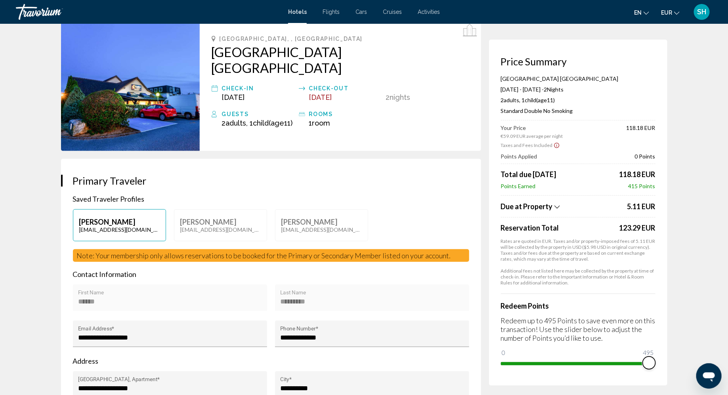
drag, startPoint x: 507, startPoint y: 355, endPoint x: 691, endPoint y: 350, distance: 184.3
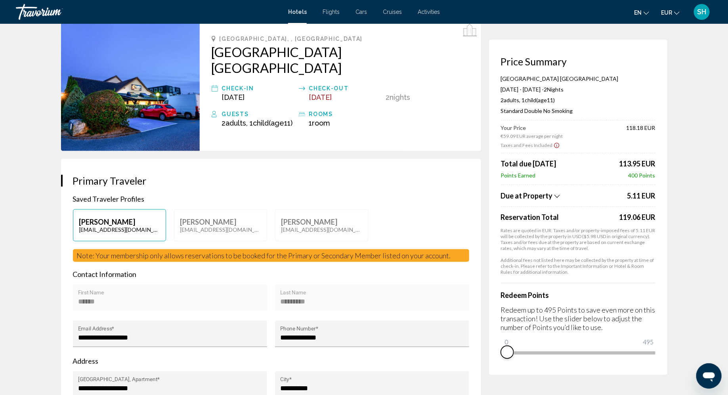
drag, startPoint x: 648, startPoint y: 363, endPoint x: 491, endPoint y: 394, distance: 160.3
click at [445, 274] on form "**********" at bounding box center [271, 361] width 396 height 183
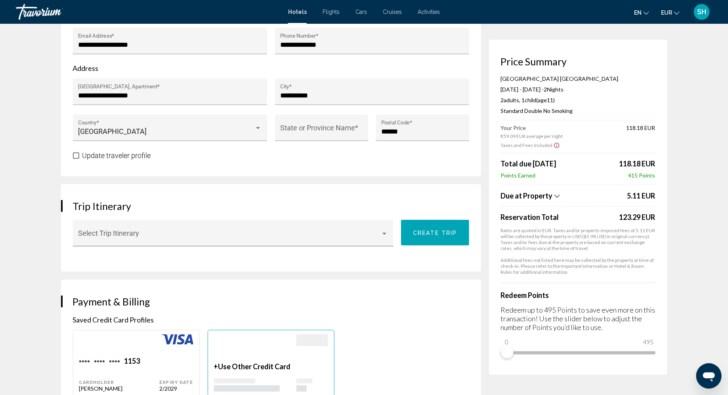
scroll to position [337, 0]
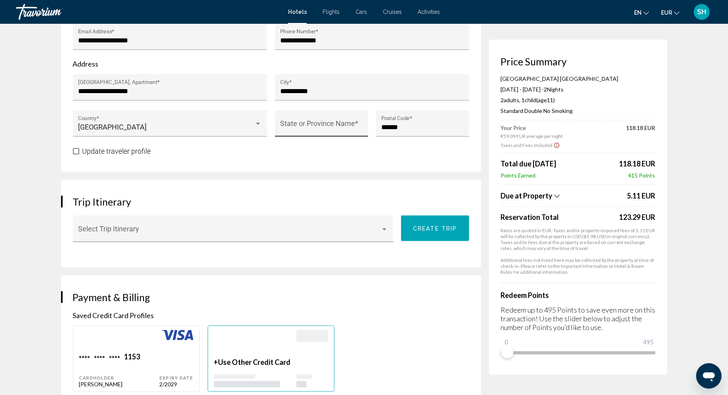
click at [337, 123] on input "State or Province Name *" at bounding box center [321, 127] width 82 height 8
click at [305, 156] on div "**********" at bounding box center [271, 17] width 420 height 310
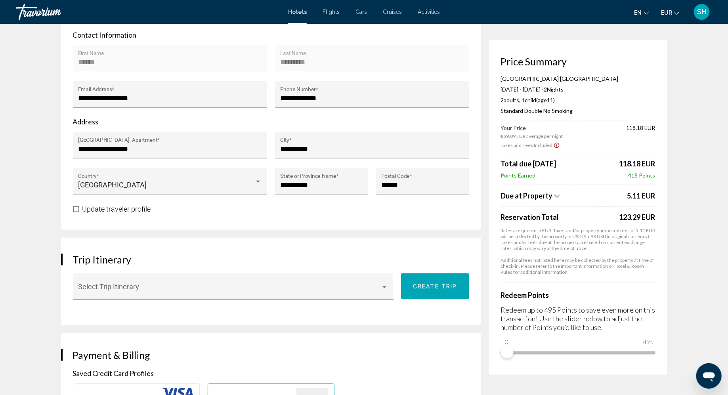
scroll to position [277, 0]
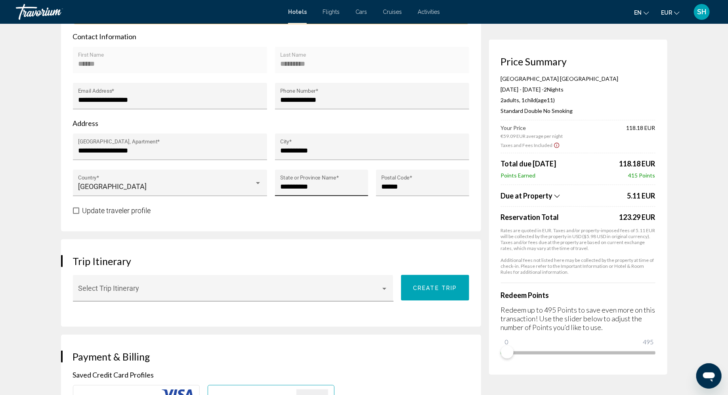
click at [326, 183] on input "**********" at bounding box center [321, 187] width 82 height 8
type input "*"
type input "**********"
click at [330, 206] on div "Update traveler profile" at bounding box center [271, 211] width 396 height 10
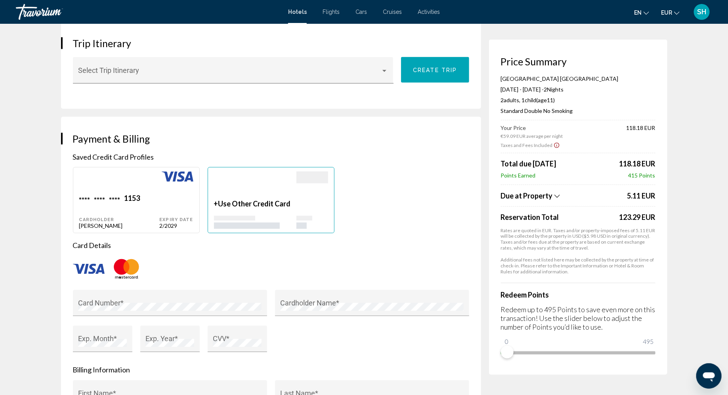
scroll to position [515, 0]
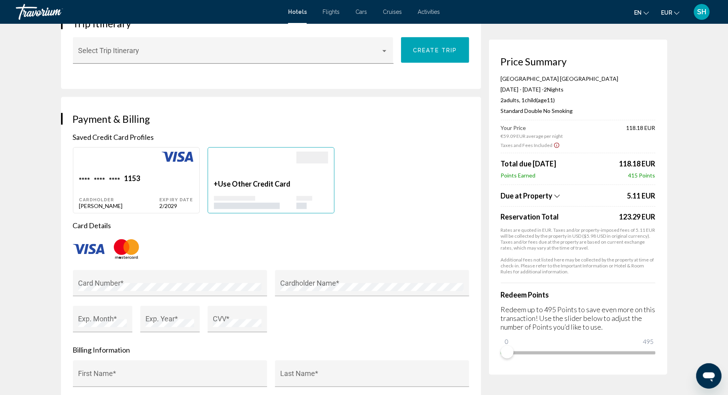
click at [132, 164] on div "Main content" at bounding box center [119, 163] width 80 height 22
type input "******"
type input "*********"
type input "**********"
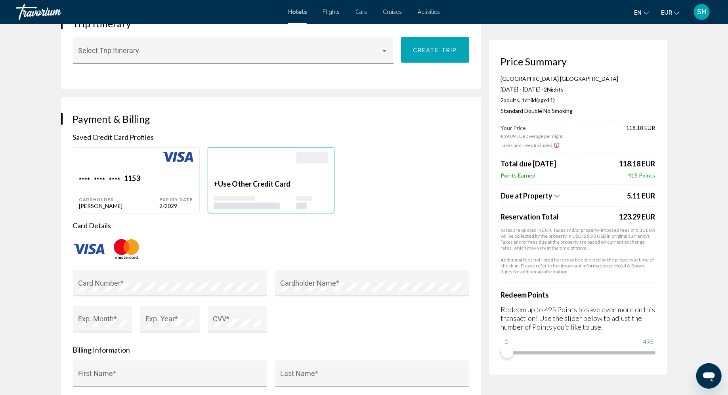
type input "**********"
type input "****"
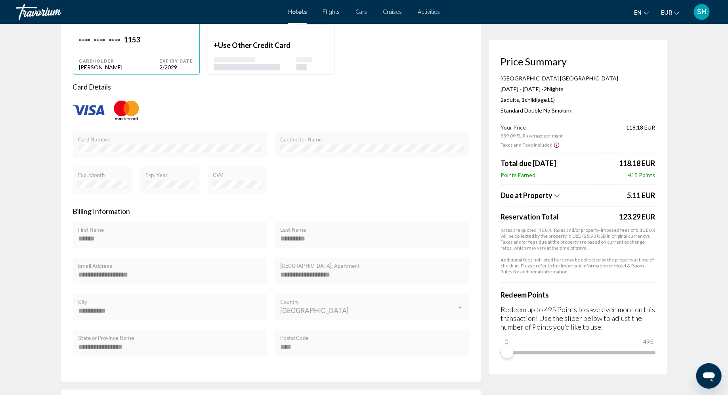
scroll to position [0, 0]
click at [101, 347] on div "**********" at bounding box center [169, 346] width 183 height 21
click at [76, 341] on div "**********" at bounding box center [170, 343] width 194 height 27
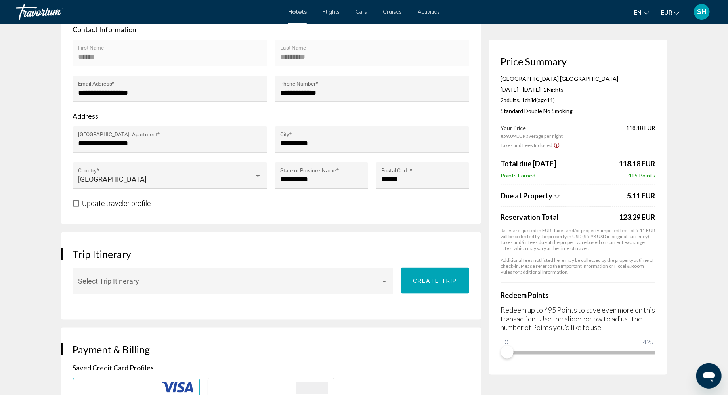
scroll to position [277, 0]
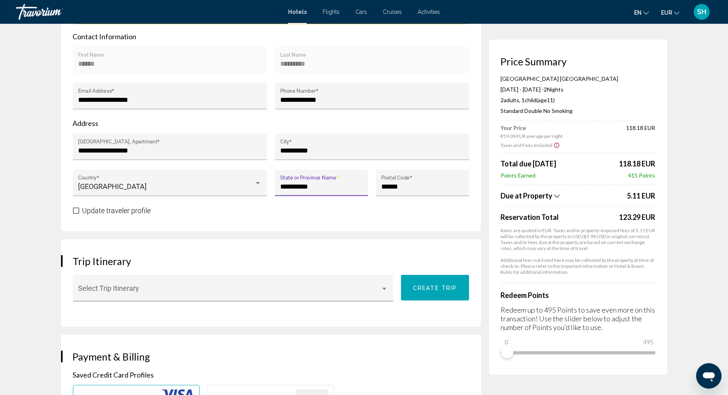
drag, startPoint x: 333, startPoint y: 178, endPoint x: 268, endPoint y: 176, distance: 65.4
click at [268, 176] on div "**********" at bounding box center [271, 170] width 404 height 72
paste input "******"
type input "**********"
click at [431, 255] on h3 "Trip Itinerary" at bounding box center [271, 261] width 396 height 12
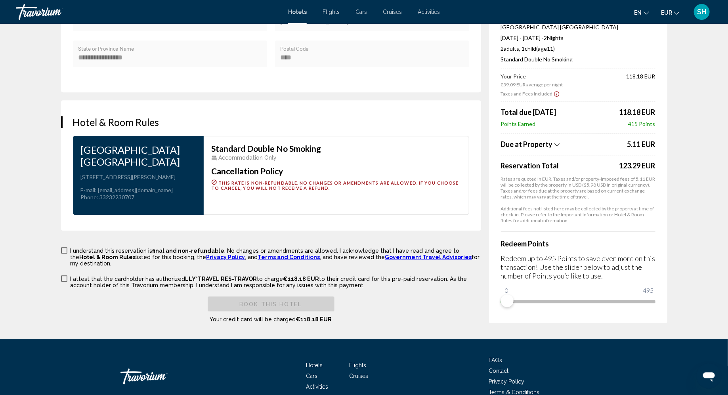
scroll to position [951, 0]
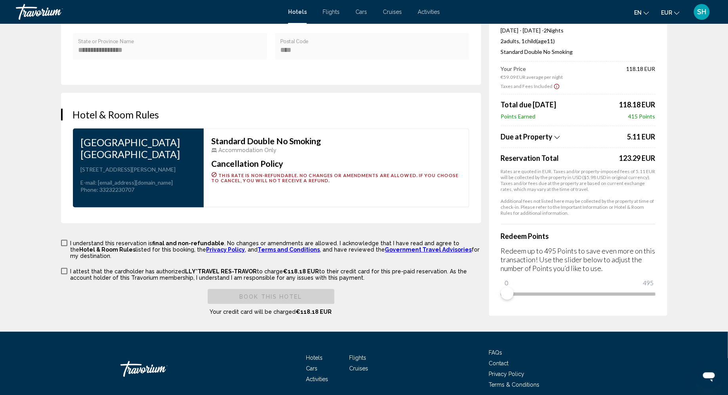
click at [65, 240] on span "Main content" at bounding box center [64, 243] width 6 height 6
click at [62, 268] on span "Main content" at bounding box center [64, 271] width 6 height 6
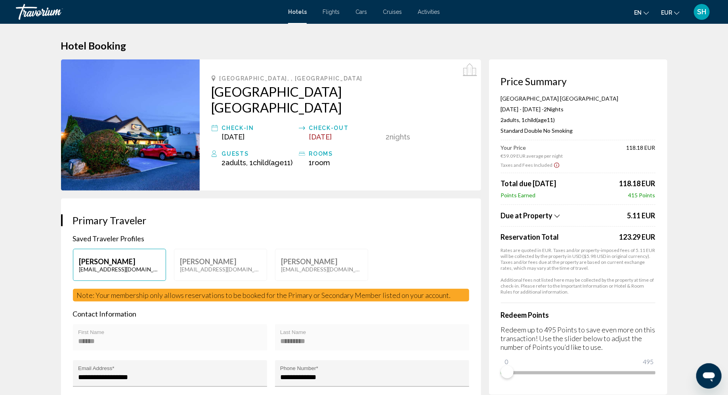
click at [303, 214] on h3 "Primary Traveler" at bounding box center [271, 220] width 396 height 12
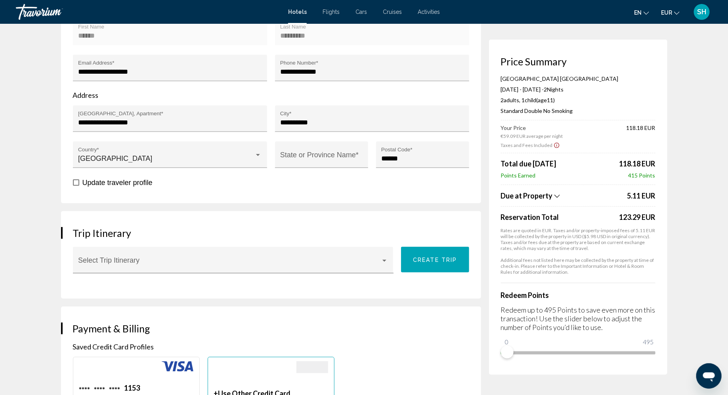
scroll to position [317, 0]
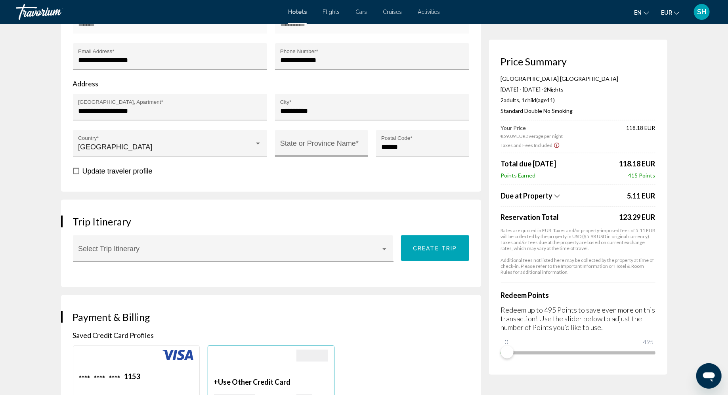
click at [316, 143] on input "State or Province Name *" at bounding box center [321, 147] width 82 height 8
paste input "**********"
type input "**********"
click at [281, 216] on h3 "Trip Itinerary" at bounding box center [271, 222] width 396 height 12
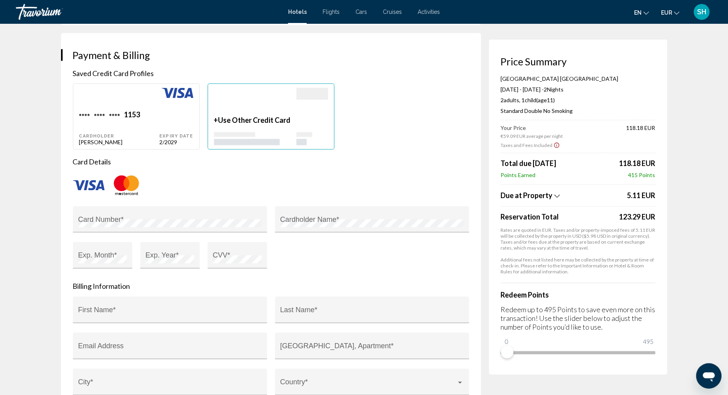
scroll to position [594, 0]
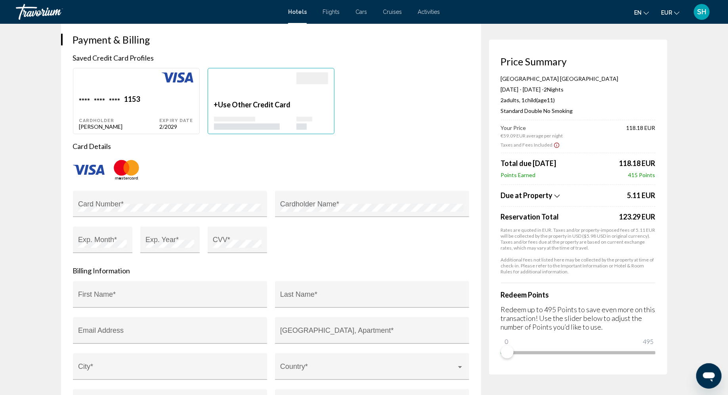
click at [146, 103] on div "**** **** **** 1153 Cardholder [PERSON_NAME]" at bounding box center [119, 112] width 80 height 35
type input "******"
type input "*********"
type input "**********"
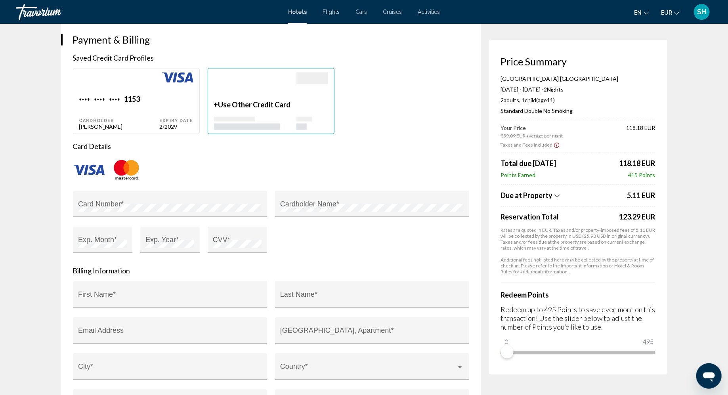
type input "**********"
type input "****"
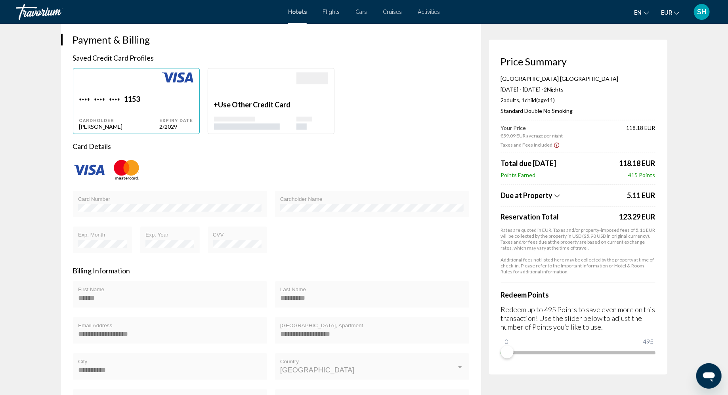
click at [323, 240] on div "Card Number Cardholder Name Exp. Month Exp. Year CVV" at bounding box center [271, 227] width 404 height 72
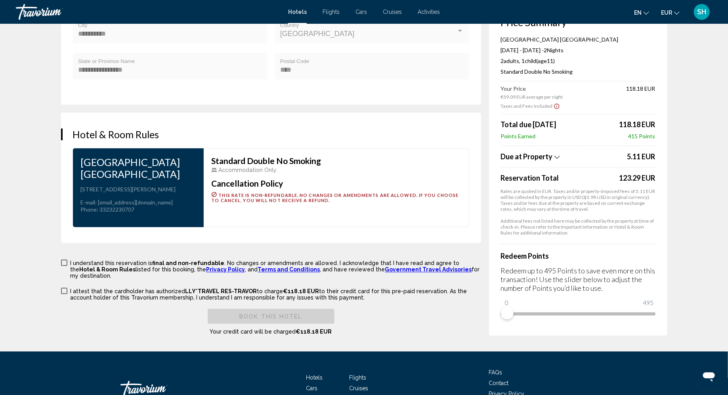
scroll to position [951, 0]
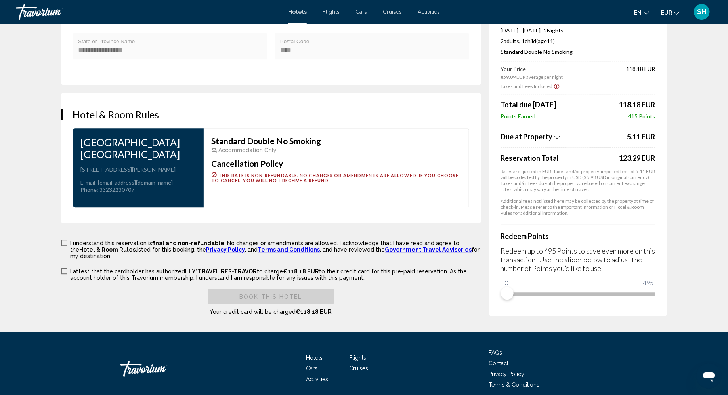
click at [66, 240] on span "Main content" at bounding box center [64, 243] width 6 height 6
click at [65, 268] on span "Main content" at bounding box center [64, 271] width 6 height 6
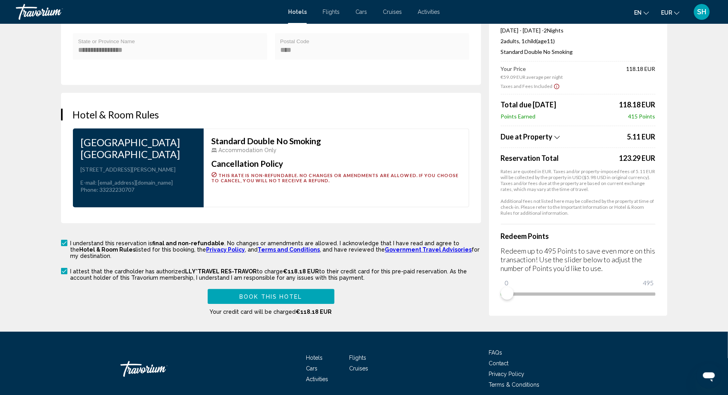
click at [254, 294] on span "Book this hotel" at bounding box center [270, 297] width 63 height 6
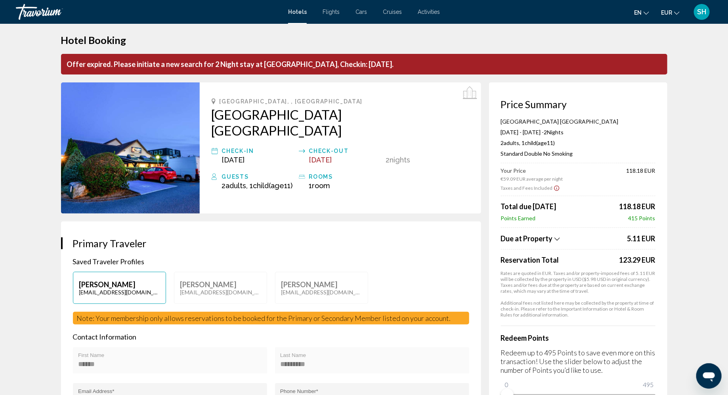
scroll to position [0, 0]
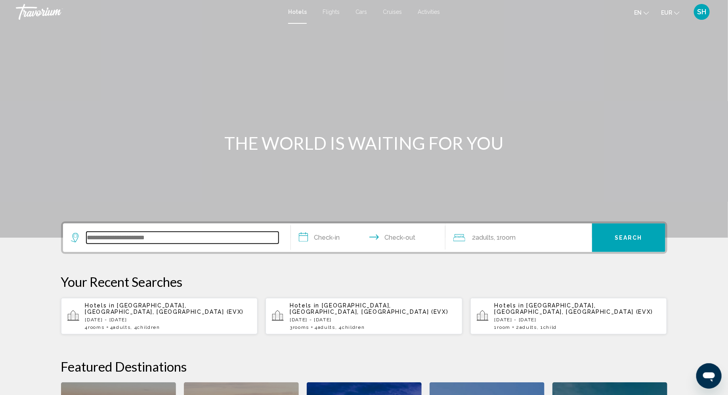
click at [118, 233] on input "Search widget" at bounding box center [182, 238] width 192 height 12
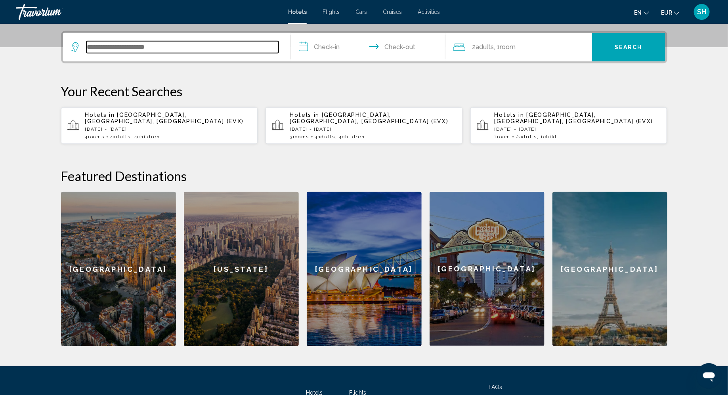
scroll to position [195, 0]
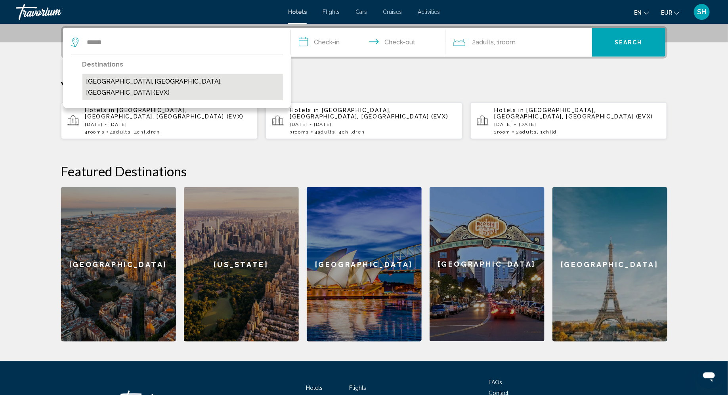
click at [111, 86] on button "[GEOGRAPHIC_DATA], [GEOGRAPHIC_DATA], [GEOGRAPHIC_DATA] (EVX)" at bounding box center [182, 87] width 200 height 26
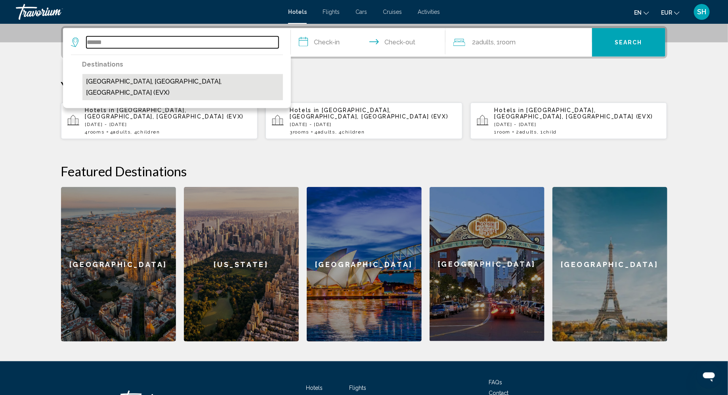
type input "**********"
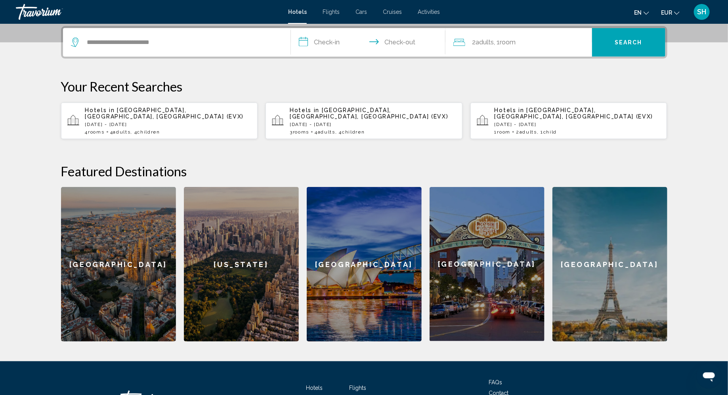
click at [328, 38] on input "**********" at bounding box center [370, 43] width 158 height 31
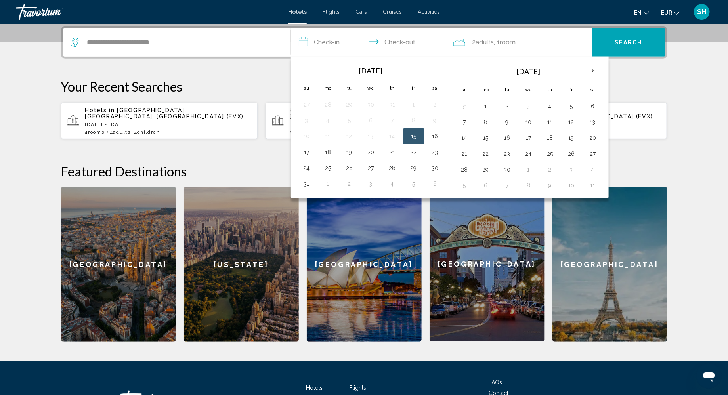
click at [408, 134] on button "15" at bounding box center [413, 136] width 13 height 11
click at [307, 147] on button "17" at bounding box center [306, 152] width 13 height 11
type input "**********"
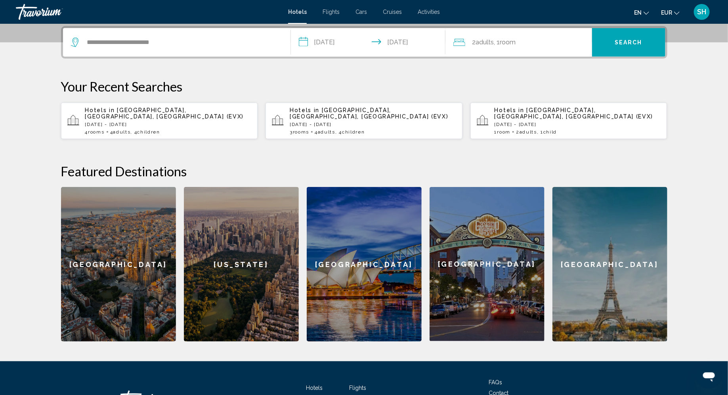
click at [533, 44] on div "2 Adult Adults , 1 Room rooms" at bounding box center [522, 42] width 139 height 11
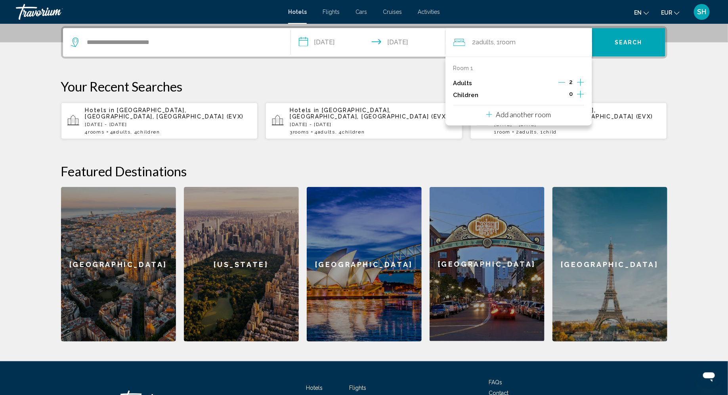
click at [579, 92] on icon "Increment children" at bounding box center [580, 95] width 7 height 10
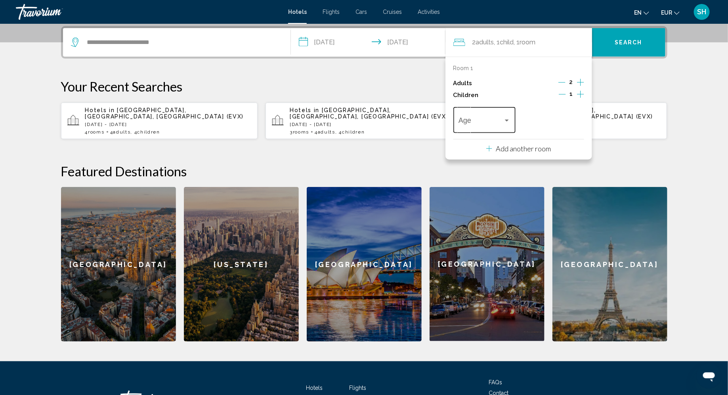
click at [508, 118] on div "Travelers: 2 adults, 1 child" at bounding box center [506, 120] width 7 height 6
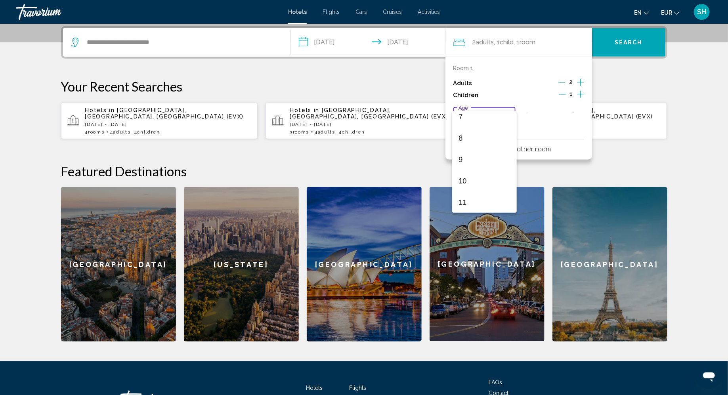
scroll to position [177, 0]
click at [464, 185] on span "11" at bounding box center [484, 180] width 52 height 21
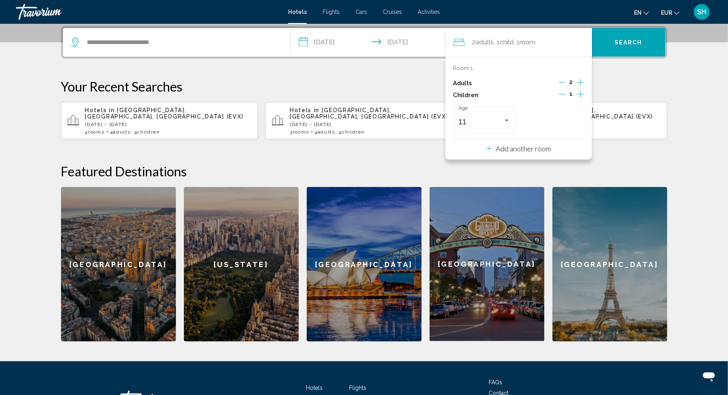
click at [537, 150] on p "Add another room" at bounding box center [523, 148] width 55 height 9
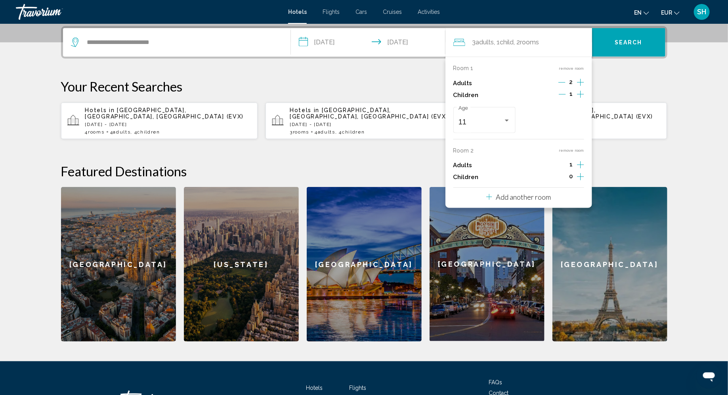
click at [580, 161] on icon "Increment adults" at bounding box center [580, 165] width 7 height 10
click at [580, 177] on icon "Increment children" at bounding box center [580, 177] width 7 height 10
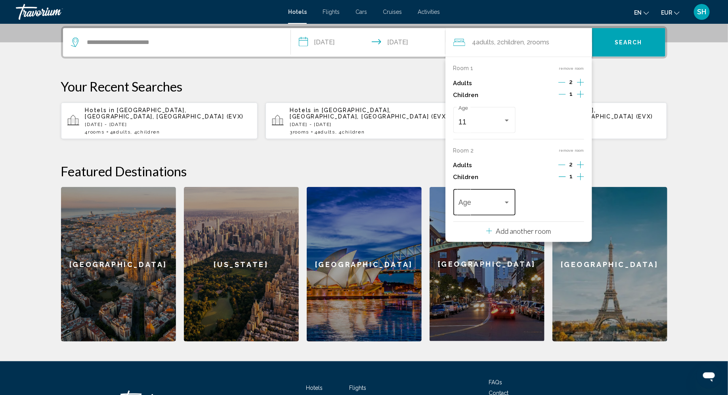
click at [508, 203] on div "Travelers: 4 adults, 2 children" at bounding box center [507, 203] width 4 height 2
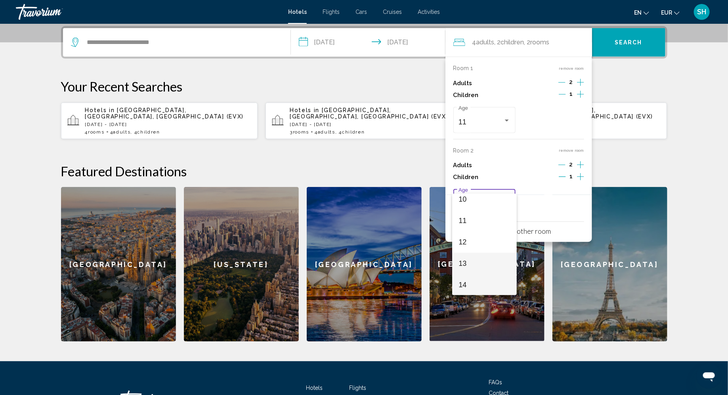
scroll to position [241, 0]
click at [468, 282] on span "15" at bounding box center [484, 284] width 52 height 21
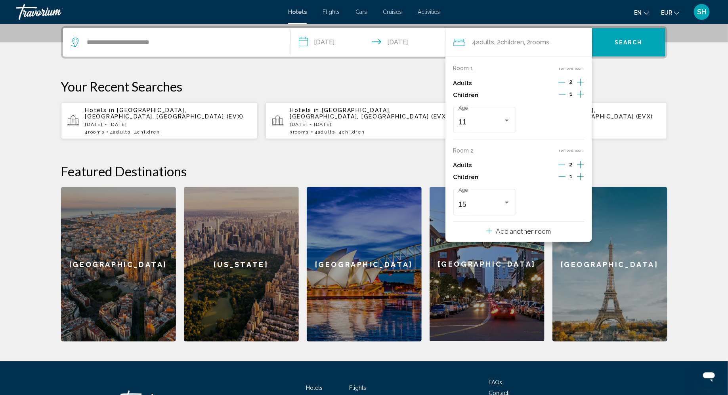
click at [521, 232] on p "Add another room" at bounding box center [523, 231] width 55 height 9
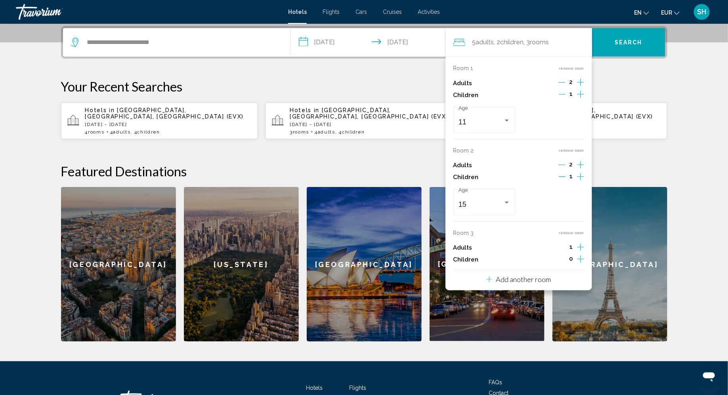
click at [580, 180] on icon "Increment children" at bounding box center [580, 176] width 7 height 7
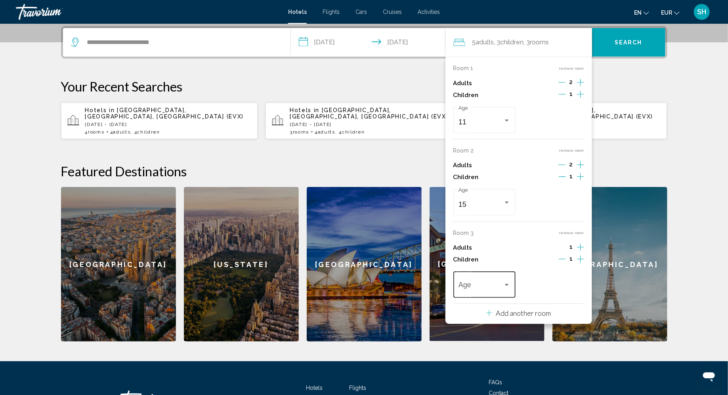
click at [506, 284] on div "Travelers: 5 adults, 3 children" at bounding box center [506, 285] width 7 height 6
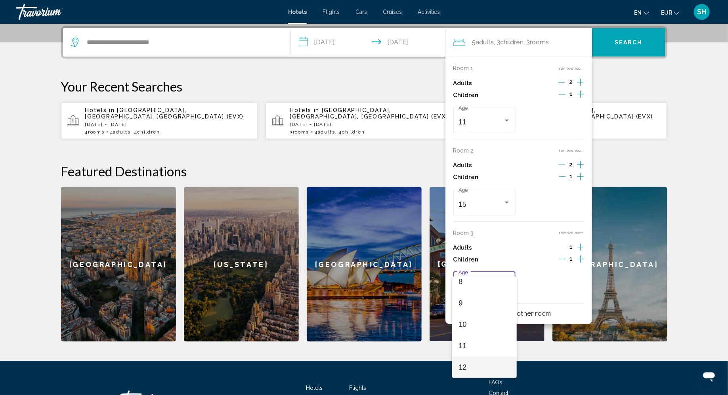
scroll to position [198, 0]
click at [466, 366] on span "13" at bounding box center [484, 367] width 52 height 21
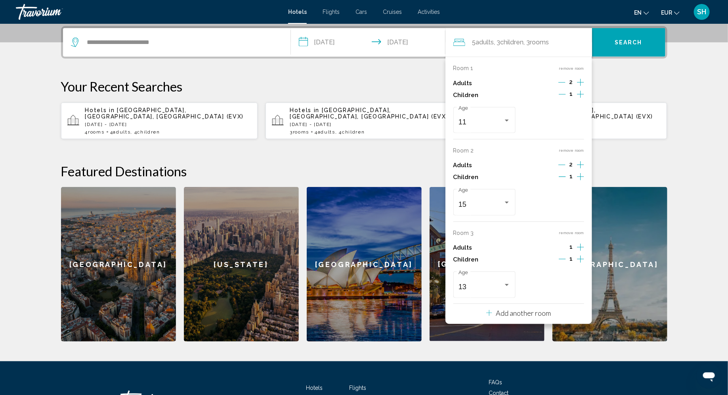
click at [633, 50] on button "Search" at bounding box center [628, 42] width 73 height 29
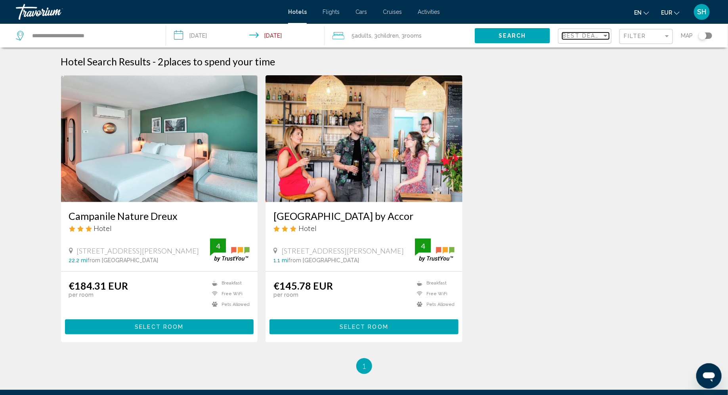
click at [603, 36] on div "Sort by" at bounding box center [605, 35] width 7 height 6
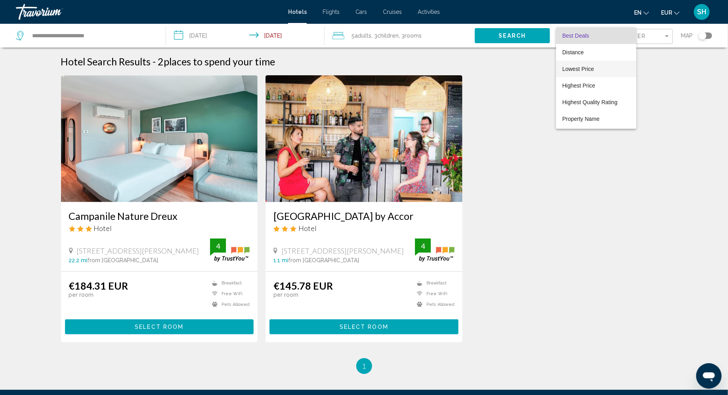
click at [580, 70] on span "Lowest Price" at bounding box center [578, 69] width 32 height 6
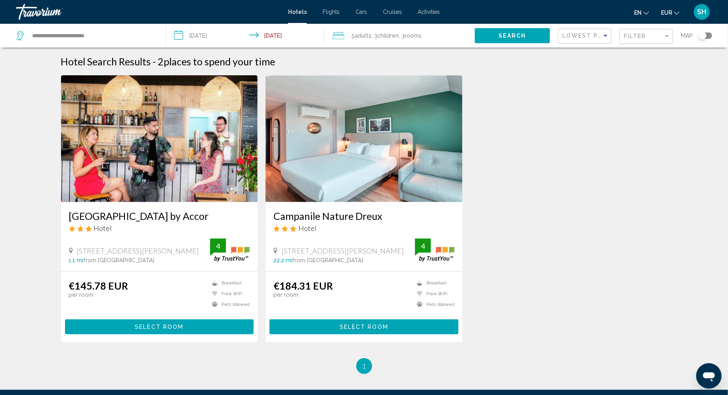
click at [183, 141] on img "Main content" at bounding box center [159, 138] width 197 height 127
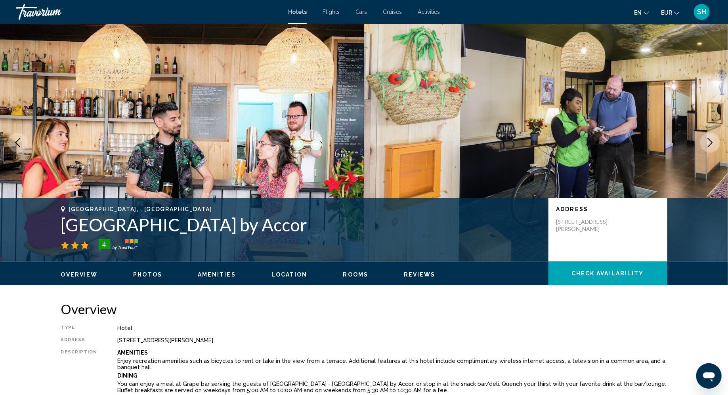
click at [619, 273] on span "Check Availability" at bounding box center [607, 274] width 73 height 6
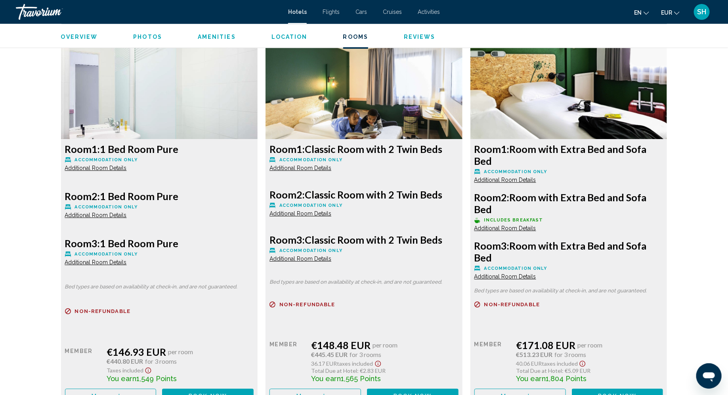
scroll to position [1102, 0]
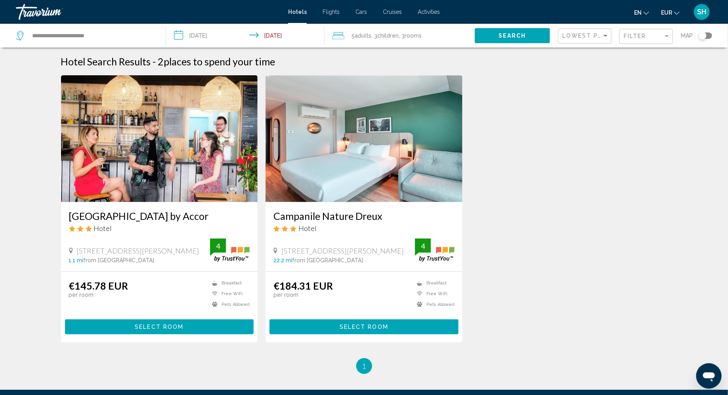
click at [401, 37] on span ", 3 Room rooms" at bounding box center [410, 35] width 23 height 11
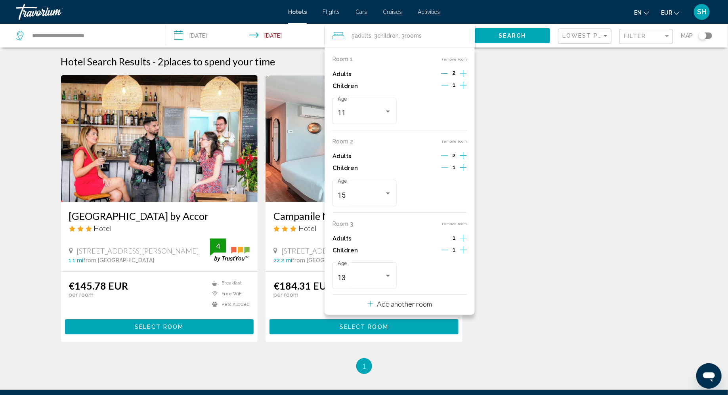
click at [446, 73] on icon "Decrement adults" at bounding box center [444, 73] width 7 height 0
click at [443, 155] on icon "Decrement adults" at bounding box center [444, 155] width 7 height 7
click at [397, 303] on p "Add another room" at bounding box center [404, 304] width 55 height 9
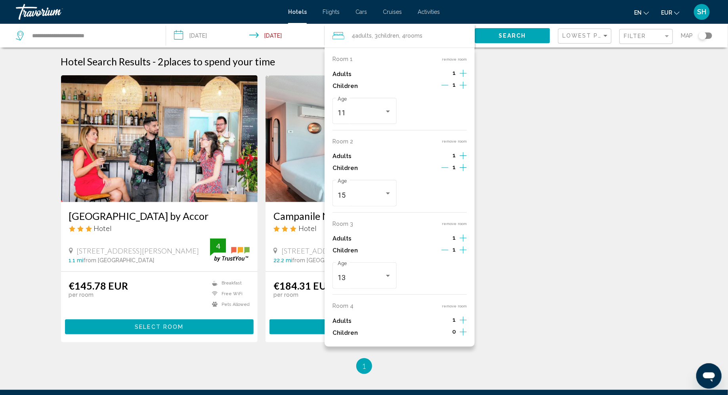
click at [462, 90] on icon "Increment children" at bounding box center [463, 85] width 7 height 10
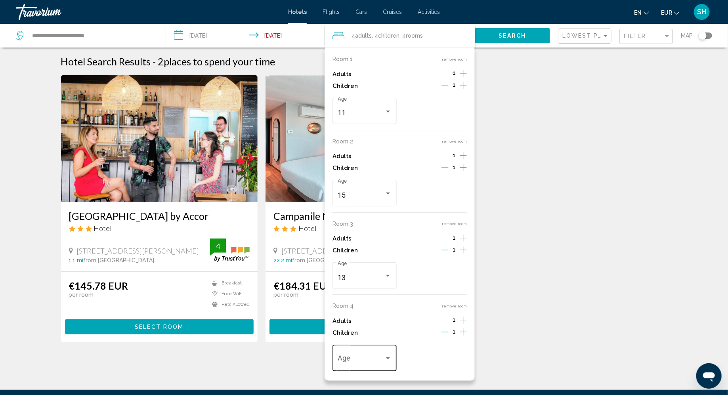
click at [387, 361] on div "Travelers: 4 adults, 4 children" at bounding box center [387, 358] width 7 height 6
click at [364, 357] on span "16" at bounding box center [364, 354] width 53 height 21
click at [526, 34] on button "Search" at bounding box center [512, 35] width 75 height 15
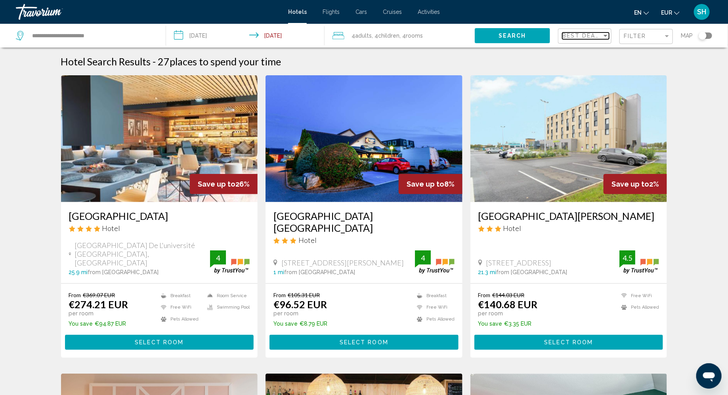
click at [606, 34] on div "Sort by" at bounding box center [605, 35] width 7 height 6
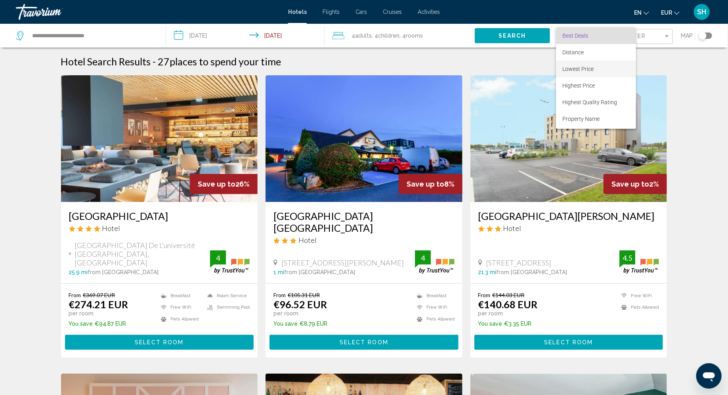
click at [586, 69] on span "Lowest Price" at bounding box center [577, 69] width 31 height 6
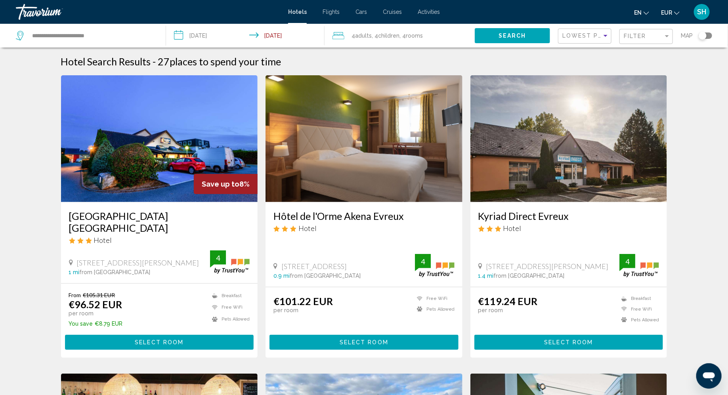
click at [163, 340] on span "Select Room" at bounding box center [159, 343] width 49 height 6
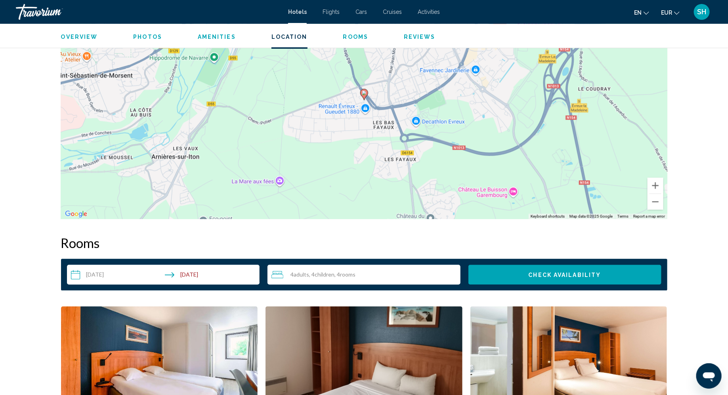
scroll to position [773, 0]
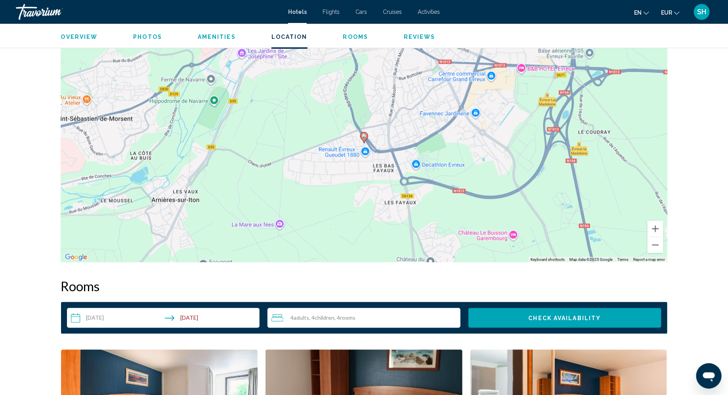
click at [352, 321] on div "4 Adult Adults , 4 Child Children , 4 Room rooms" at bounding box center [365, 318] width 189 height 10
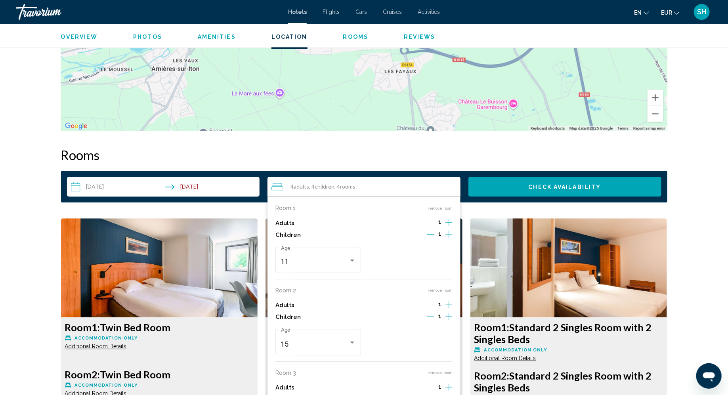
scroll to position [951, 0]
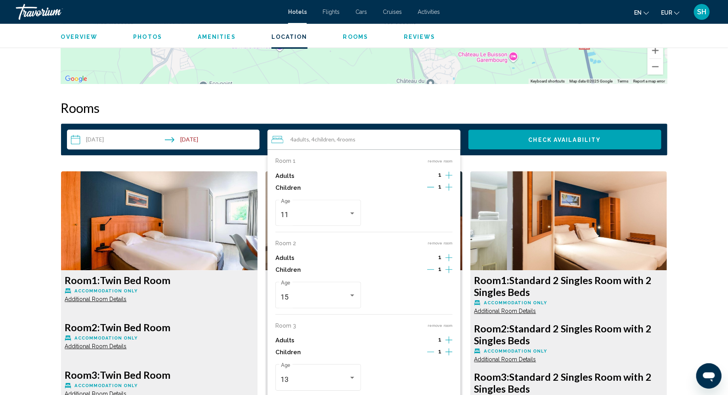
click at [450, 175] on icon "Increment adults" at bounding box center [448, 175] width 7 height 10
click at [450, 180] on icon "Increment adults" at bounding box center [448, 175] width 7 height 10
click at [444, 240] on button "remove room" at bounding box center [439, 242] width 25 height 5
click at [443, 324] on button "remove room" at bounding box center [439, 325] width 25 height 5
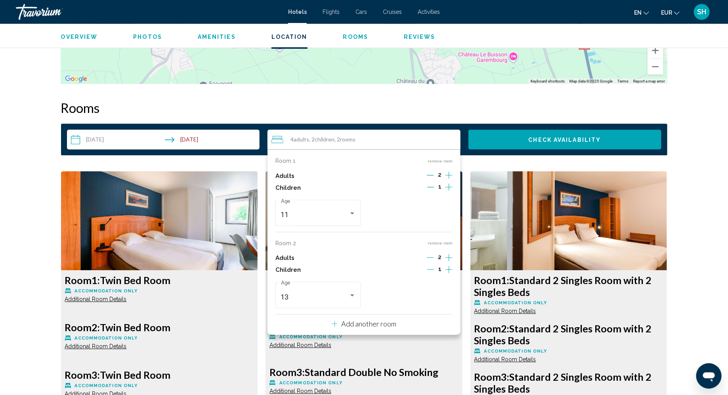
click at [522, 137] on button "Check Availability" at bounding box center [564, 140] width 193 height 20
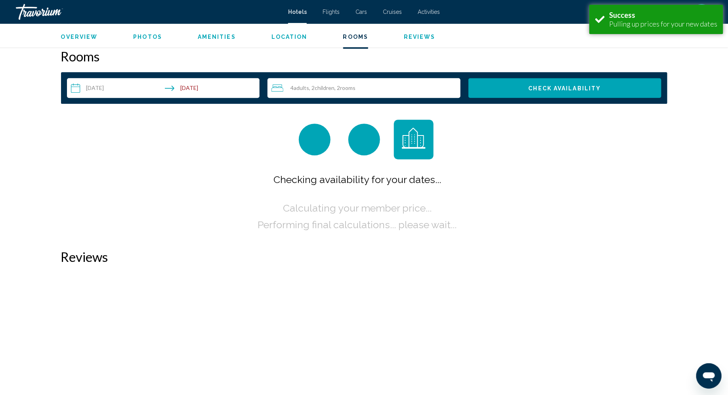
scroll to position [1003, 0]
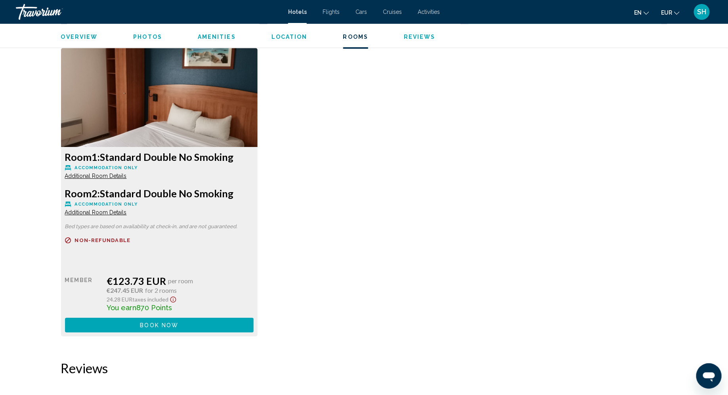
scroll to position [1090, 0]
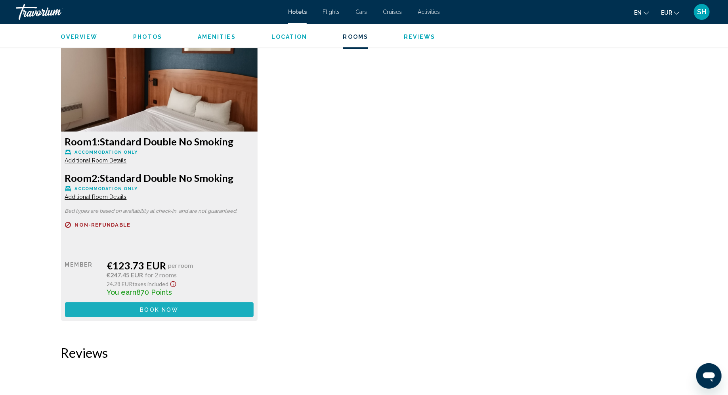
click at [203, 311] on button "Book now No longer available" at bounding box center [159, 309] width 189 height 15
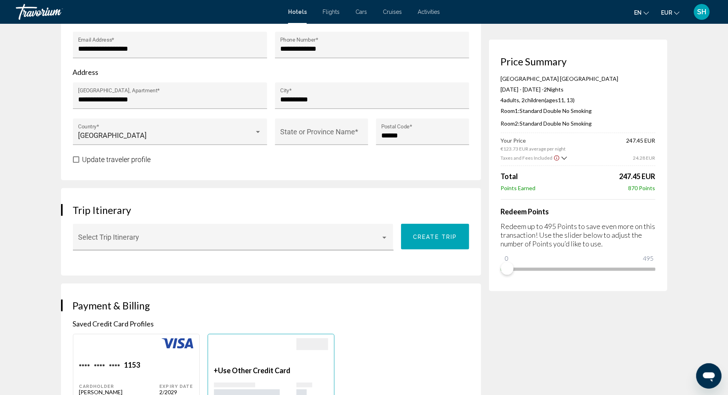
scroll to position [357, 0]
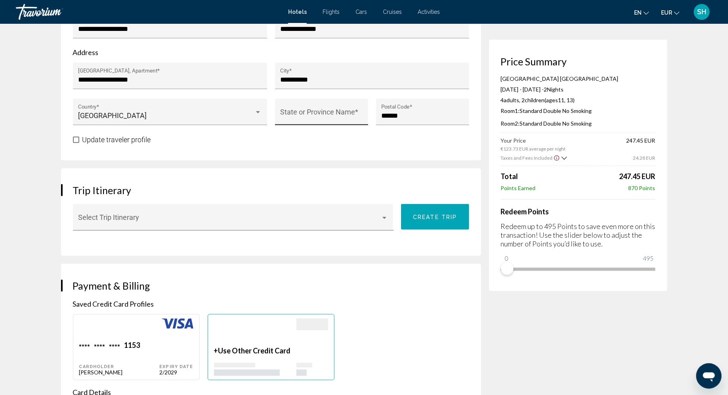
click at [321, 104] on div "State or Province Name *" at bounding box center [321, 114] width 82 height 21
paste input "**********"
type input "**********"
click at [168, 341] on div "Expiry Date 2/2029" at bounding box center [176, 358] width 34 height 35
type input "******"
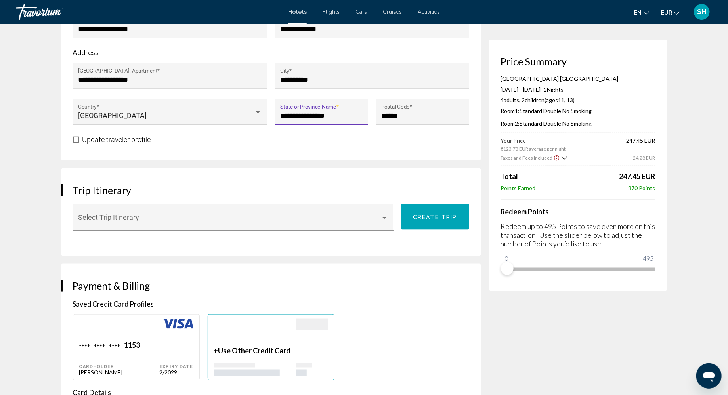
type input "*********"
type input "**********"
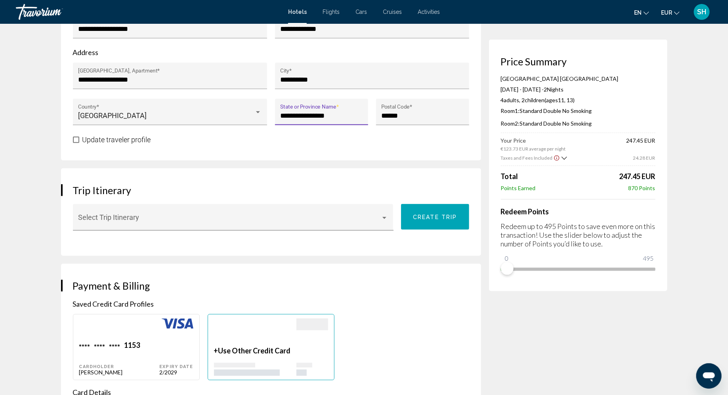
type input "****"
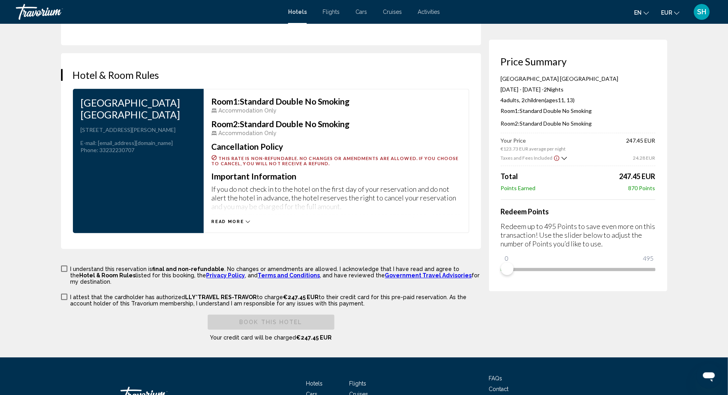
scroll to position [1010, 0]
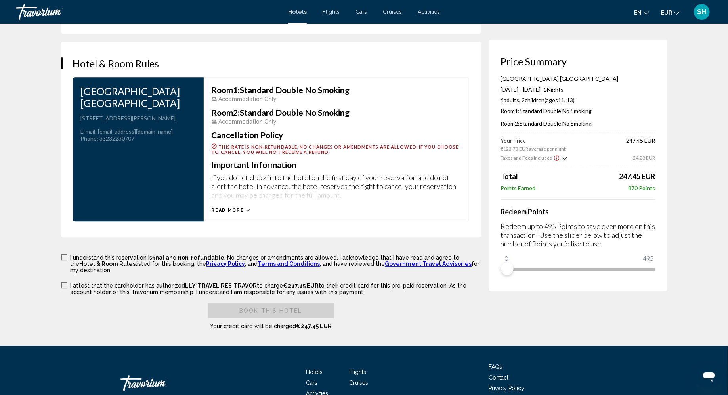
click at [62, 254] on span "Main content" at bounding box center [64, 257] width 6 height 6
click at [65, 282] on span "Main content" at bounding box center [64, 285] width 6 height 6
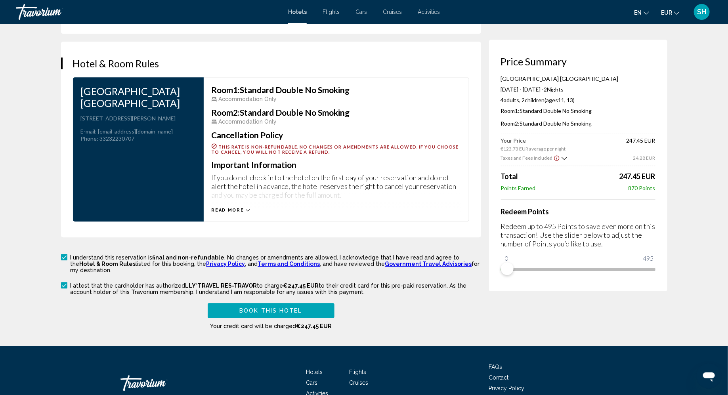
click at [237, 303] on button "Book this hotel" at bounding box center [271, 310] width 127 height 15
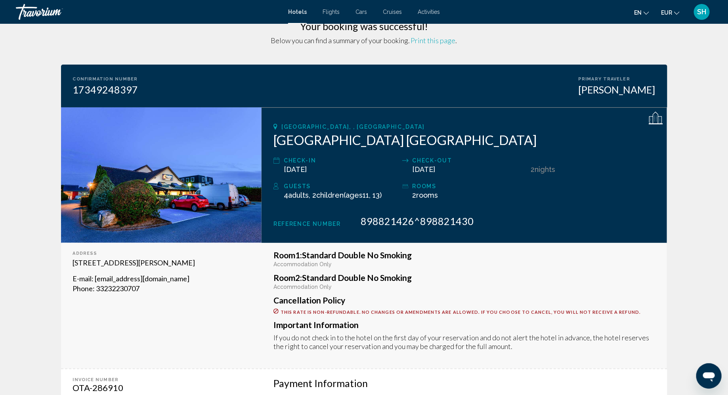
scroll to position [21, 0]
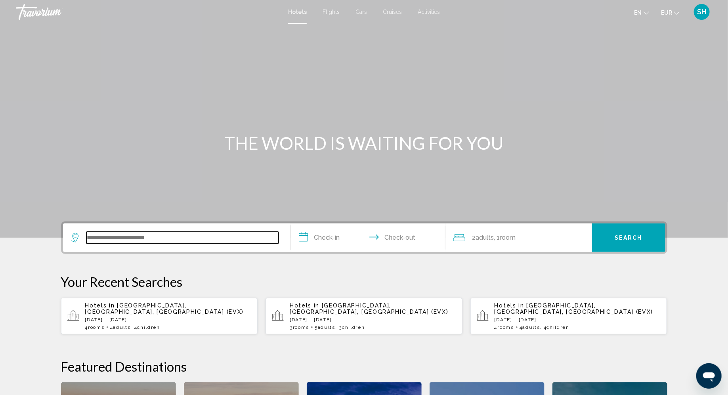
click at [129, 236] on input "Search widget" at bounding box center [182, 238] width 192 height 12
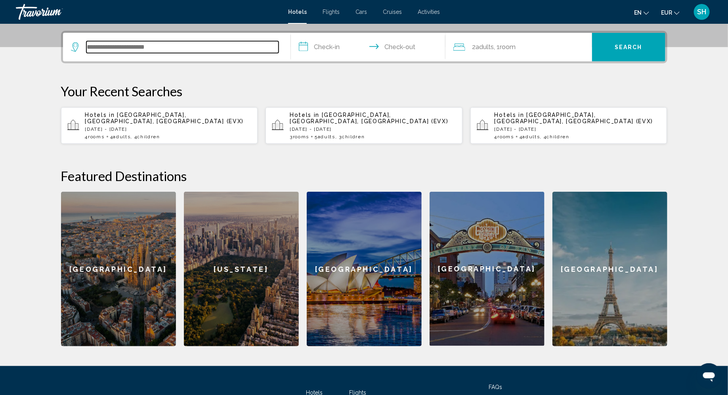
scroll to position [195, 0]
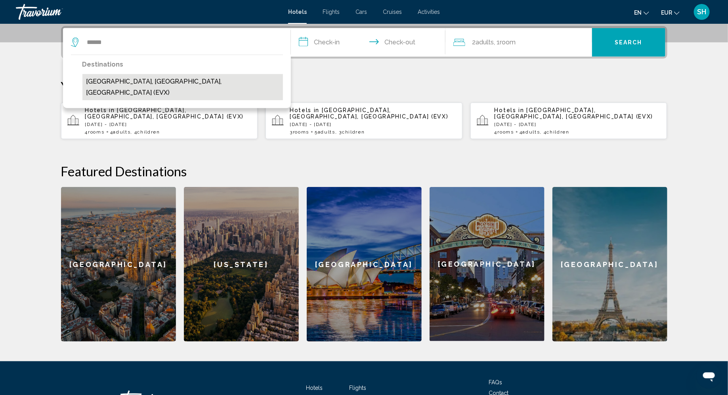
click at [120, 81] on button "[GEOGRAPHIC_DATA], [GEOGRAPHIC_DATA], [GEOGRAPHIC_DATA] (EVX)" at bounding box center [182, 87] width 200 height 26
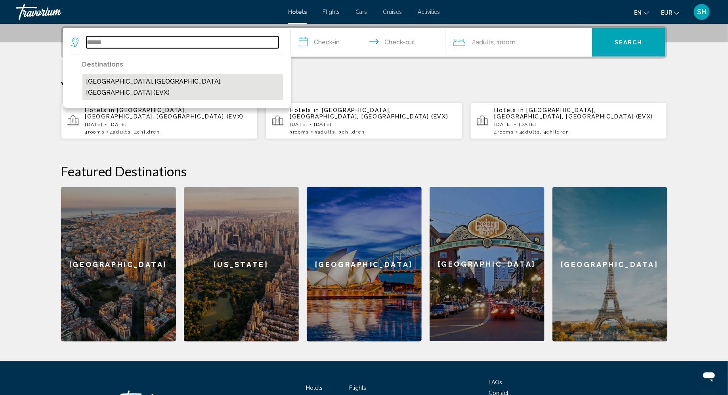
type input "**********"
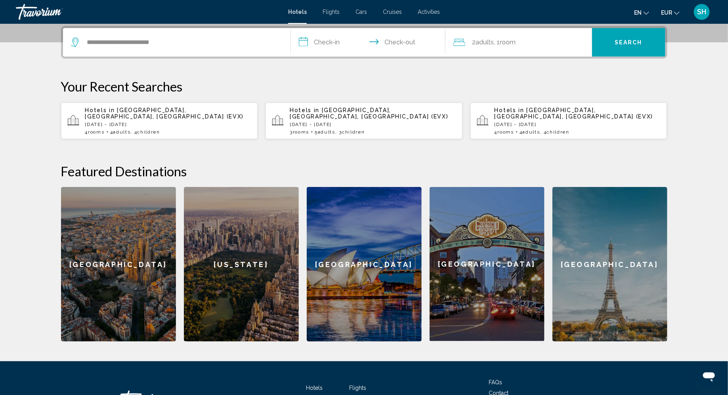
click at [319, 43] on input "**********" at bounding box center [370, 43] width 158 height 31
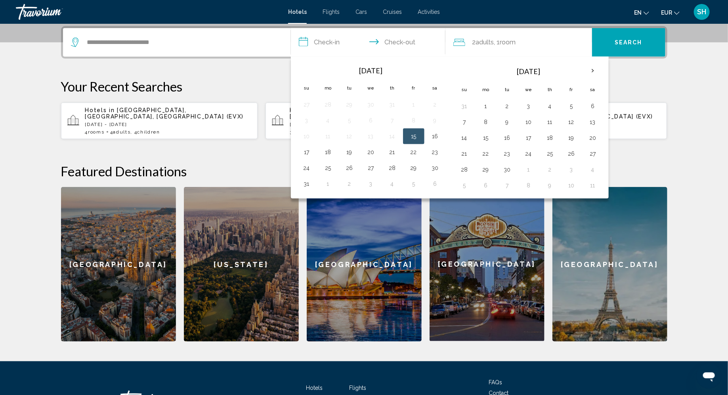
click at [416, 132] on button "15" at bounding box center [413, 136] width 13 height 11
click at [310, 149] on button "17" at bounding box center [306, 152] width 13 height 11
type input "**********"
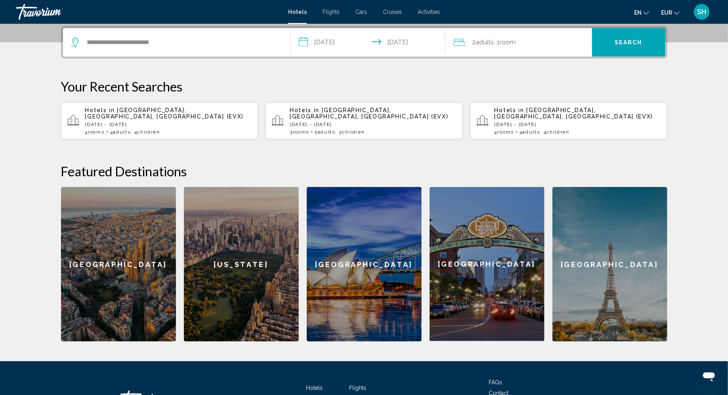
click at [627, 41] on span "Search" at bounding box center [628, 43] width 28 height 6
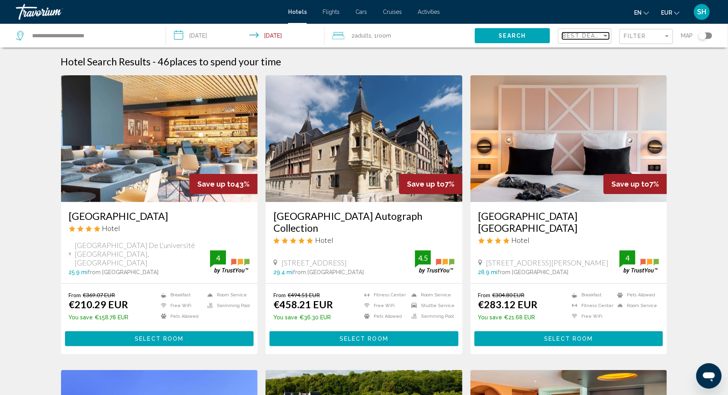
click at [594, 34] on span "Best Deals" at bounding box center [583, 35] width 42 height 6
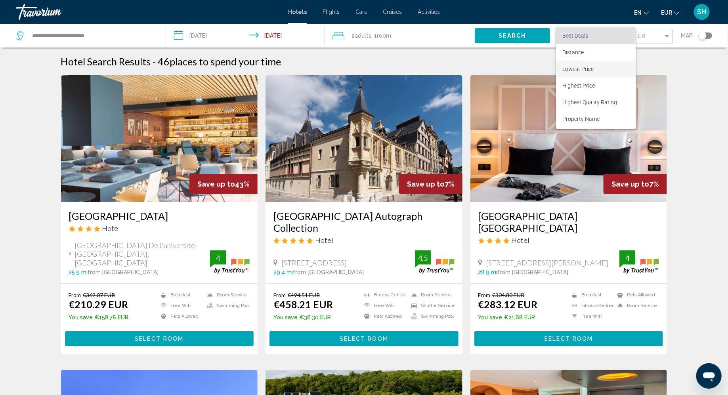
click at [578, 67] on span "Lowest Price" at bounding box center [577, 69] width 31 height 6
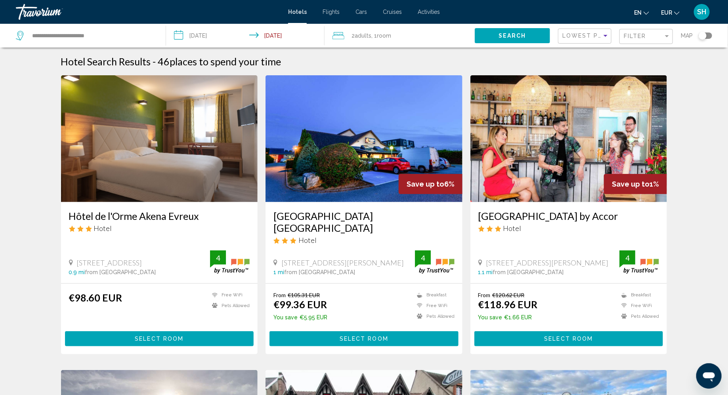
click at [346, 337] on span "Select Room" at bounding box center [364, 339] width 49 height 6
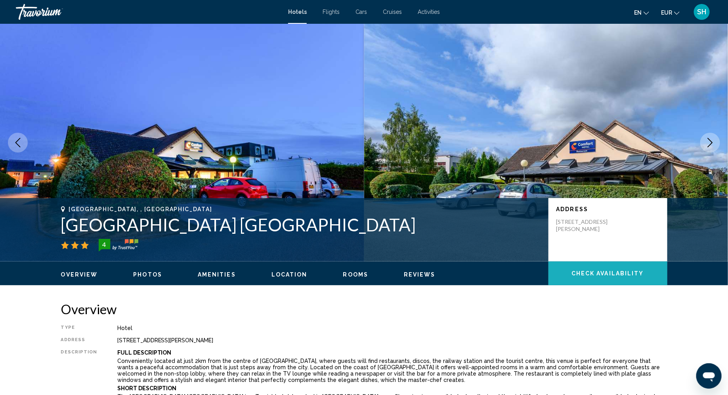
click at [576, 275] on span "Check Availability" at bounding box center [607, 274] width 73 height 6
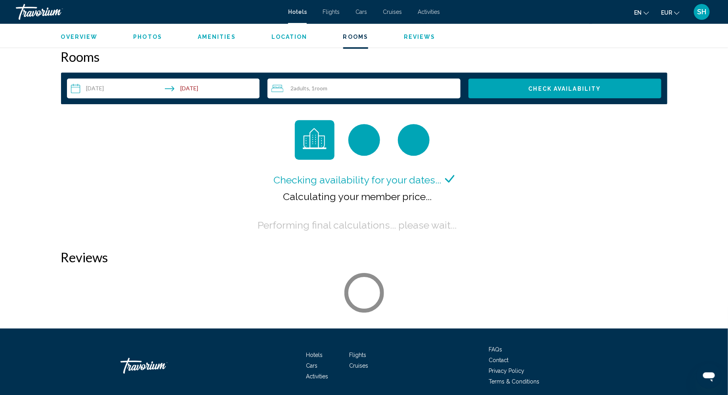
scroll to position [1003, 0]
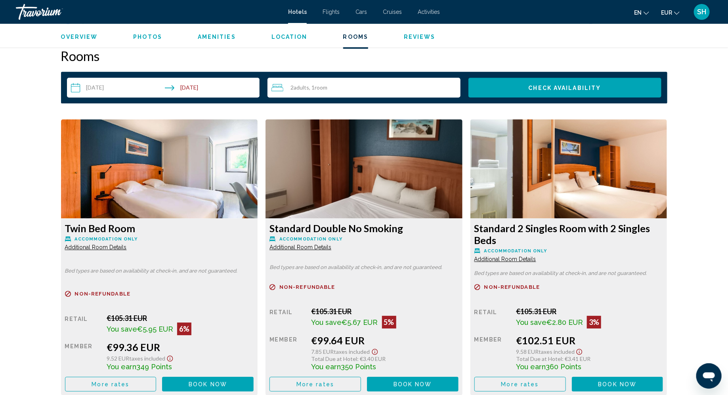
click at [129, 381] on span "More rates" at bounding box center [111, 384] width 38 height 6
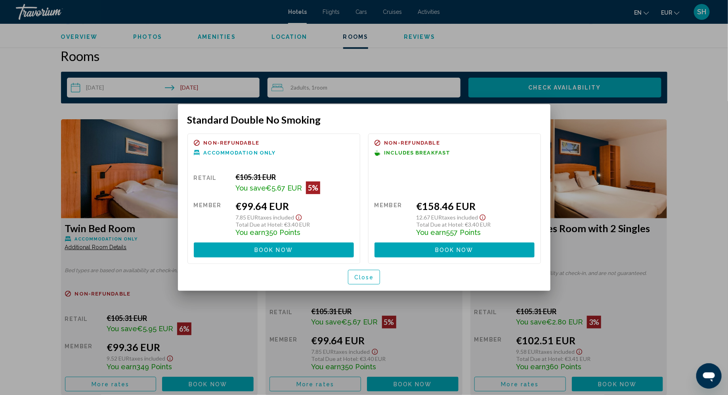
click at [398, 385] on div at bounding box center [364, 197] width 728 height 395
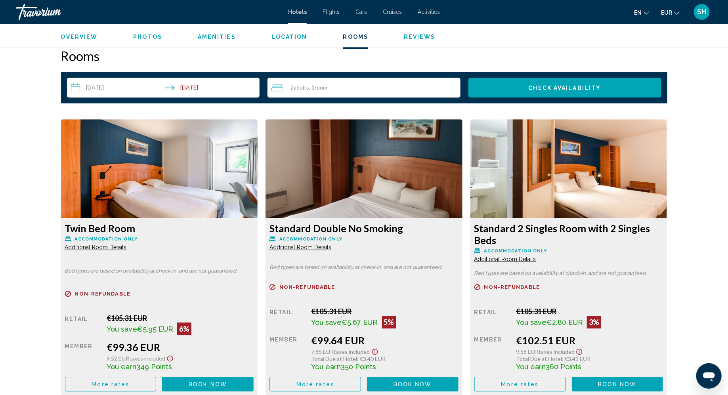
click at [227, 385] on span "Book now" at bounding box center [208, 384] width 38 height 6
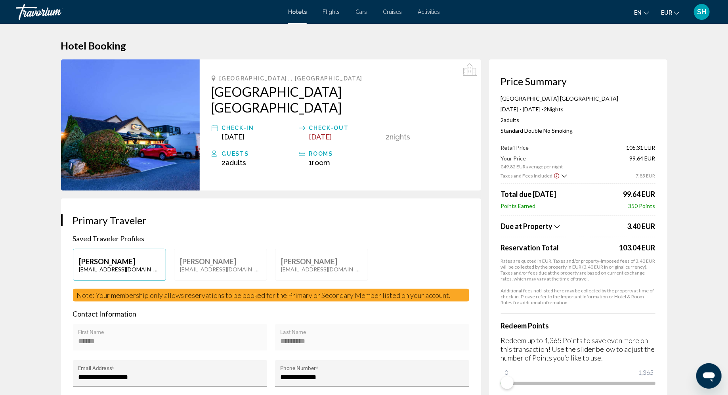
click at [462, 249] on div "[PERSON_NAME] [EMAIL_ADDRESS][DOMAIN_NAME] [PERSON_NAME] [EMAIL_ADDRESS][DOMAIN…" at bounding box center [271, 269] width 404 height 40
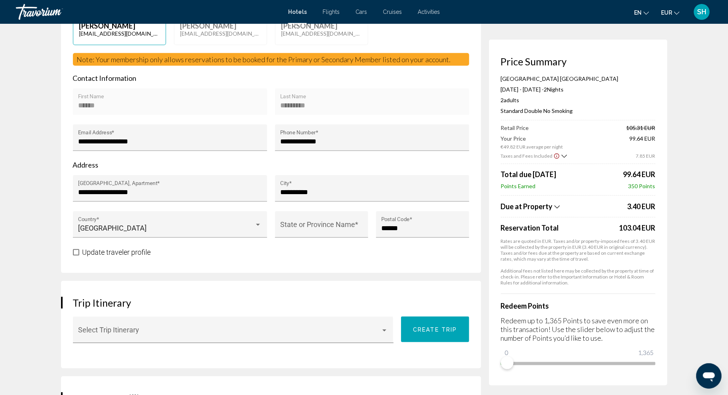
scroll to position [238, 0]
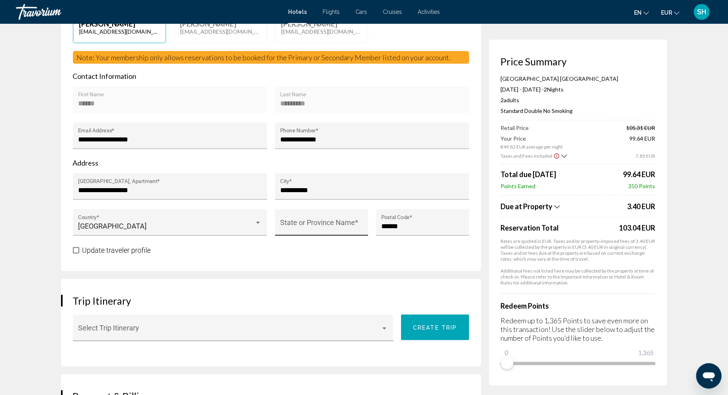
click at [342, 222] on input "State or Province Name *" at bounding box center [321, 226] width 82 height 8
paste input "**********"
type input "**********"
click at [334, 245] on div "Update traveler profile" at bounding box center [271, 250] width 396 height 10
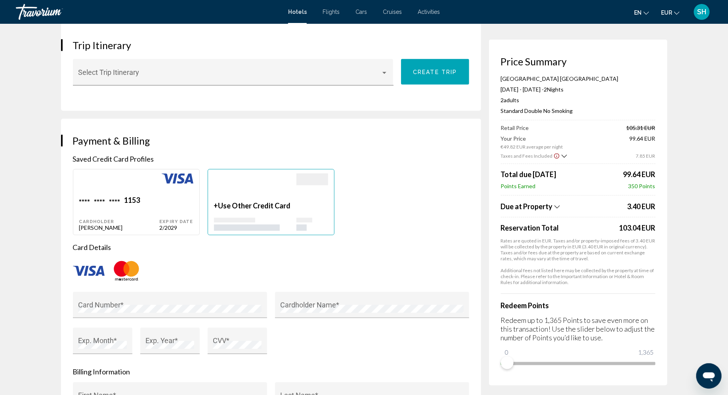
scroll to position [495, 0]
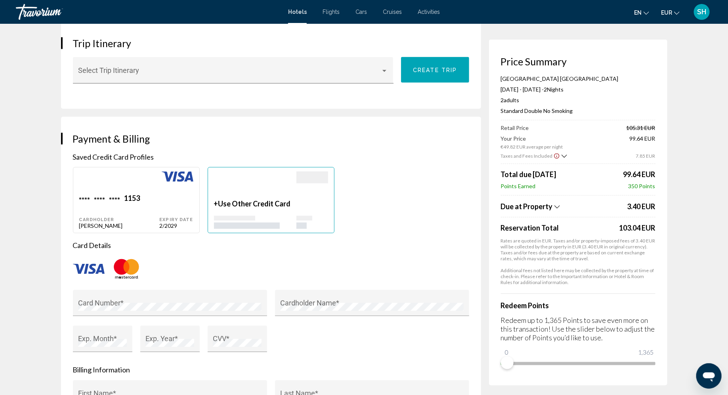
click at [119, 194] on span "****" at bounding box center [114, 199] width 11 height 11
type input "******"
type input "*********"
type input "**********"
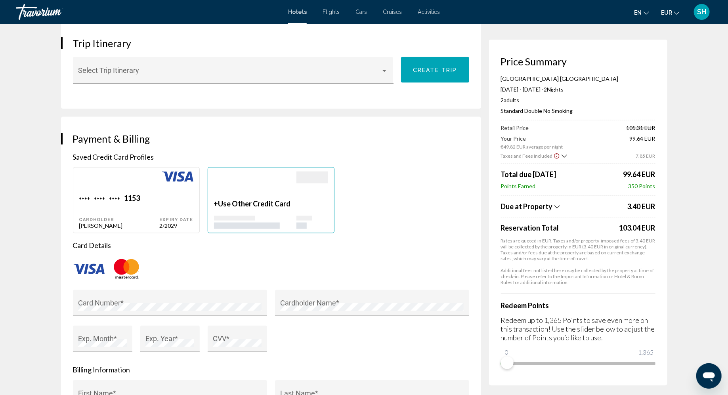
type input "**********"
type input "****"
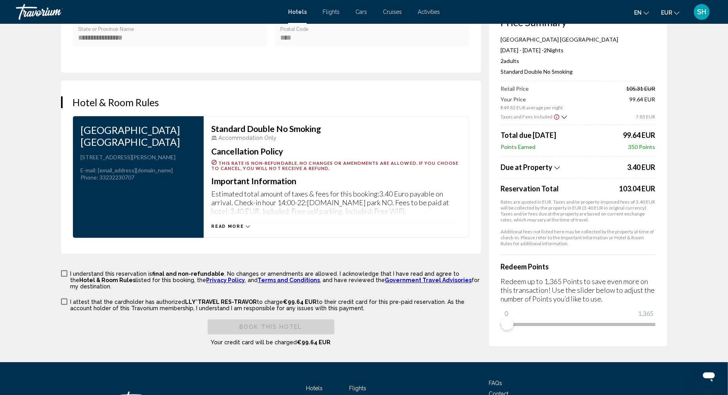
scroll to position [971, 0]
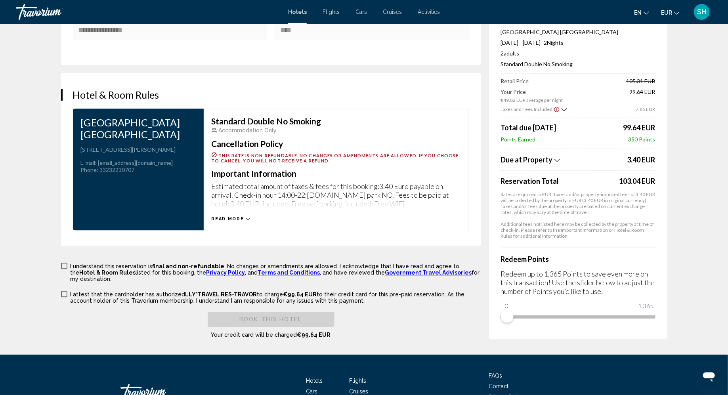
click at [66, 263] on span "Main content" at bounding box center [64, 266] width 6 height 6
click at [65, 291] on span "Main content" at bounding box center [64, 294] width 6 height 6
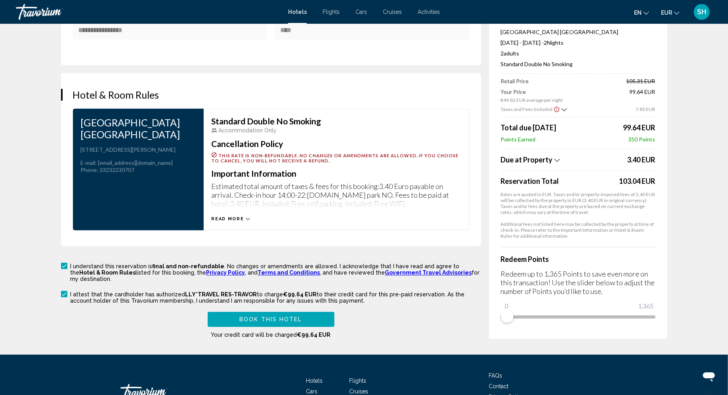
click at [248, 317] on span "Book this hotel" at bounding box center [270, 320] width 63 height 6
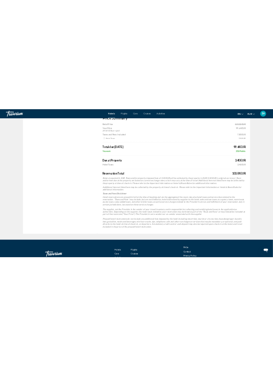
scroll to position [436, 0]
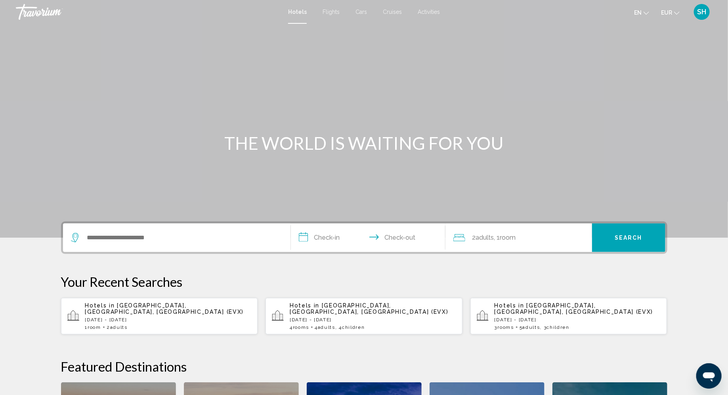
click at [700, 11] on span "SH" at bounding box center [701, 12] width 9 height 8
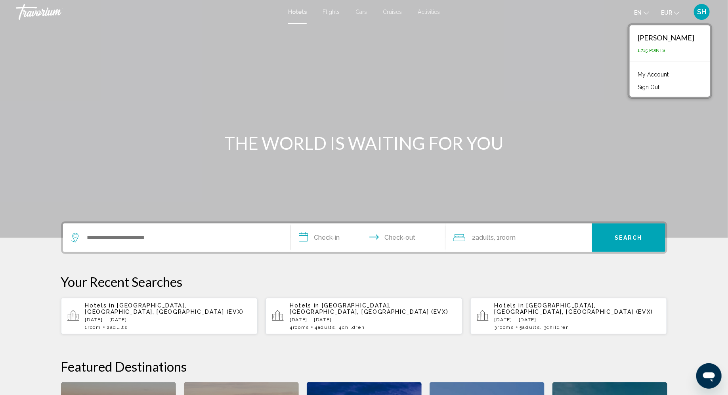
click at [647, 74] on link "My Account" at bounding box center [653, 74] width 39 height 10
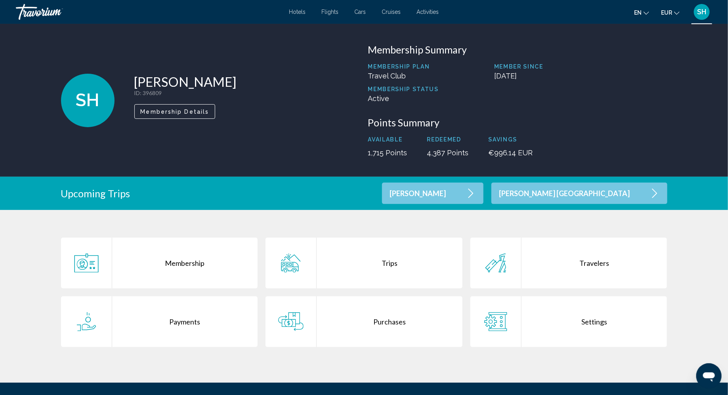
click at [189, 321] on div "Payments" at bounding box center [185, 321] width 146 height 51
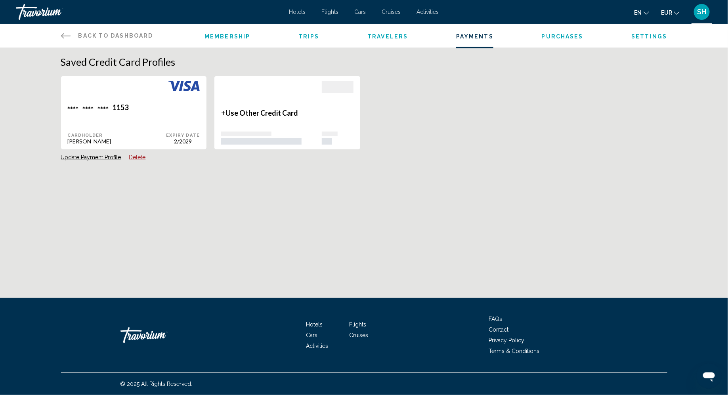
click at [570, 36] on span "Purchases" at bounding box center [563, 36] width 42 height 6
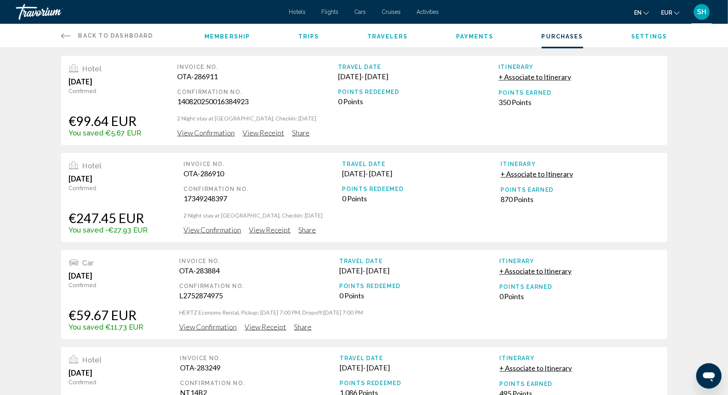
click at [269, 137] on span "View Receipt" at bounding box center [264, 132] width 42 height 9
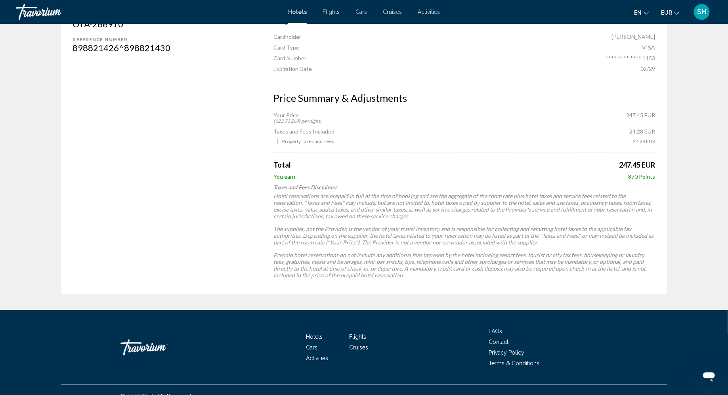
scroll to position [282, 0]
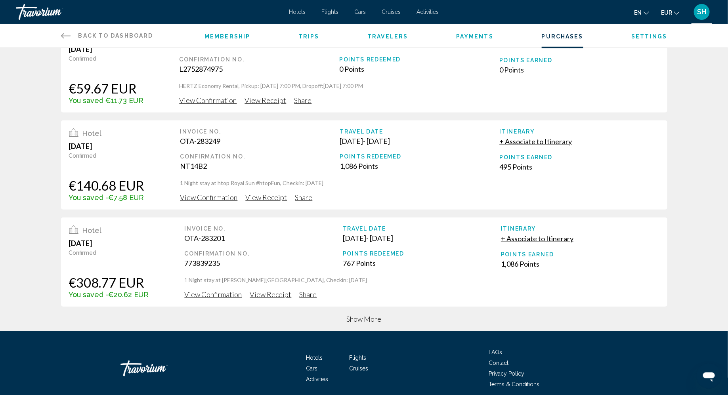
scroll to position [260, 0]
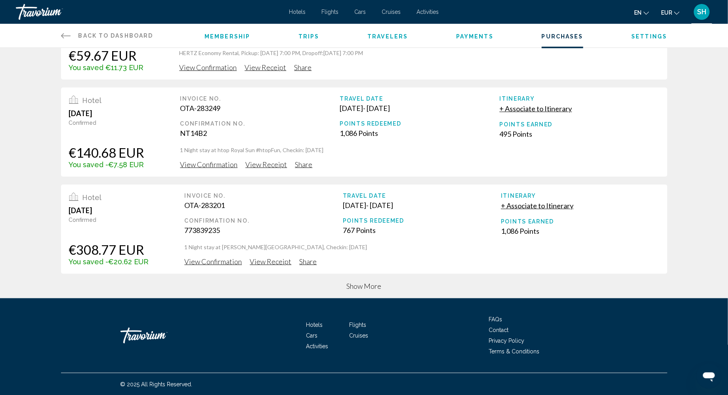
click at [374, 286] on span "Show More" at bounding box center [364, 286] width 35 height 9
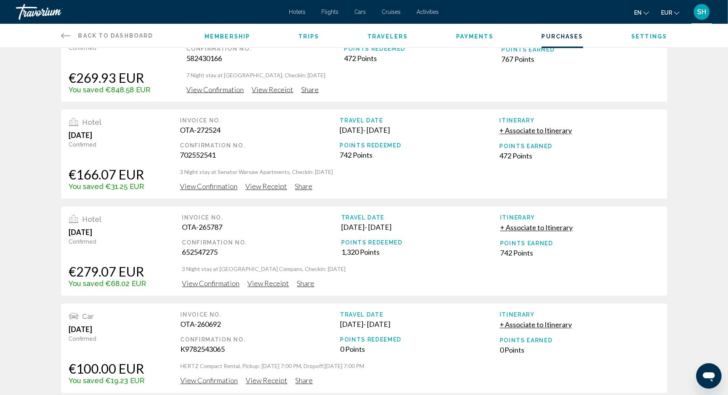
scroll to position [645, 0]
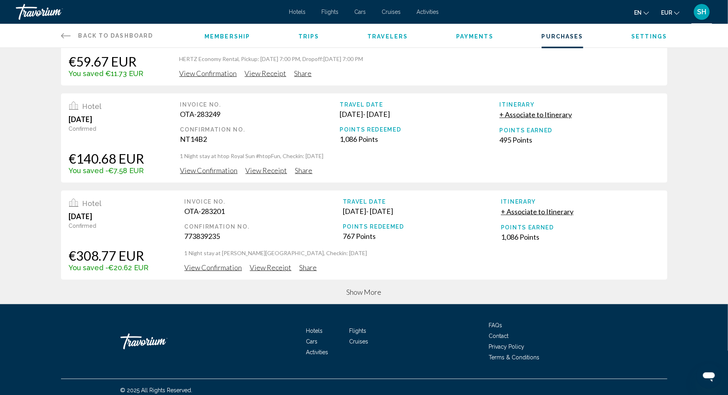
scroll to position [260, 0]
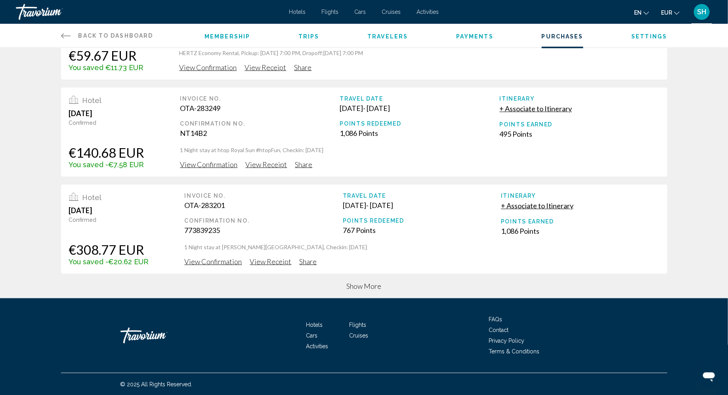
click at [359, 286] on span "Show More" at bounding box center [364, 286] width 35 height 9
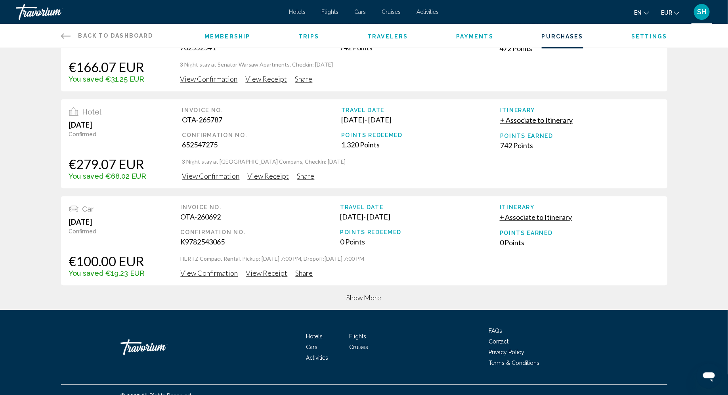
scroll to position [744, 0]
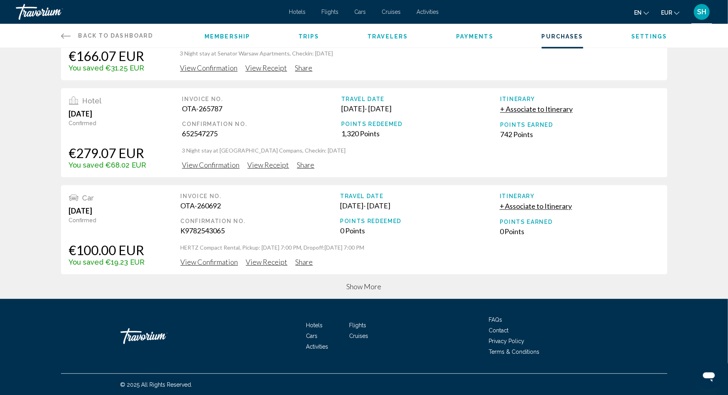
click at [368, 288] on span "Show More" at bounding box center [364, 286] width 35 height 9
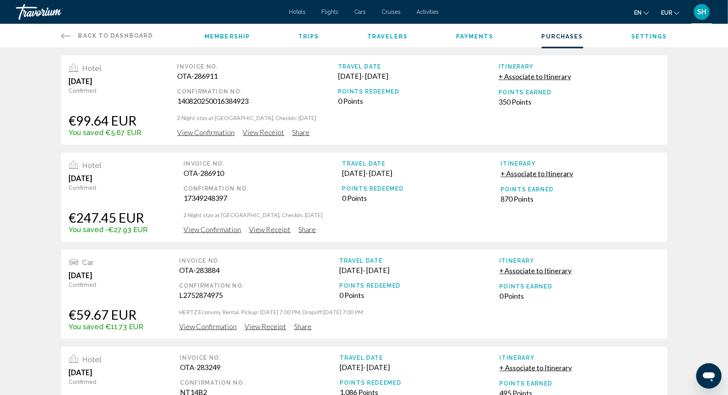
scroll to position [0, 0]
click at [311, 37] on span "Trips" at bounding box center [308, 36] width 21 height 6
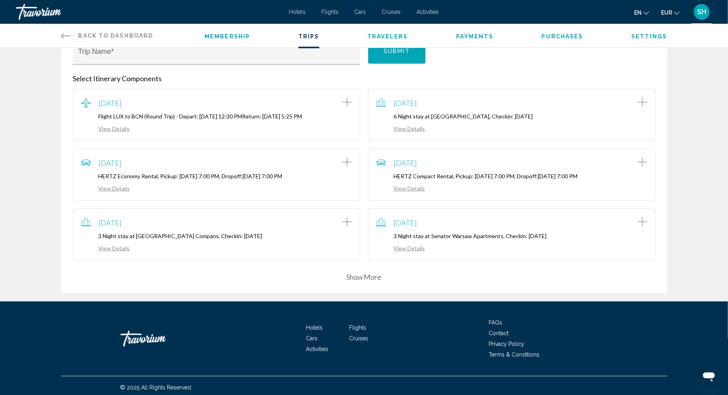
scroll to position [166, 0]
click at [364, 90] on app-trip-item "[DATE] 6 Night stay at [GEOGRAPHIC_DATA], Checkin: [DATE] View Details" at bounding box center [511, 115] width 295 height 52
click at [360, 273] on button "Show More" at bounding box center [364, 277] width 35 height 10
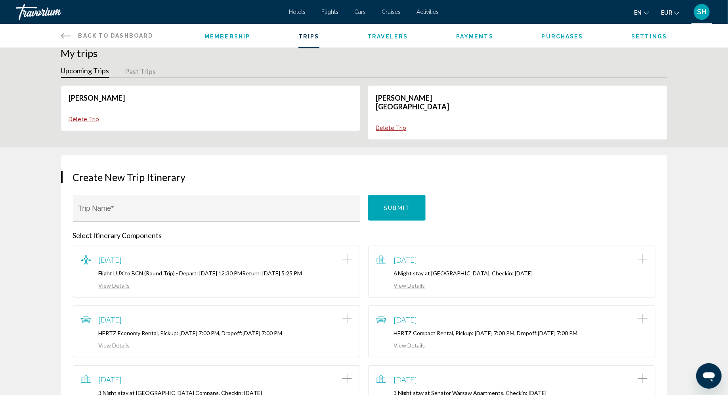
scroll to position [0, 0]
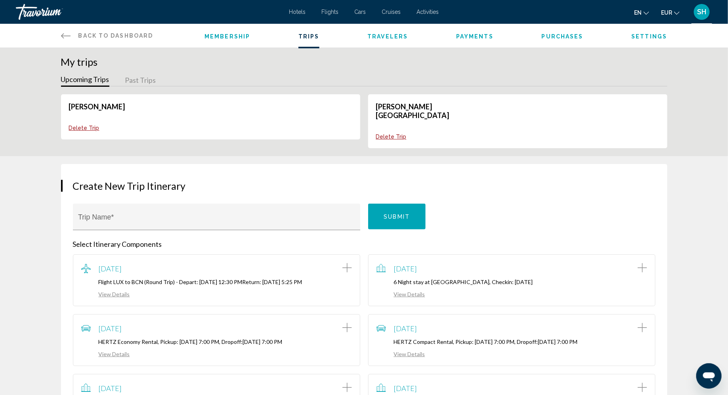
click at [385, 37] on span "Travelers" at bounding box center [387, 36] width 40 height 6
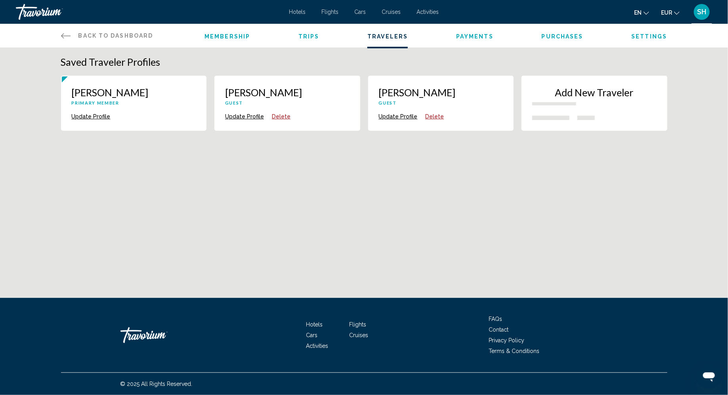
click at [475, 36] on span "Payments" at bounding box center [474, 36] width 37 height 6
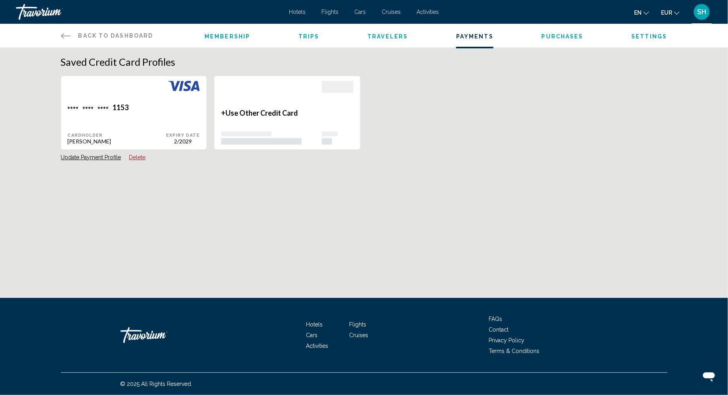
click at [553, 37] on span "Purchases" at bounding box center [563, 36] width 42 height 6
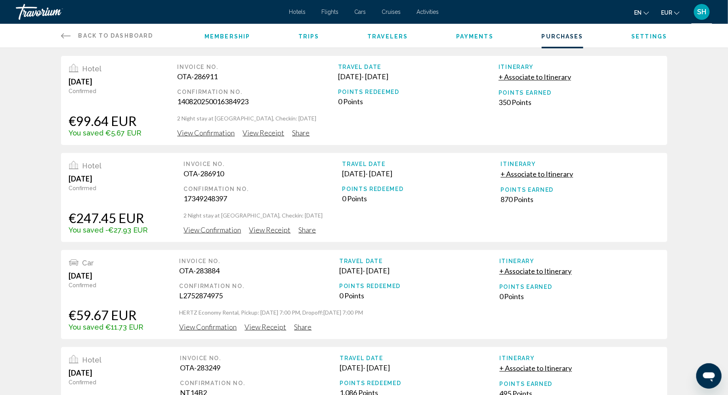
click at [637, 34] on span "Settings" at bounding box center [650, 36] width 36 height 6
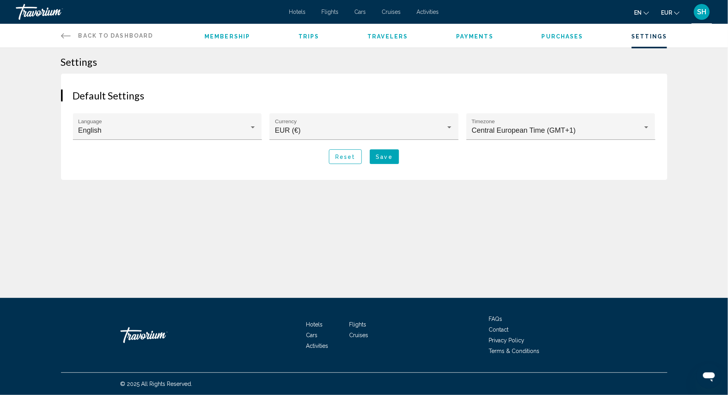
click at [220, 36] on span "Membership" at bounding box center [227, 36] width 46 height 6
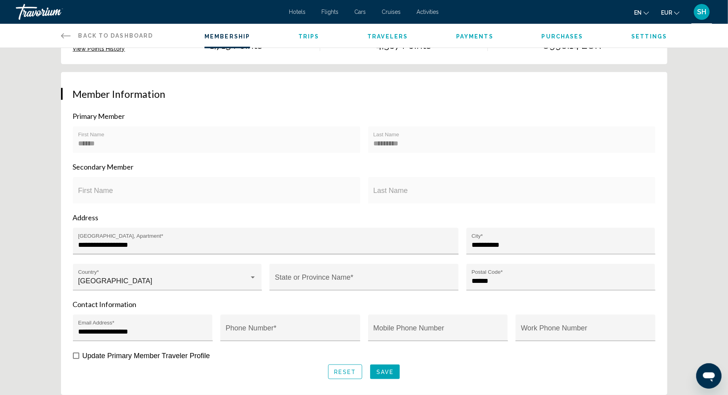
scroll to position [139, 0]
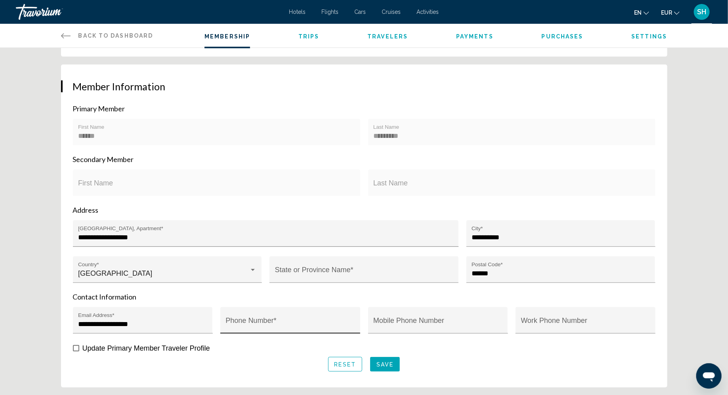
click at [289, 326] on input "Phone Number *" at bounding box center [290, 324] width 129 height 8
type input "**********"
click at [345, 275] on input "State or Province Name *" at bounding box center [364, 273] width 178 height 8
paste input "**********"
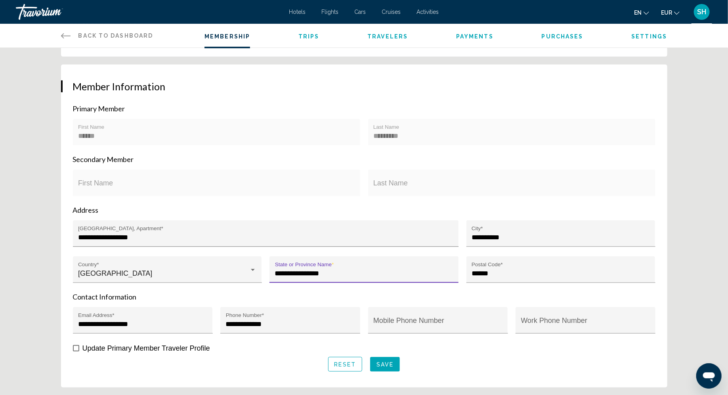
type input "**********"
click at [78, 347] on span "Main content" at bounding box center [76, 348] width 6 height 6
click at [396, 365] on button "Save" at bounding box center [385, 364] width 30 height 15
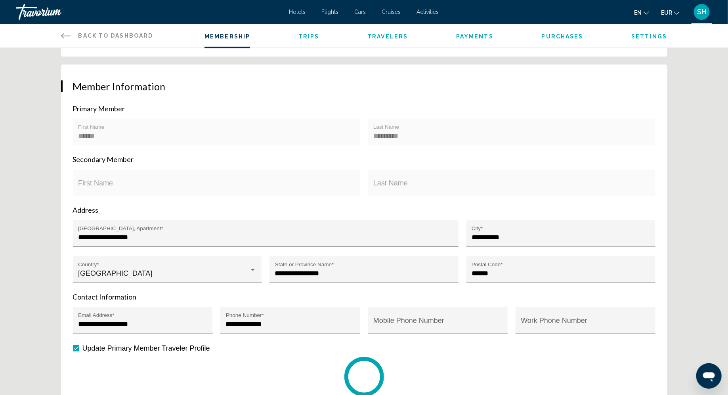
scroll to position [143, 0]
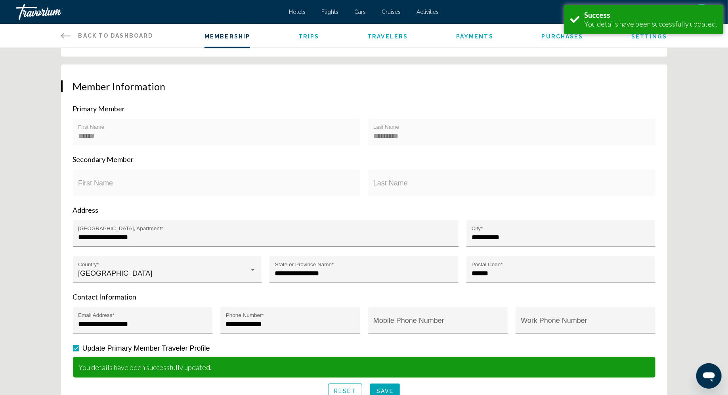
click at [308, 37] on span "Trips" at bounding box center [308, 36] width 21 height 6
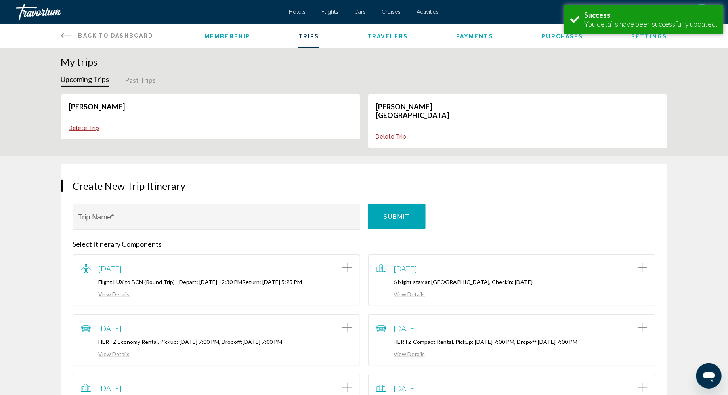
click at [235, 35] on span "Membership" at bounding box center [227, 36] width 46 height 6
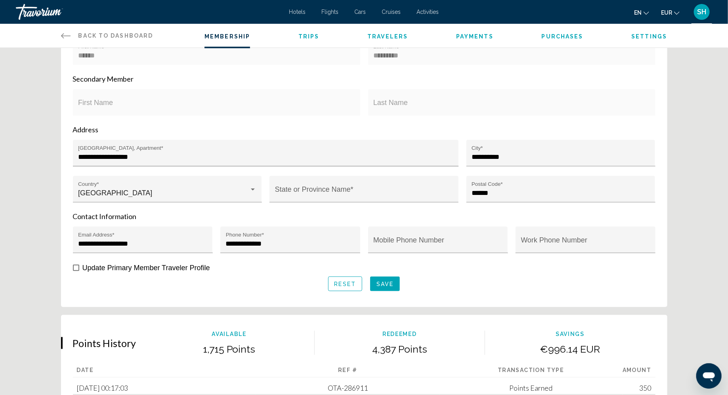
scroll to position [218, 0]
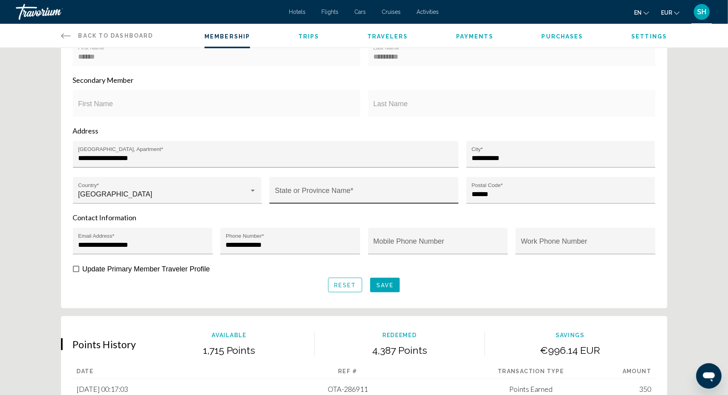
click at [289, 192] on input "State or Province Name *" at bounding box center [364, 194] width 178 height 8
paste input "**********"
type input "**********"
click at [380, 264] on div "Update Primary Member Traveler Profile" at bounding box center [364, 269] width 582 height 10
click at [382, 285] on span "Save" at bounding box center [384, 285] width 17 height 6
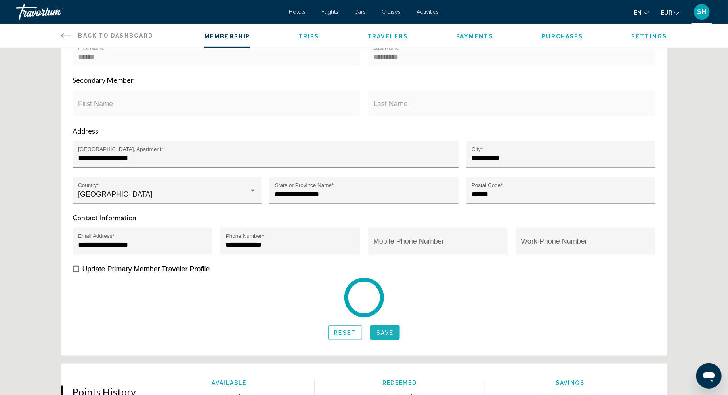
scroll to position [222, 0]
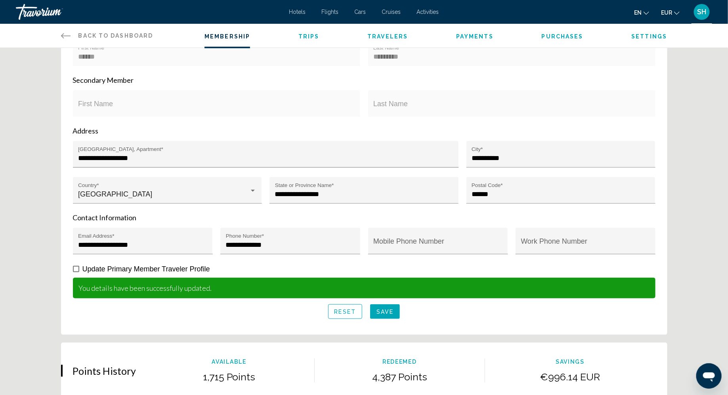
click at [385, 32] on li "Travelers" at bounding box center [387, 35] width 40 height 9
click at [383, 35] on span "Travelers" at bounding box center [387, 36] width 40 height 6
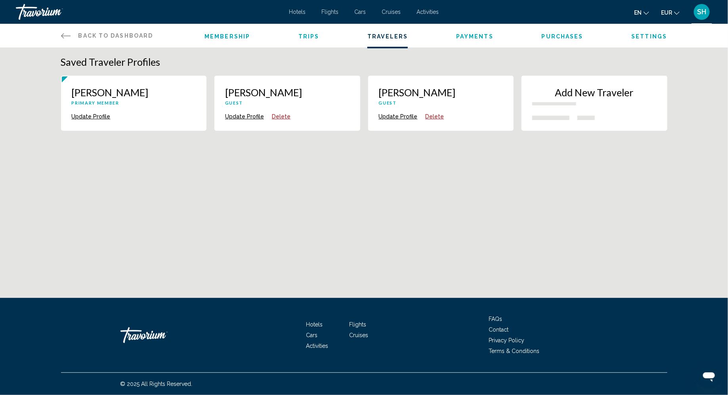
click at [228, 37] on span "Membership" at bounding box center [227, 36] width 46 height 6
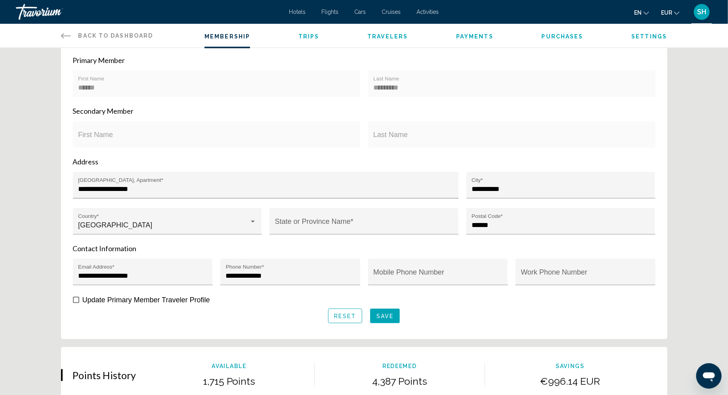
scroll to position [198, 0]
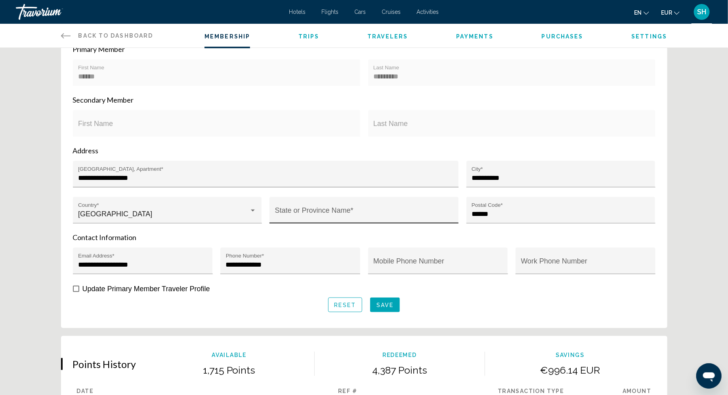
click at [311, 218] on div "State or Province Name *" at bounding box center [364, 212] width 178 height 21
click at [670, 85] on div "**********" at bounding box center [364, 187] width 638 height 658
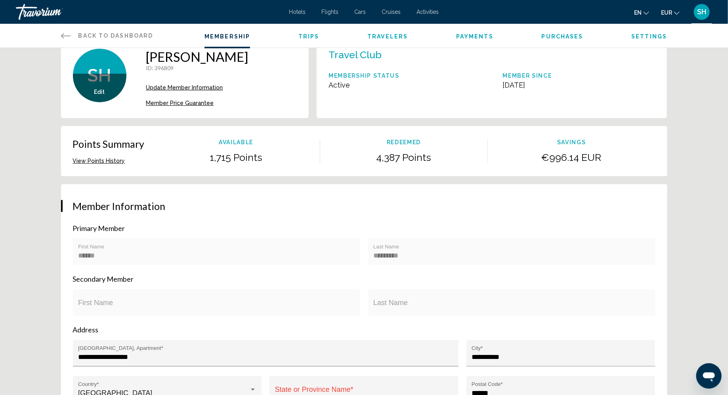
scroll to position [0, 0]
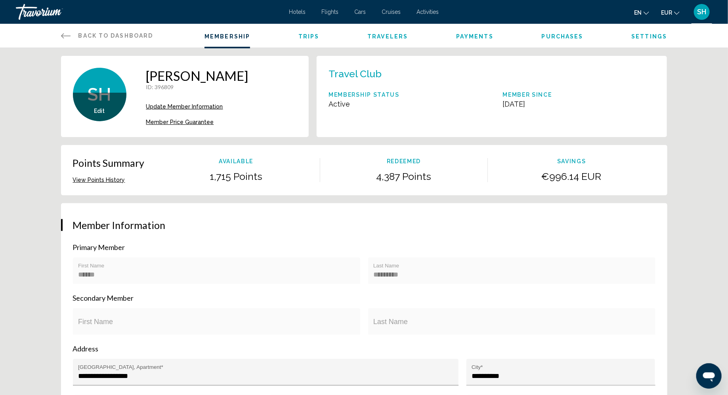
click at [389, 13] on span "Cruises" at bounding box center [391, 12] width 19 height 6
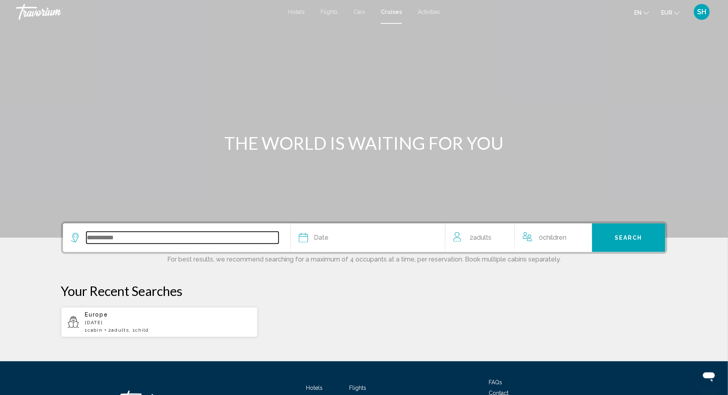
click at [114, 238] on input "Search widget" at bounding box center [182, 238] width 192 height 12
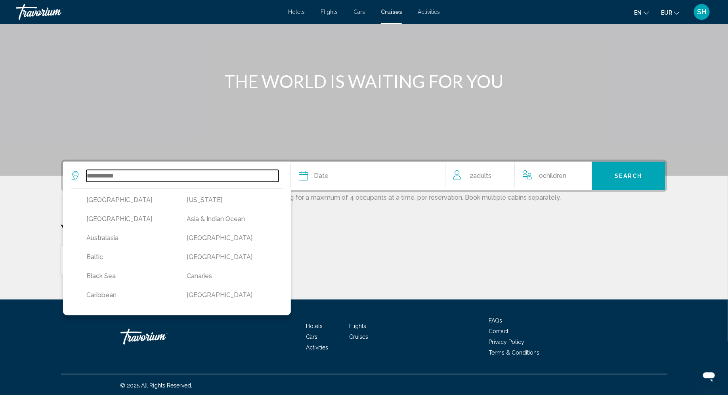
scroll to position [63, 0]
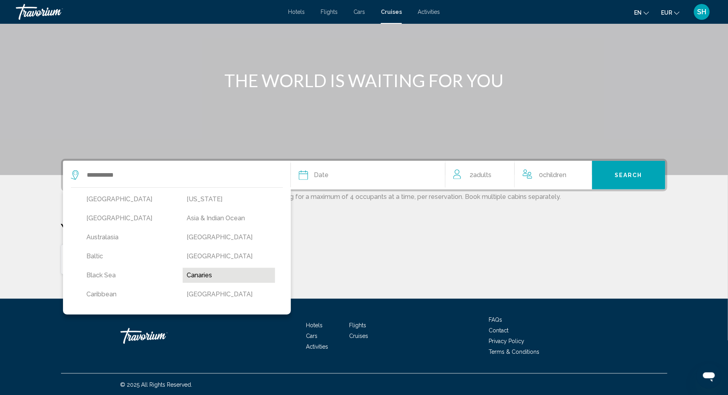
click at [205, 275] on button "Canaries" at bounding box center [229, 275] width 92 height 15
type input "********"
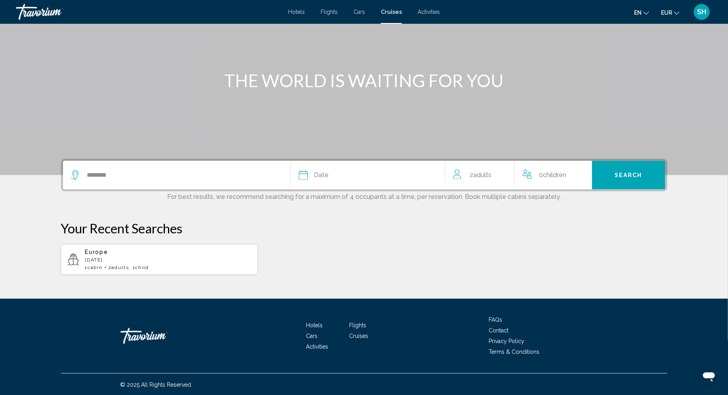
click at [419, 174] on div "Date" at bounding box center [368, 175] width 138 height 11
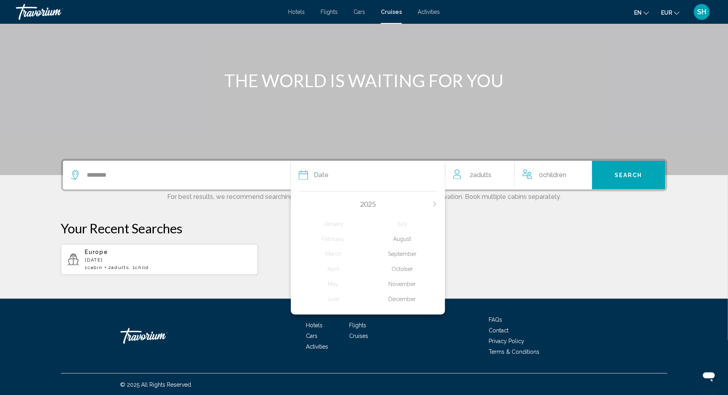
click at [399, 237] on div "August" at bounding box center [402, 239] width 69 height 14
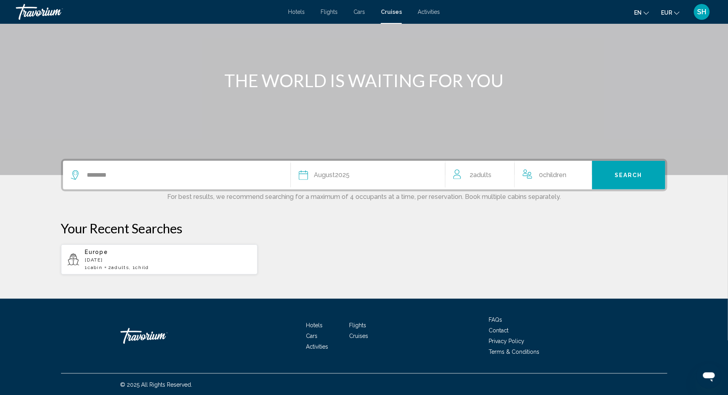
click at [619, 179] on button "Search" at bounding box center [628, 175] width 73 height 29
